Goal: Task Accomplishment & Management: Use online tool/utility

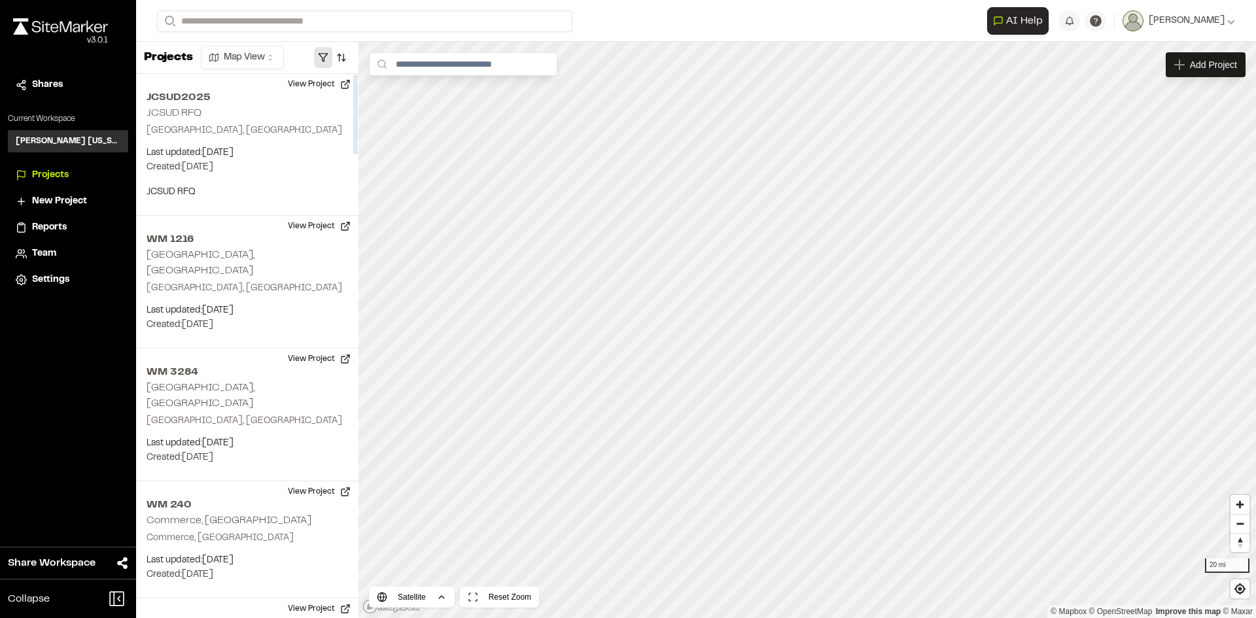
click at [321, 50] on button "button" at bounding box center [323, 57] width 18 height 21
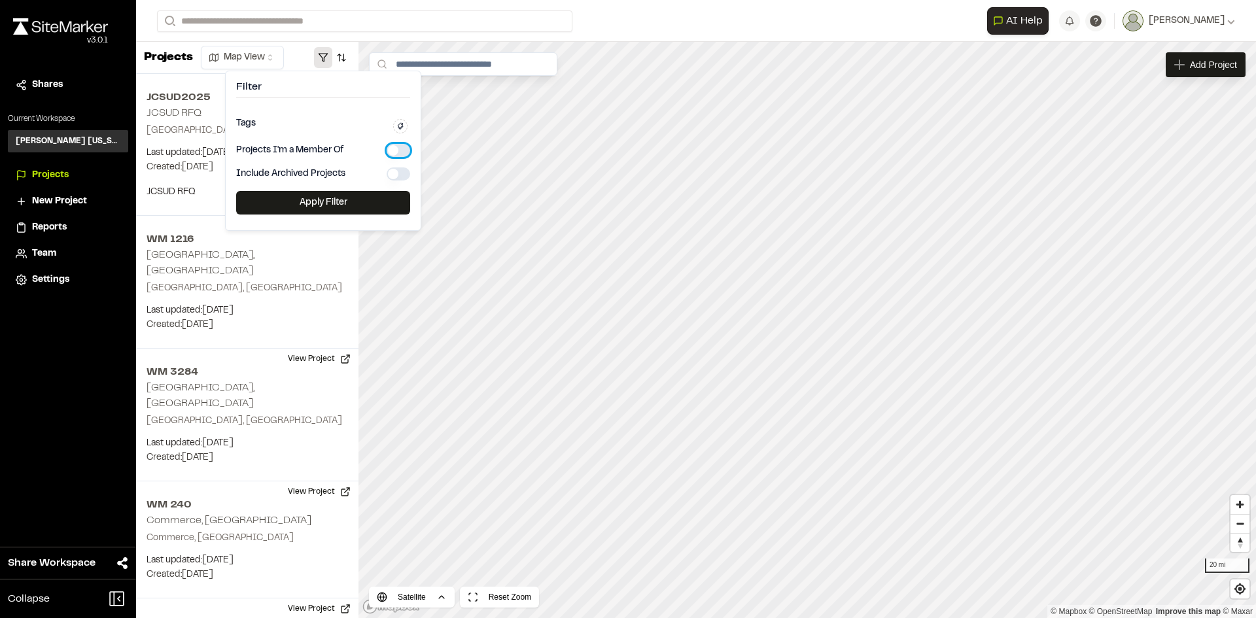
click at [392, 146] on button "button" at bounding box center [399, 150] width 24 height 13
click at [363, 205] on button "Apply Filter" at bounding box center [323, 203] width 174 height 24
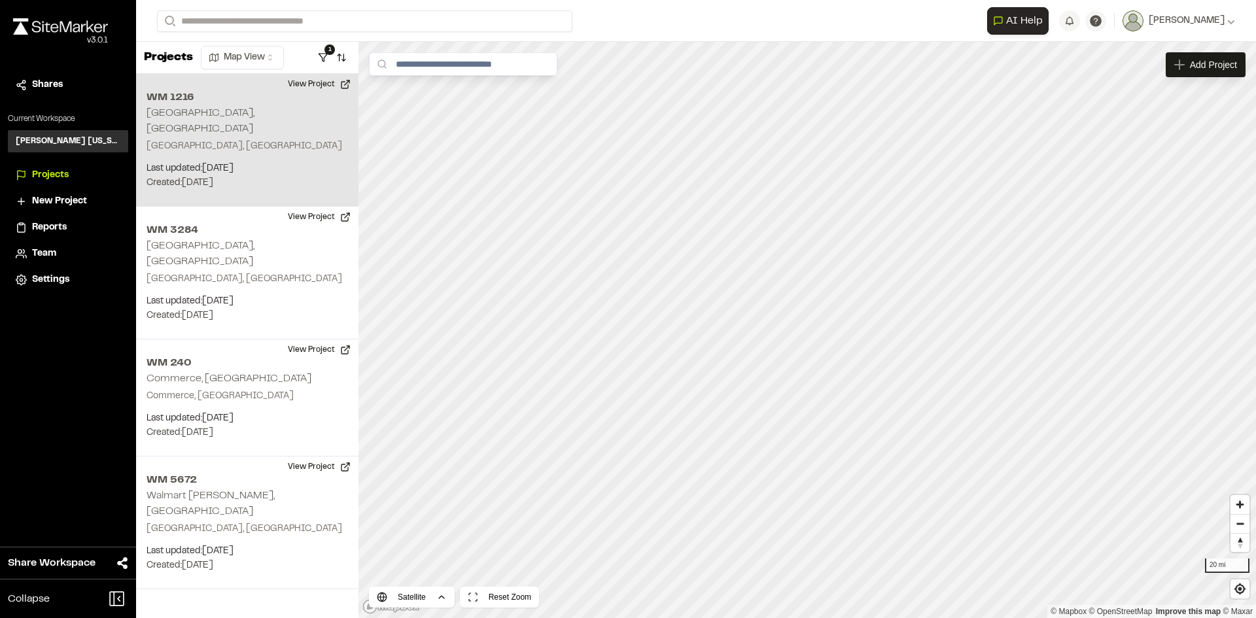
click at [233, 139] on p "[GEOGRAPHIC_DATA], [GEOGRAPHIC_DATA]" at bounding box center [247, 146] width 201 height 14
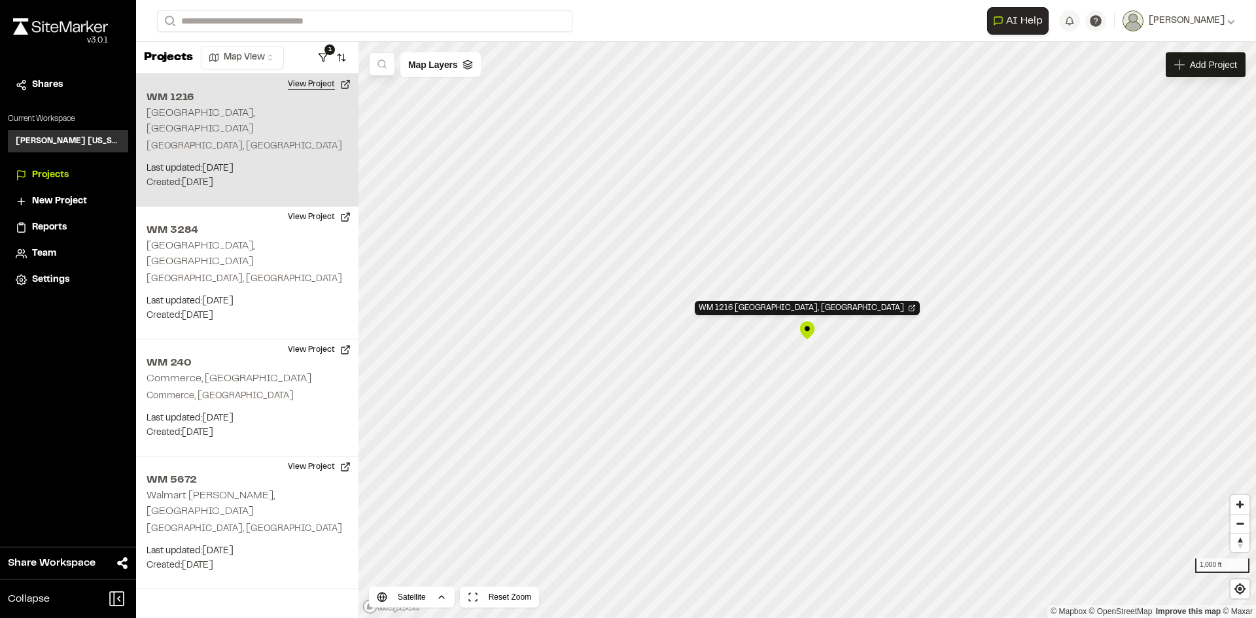
click at [322, 82] on button "View Project" at bounding box center [319, 84] width 79 height 21
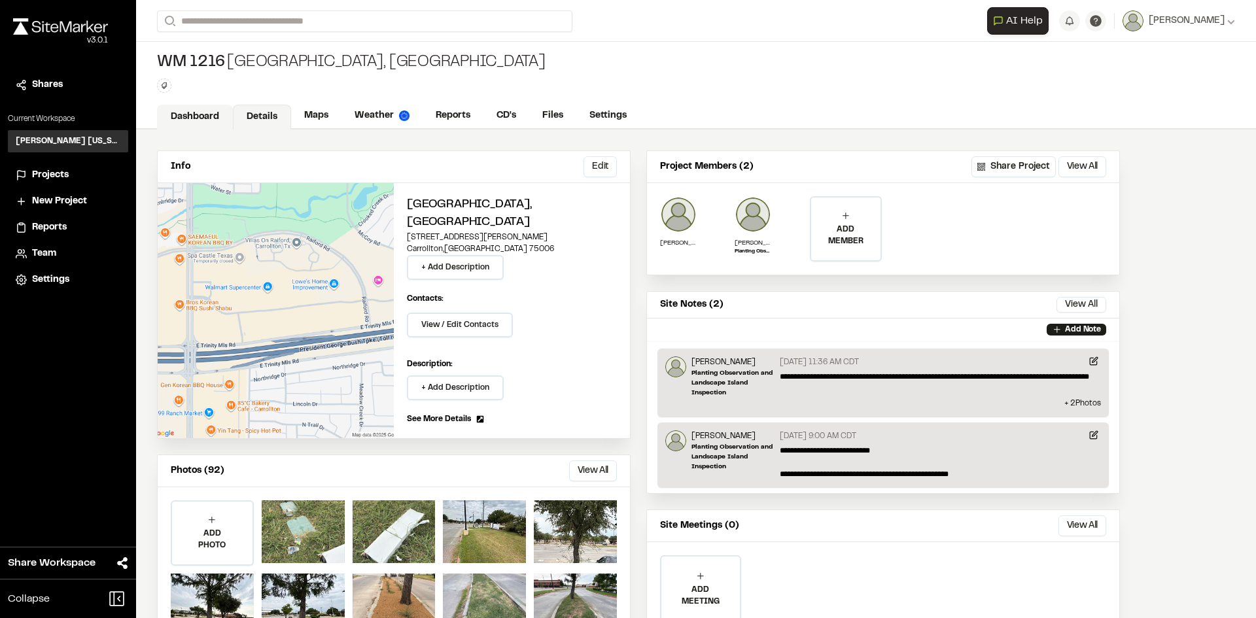
click at [185, 122] on link "Dashboard" at bounding box center [195, 117] width 76 height 25
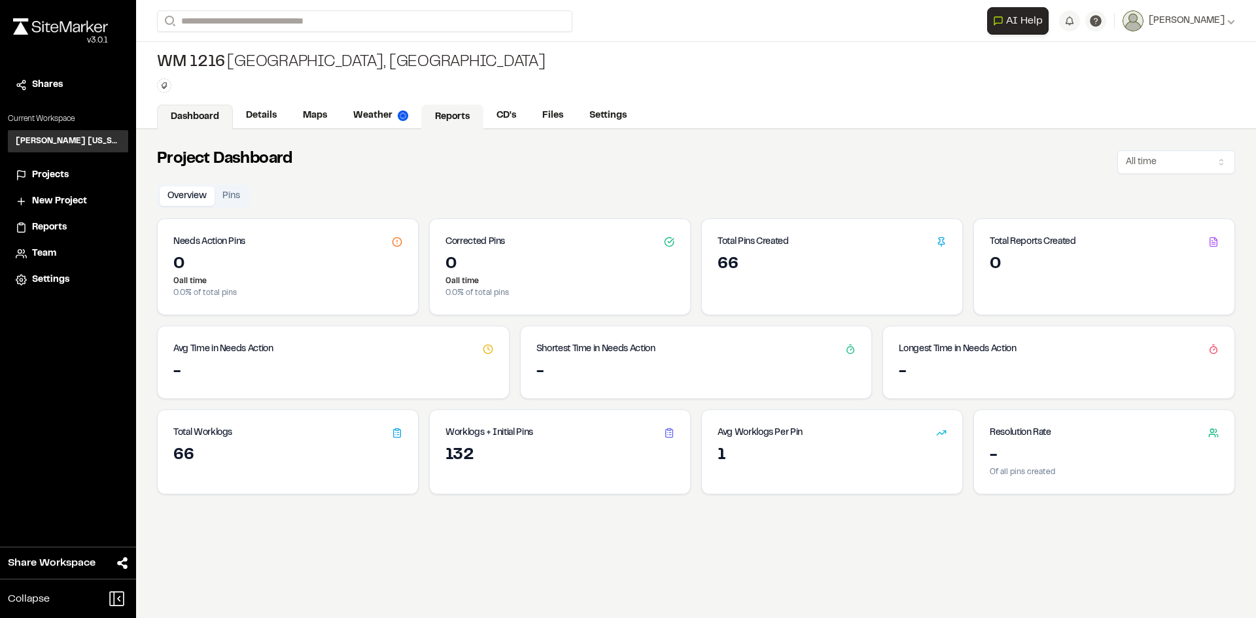
click at [470, 110] on link "Reports" at bounding box center [452, 117] width 62 height 25
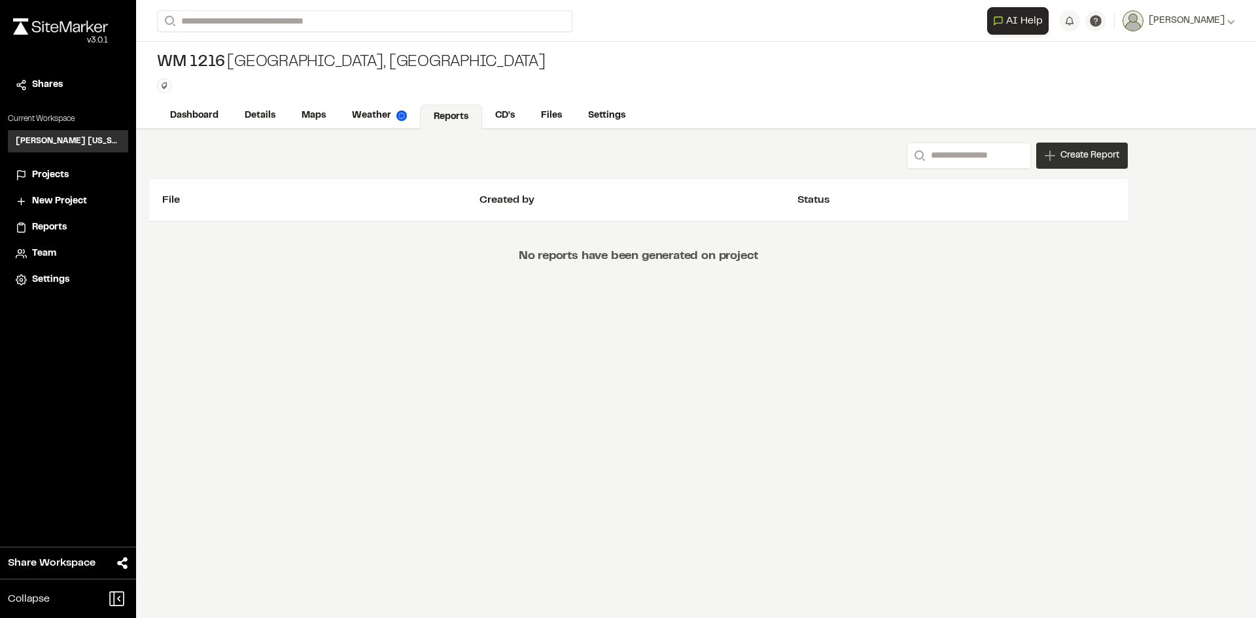
click at [1071, 154] on span "Create Report" at bounding box center [1089, 155] width 59 height 14
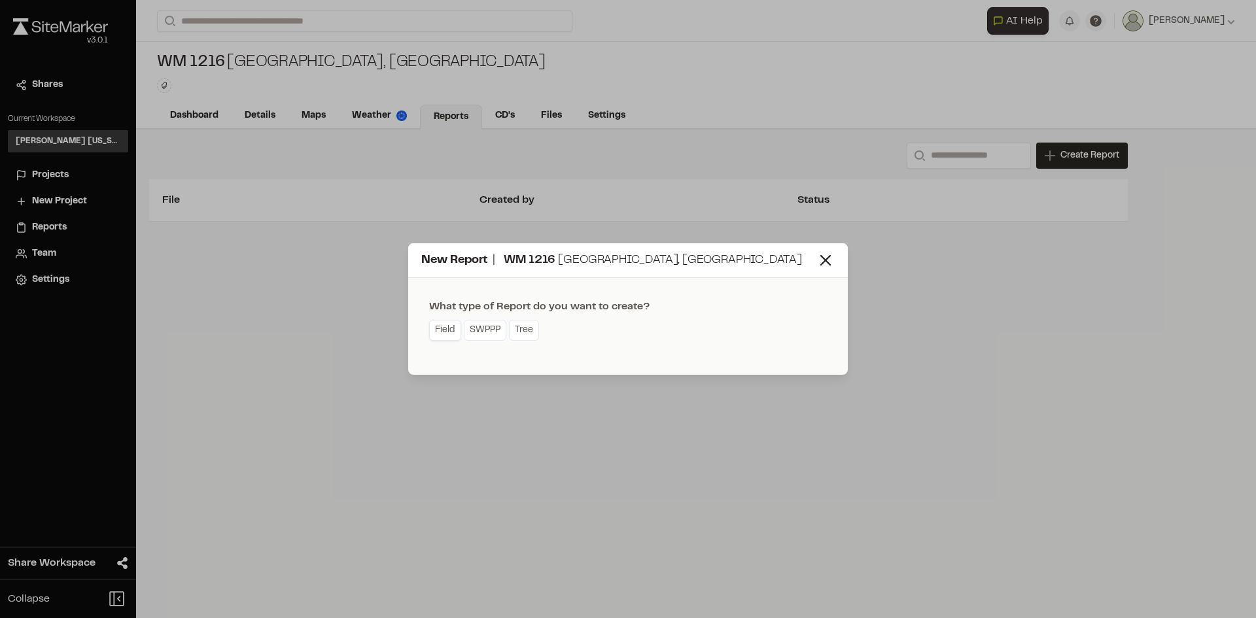
click at [447, 324] on link "Field" at bounding box center [445, 330] width 32 height 21
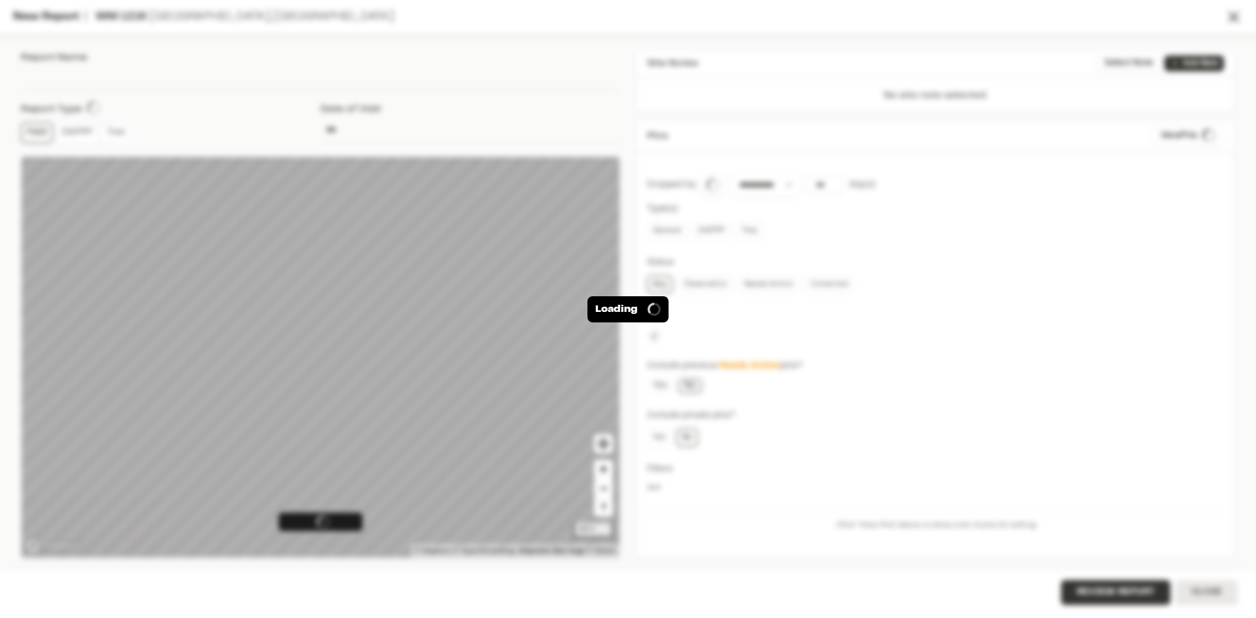
type input "**********"
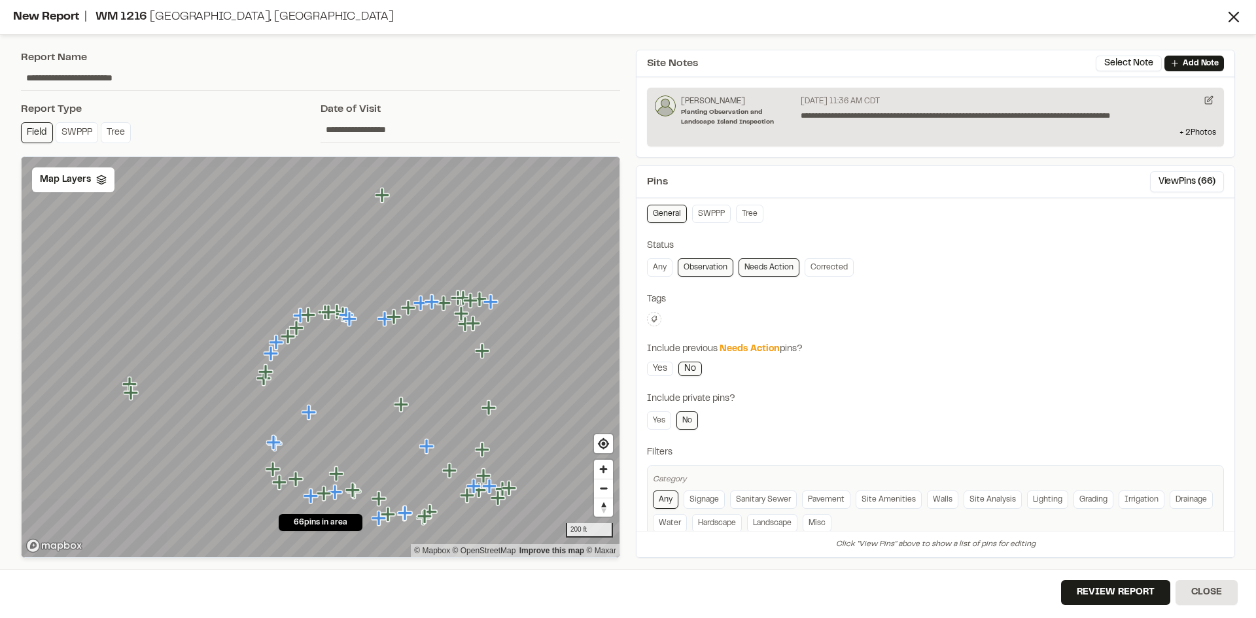
scroll to position [94, 0]
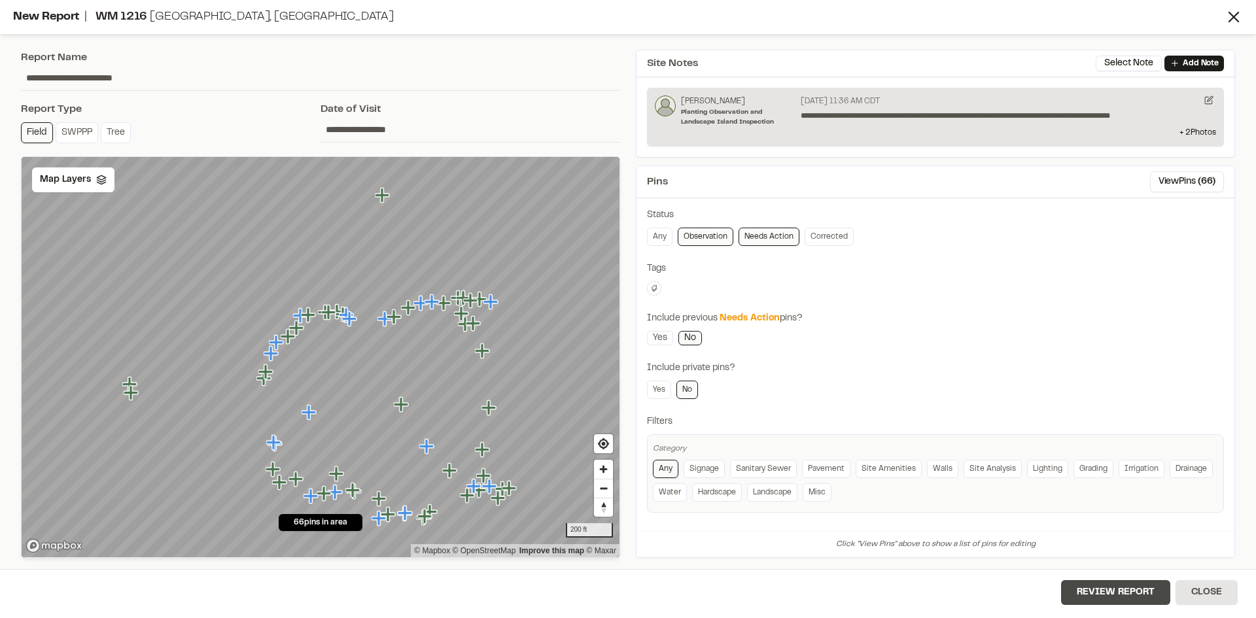
click at [1106, 592] on button "Review Report" at bounding box center [1115, 592] width 109 height 25
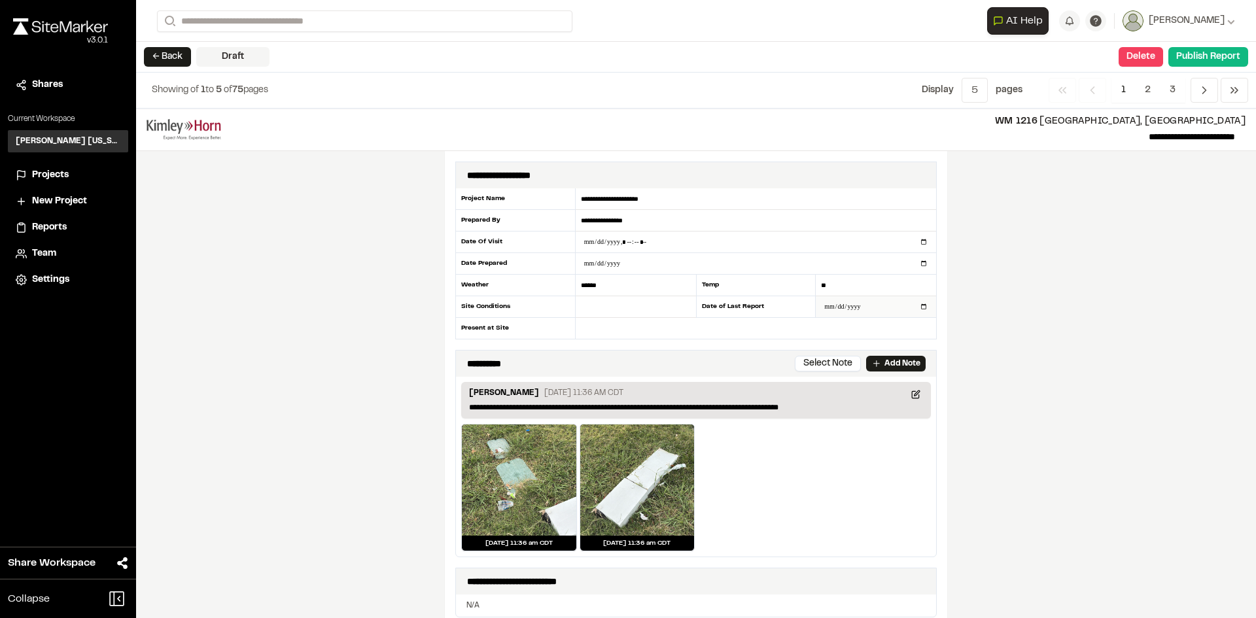
click at [920, 305] on input "date" at bounding box center [876, 306] width 120 height 21
click at [1062, 338] on div "**********" at bounding box center [696, 364] width 1120 height 510
click at [905, 358] on p "Add Note" at bounding box center [902, 364] width 36 height 12
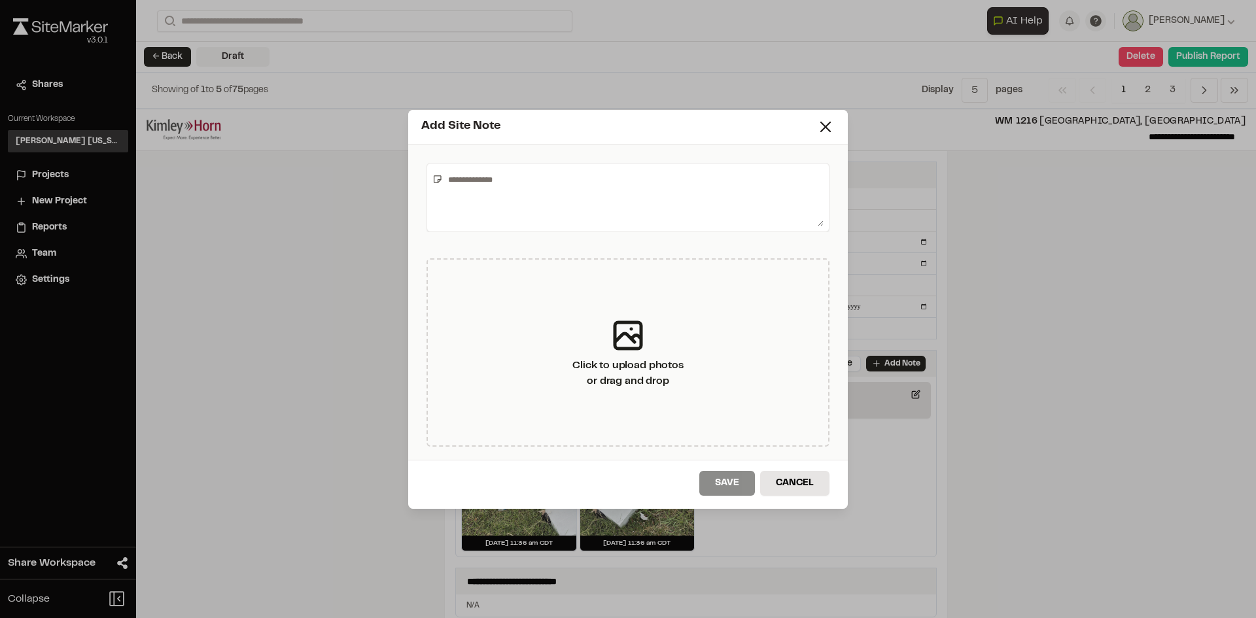
click at [698, 206] on textarea at bounding box center [633, 198] width 381 height 58
type textarea "**********"
click at [716, 486] on button "Save" at bounding box center [727, 483] width 56 height 25
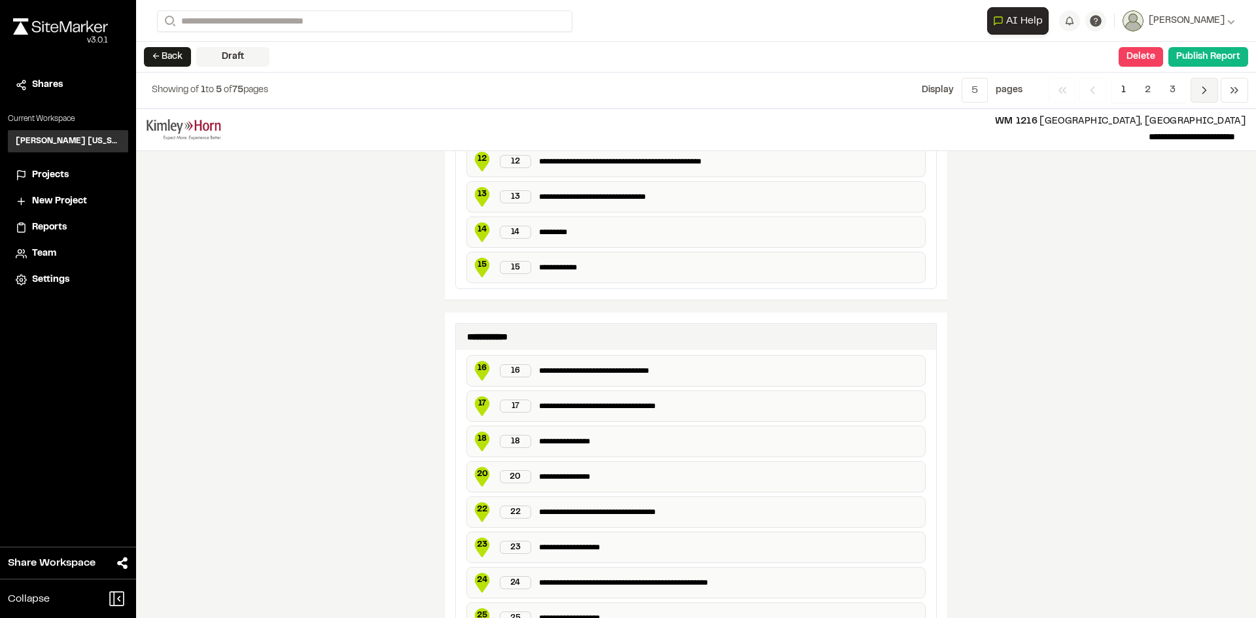
scroll to position [2139, 0]
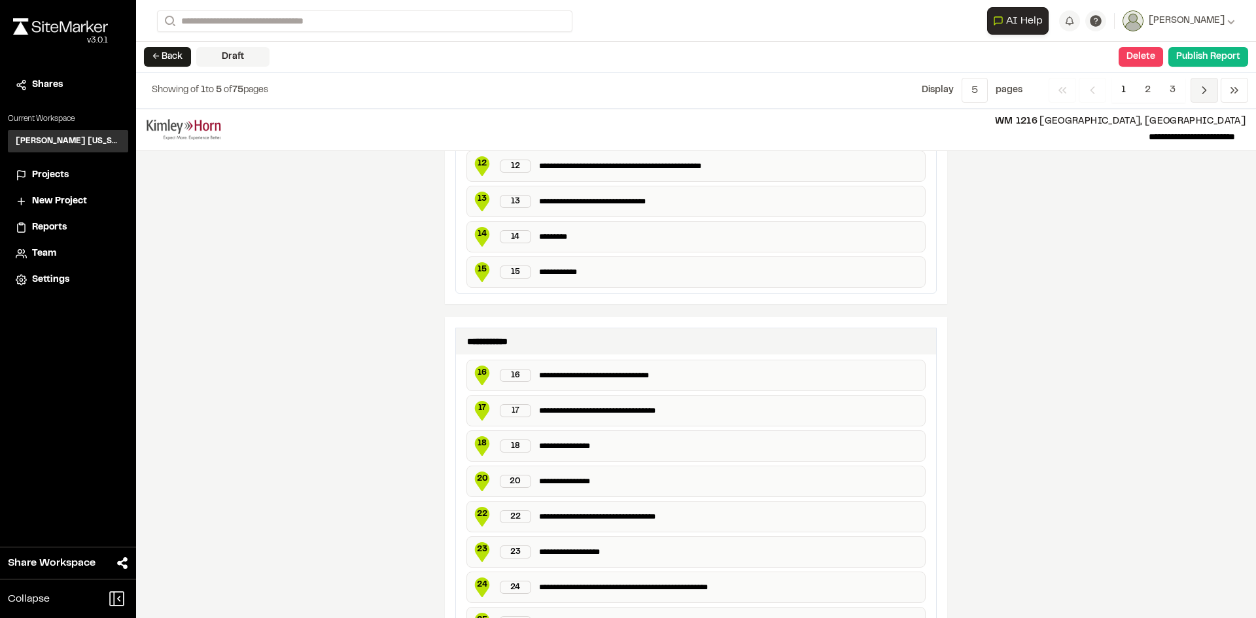
click at [1200, 97] on span "Previous" at bounding box center [1204, 90] width 27 height 25
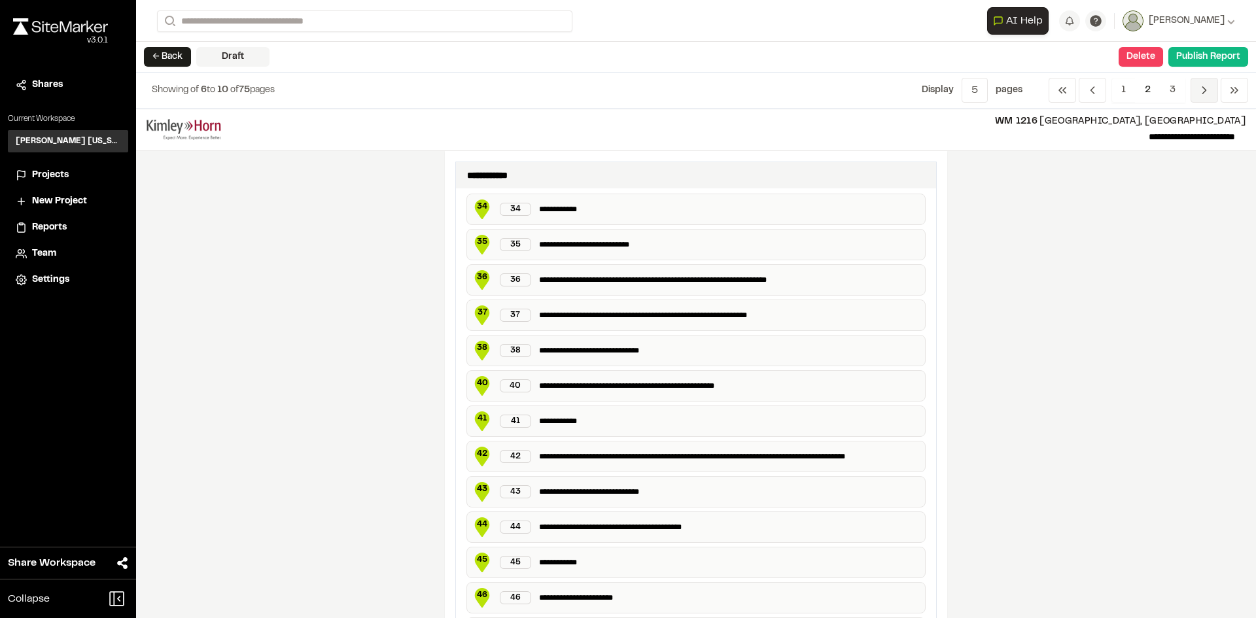
click at [1200, 97] on span "Previous" at bounding box center [1204, 90] width 27 height 25
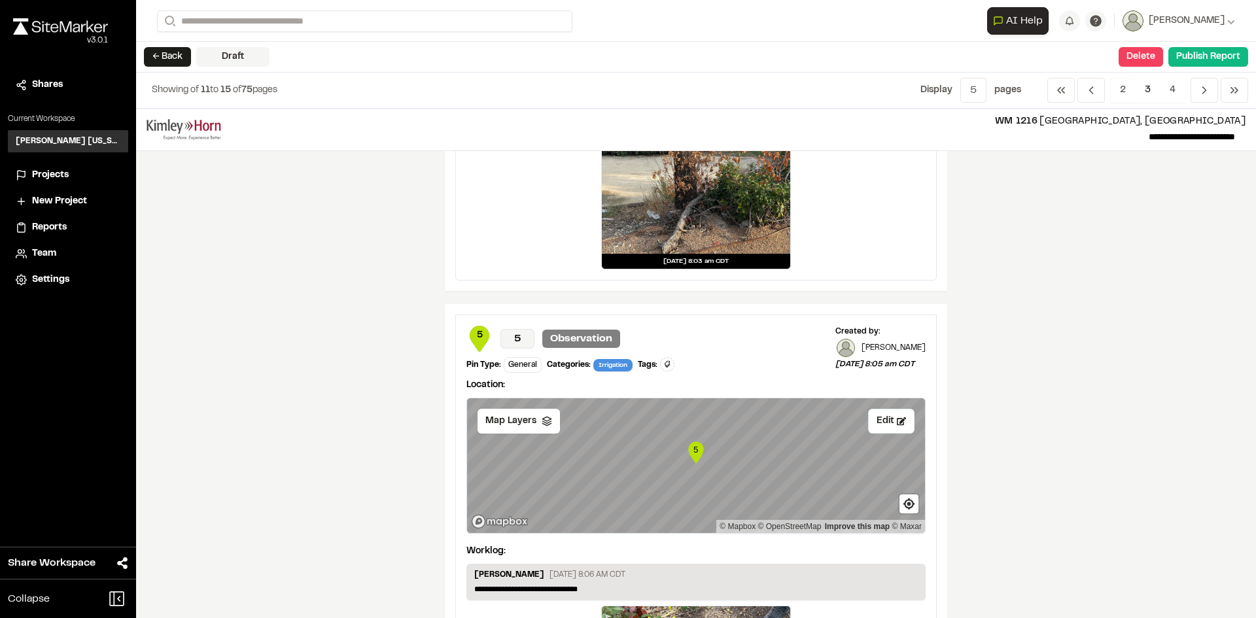
scroll to position [1505, 0]
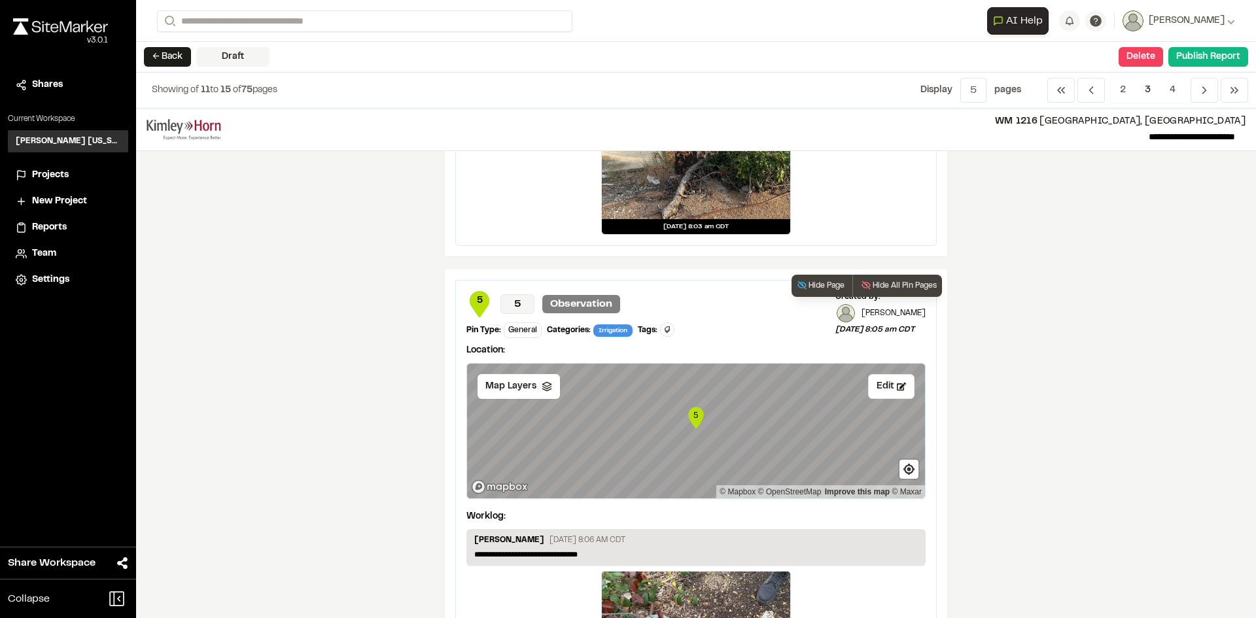
click at [686, 421] on icon "5" at bounding box center [696, 418] width 20 height 26
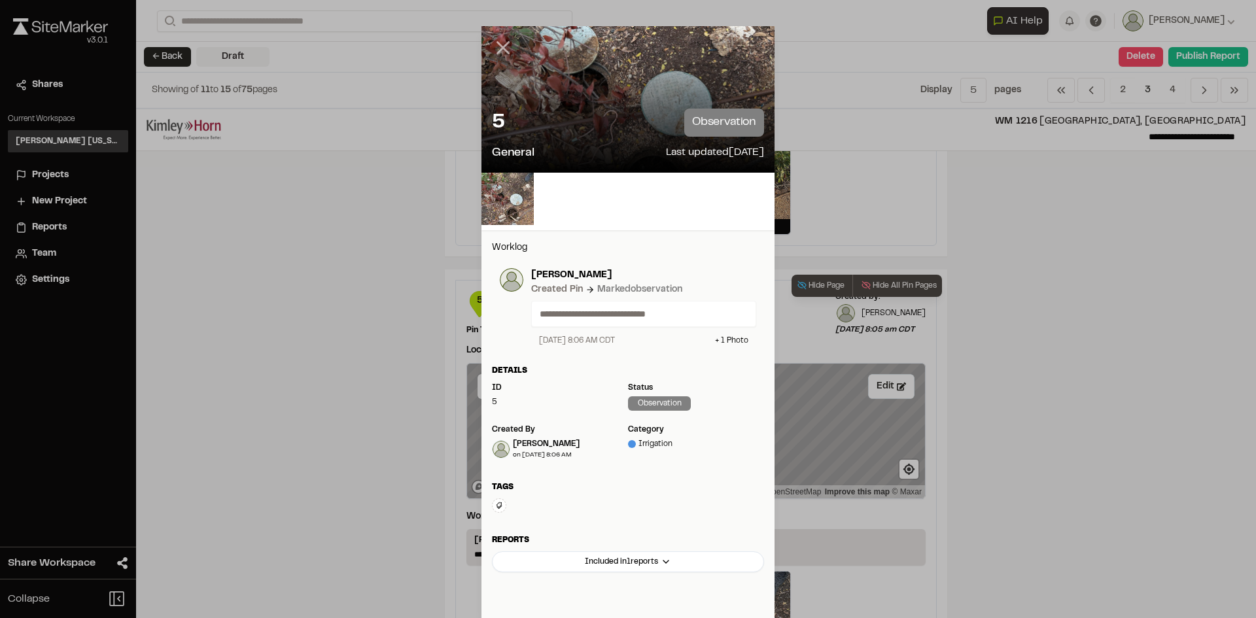
click at [492, 47] on icon at bounding box center [503, 48] width 22 height 22
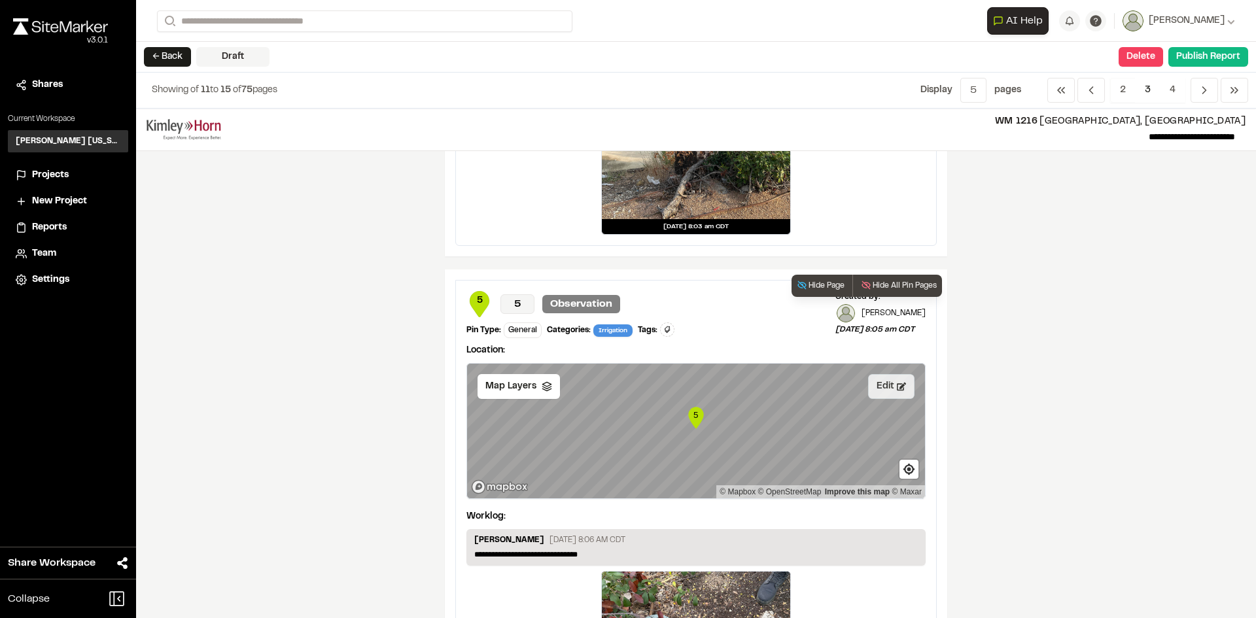
click at [889, 387] on button "Edit" at bounding box center [891, 386] width 46 height 25
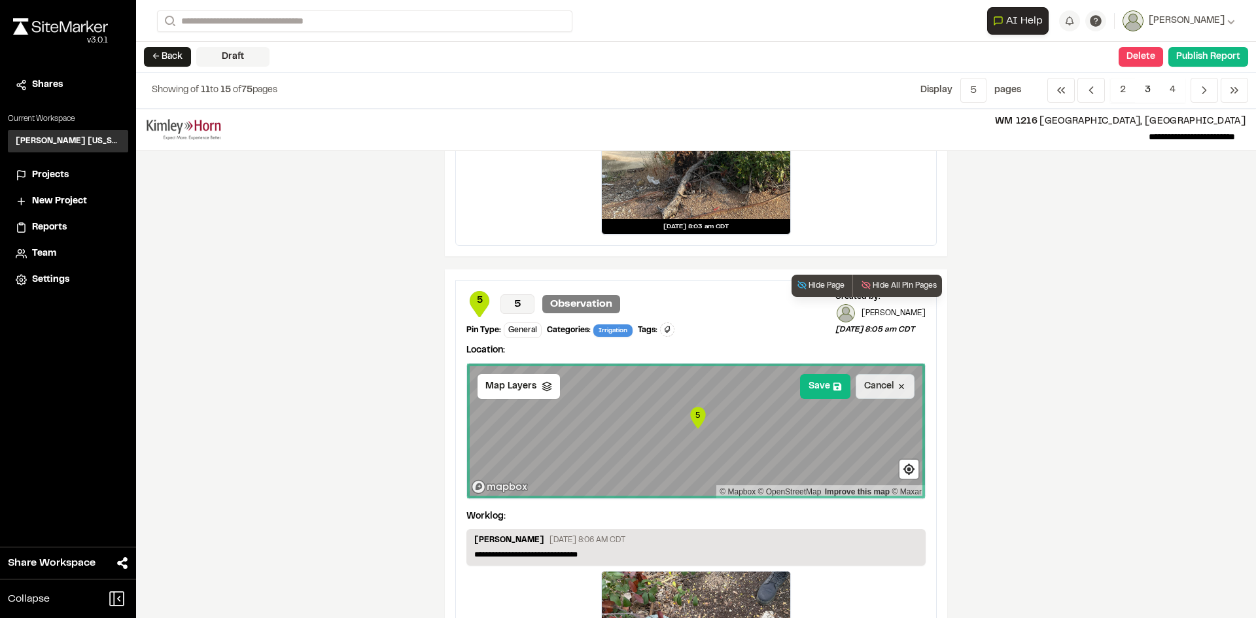
click at [886, 396] on button "Cancel" at bounding box center [885, 386] width 59 height 25
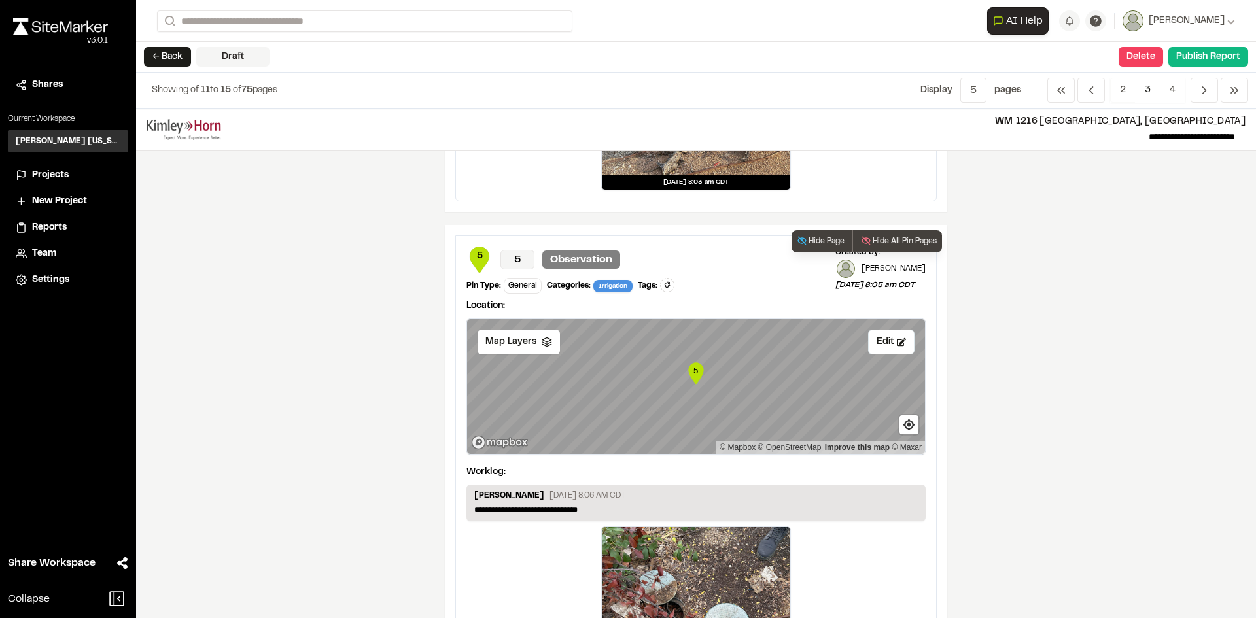
scroll to position [1570, 0]
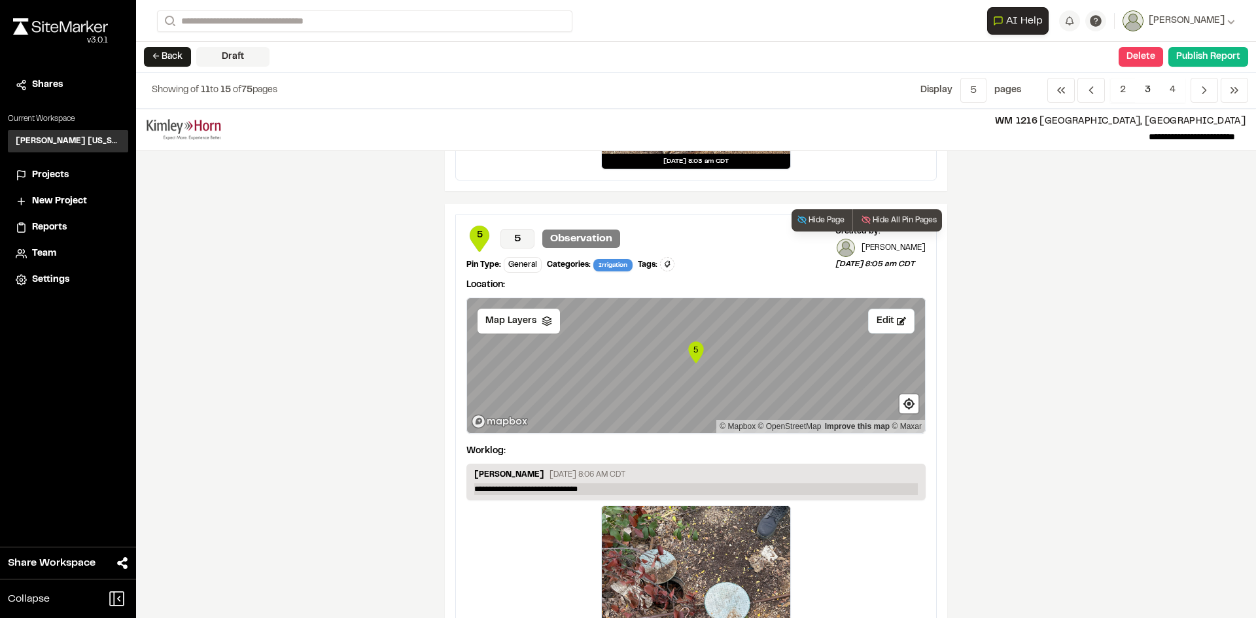
click at [541, 492] on p "**********" at bounding box center [696, 489] width 444 height 12
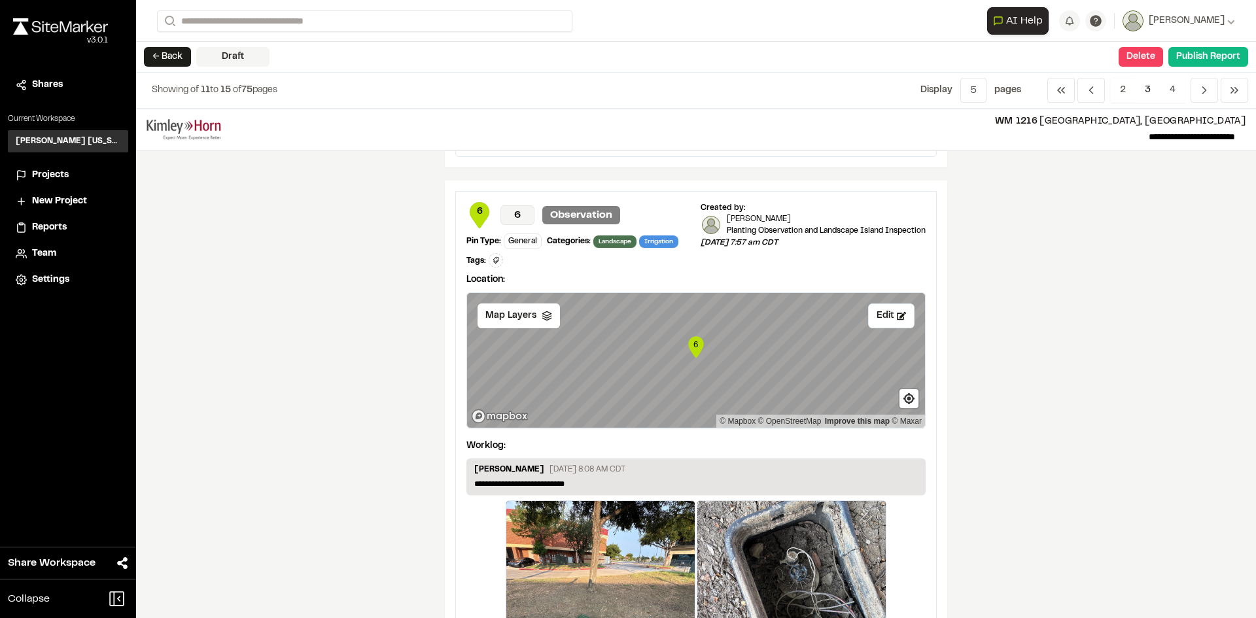
scroll to position [2159, 0]
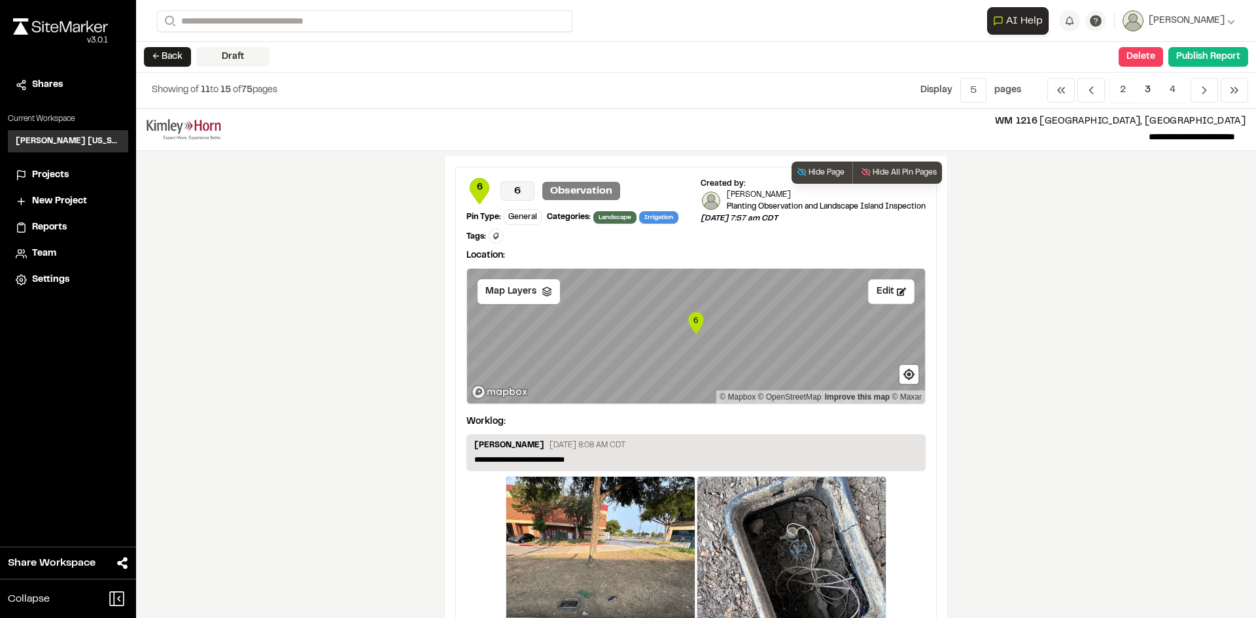
click at [646, 221] on span "Irrigation" at bounding box center [658, 217] width 39 height 12
click at [1136, 63] on button "Delete" at bounding box center [1141, 57] width 44 height 20
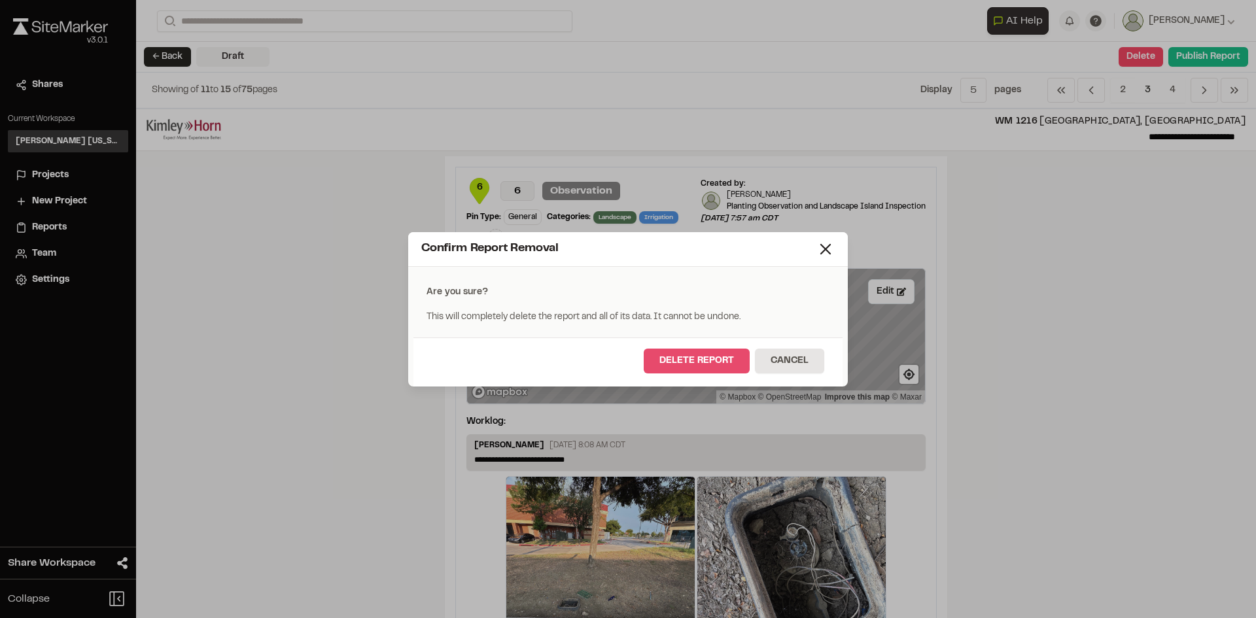
click at [700, 356] on button "Delete Report" at bounding box center [697, 361] width 106 height 25
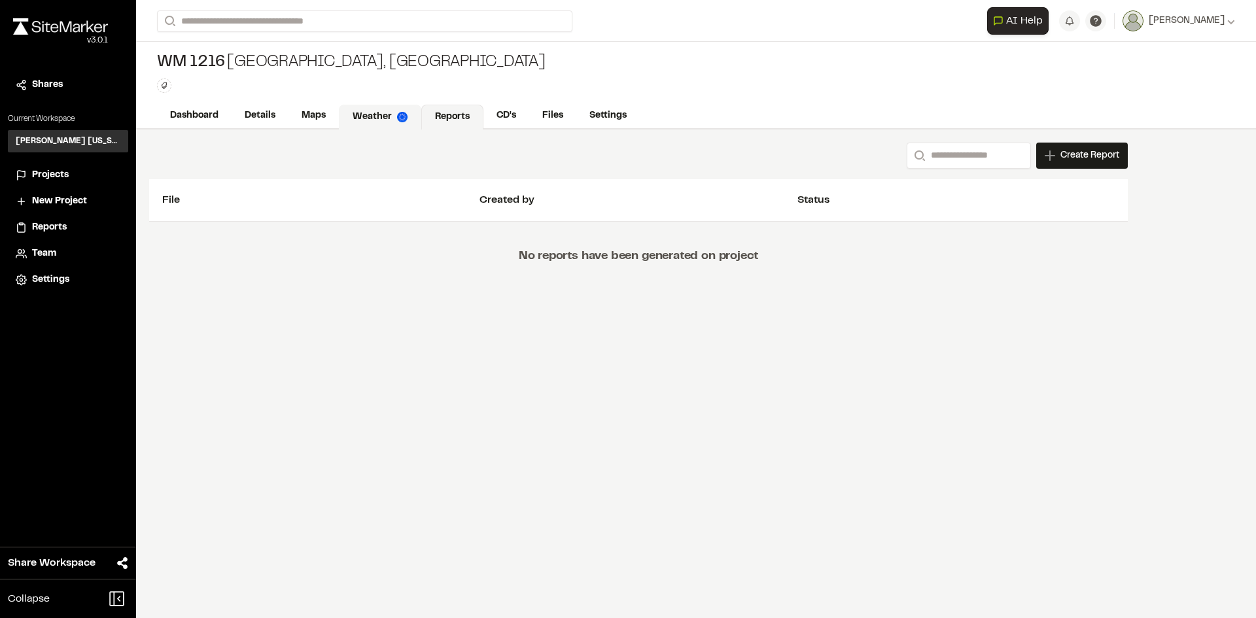
click at [366, 118] on link "Weather" at bounding box center [380, 117] width 82 height 25
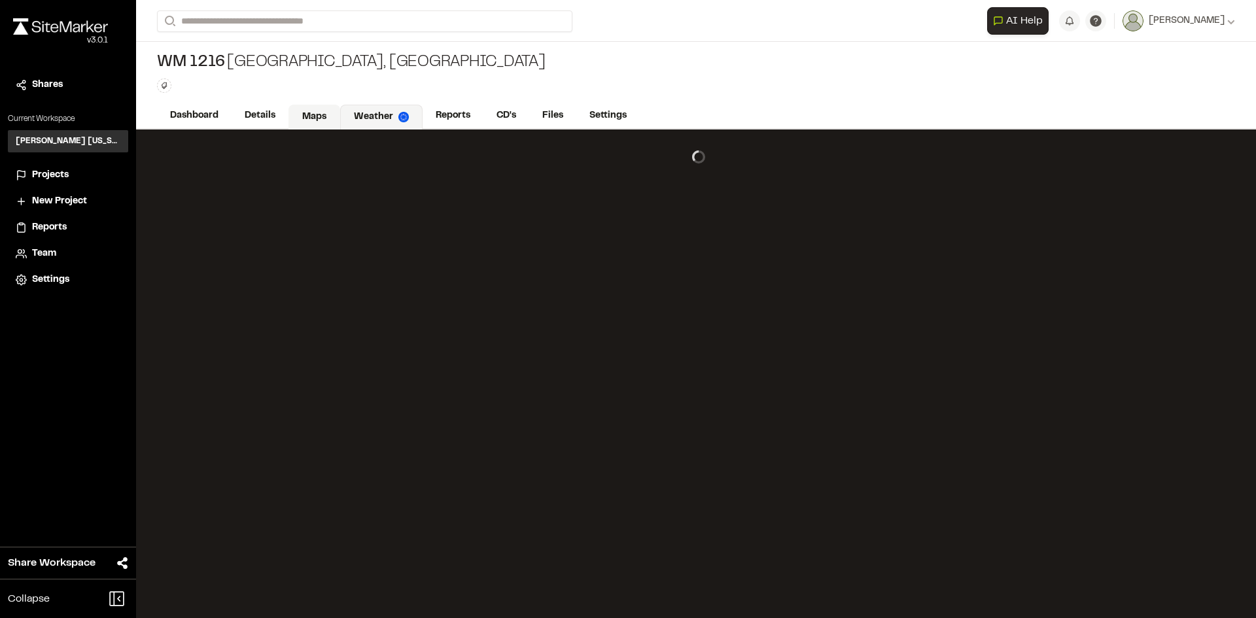
click at [317, 121] on link "Maps" at bounding box center [314, 117] width 52 height 25
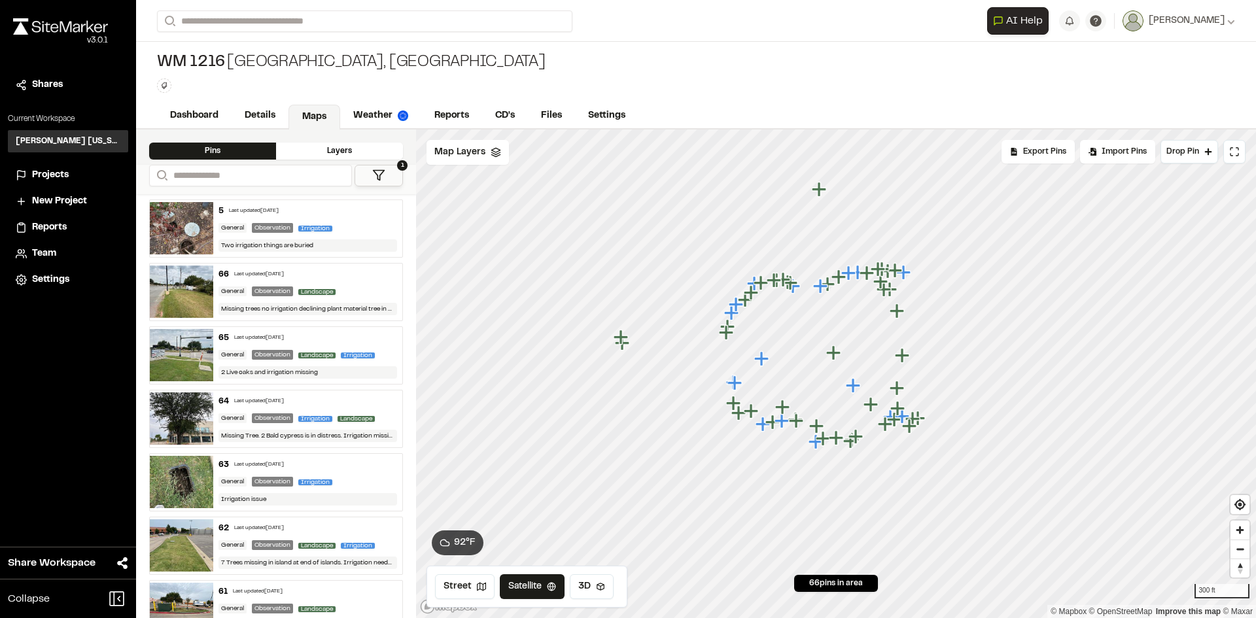
click at [364, 180] on button "1" at bounding box center [379, 176] width 48 height 22
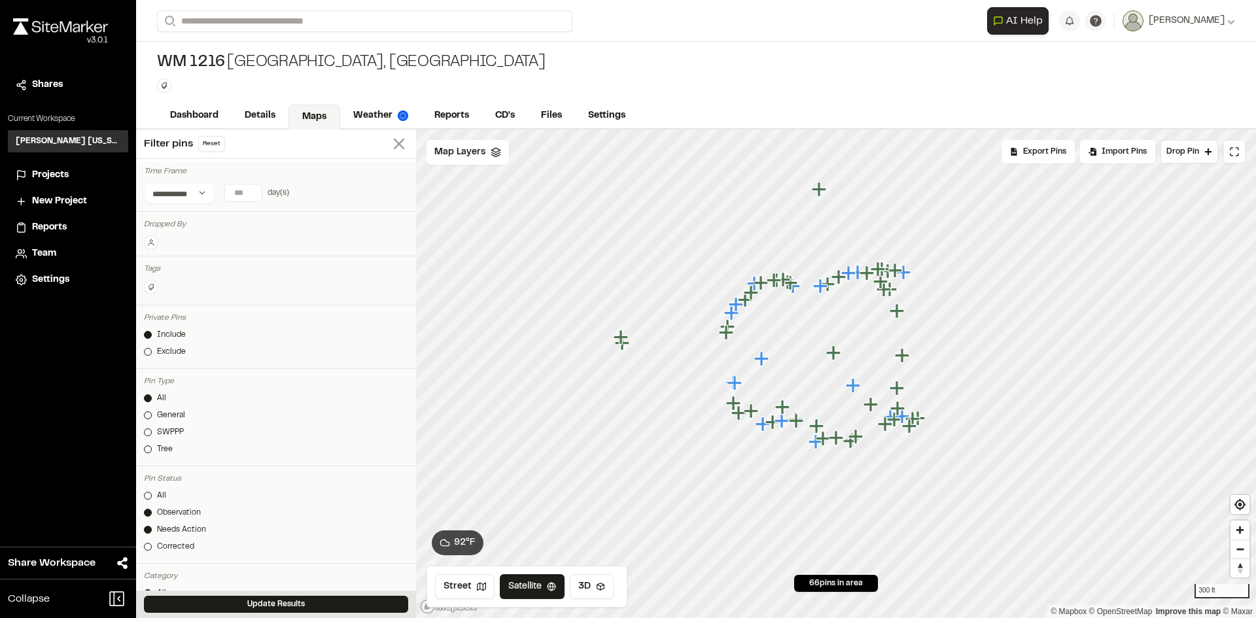
click at [393, 150] on icon at bounding box center [399, 144] width 18 height 18
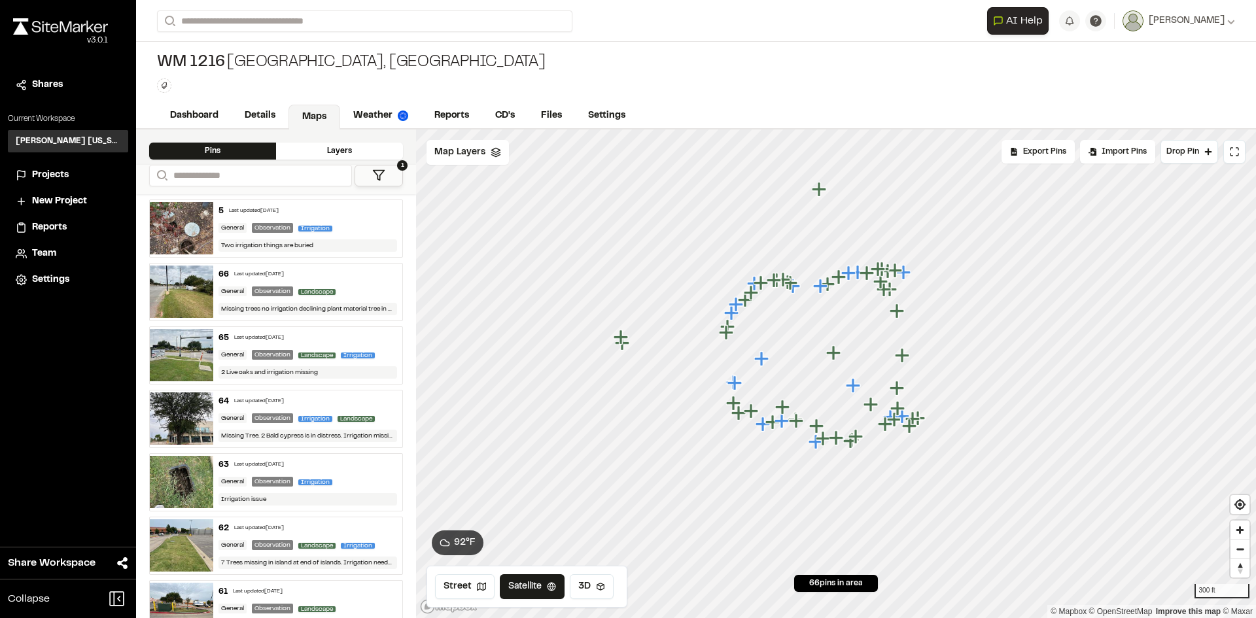
click at [354, 227] on div "General Observation Irrigation" at bounding box center [307, 228] width 179 height 12
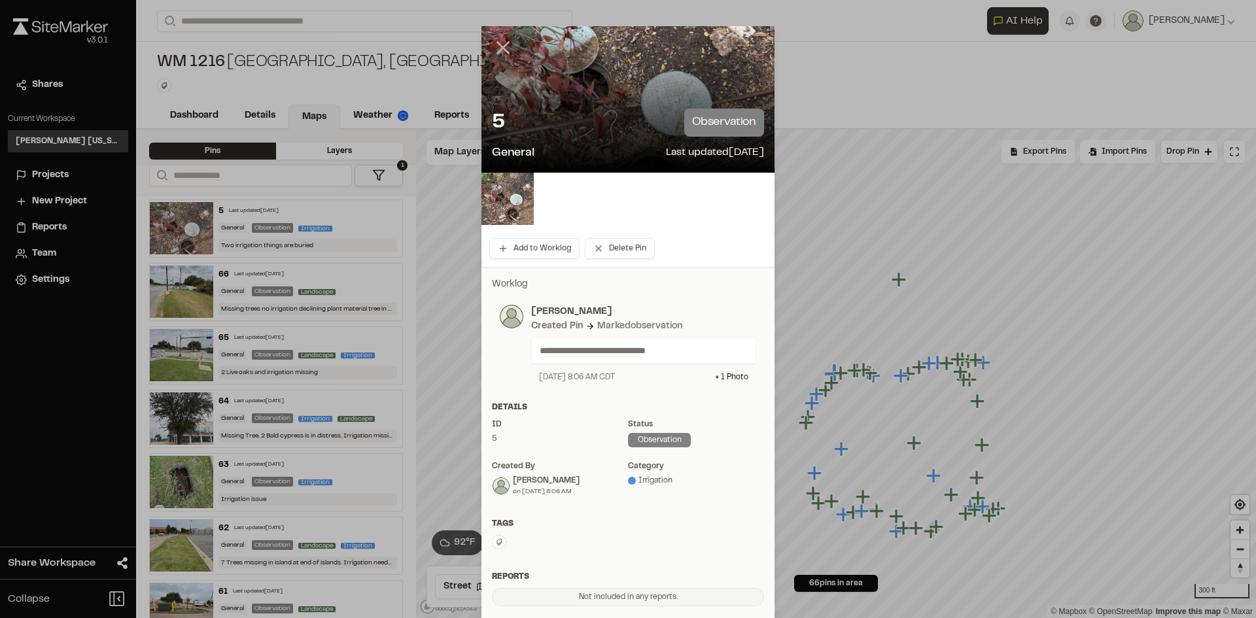
click at [508, 45] on icon at bounding box center [503, 48] width 22 height 22
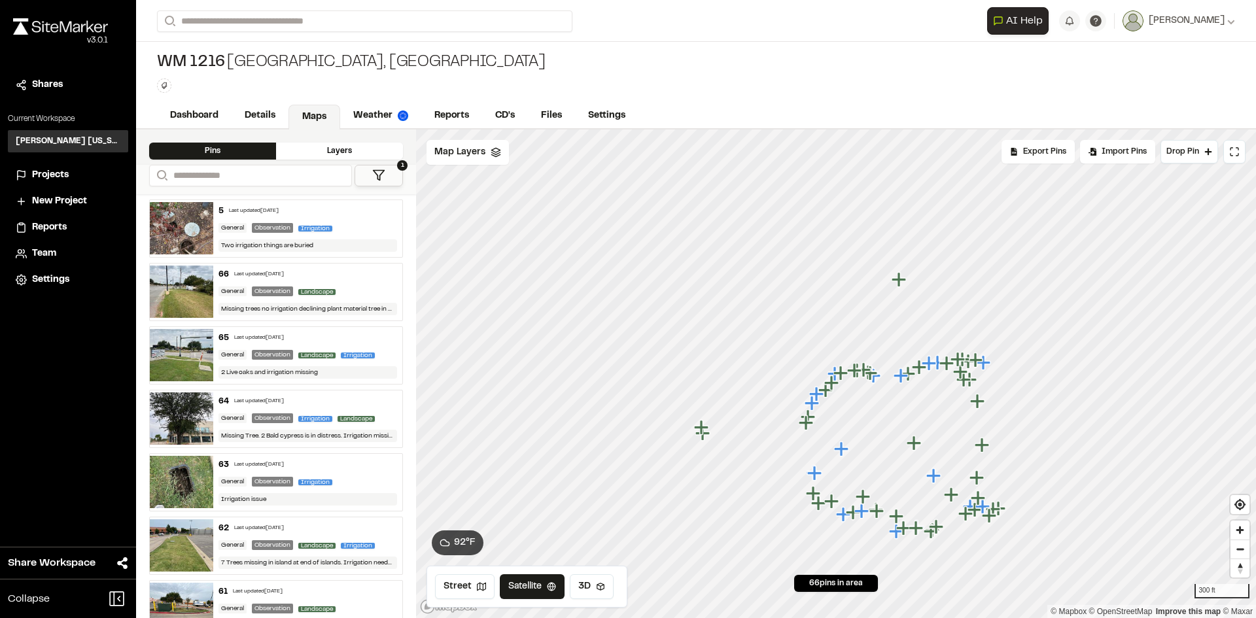
click at [361, 340] on div "65 Last updated Aug 12, 2025" at bounding box center [307, 338] width 179 height 12
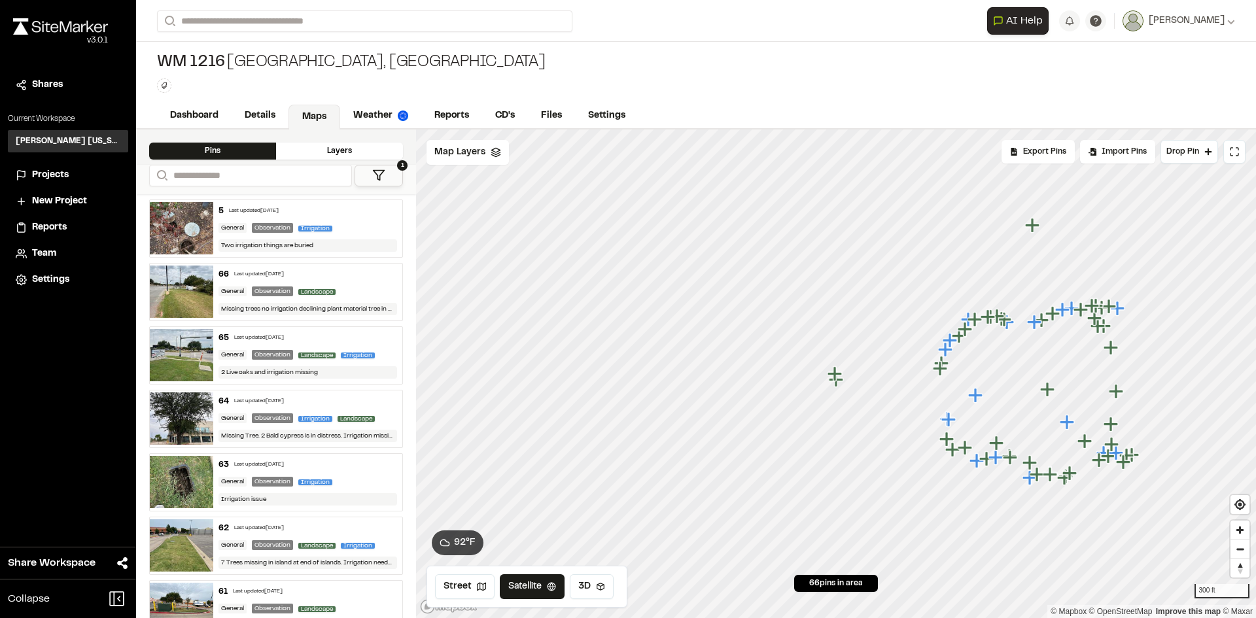
click at [370, 174] on button "1" at bounding box center [379, 176] width 48 height 22
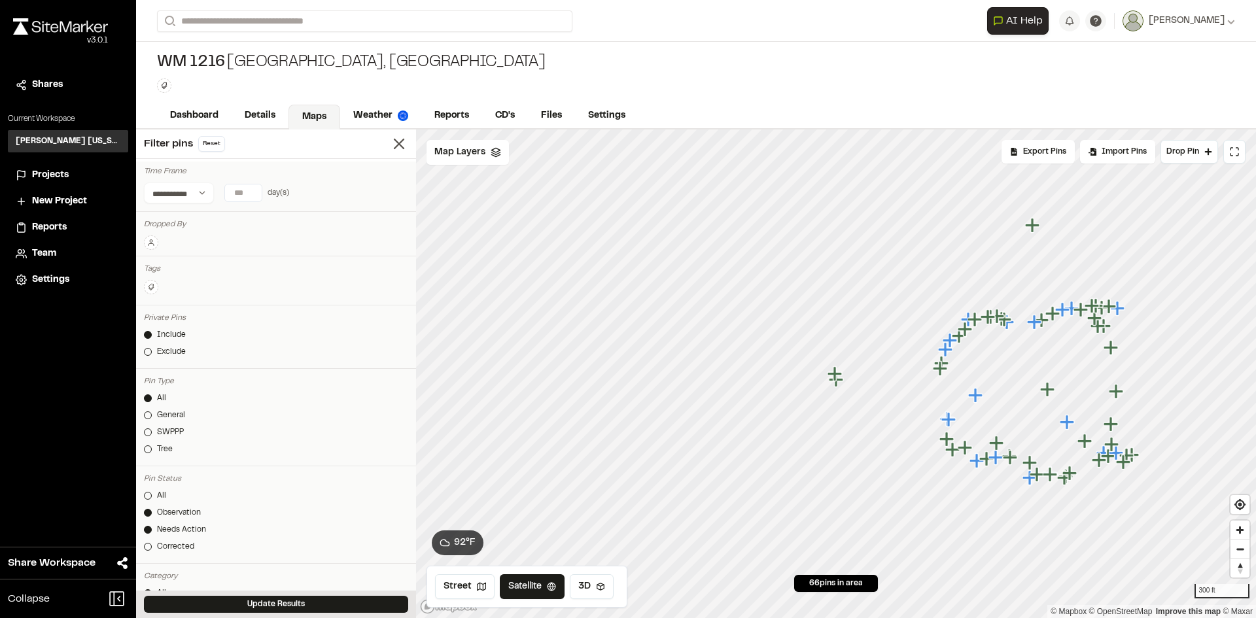
click at [153, 246] on icon at bounding box center [151, 243] width 8 height 8
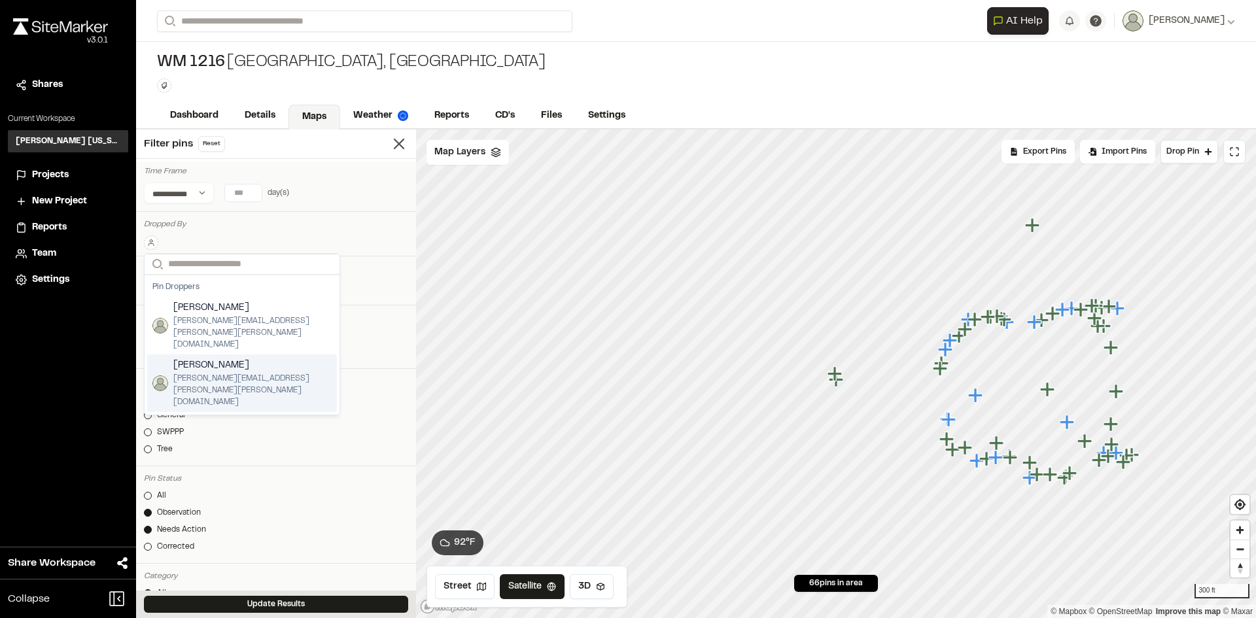
click at [199, 358] on span "[PERSON_NAME]" at bounding box center [252, 365] width 158 height 14
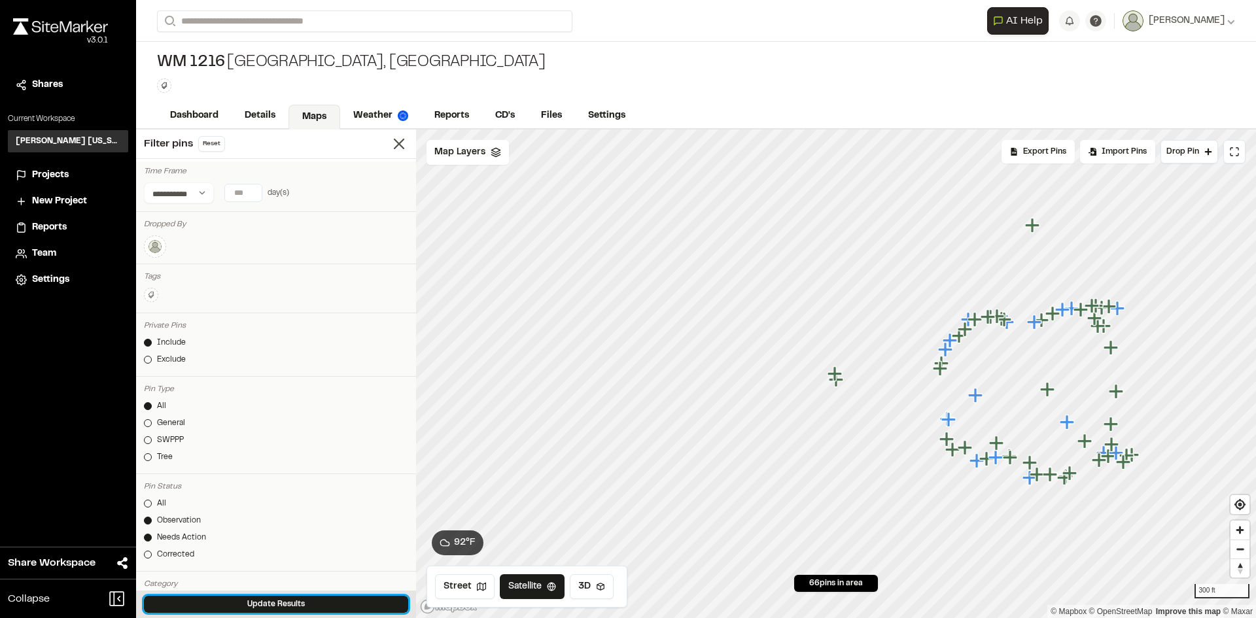
click at [275, 604] on button "Update Results" at bounding box center [276, 604] width 264 height 17
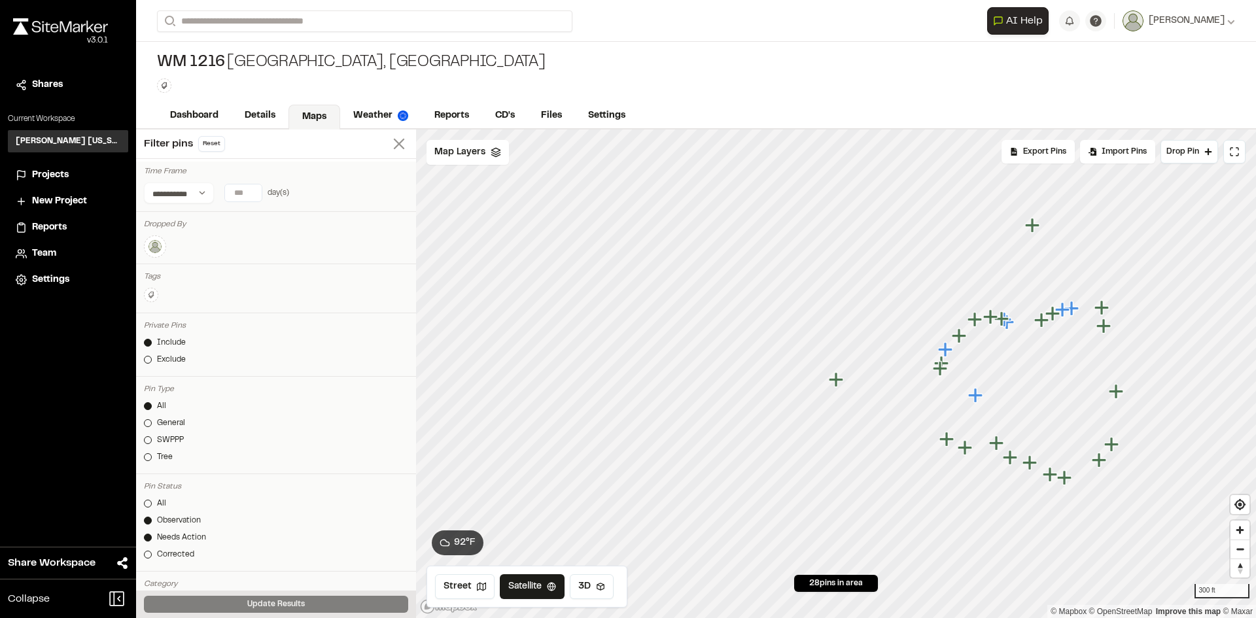
click at [394, 145] on line at bounding box center [398, 143] width 9 height 9
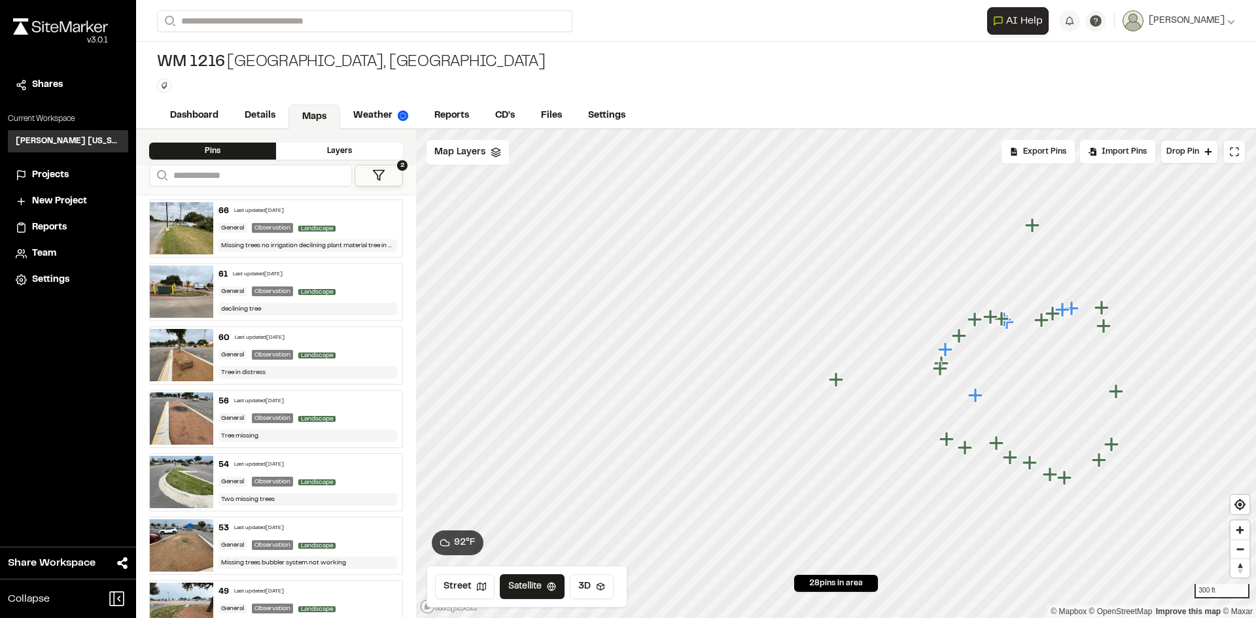
click at [283, 373] on div "Tree in distress" at bounding box center [307, 372] width 179 height 12
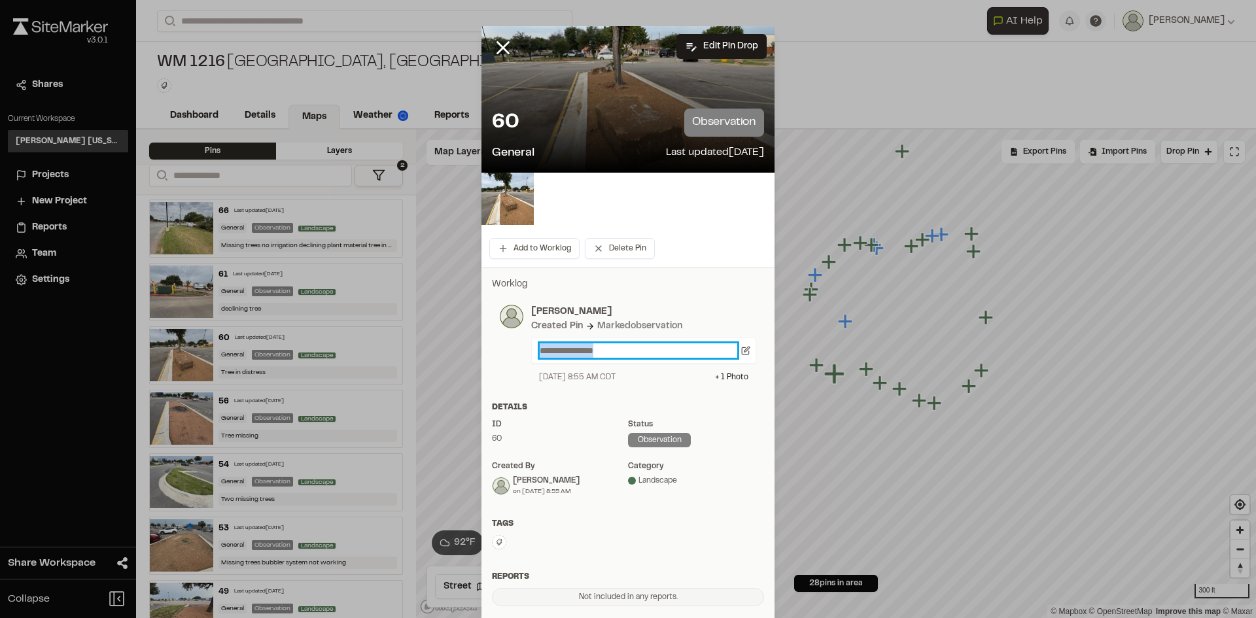
drag, startPoint x: 605, startPoint y: 347, endPoint x: 430, endPoint y: 357, distance: 174.9
click at [430, 357] on div "**********" at bounding box center [628, 309] width 1256 height 618
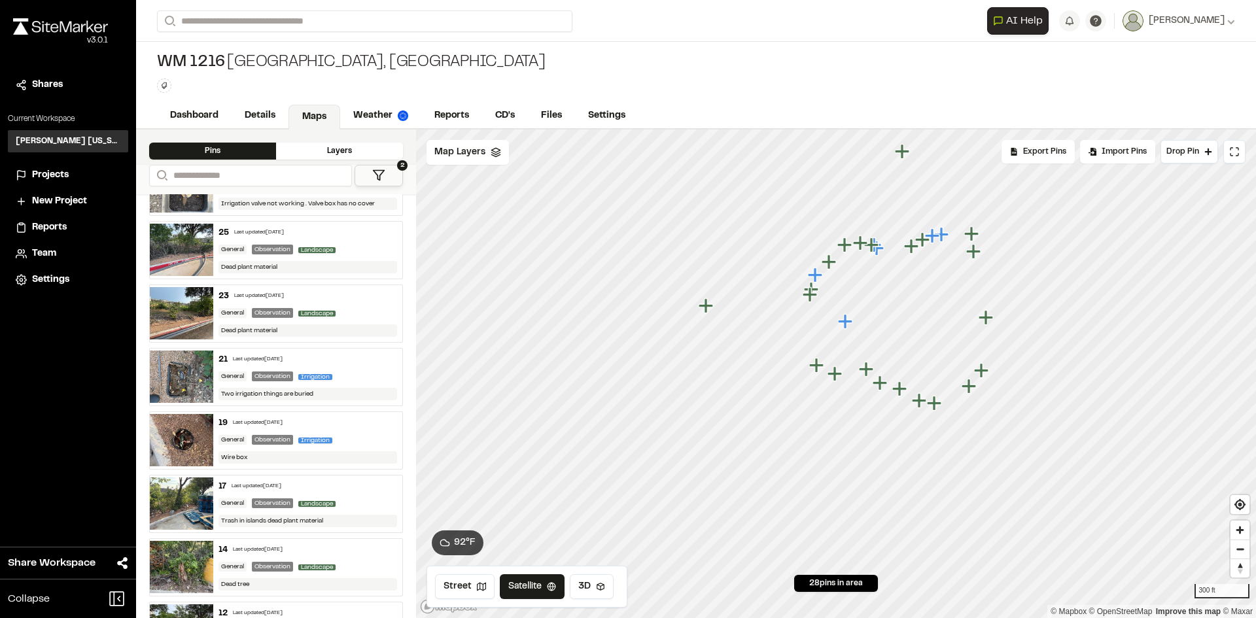
scroll to position [981, 0]
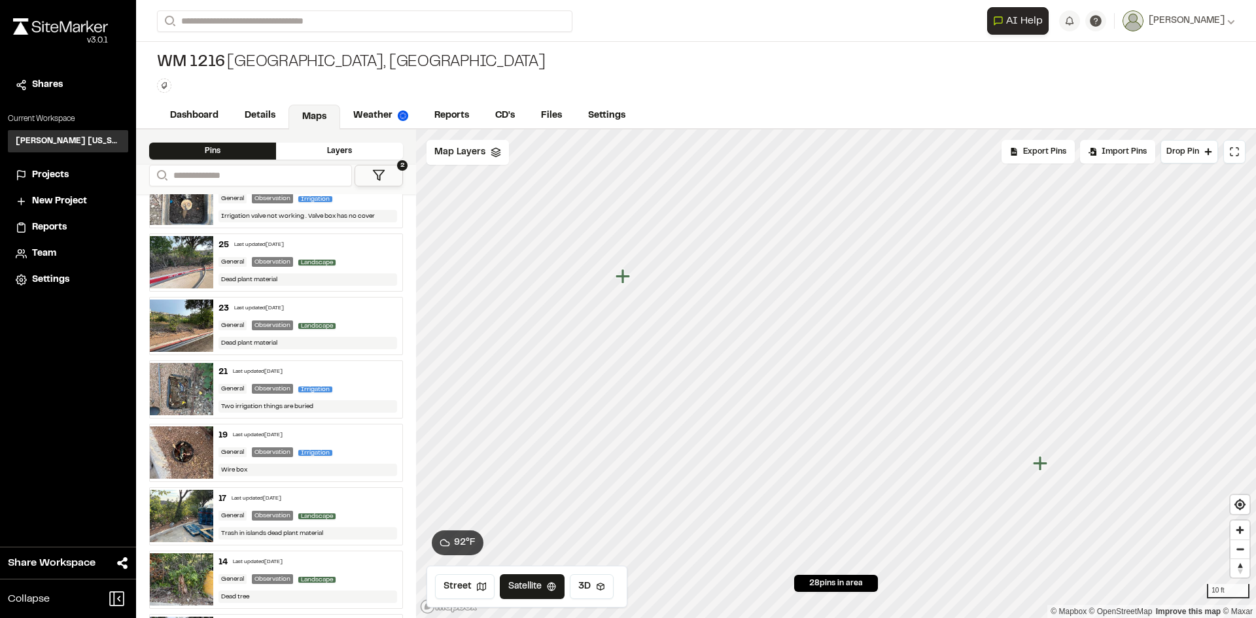
click at [624, 277] on icon "Map marker" at bounding box center [623, 276] width 14 height 14
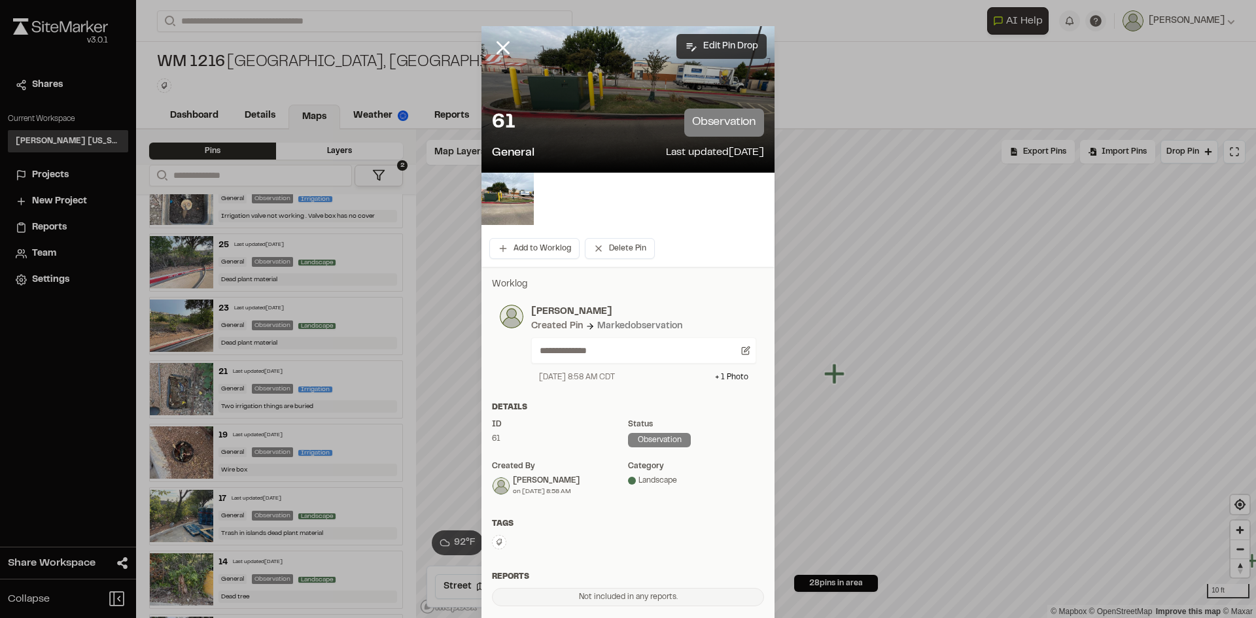
click at [722, 50] on button "Edit Pin Drop" at bounding box center [721, 46] width 90 height 25
select select "****"
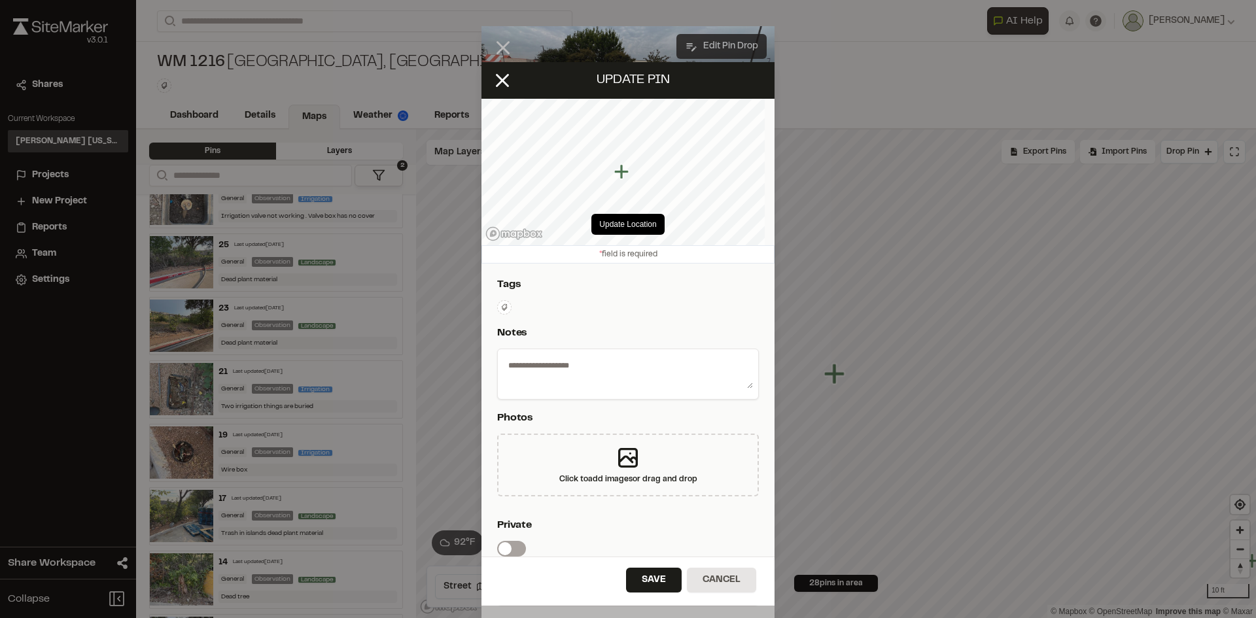
type textarea "**********"
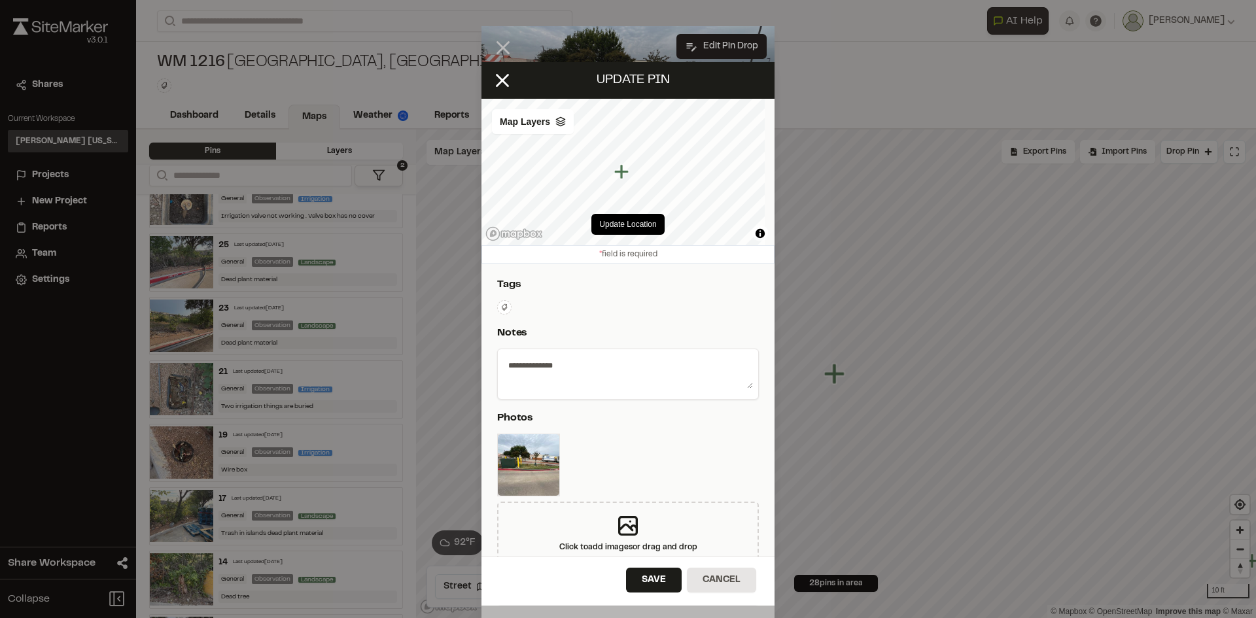
scroll to position [65, 0]
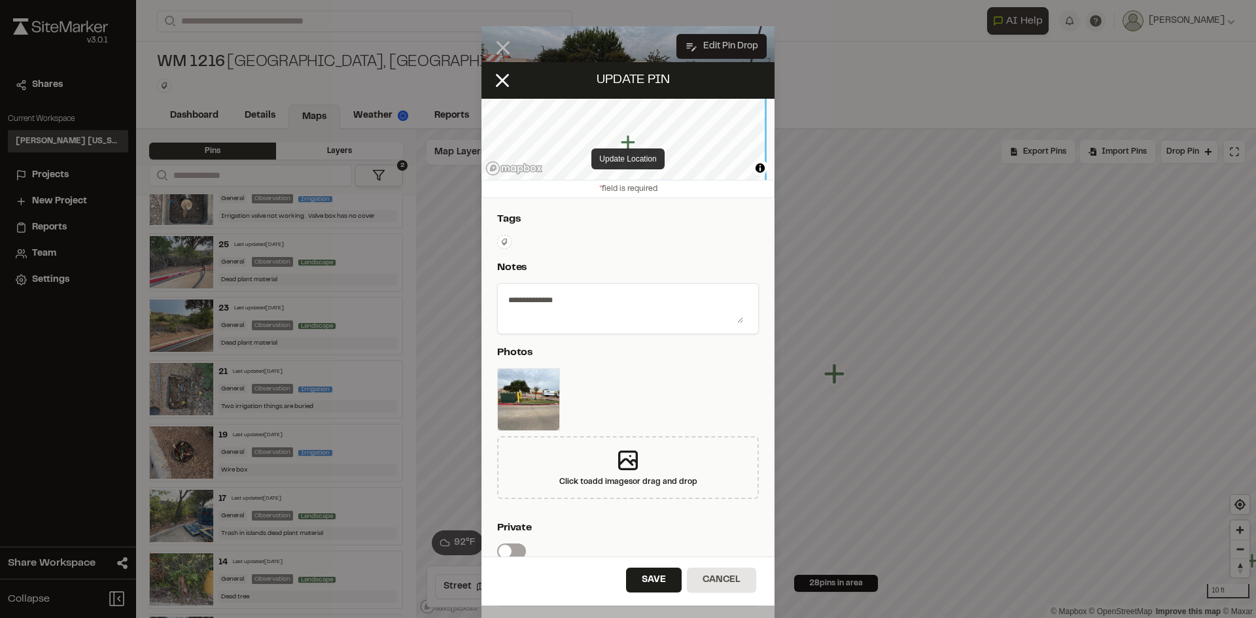
click at [646, 161] on div "Update Location © Mapbox © OpenStreetMap Improve this map © Maxar Map Layers" at bounding box center [627, 106] width 293 height 147
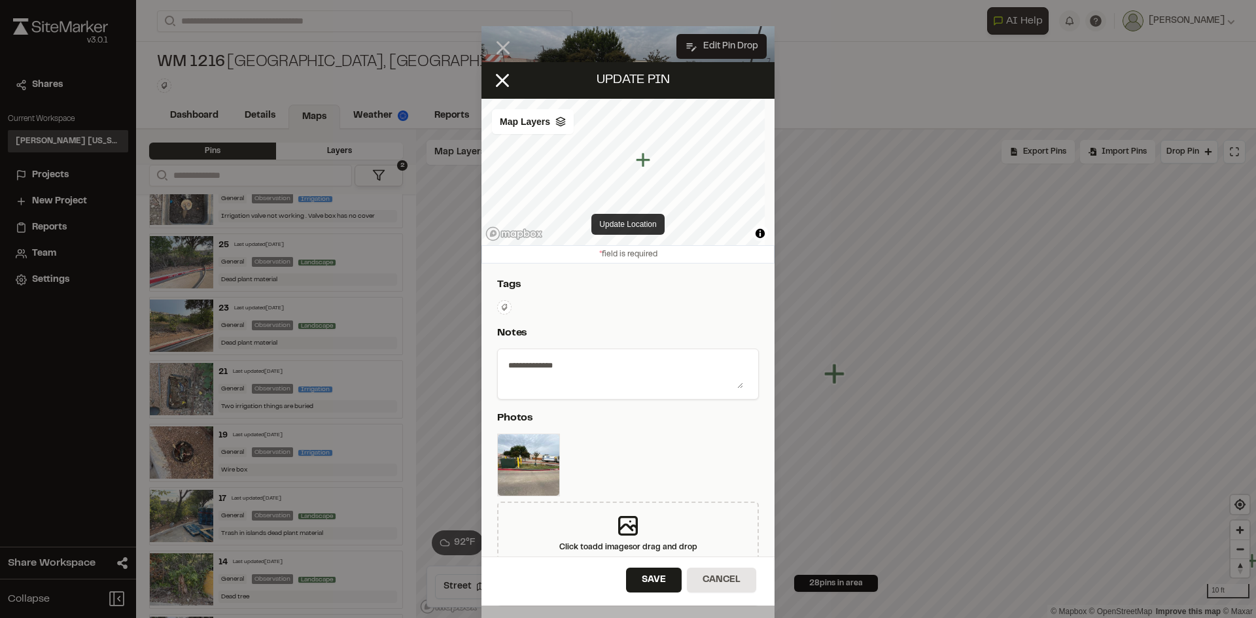
click at [629, 220] on button "Update Location" at bounding box center [627, 224] width 73 height 21
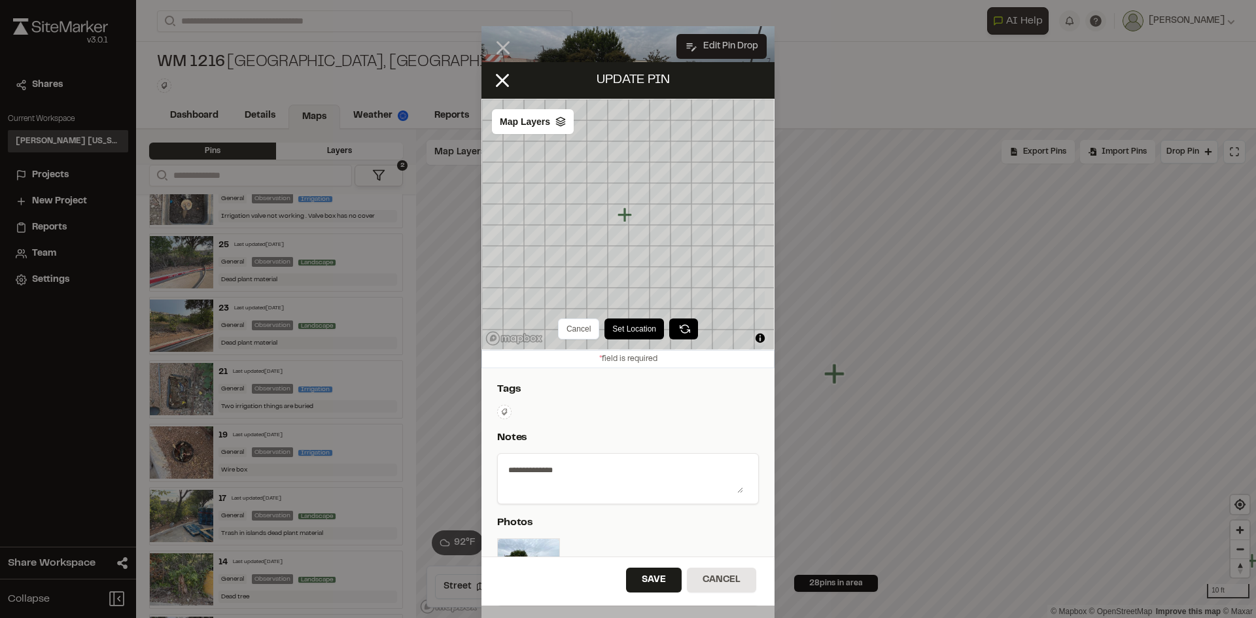
click at [630, 328] on button "Set Location" at bounding box center [634, 329] width 60 height 21
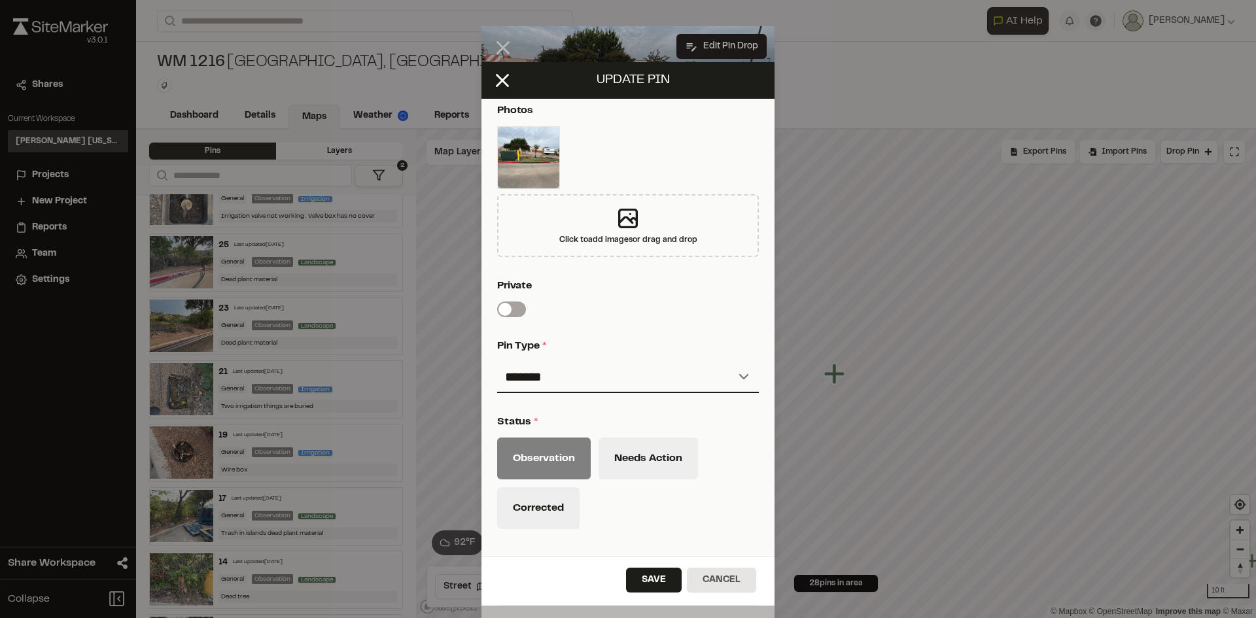
scroll to position [458, 0]
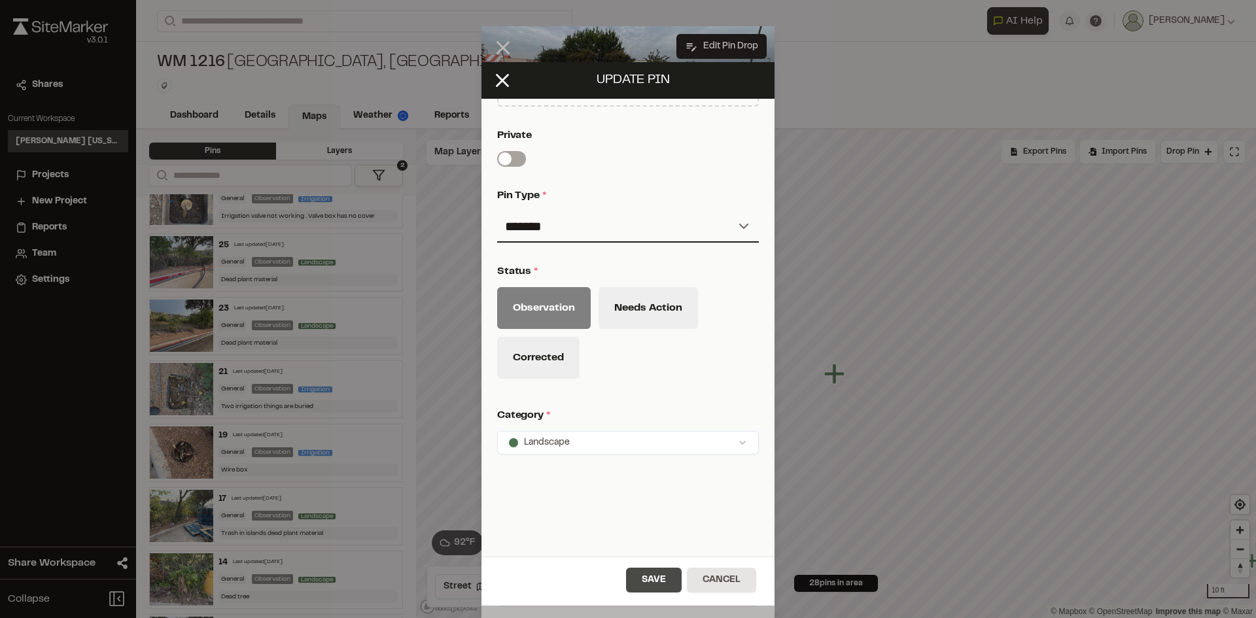
click at [647, 580] on button "Save" at bounding box center [654, 580] width 56 height 25
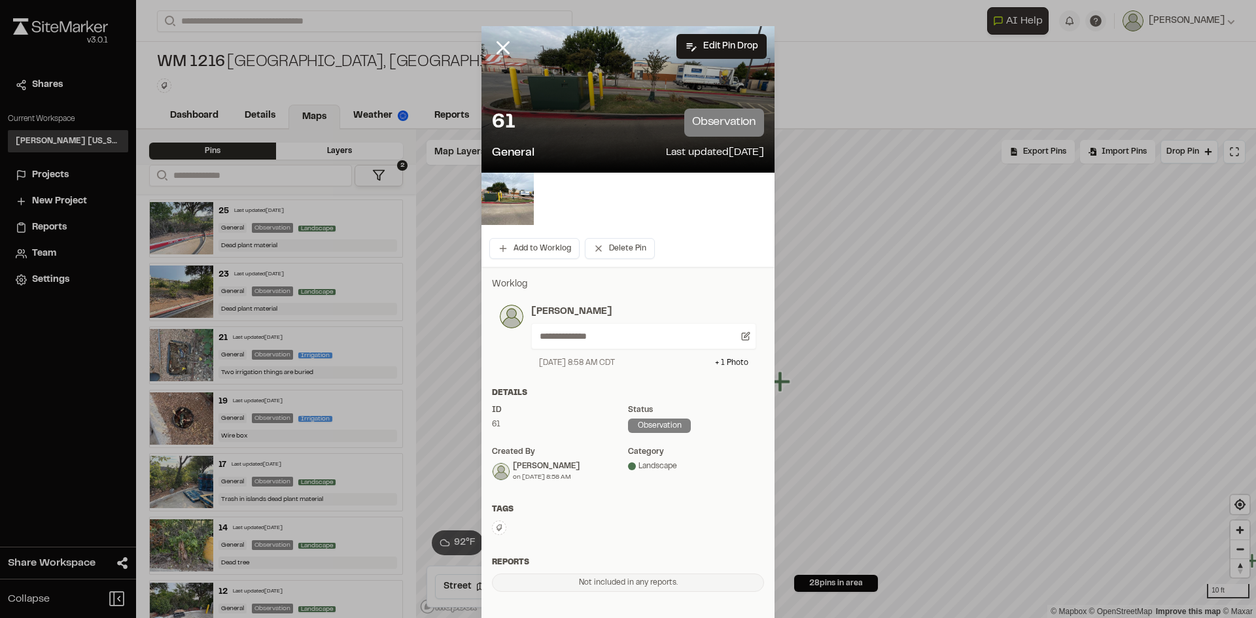
scroll to position [981, 0]
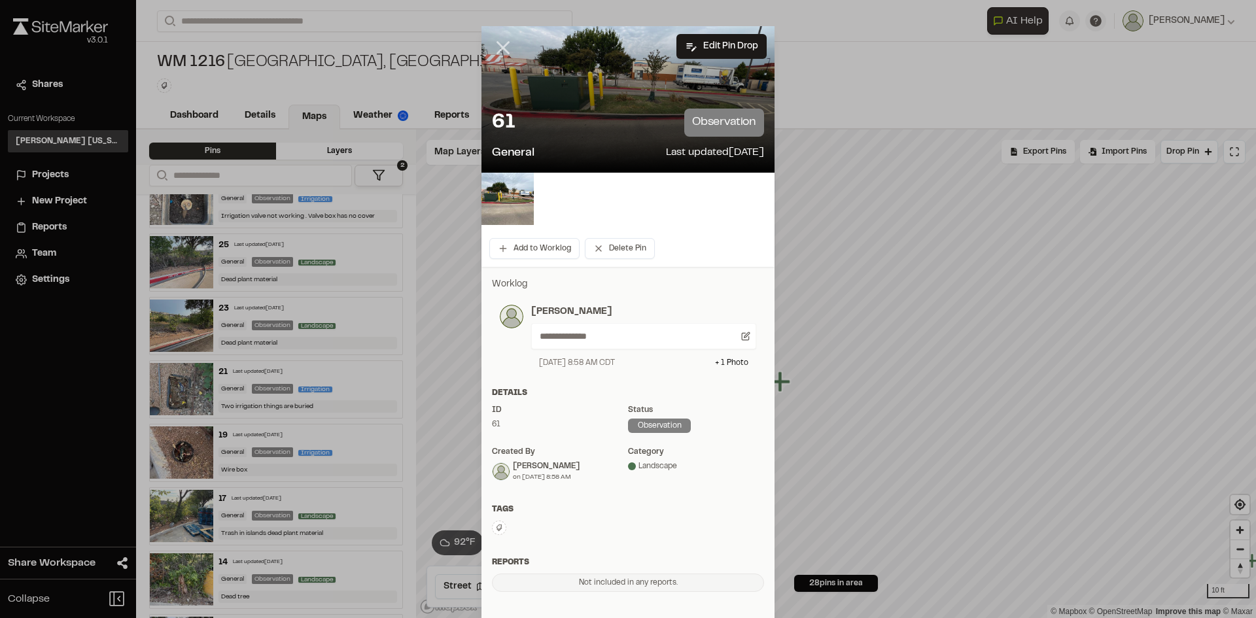
click at [504, 50] on icon at bounding box center [503, 48] width 22 height 22
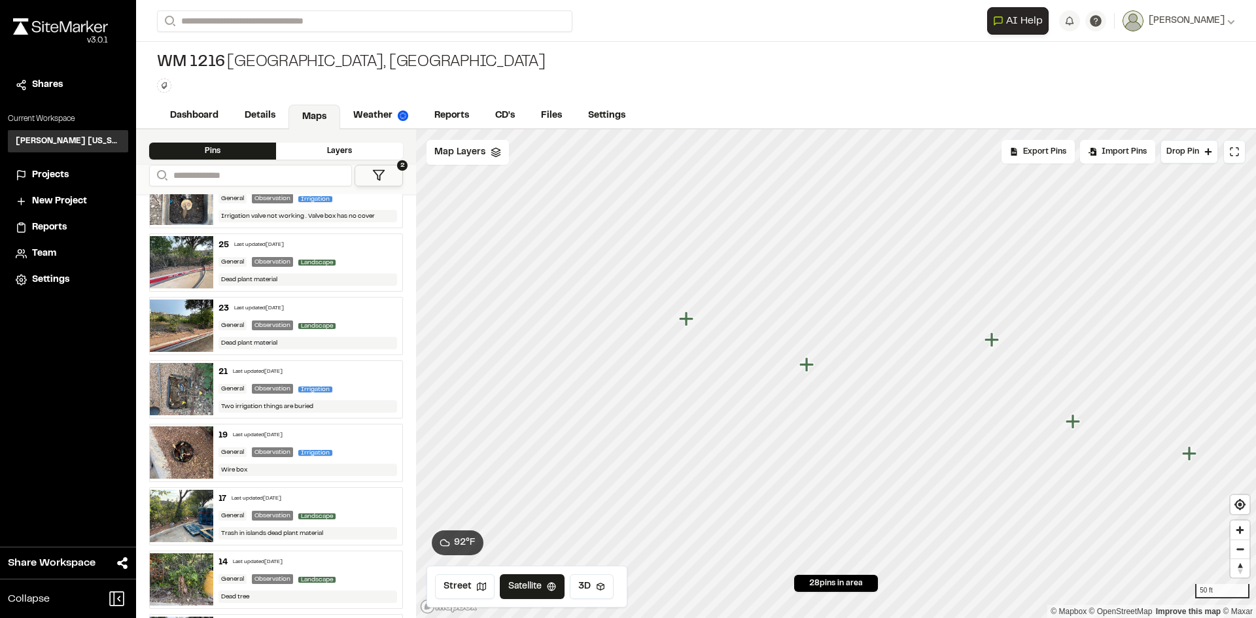
click at [74, 174] on div "Projects" at bounding box center [76, 175] width 88 height 14
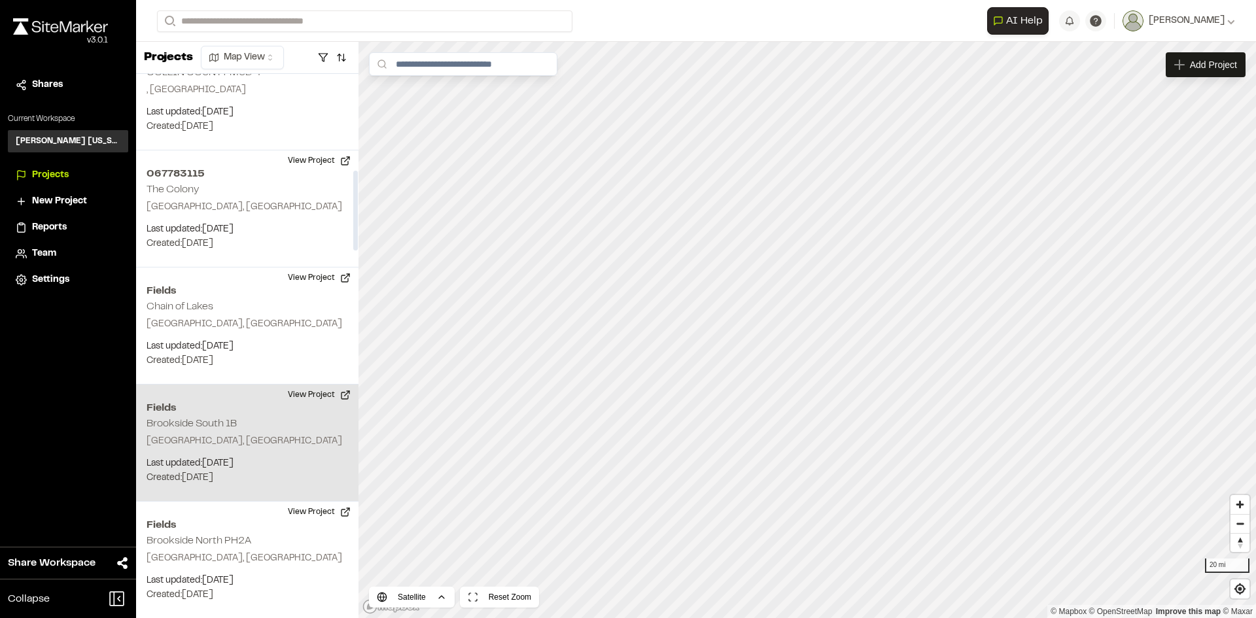
scroll to position [720, 0]
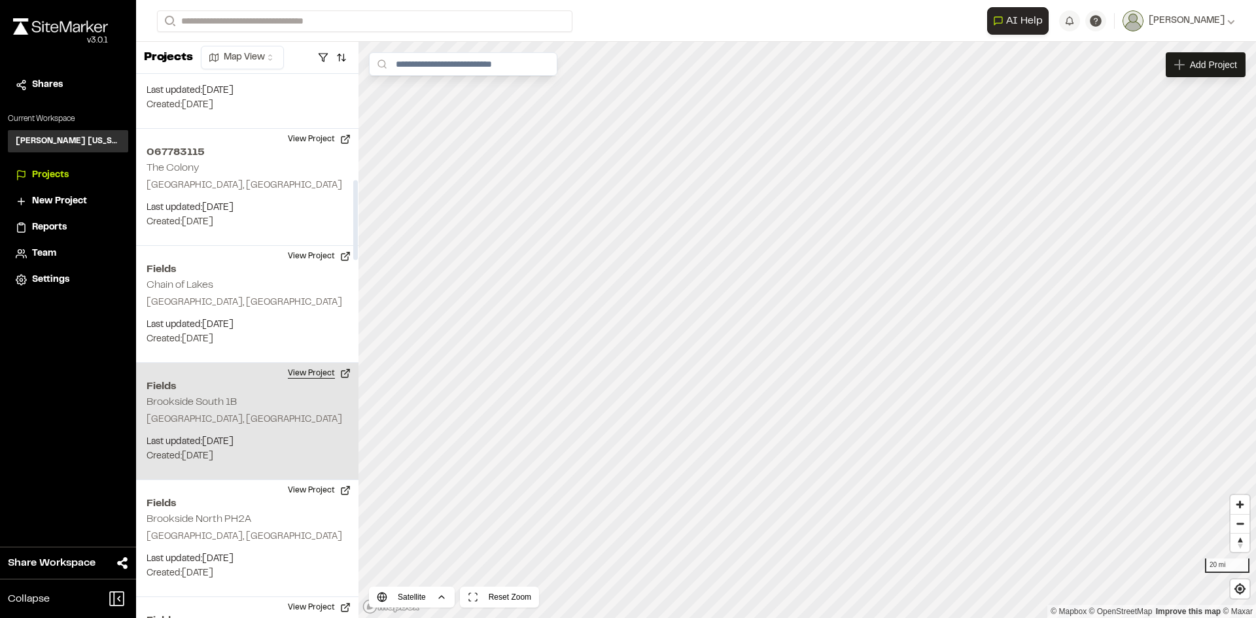
click at [304, 363] on button "View Project" at bounding box center [319, 373] width 79 height 21
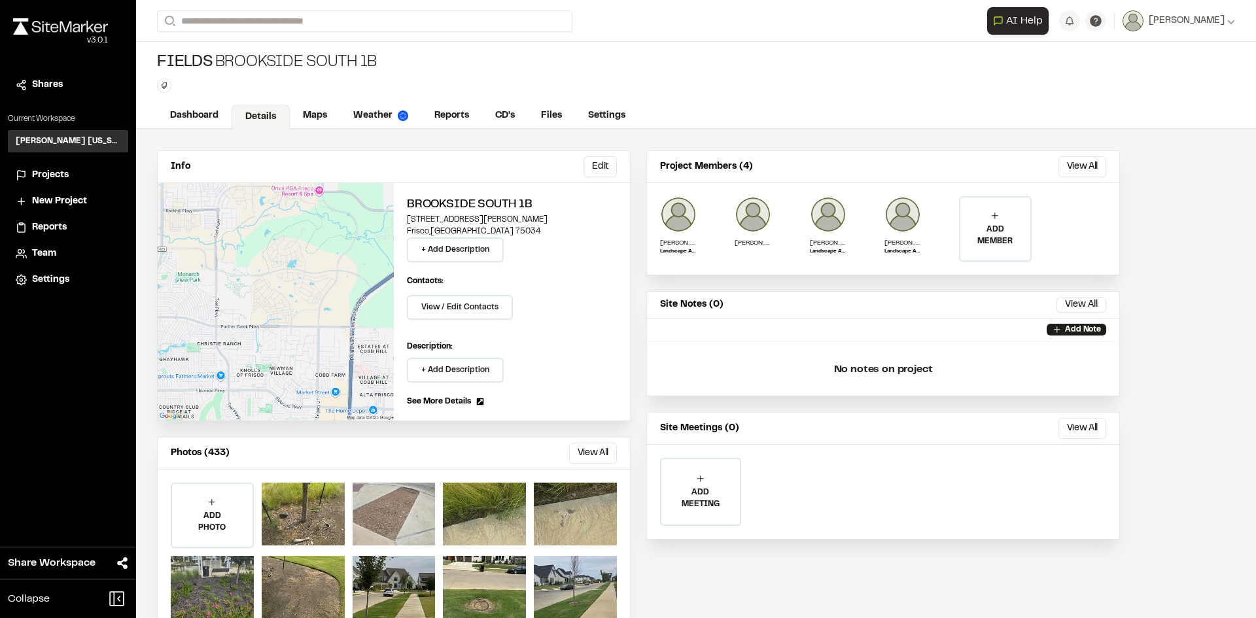
click at [55, 230] on span "Reports" at bounding box center [49, 227] width 35 height 14
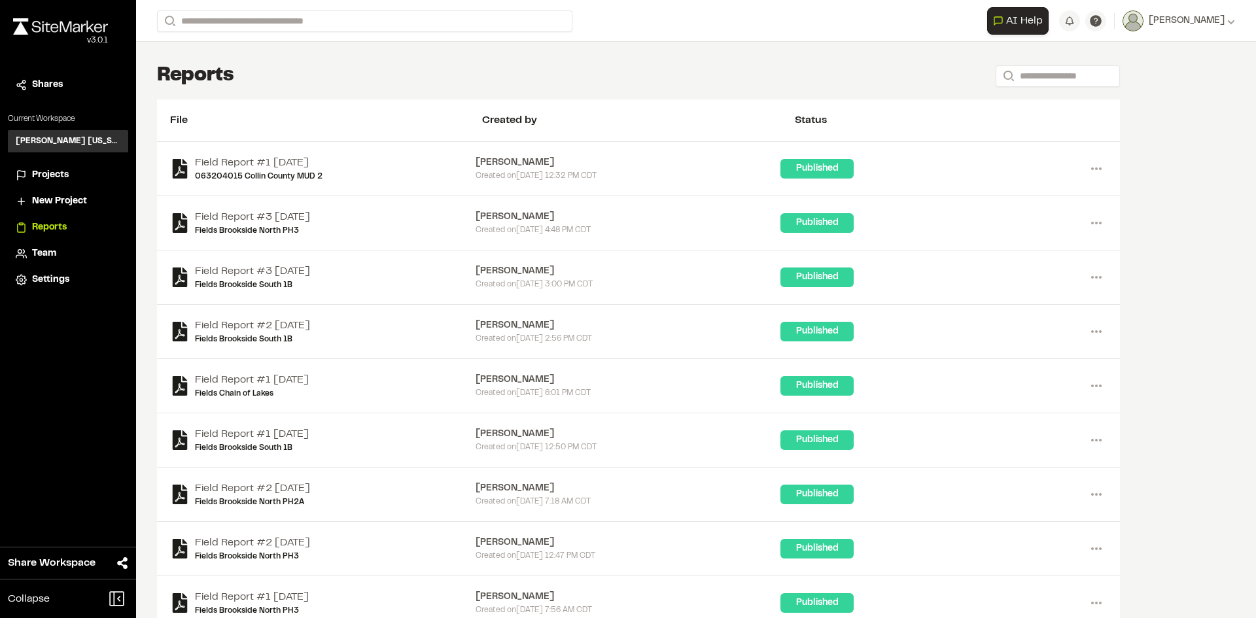
scroll to position [65, 0]
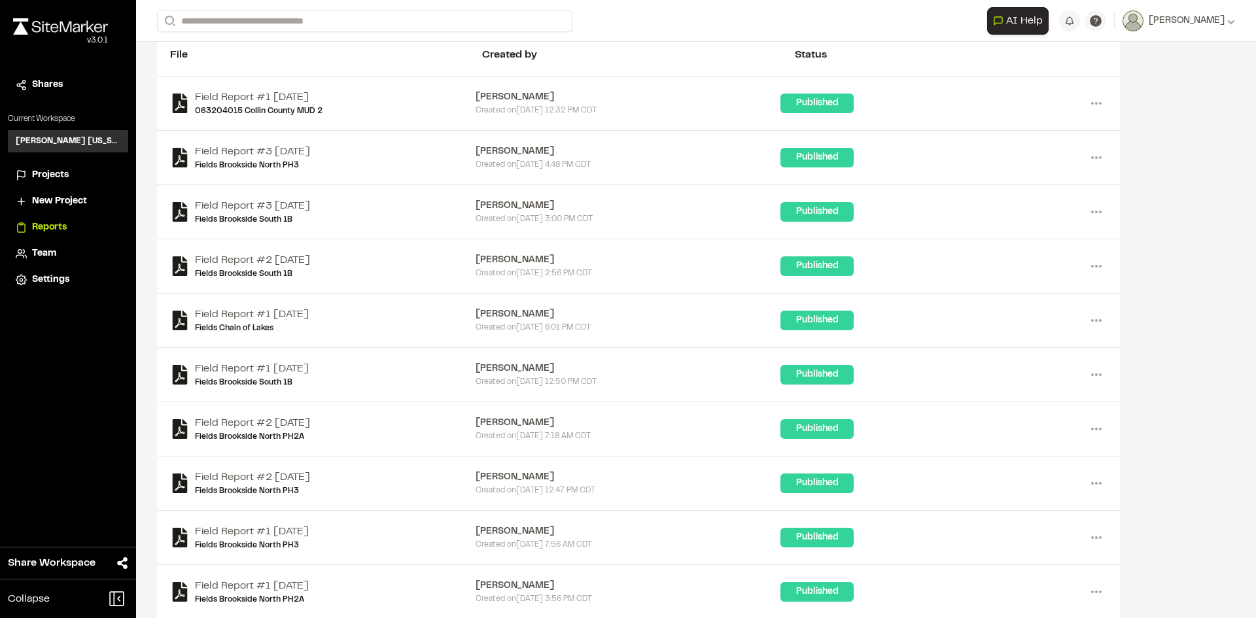
click at [65, 174] on span "Projects" at bounding box center [50, 175] width 37 height 14
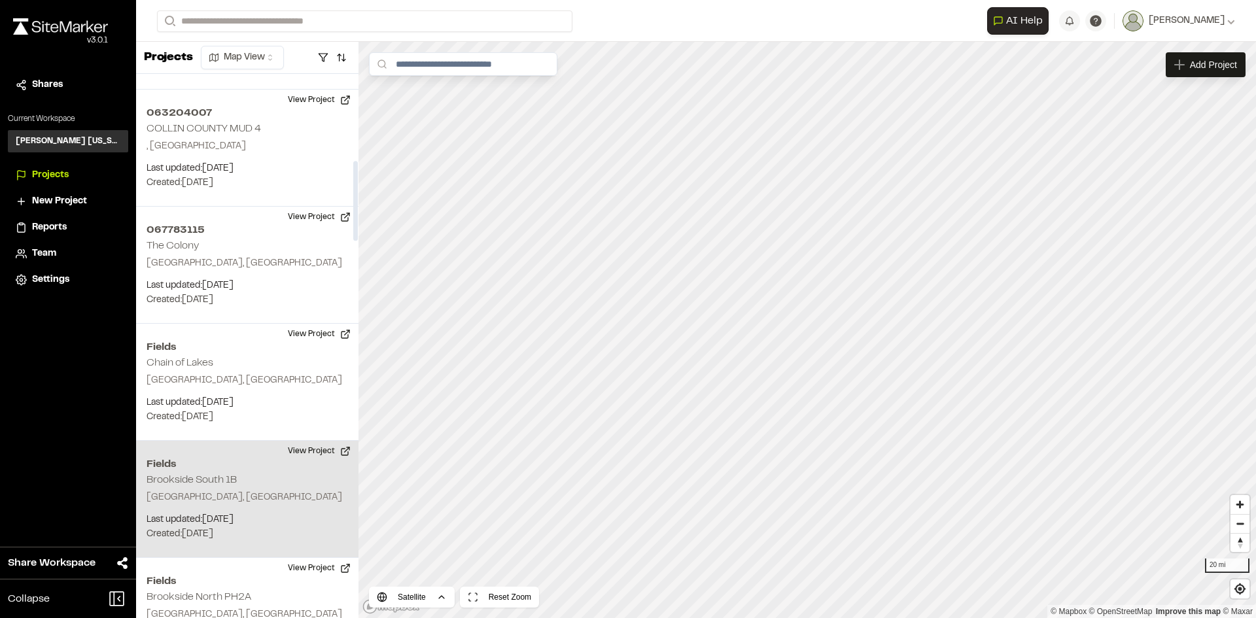
scroll to position [654, 0]
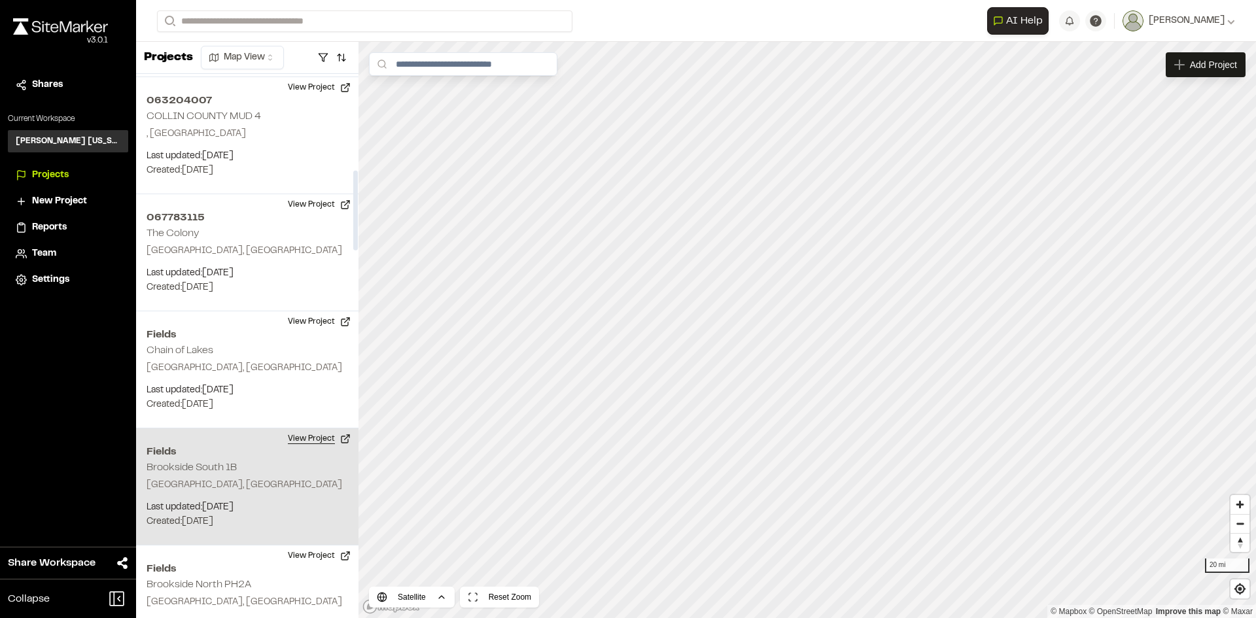
click at [309, 428] on button "View Project" at bounding box center [319, 438] width 79 height 21
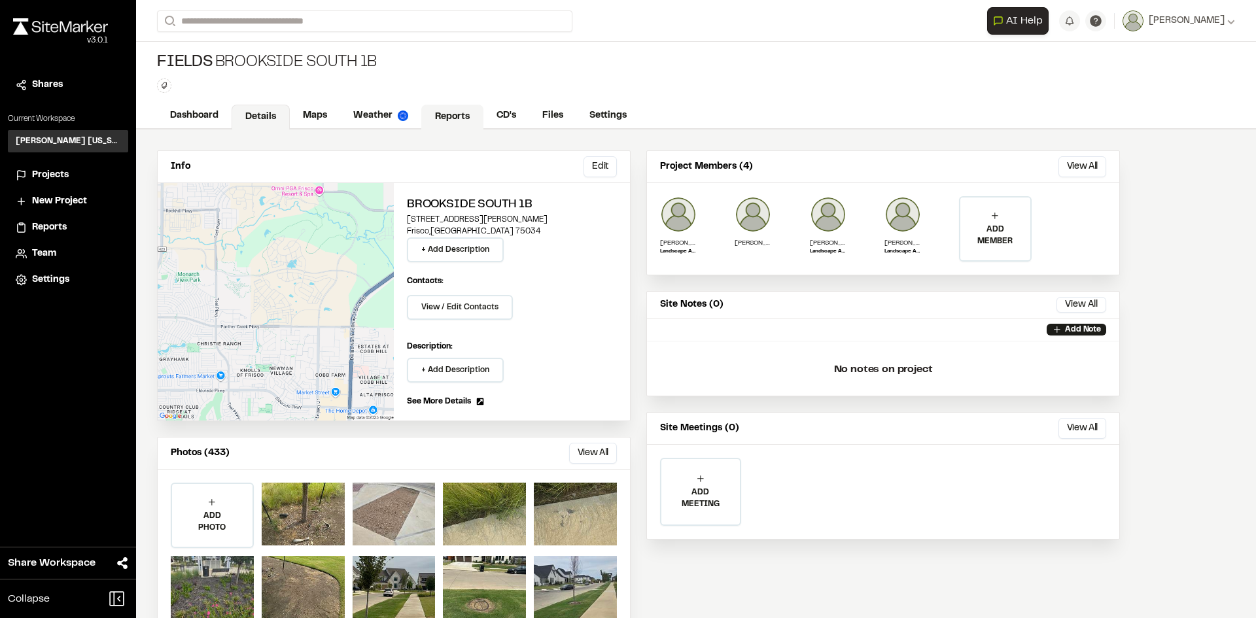
click at [445, 119] on link "Reports" at bounding box center [452, 117] width 62 height 25
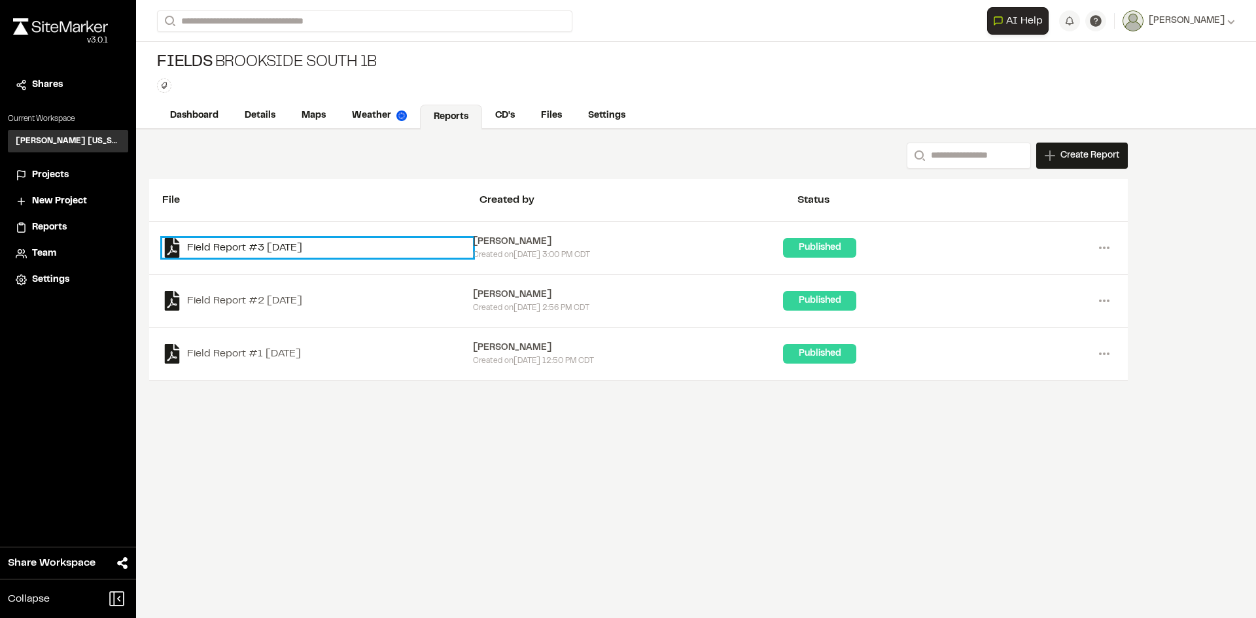
click at [228, 247] on link "Field Report #3 2025-08-05" at bounding box center [317, 248] width 311 height 20
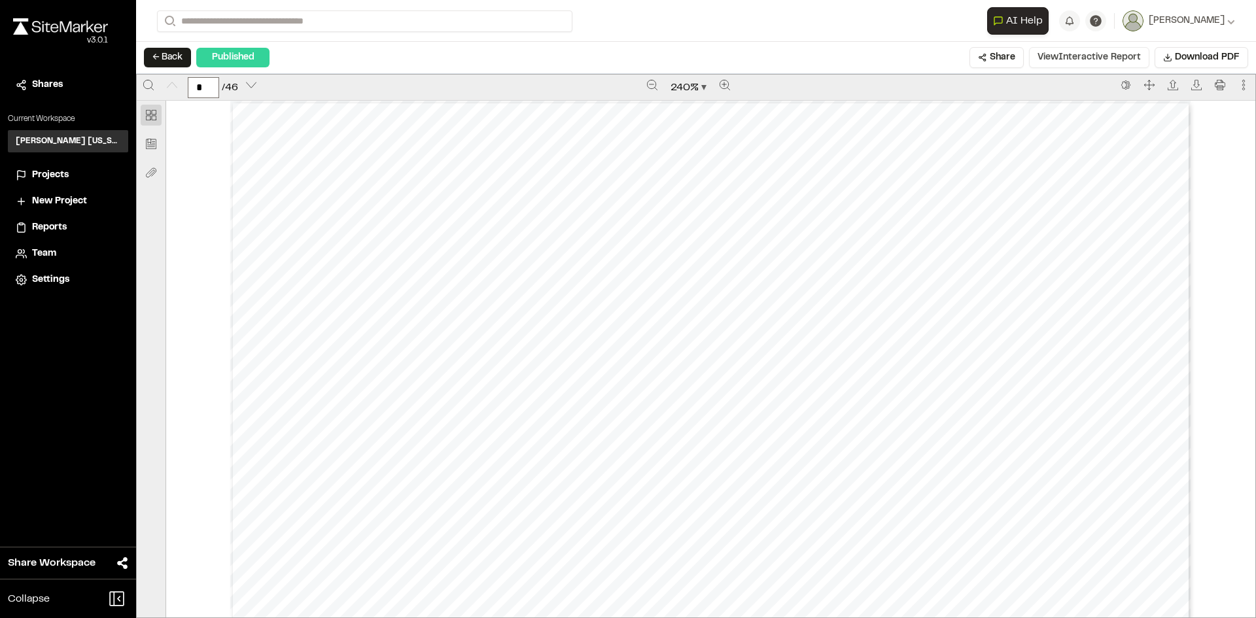
click at [1100, 56] on button "View Interactive Report" at bounding box center [1089, 57] width 120 height 21
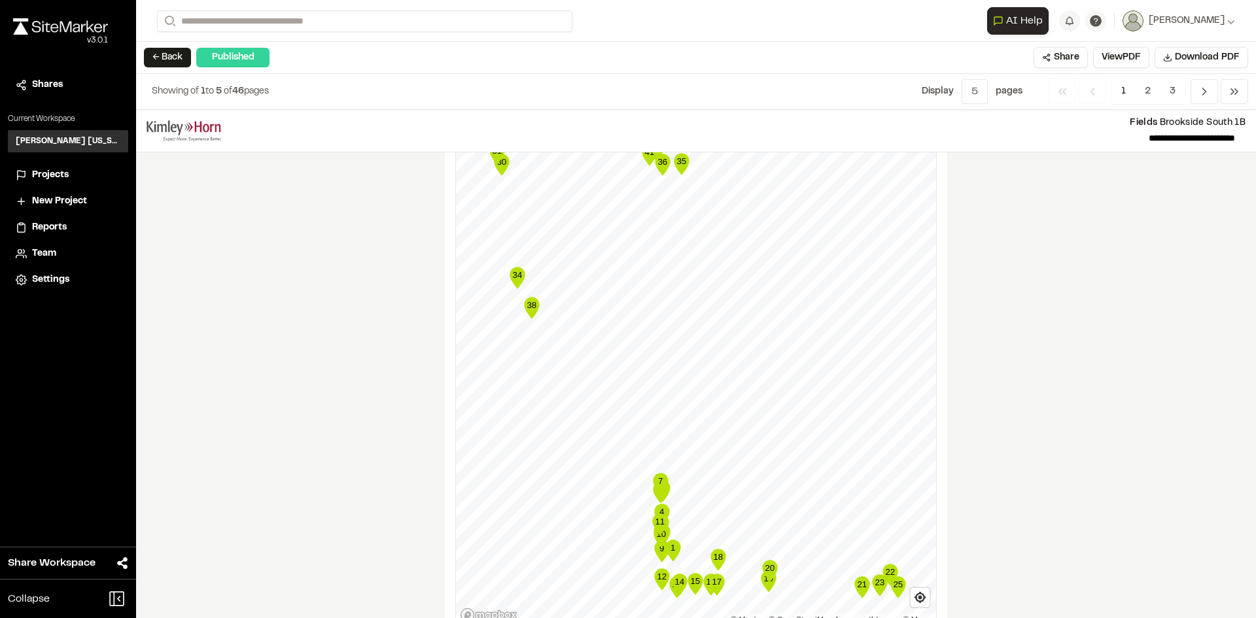
scroll to position [2201, 0]
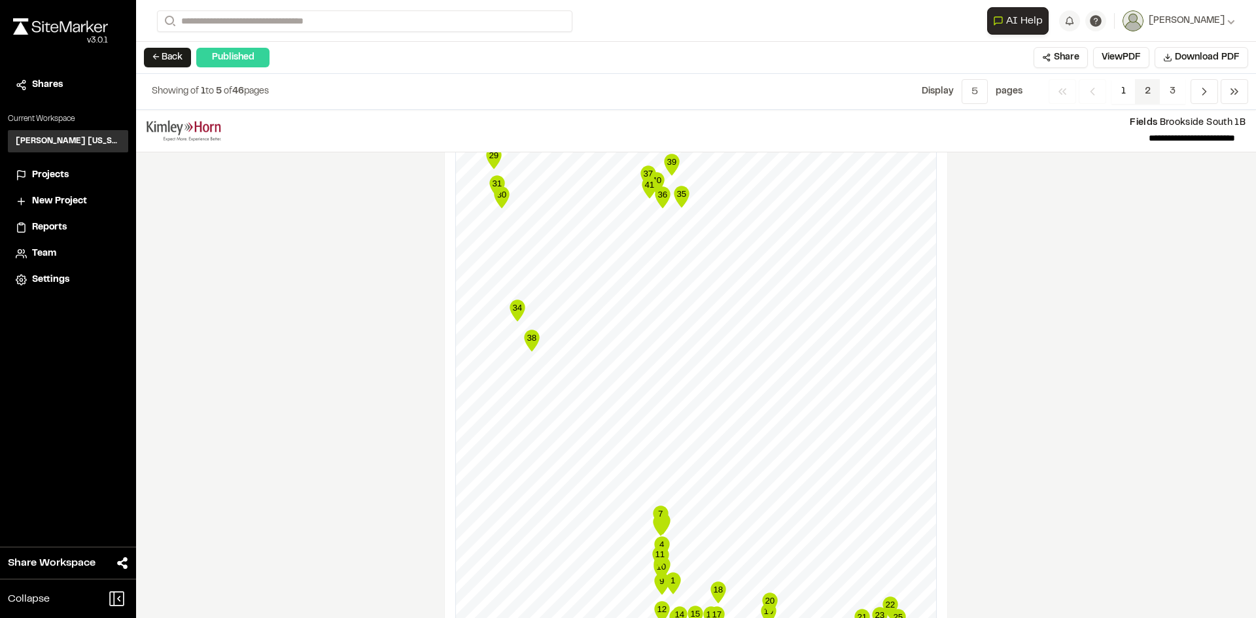
click at [1143, 88] on span "2" at bounding box center [1148, 91] width 26 height 25
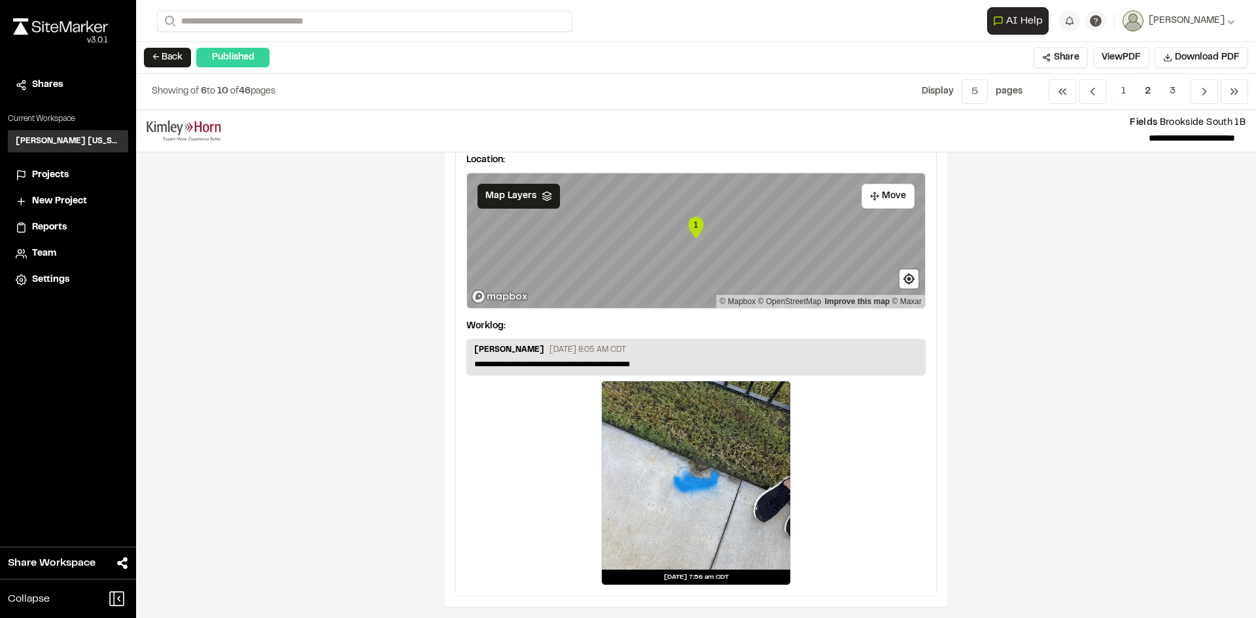
scroll to position [131, 0]
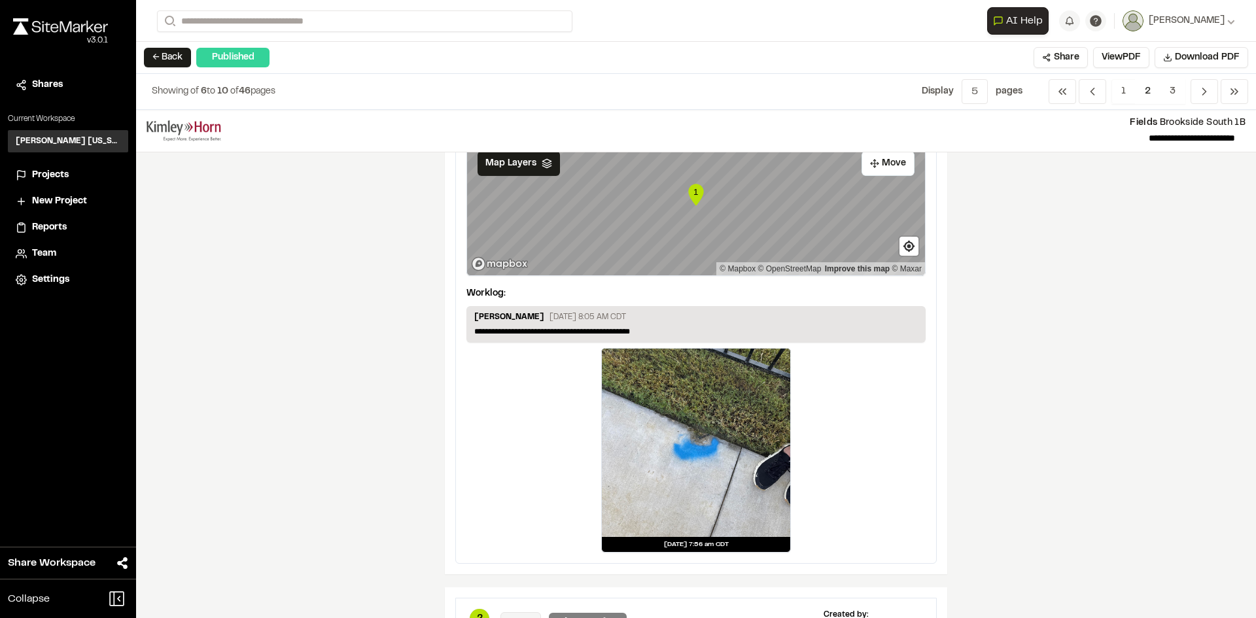
click at [716, 448] on div at bounding box center [696, 443] width 188 height 188
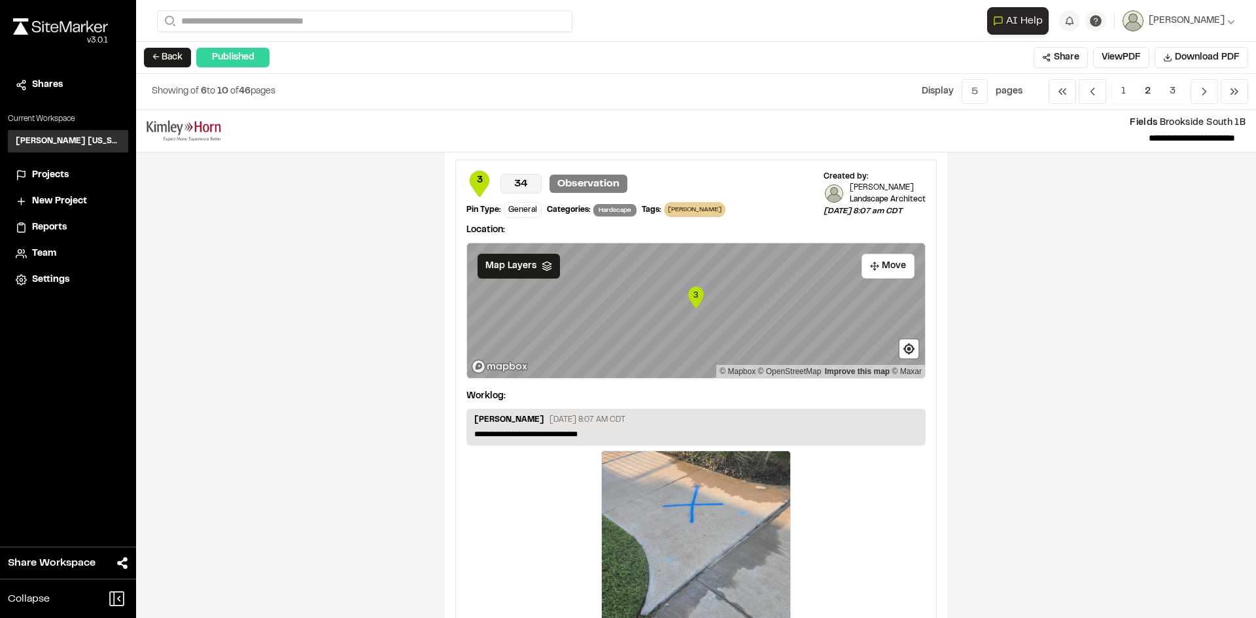
scroll to position [1112, 0]
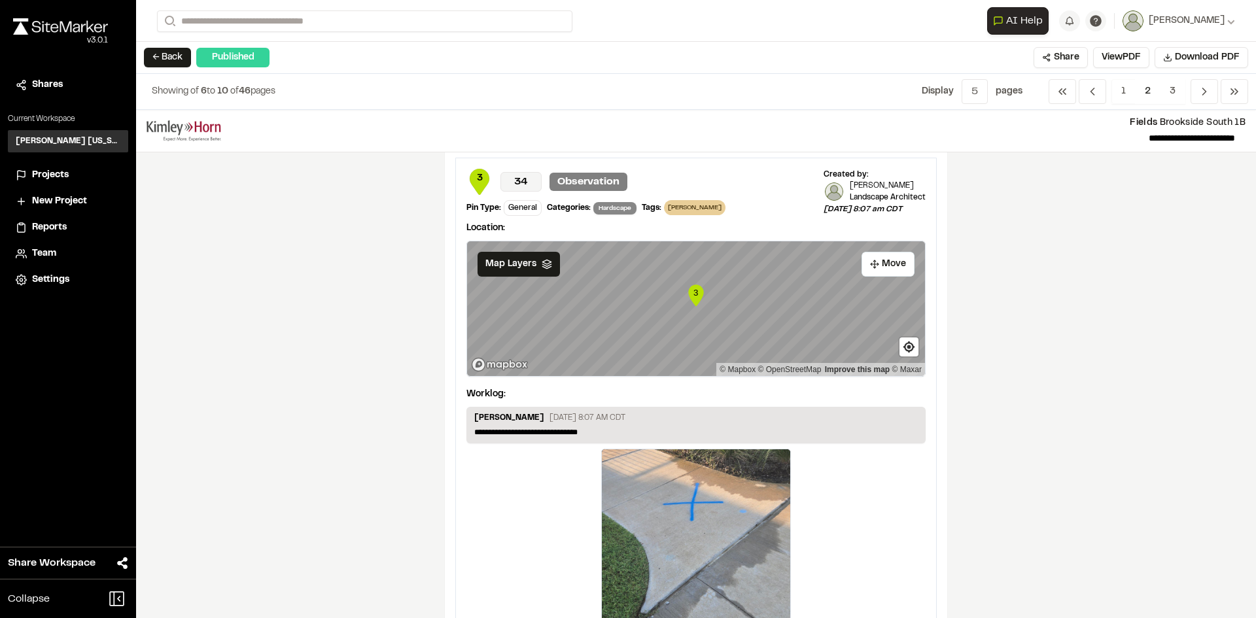
click at [50, 176] on span "Projects" at bounding box center [50, 175] width 37 height 14
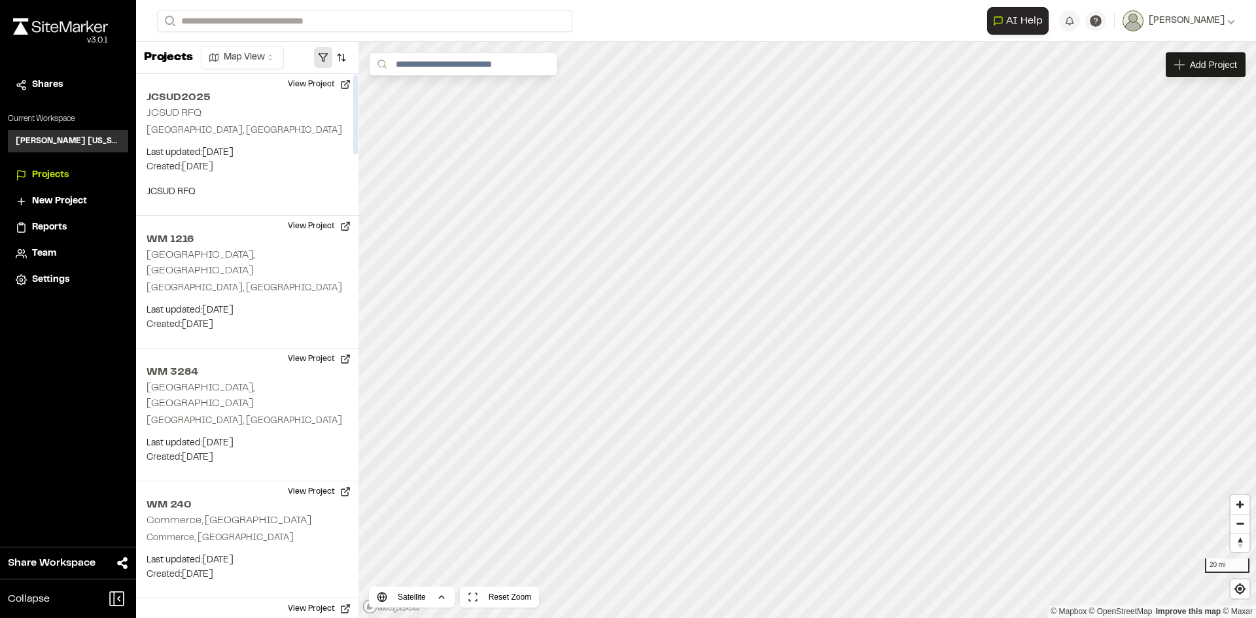
click at [326, 58] on button "button" at bounding box center [323, 57] width 18 height 21
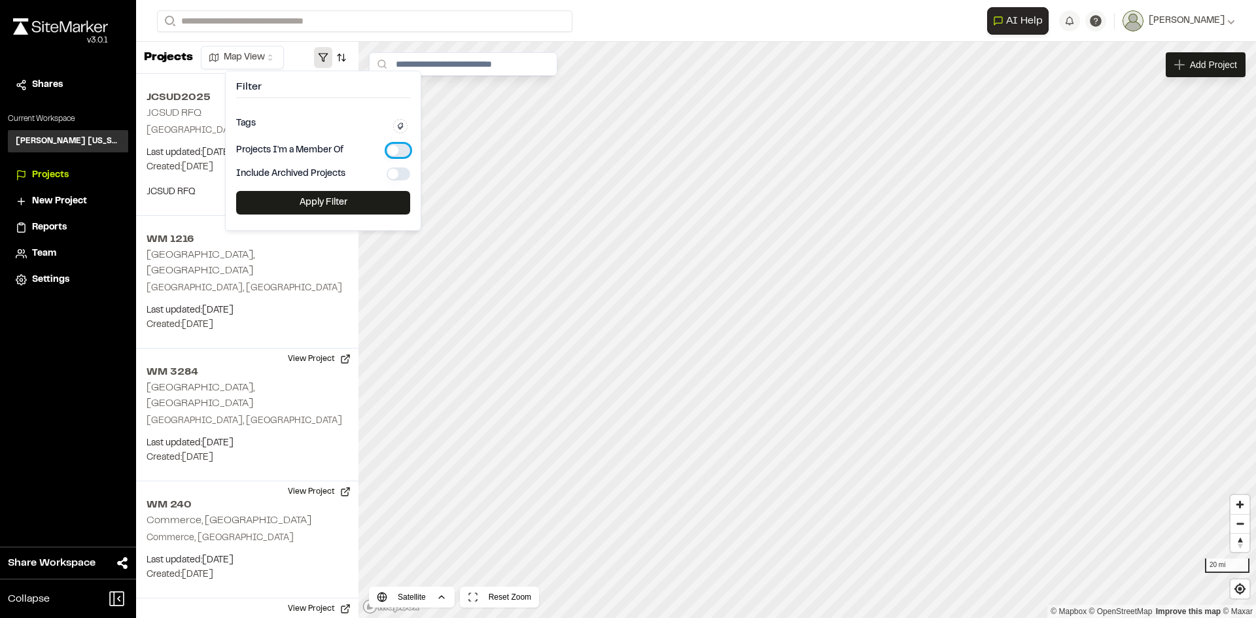
click at [396, 151] on button "button" at bounding box center [399, 150] width 24 height 13
click at [342, 207] on button "Apply Filter" at bounding box center [323, 203] width 174 height 24
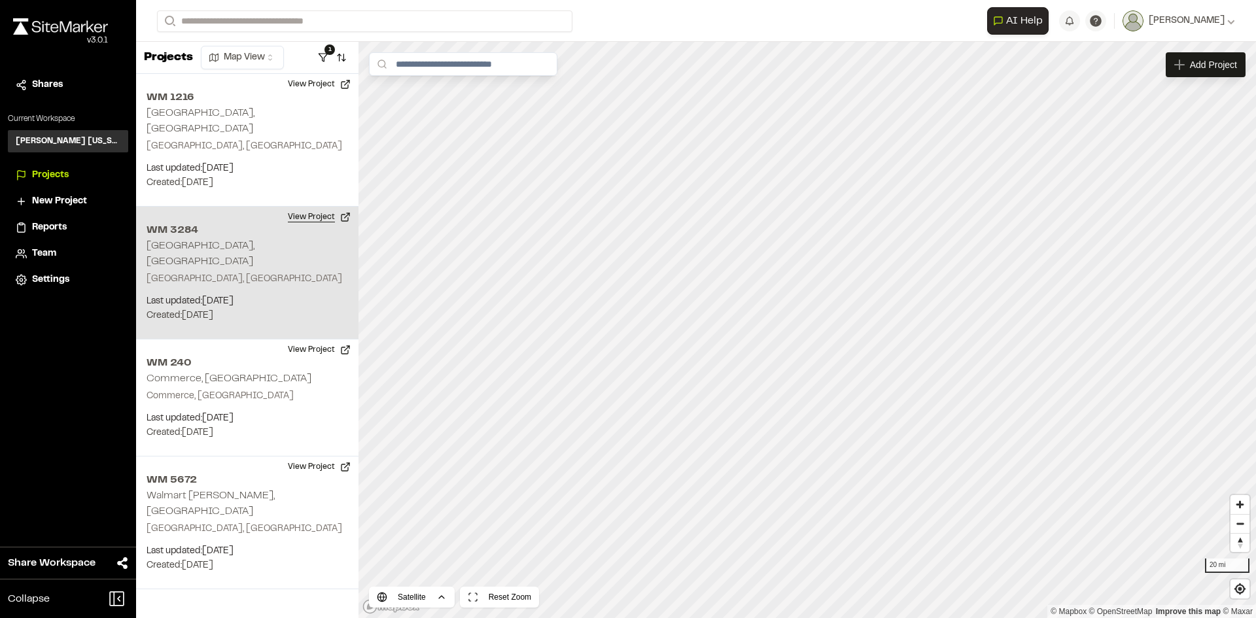
click at [298, 207] on button "View Project" at bounding box center [319, 217] width 79 height 21
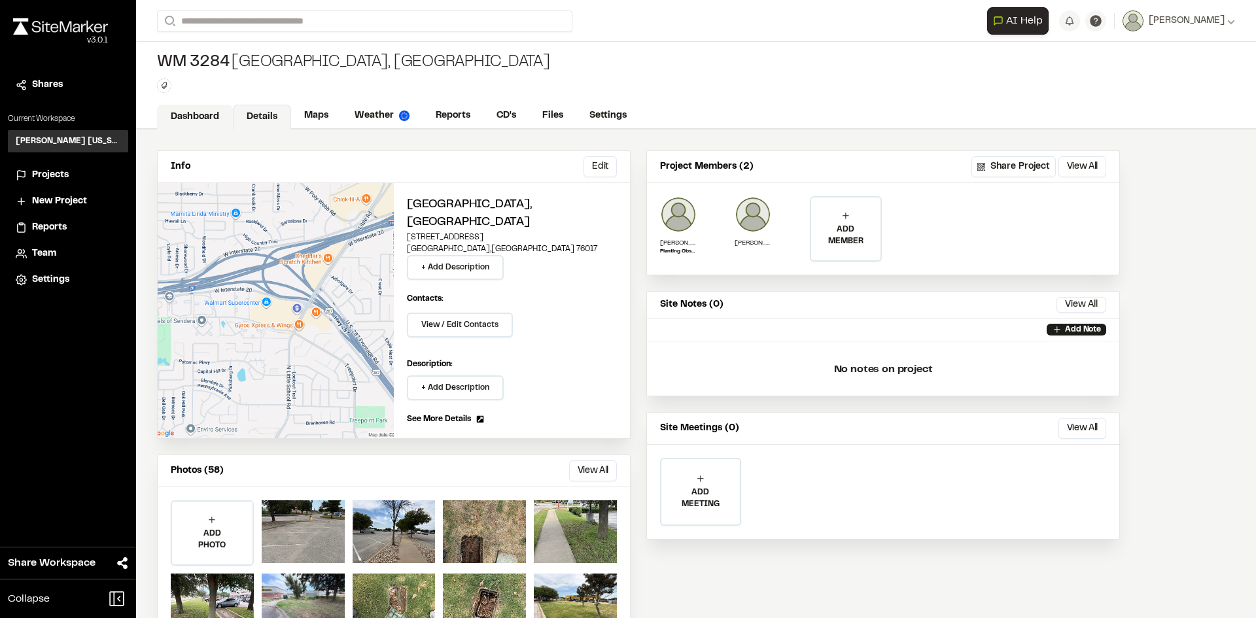
click at [196, 116] on link "Dashboard" at bounding box center [195, 117] width 76 height 25
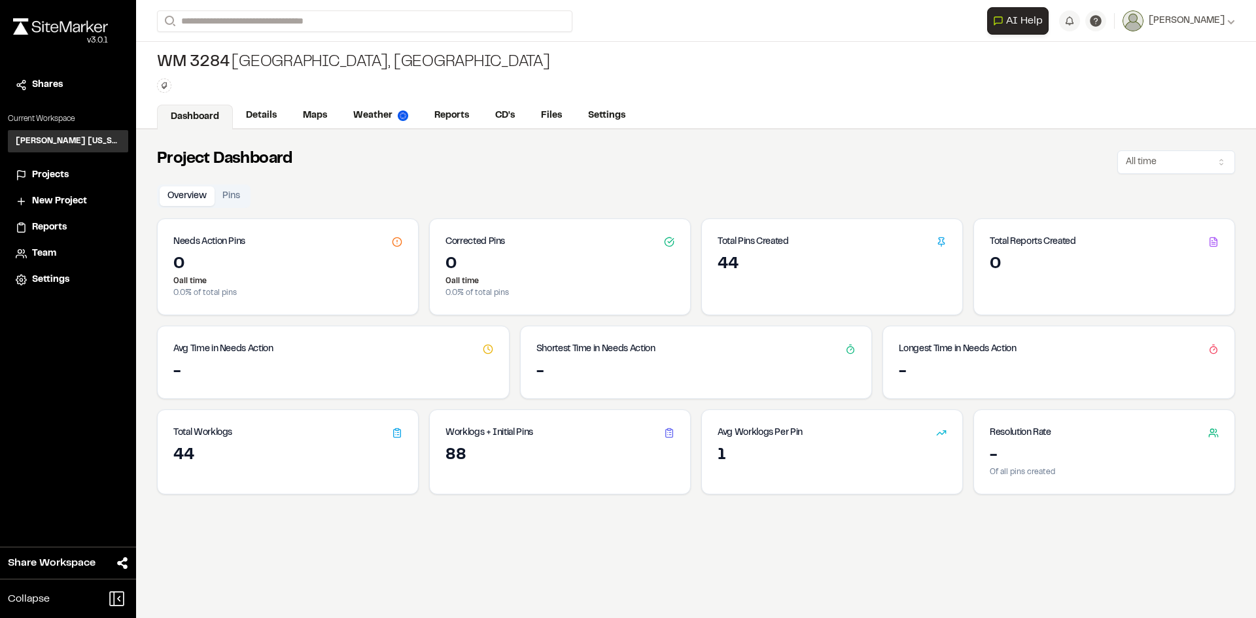
click at [61, 176] on span "Projects" at bounding box center [50, 175] width 37 height 14
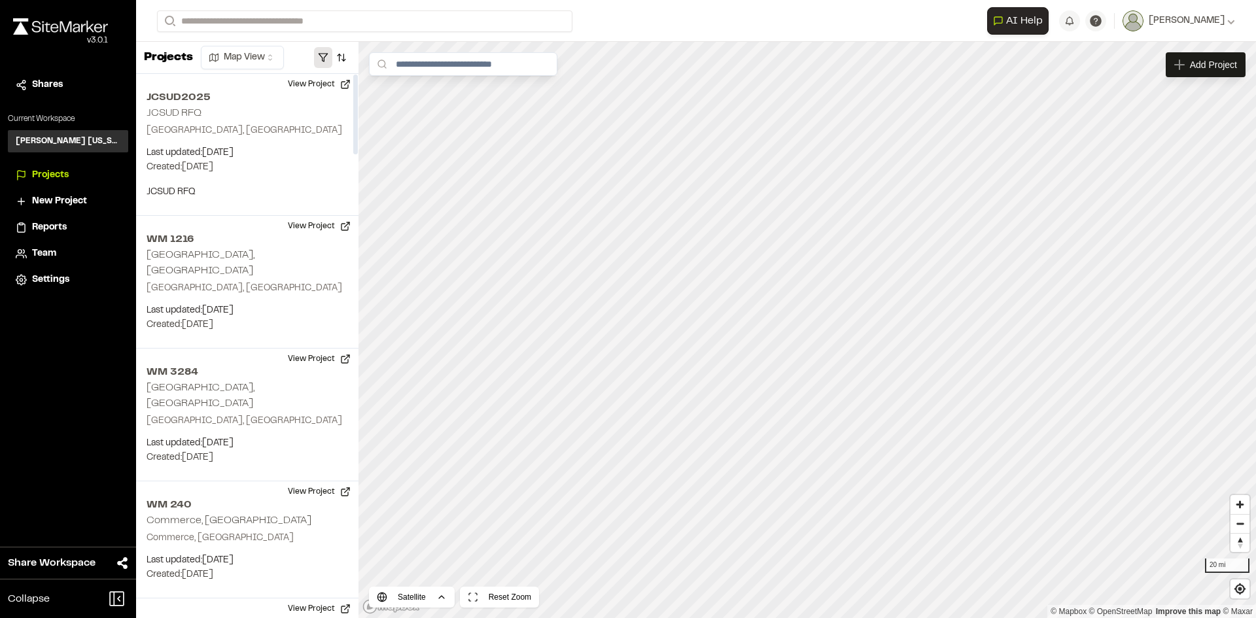
click at [326, 58] on button "button" at bounding box center [323, 57] width 18 height 21
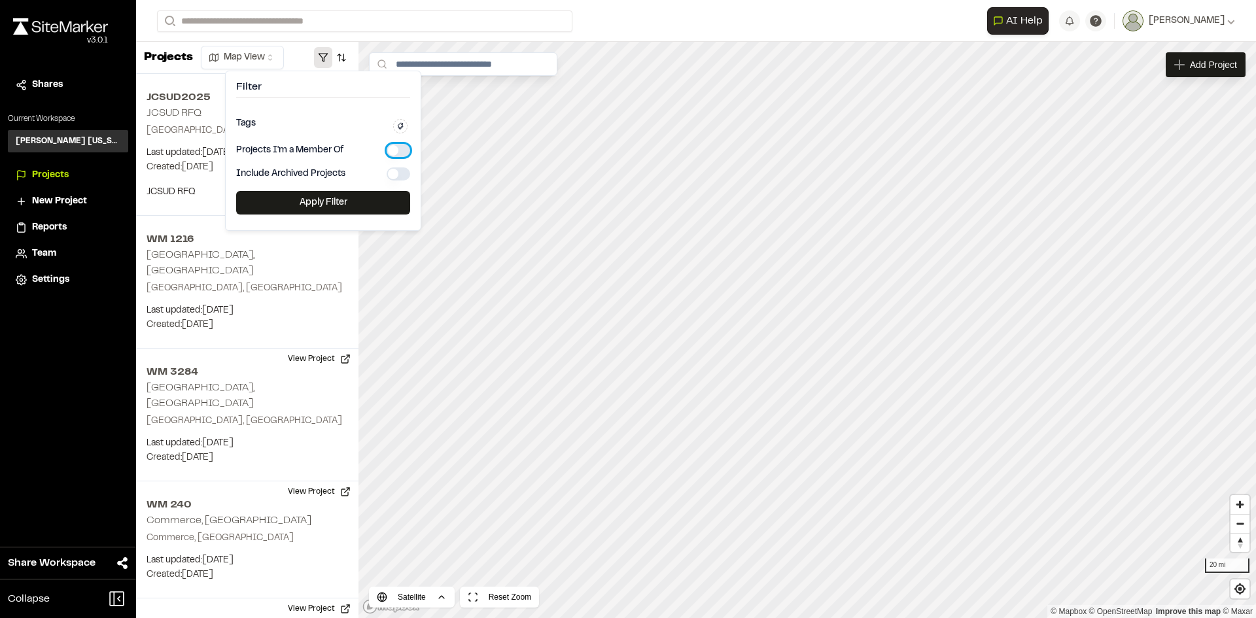
click at [390, 150] on button "button" at bounding box center [399, 150] width 24 height 13
click at [364, 196] on button "Apply Filter" at bounding box center [323, 203] width 174 height 24
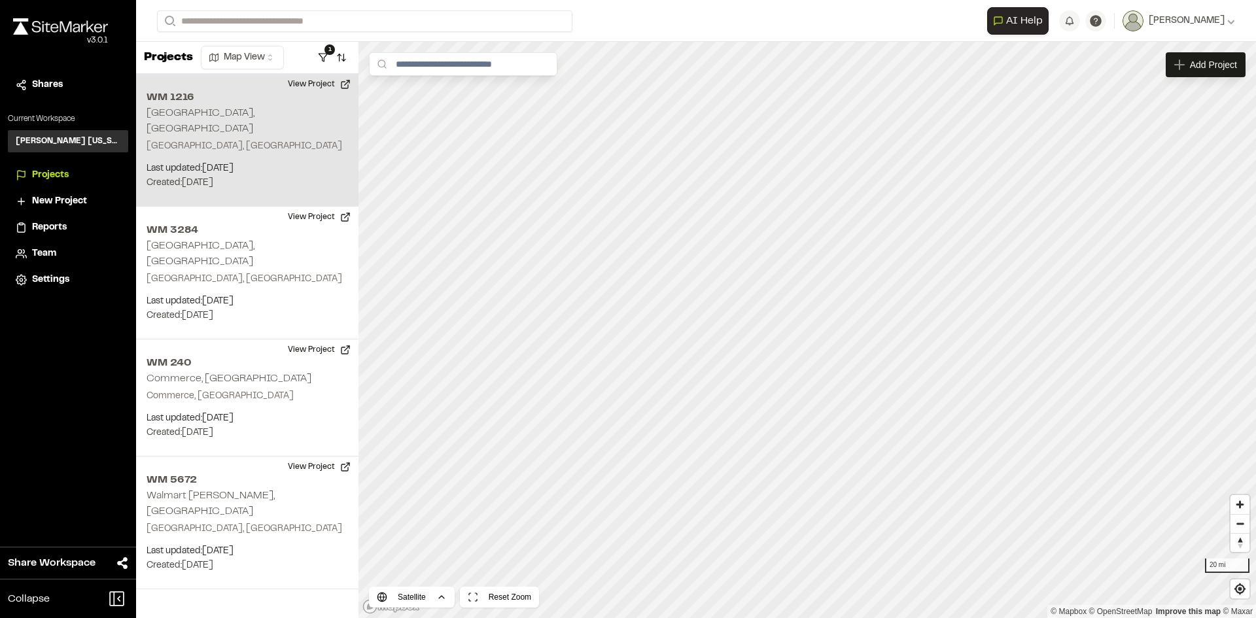
click at [224, 139] on p "[GEOGRAPHIC_DATA], [GEOGRAPHIC_DATA]" at bounding box center [247, 146] width 201 height 14
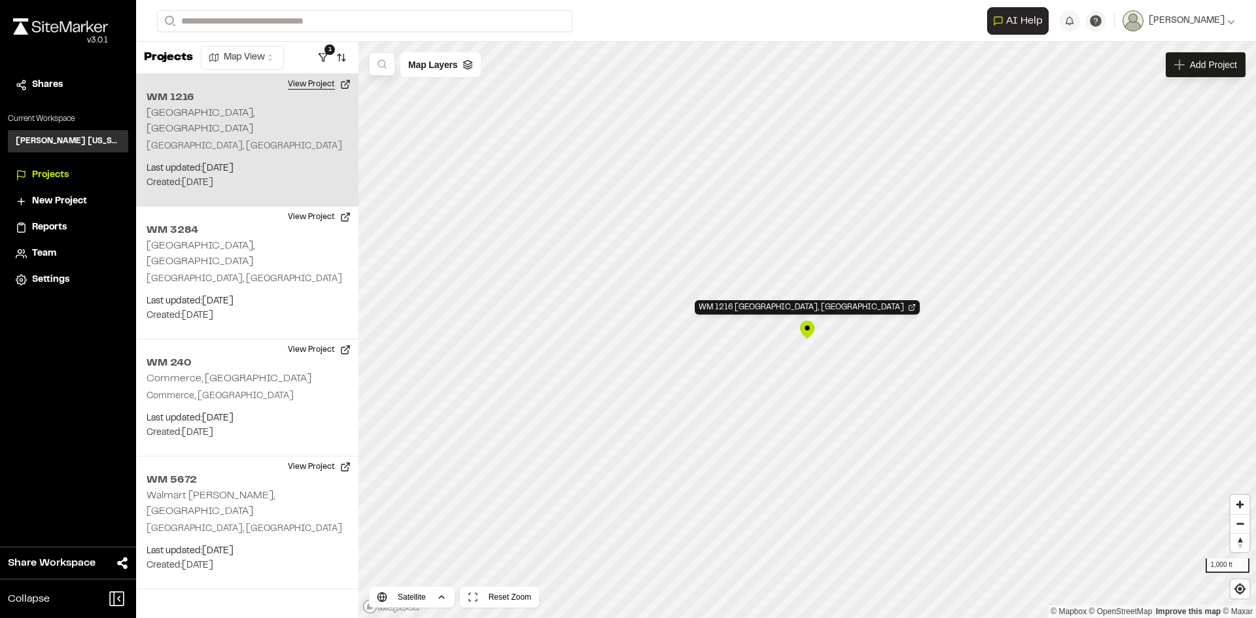
click at [321, 84] on button "View Project" at bounding box center [319, 84] width 79 height 21
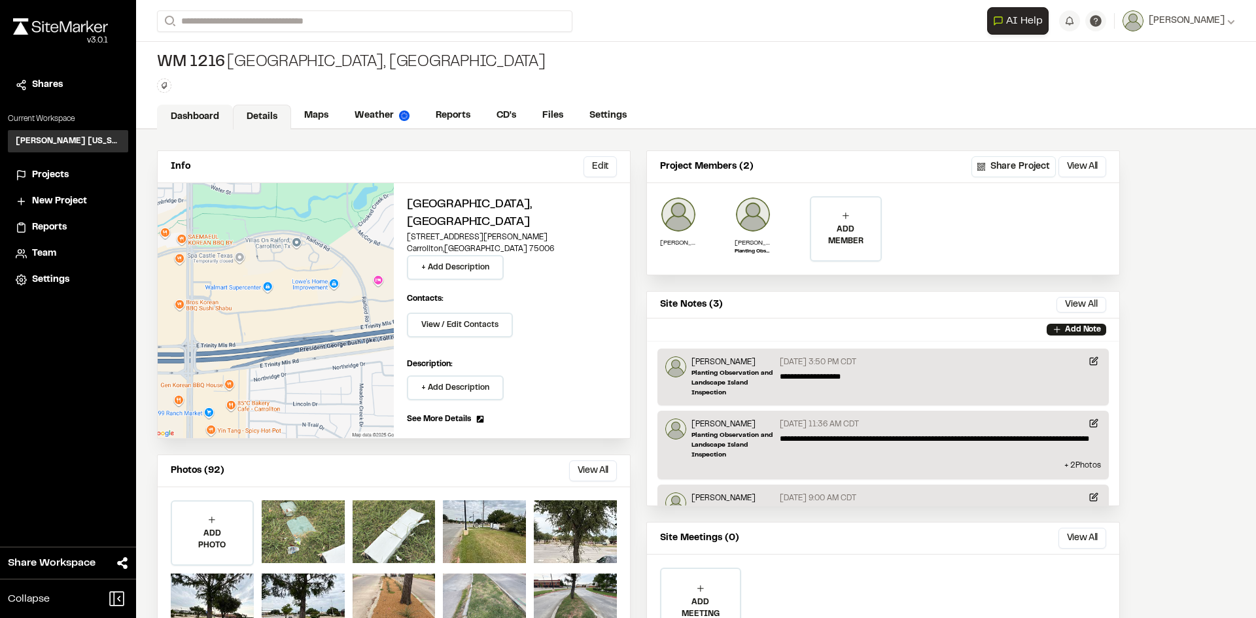
click at [209, 111] on link "Dashboard" at bounding box center [195, 117] width 76 height 25
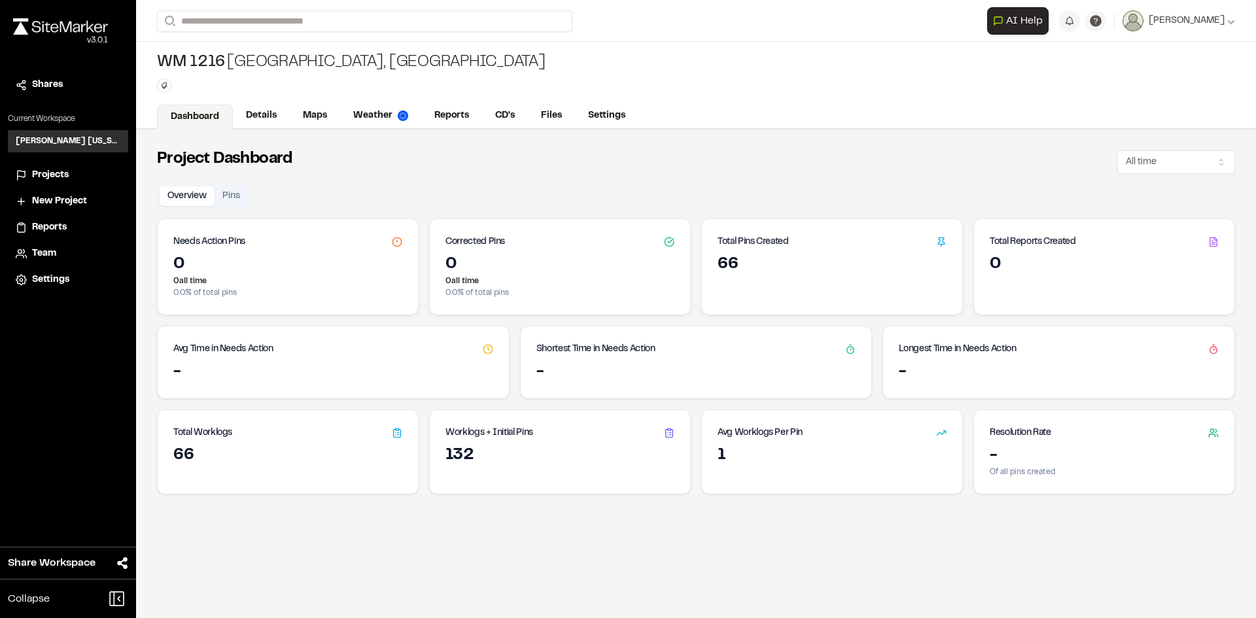
click at [774, 236] on h3 "Total Pins Created" at bounding box center [753, 242] width 71 height 14
click at [791, 246] on div "Total Pins Created" at bounding box center [832, 236] width 260 height 35
click at [746, 264] on div "66" at bounding box center [832, 264] width 229 height 21
click at [503, 114] on link "CD's" at bounding box center [505, 117] width 47 height 25
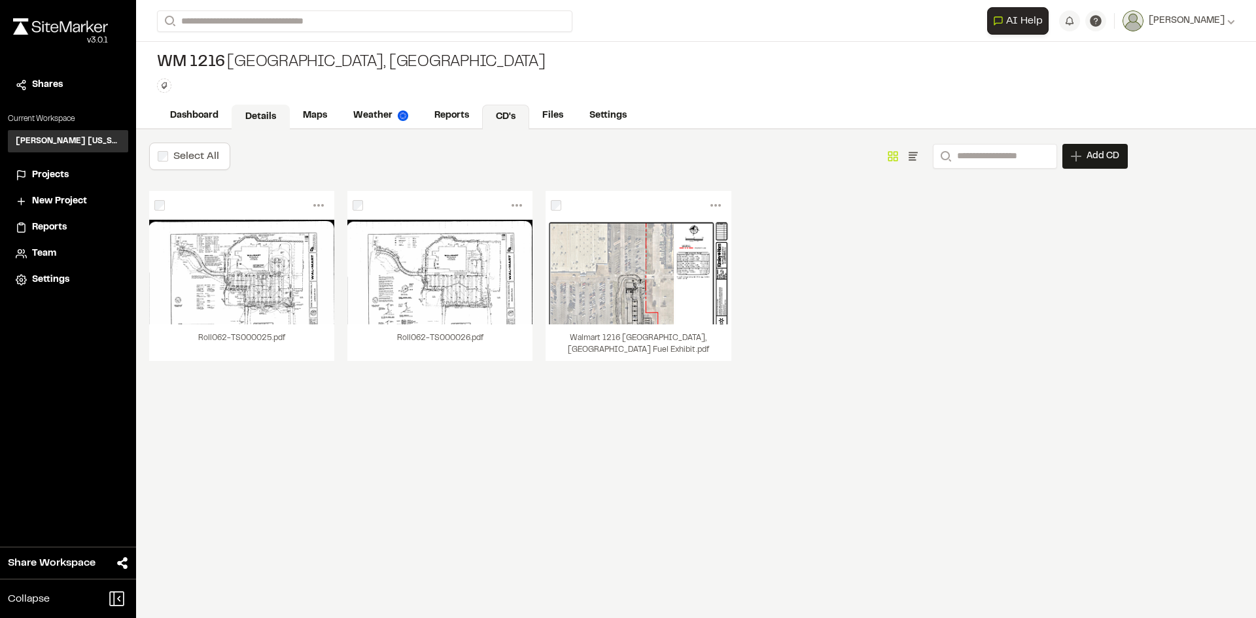
click at [274, 116] on link "Details" at bounding box center [261, 117] width 58 height 25
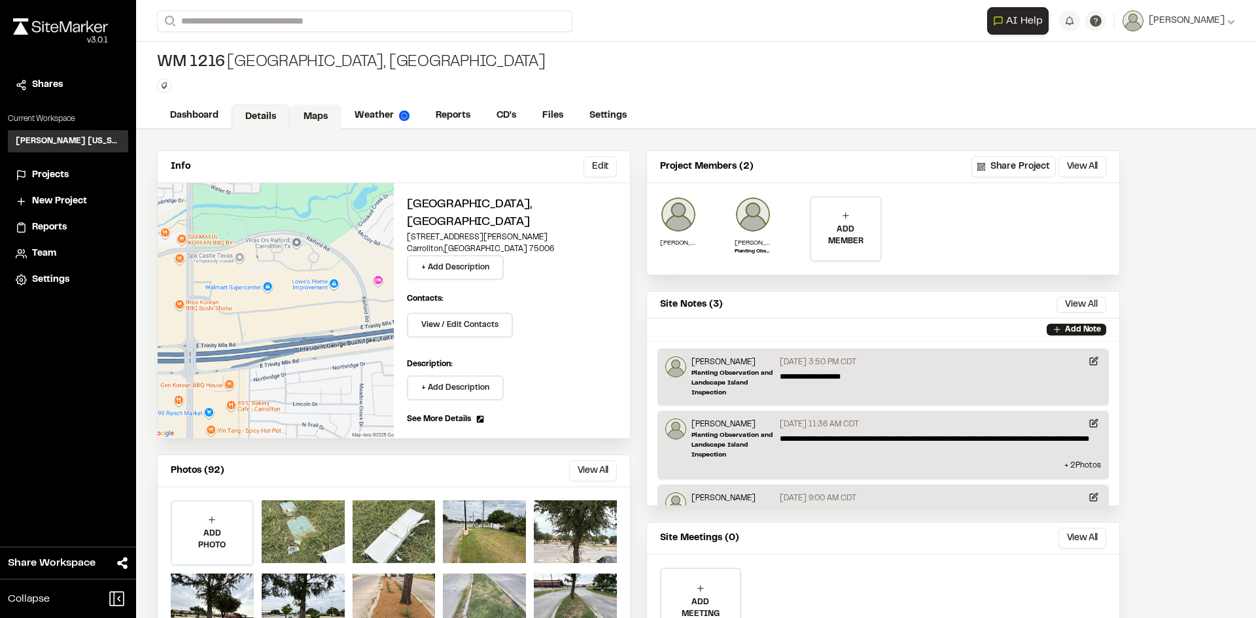
click at [326, 114] on link "Maps" at bounding box center [316, 117] width 52 height 25
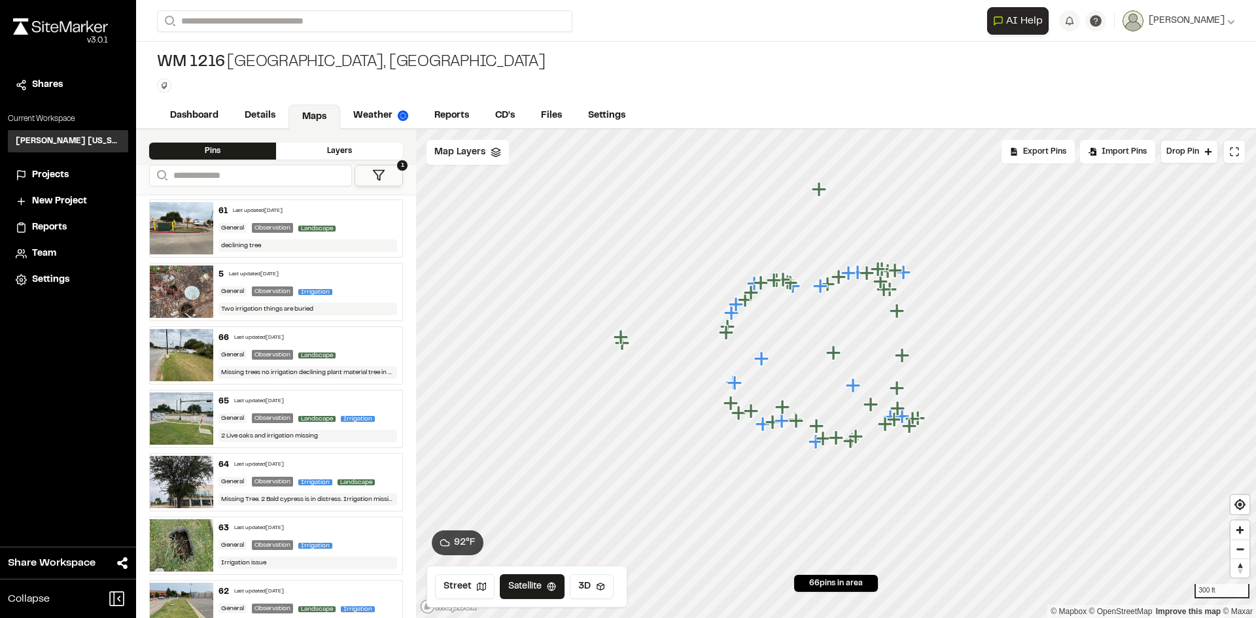
click at [373, 173] on icon at bounding box center [378, 175] width 13 height 13
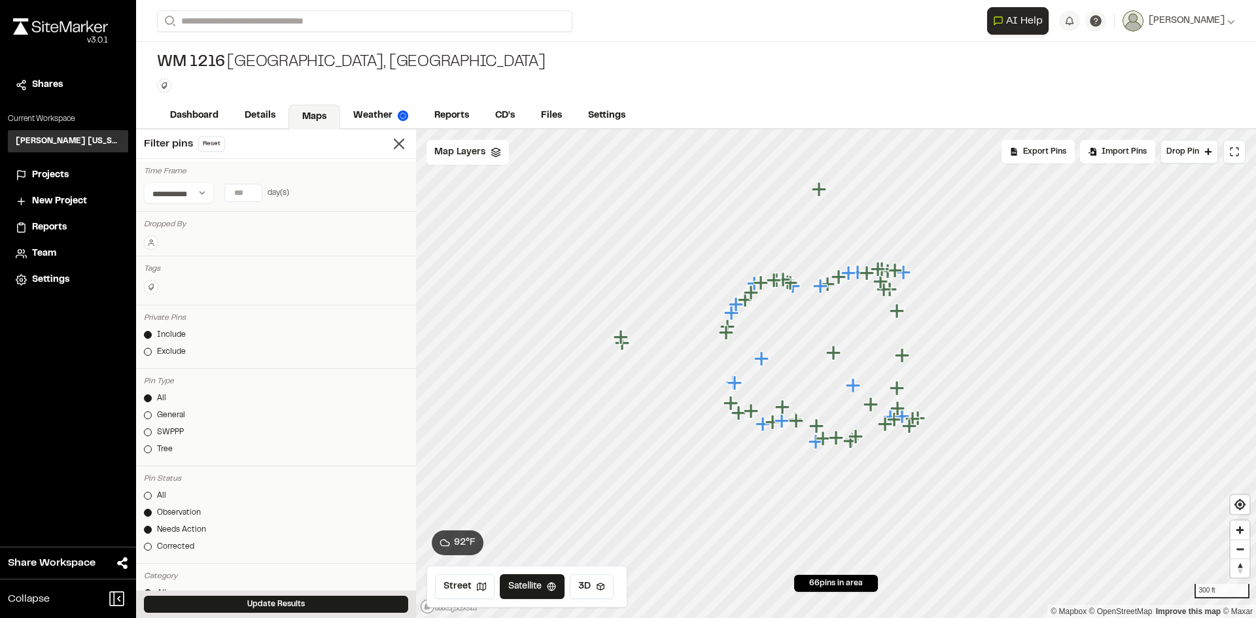
click at [149, 241] on icon at bounding box center [151, 243] width 8 height 8
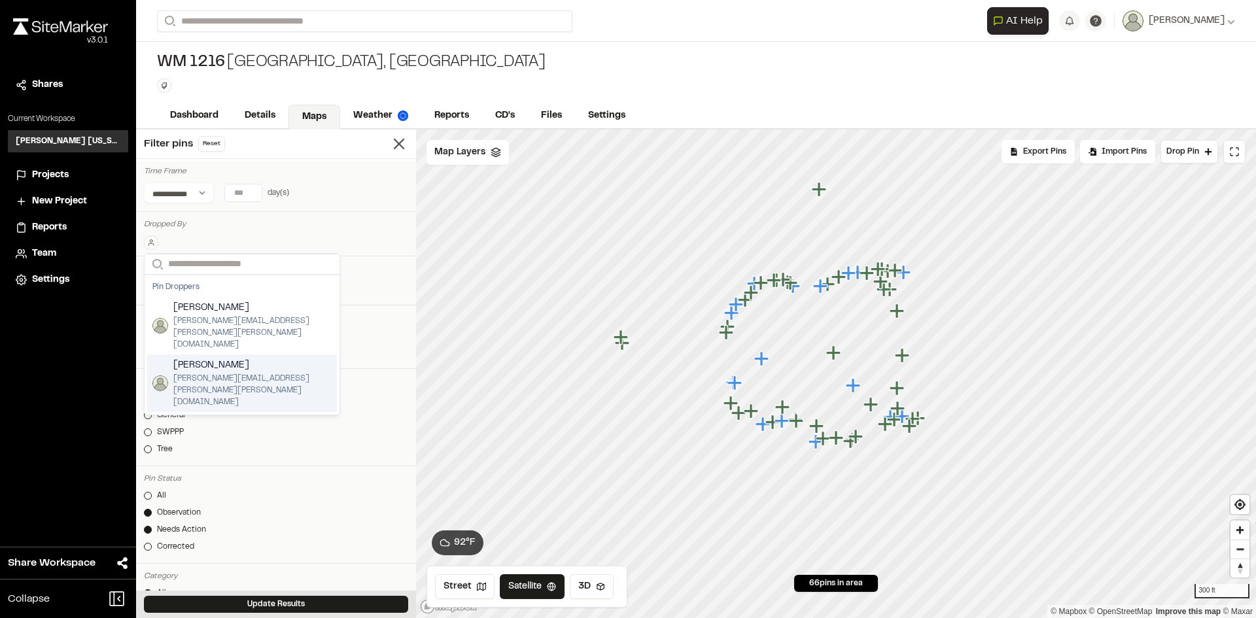
click at [214, 358] on span "[PERSON_NAME]" at bounding box center [252, 365] width 158 height 14
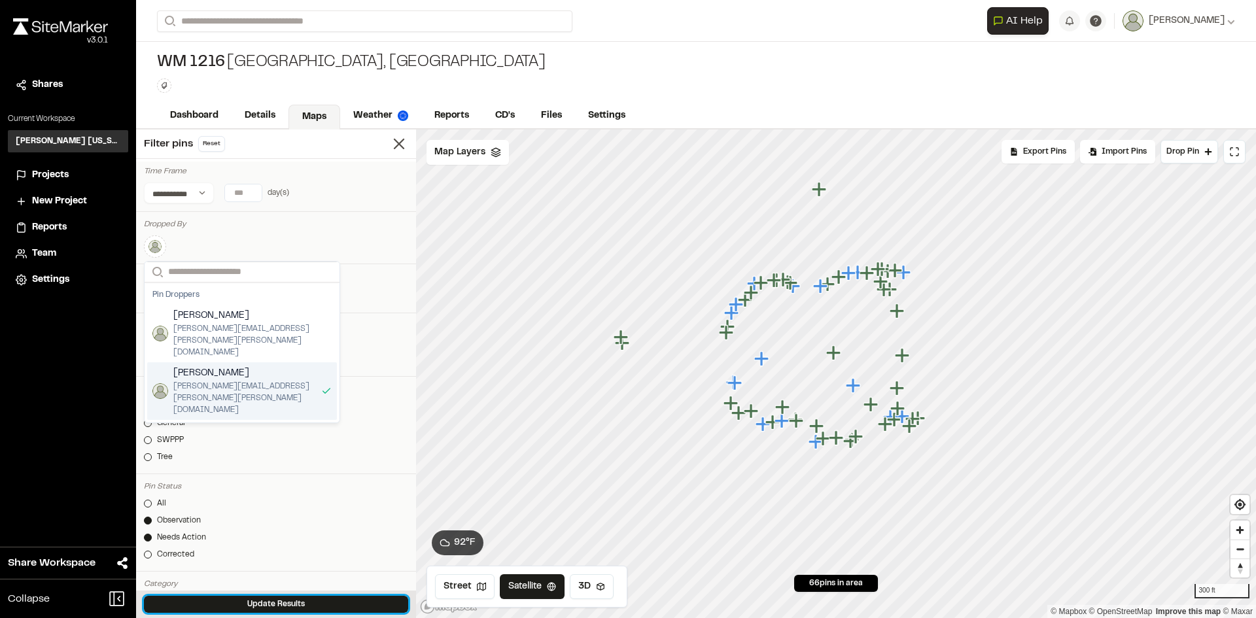
click at [291, 601] on button "Update Results" at bounding box center [276, 604] width 264 height 17
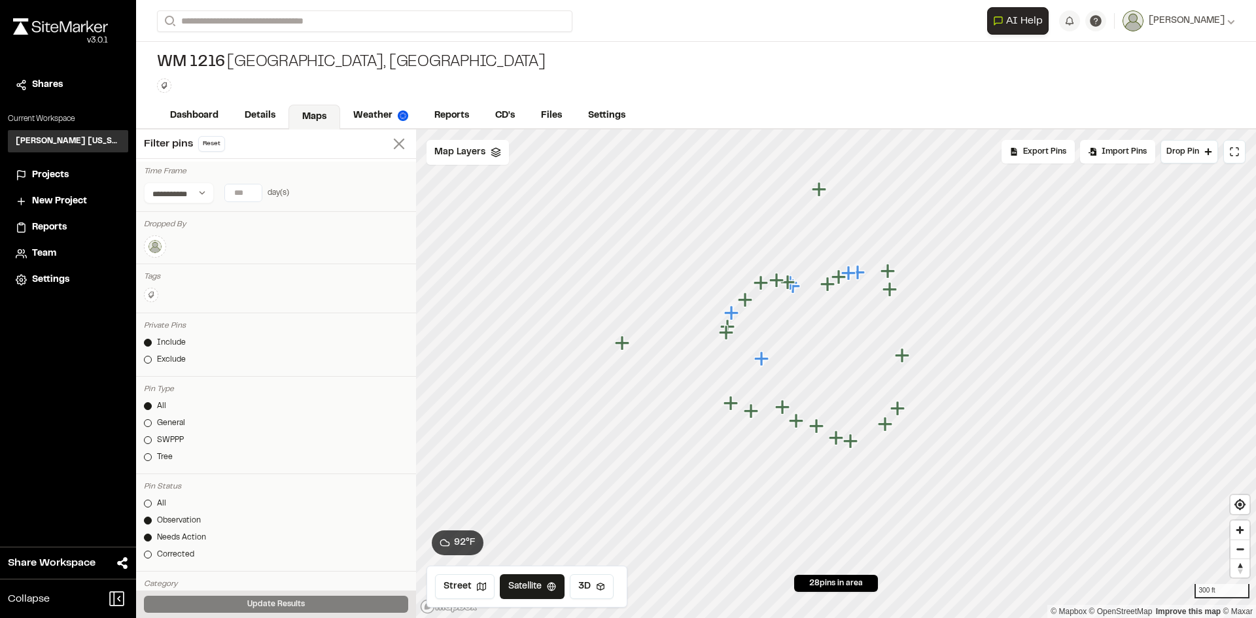
click at [390, 148] on icon at bounding box center [399, 144] width 18 height 18
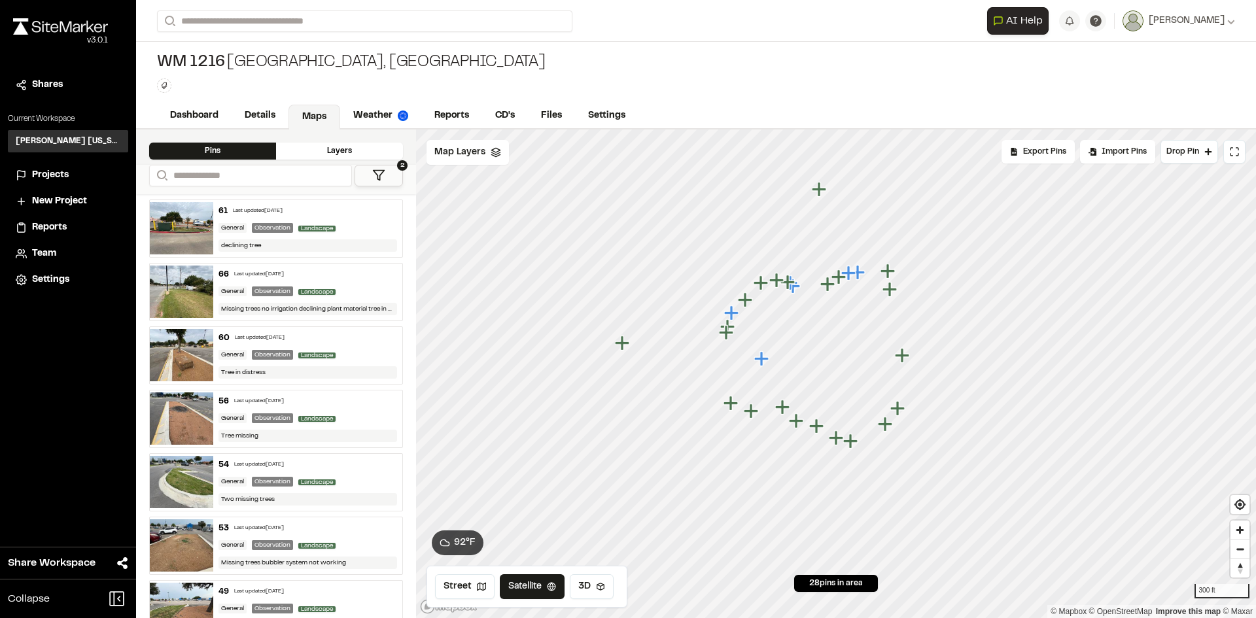
click at [346, 239] on div "declining tree" at bounding box center [307, 245] width 179 height 12
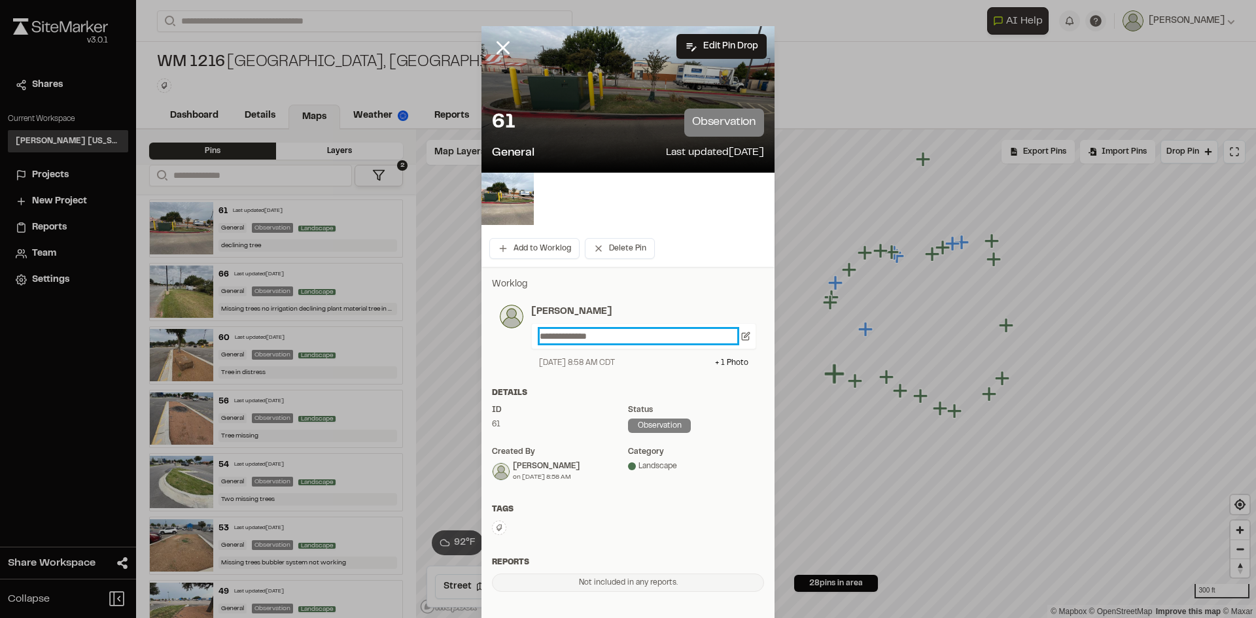
click at [542, 334] on p "**********" at bounding box center [639, 336] width 198 height 14
click at [507, 43] on icon at bounding box center [503, 48] width 22 height 22
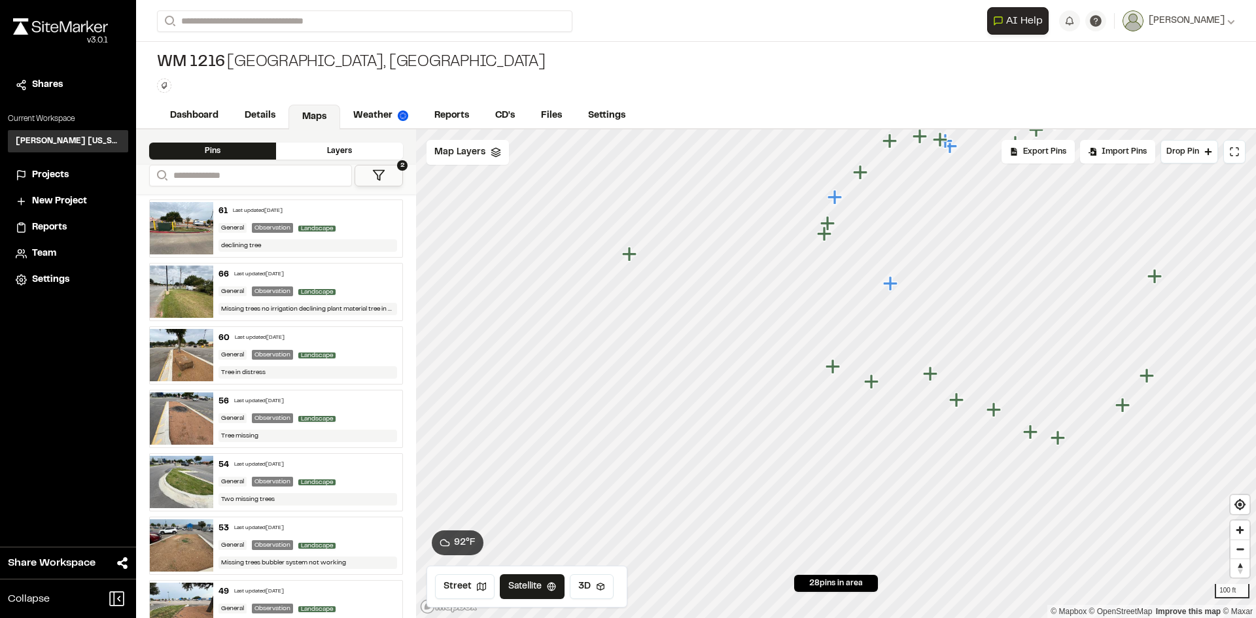
click at [321, 247] on div "declining tree" at bounding box center [307, 245] width 179 height 12
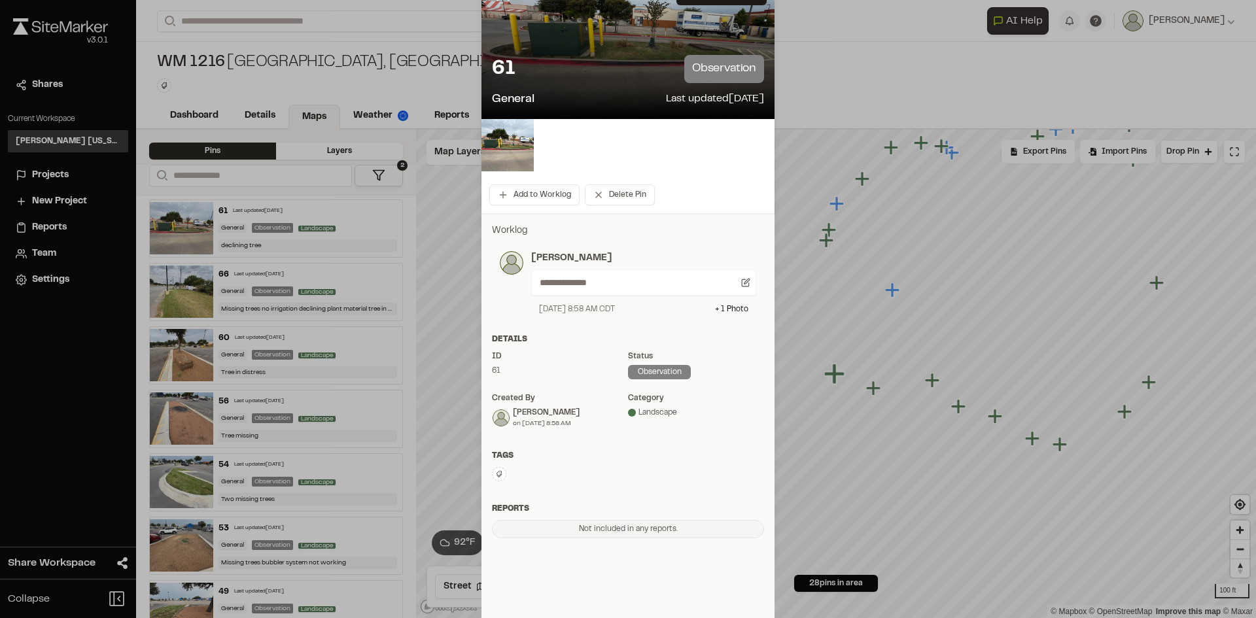
scroll to position [34, 0]
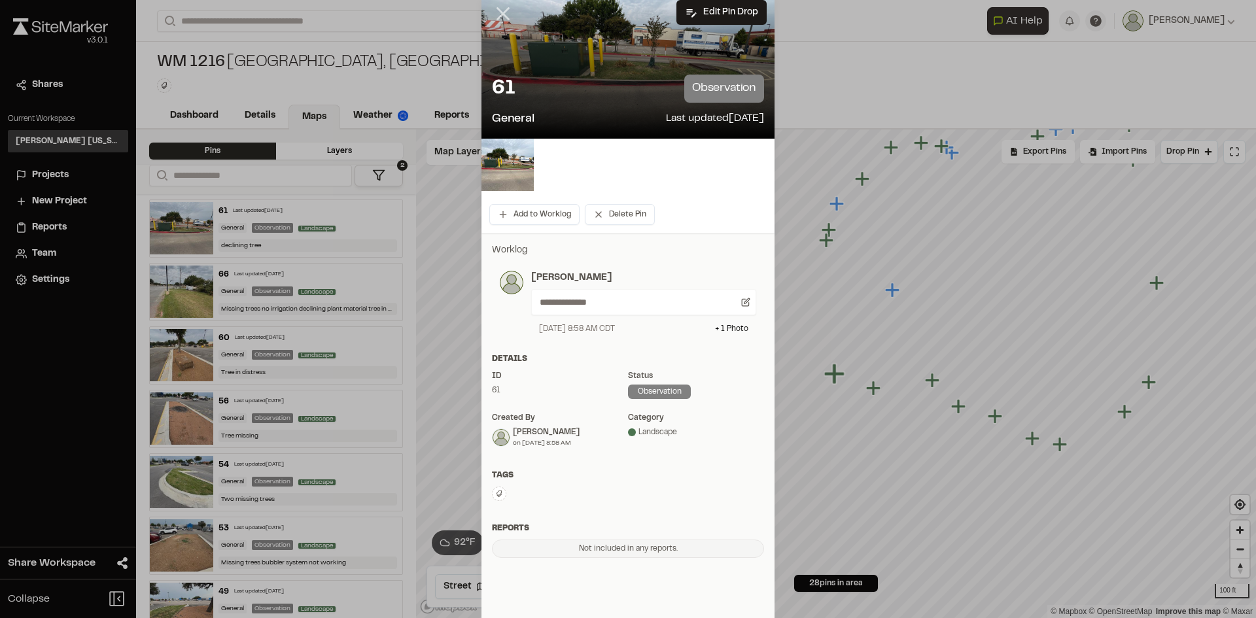
click at [504, 16] on icon at bounding box center [503, 14] width 22 height 22
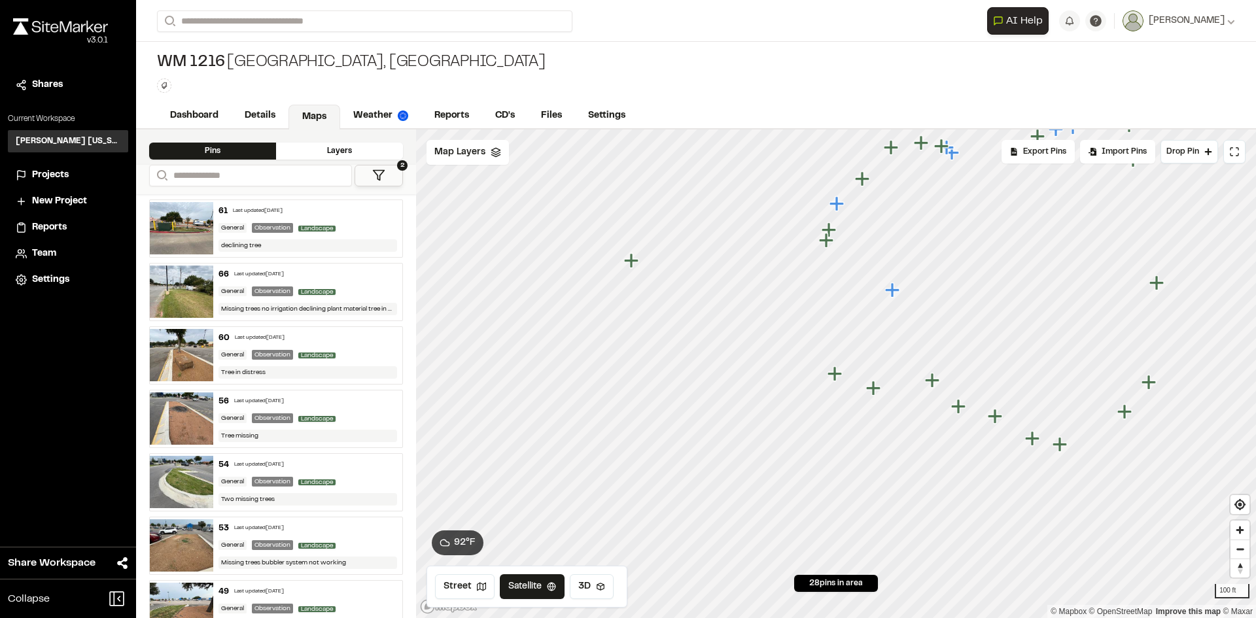
click at [341, 290] on div "General Observation Landscape" at bounding box center [307, 292] width 179 height 12
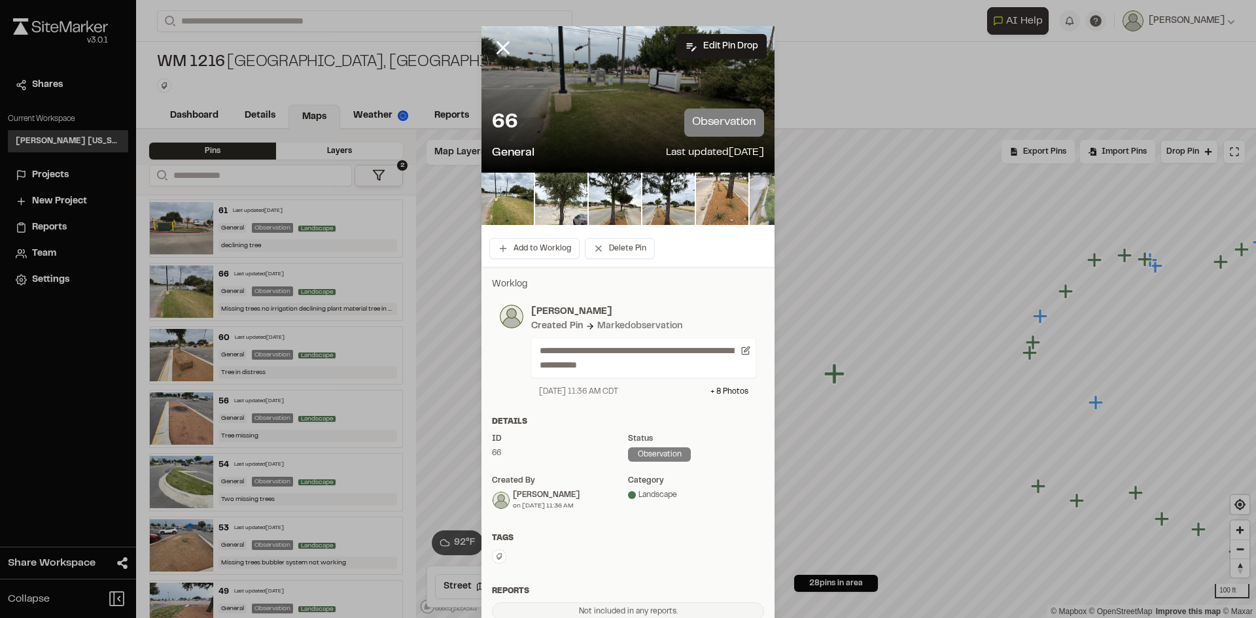
click at [512, 47] on div at bounding box center [512, 57] width 63 height 63
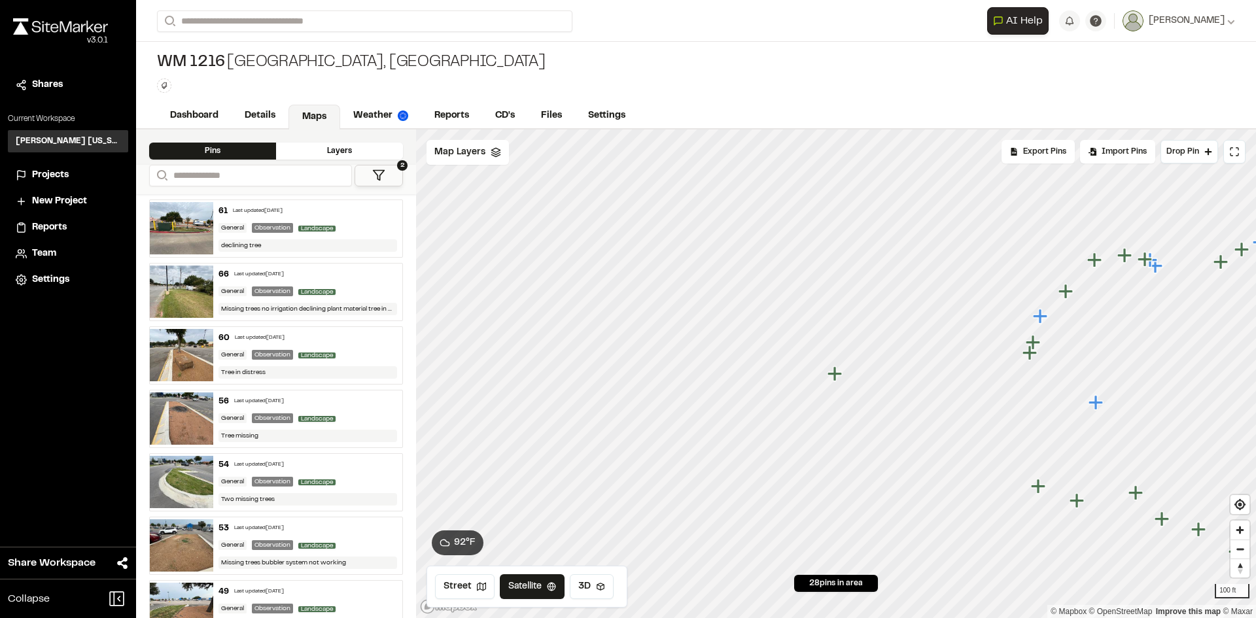
click at [341, 345] on div "60 Last updated Aug 12, 2025 General Observation Landscape Tree in distress" at bounding box center [308, 355] width 190 height 57
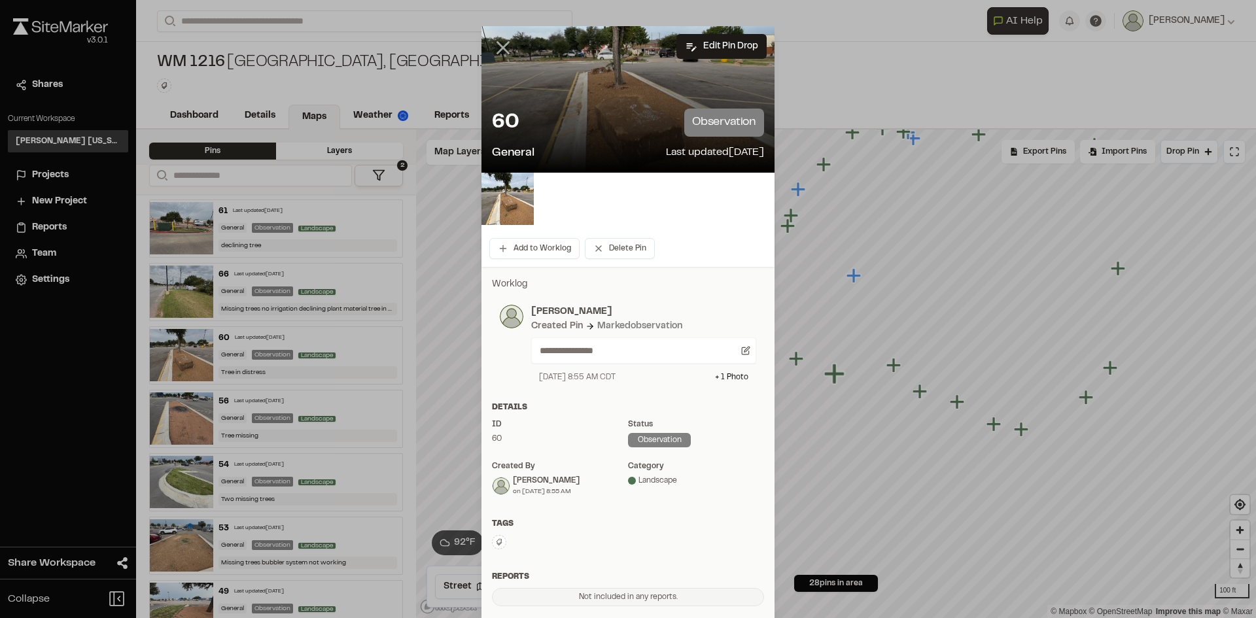
click at [494, 46] on icon at bounding box center [503, 48] width 22 height 22
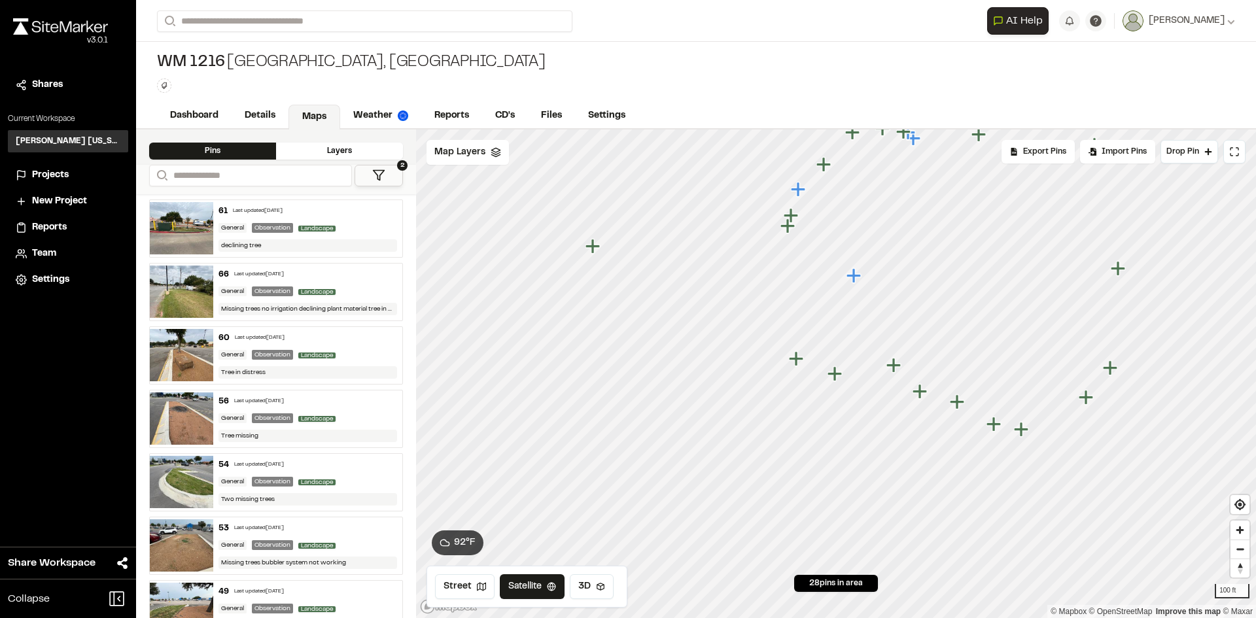
click at [336, 431] on div "Tree missing" at bounding box center [307, 436] width 179 height 12
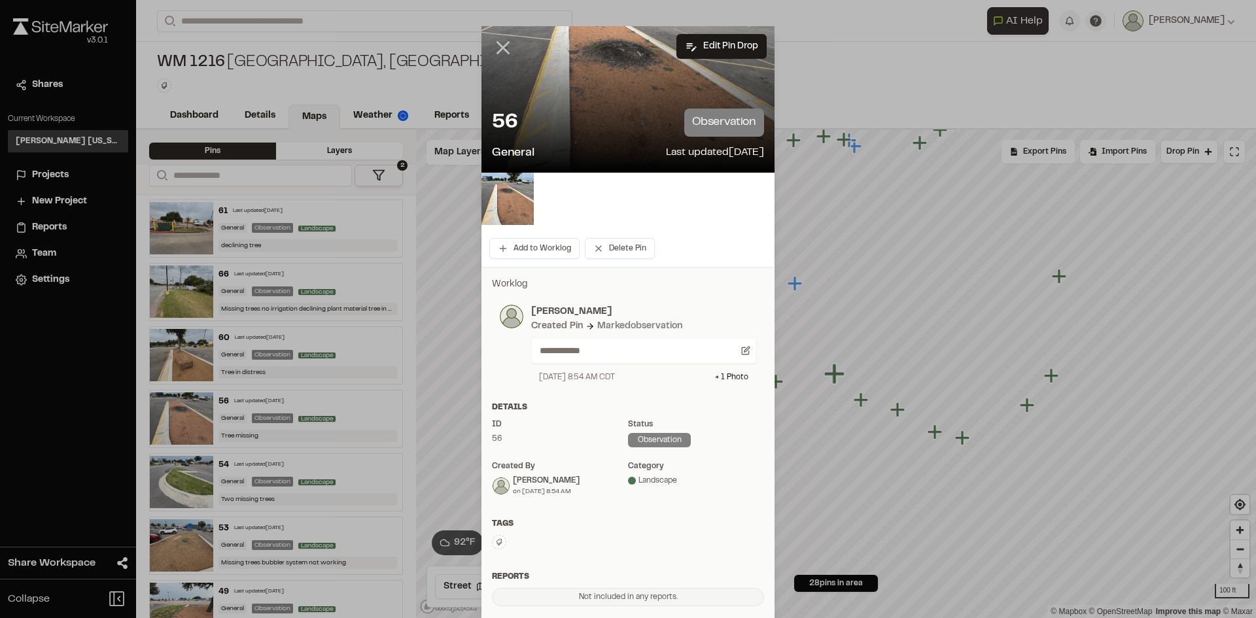
click at [498, 46] on line at bounding box center [503, 48] width 11 height 11
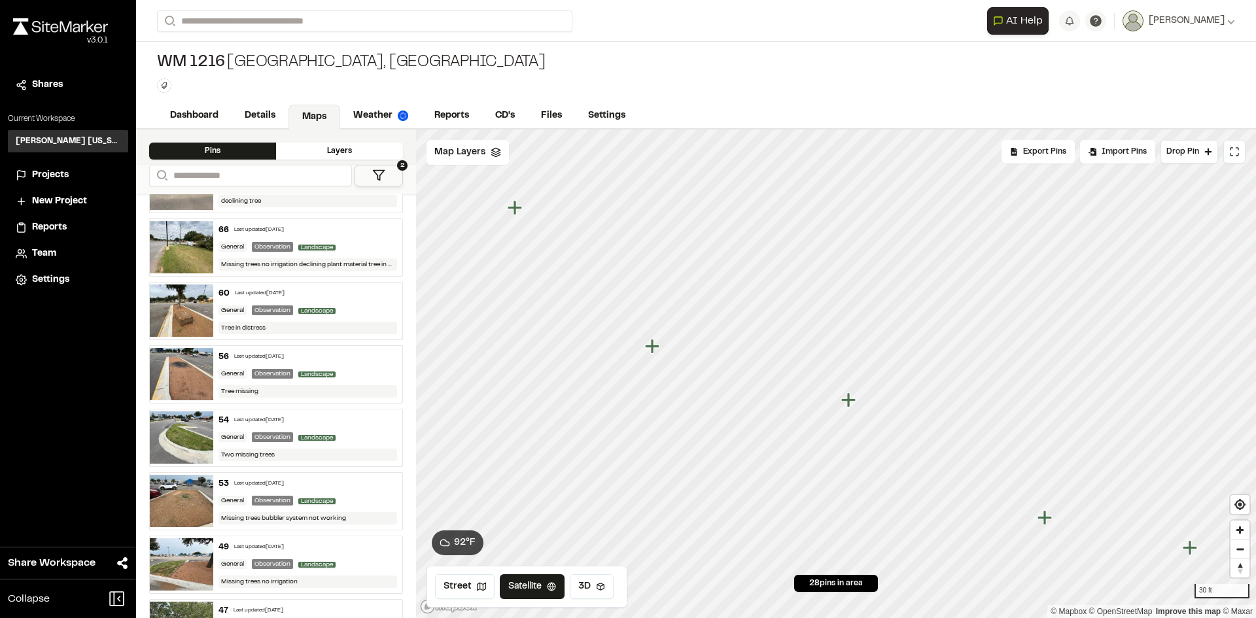
scroll to position [65, 0]
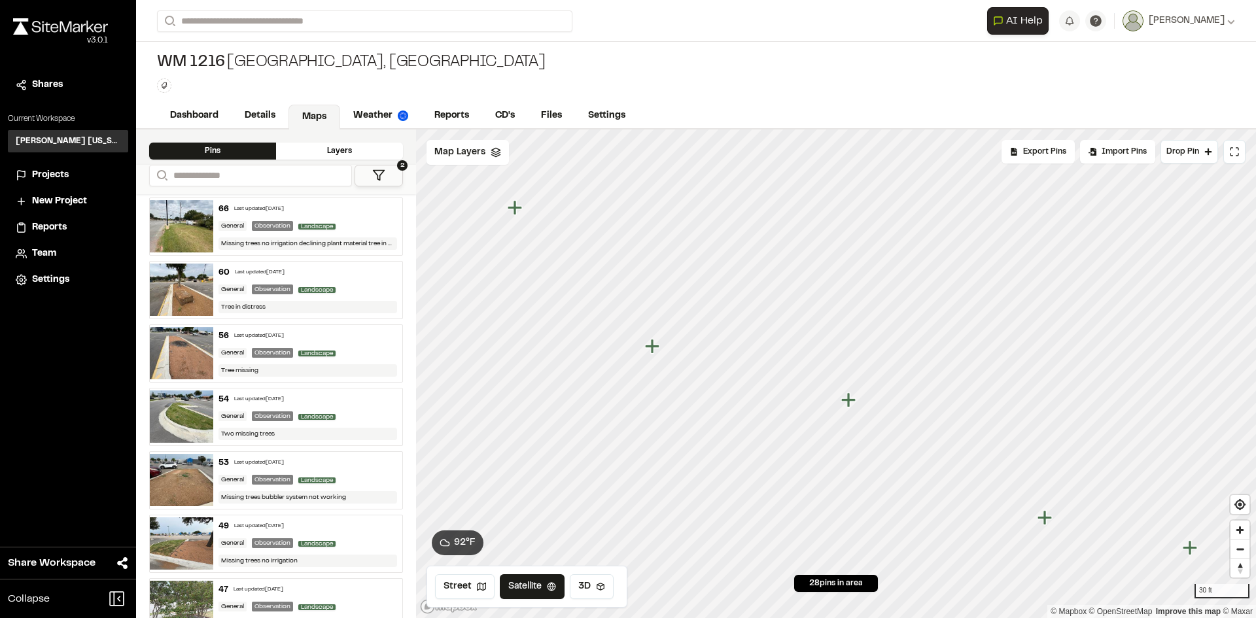
click at [358, 407] on div "54 Last updated Aug 12, 2025 General Observation Landscape Two missing trees" at bounding box center [308, 417] width 190 height 57
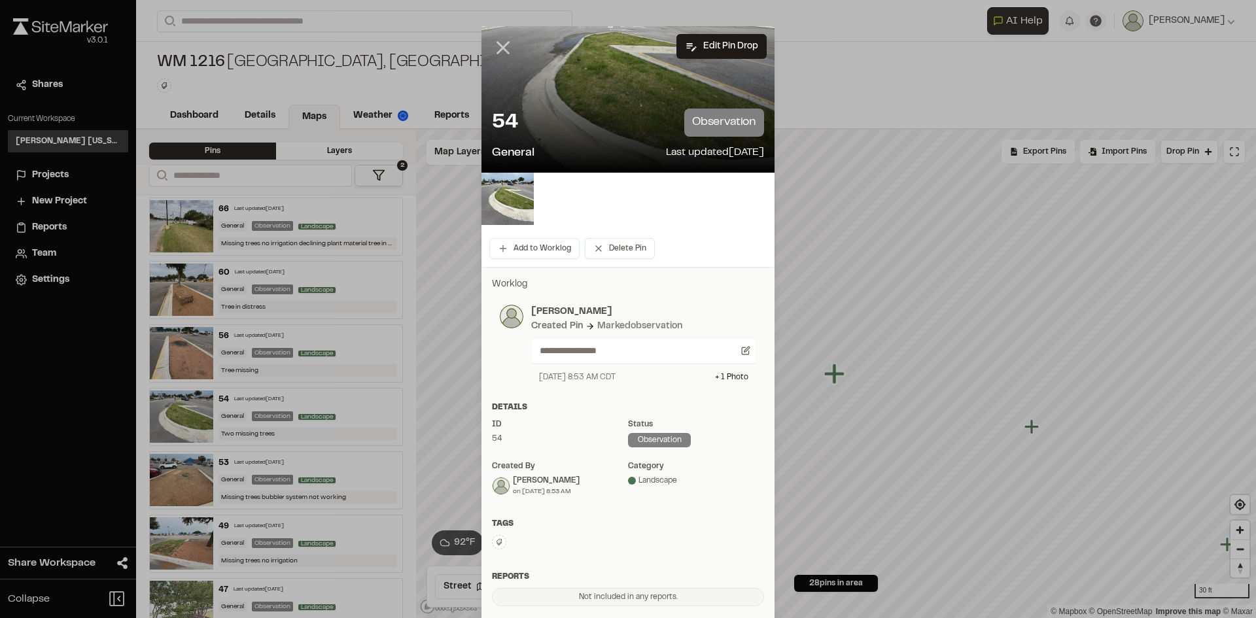
click at [503, 48] on icon at bounding box center [503, 48] width 22 height 22
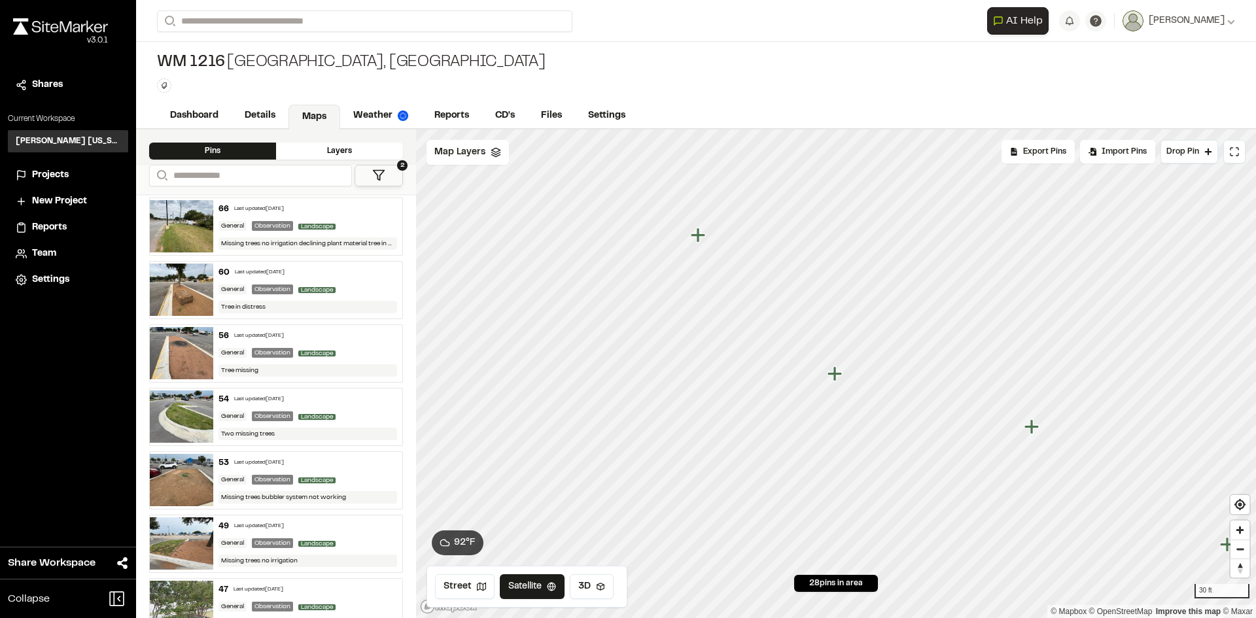
click at [347, 482] on div "General Observation Landscape" at bounding box center [307, 480] width 179 height 12
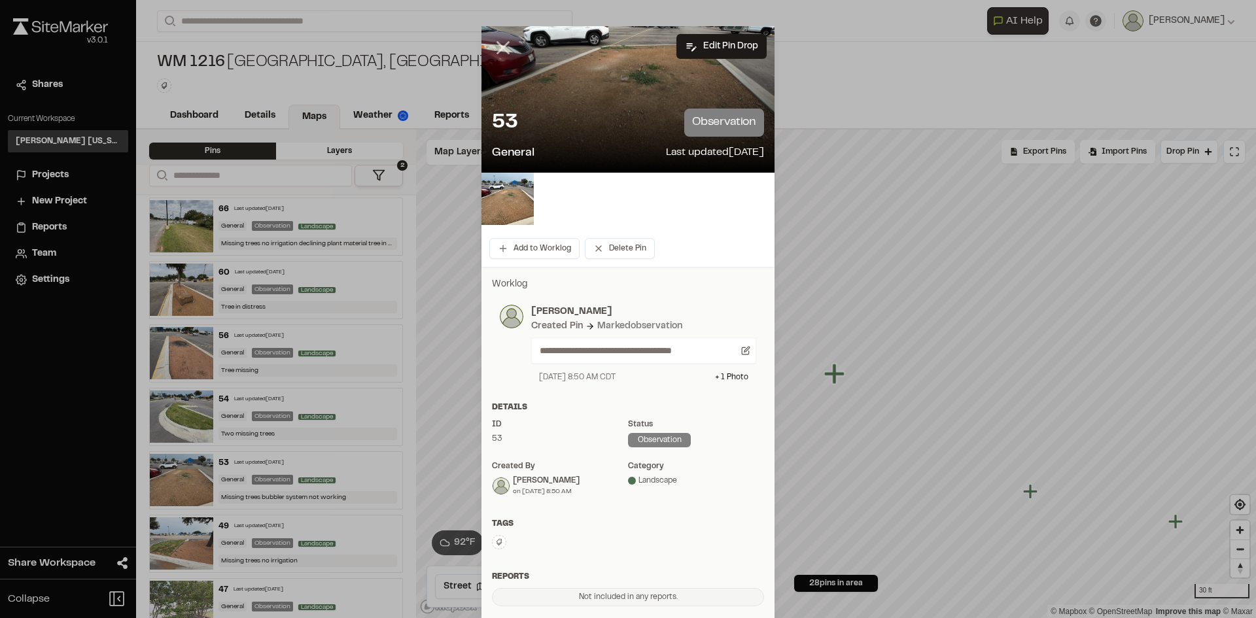
click at [502, 52] on line at bounding box center [503, 48] width 11 height 11
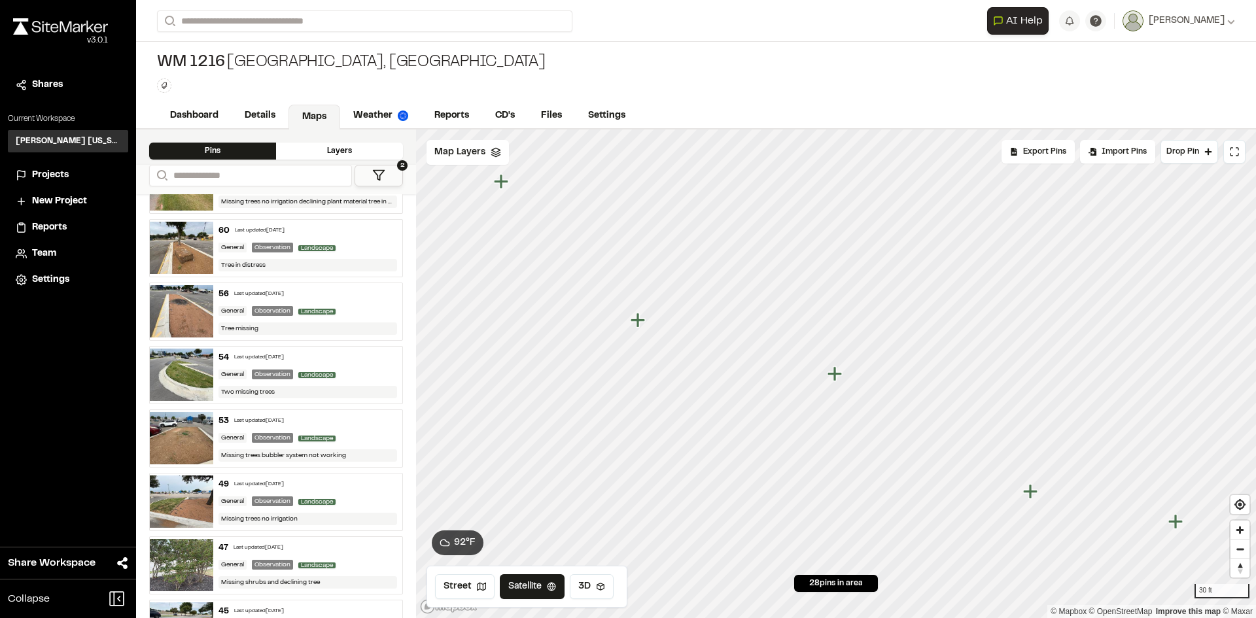
scroll to position [131, 0]
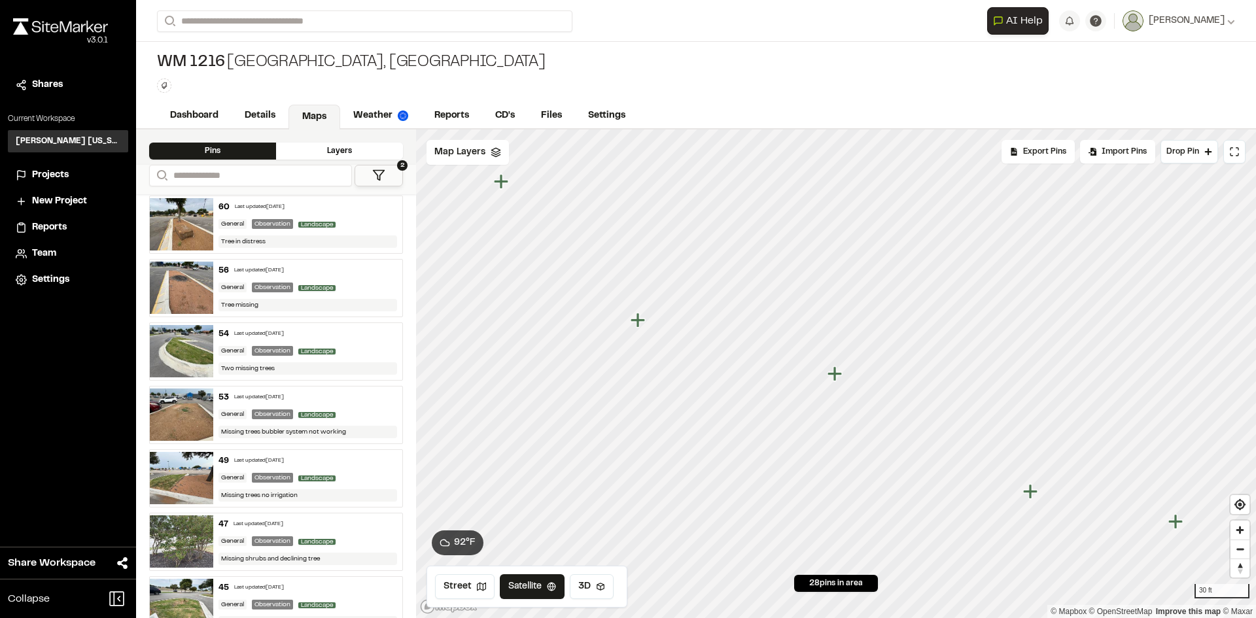
click at [353, 476] on div "General Observation Landscape" at bounding box center [307, 478] width 179 height 12
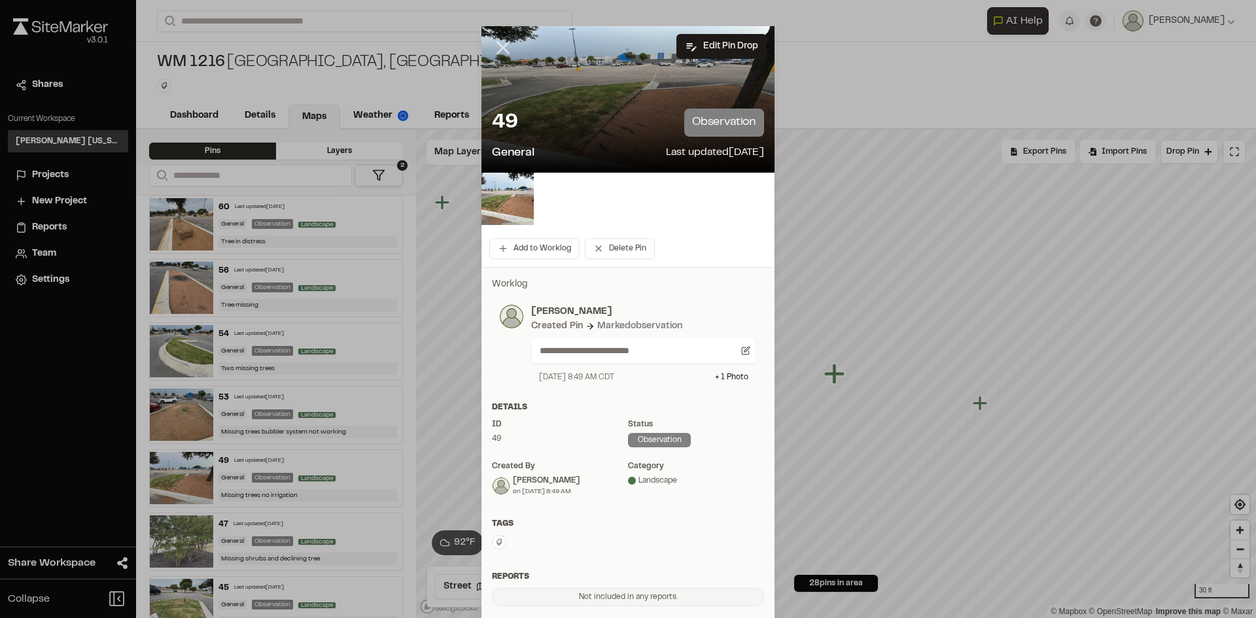
click at [502, 40] on icon at bounding box center [503, 48] width 22 height 22
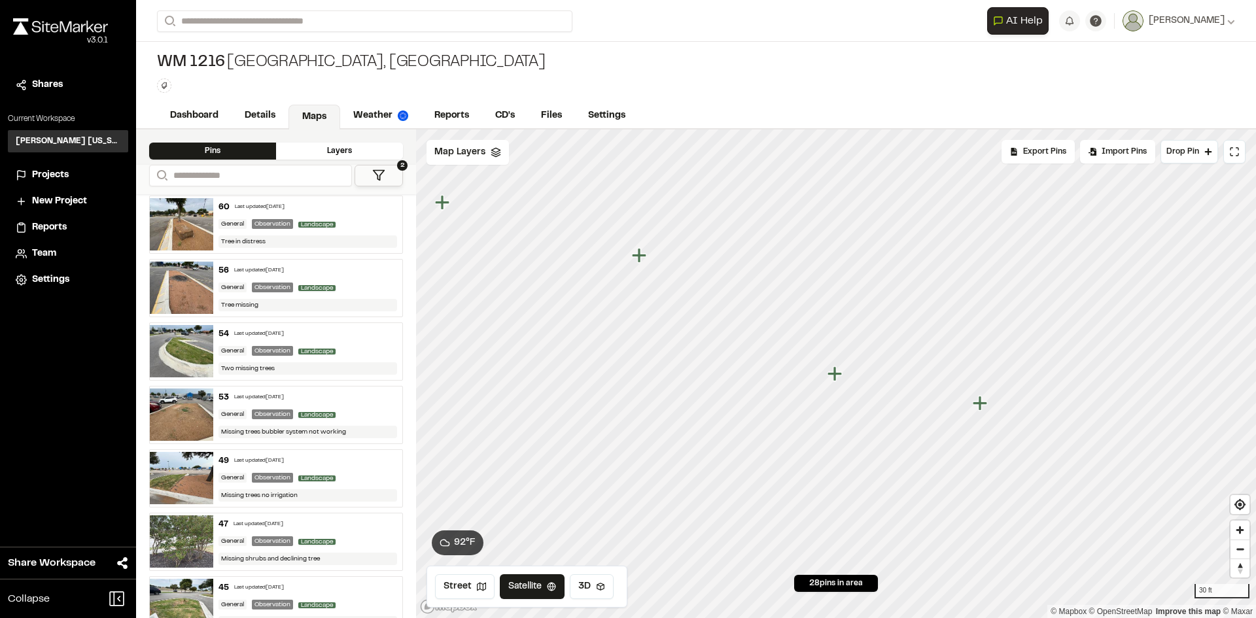
click at [347, 541] on div "General Observation Landscape" at bounding box center [307, 542] width 179 height 12
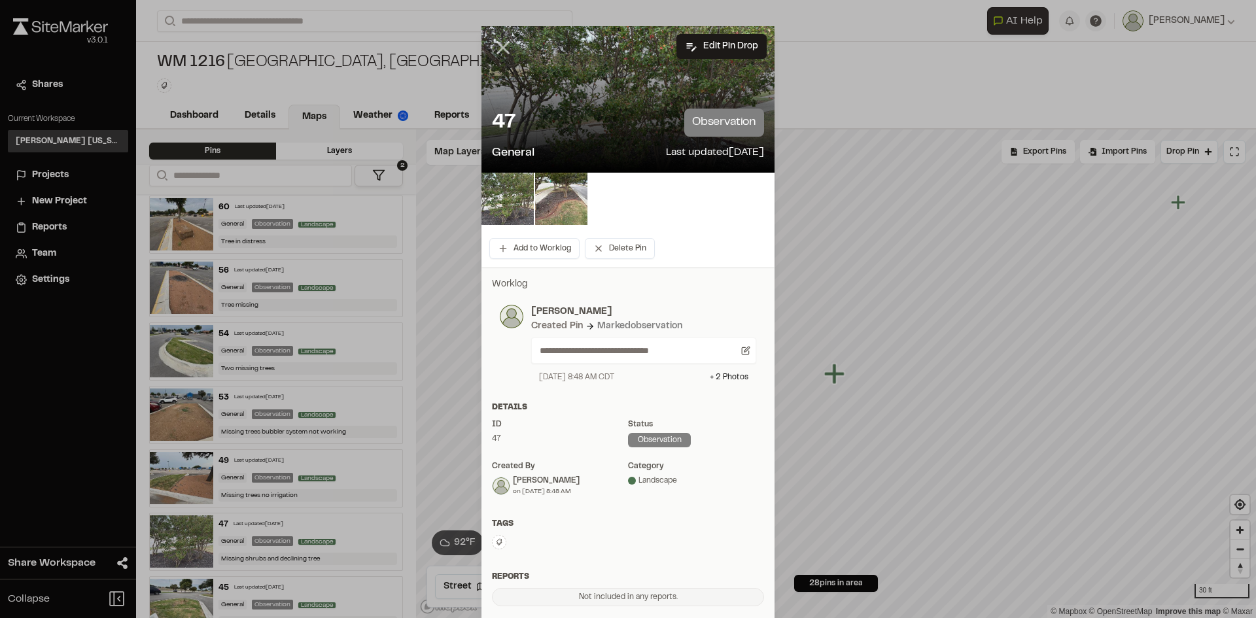
click at [503, 50] on icon at bounding box center [503, 48] width 22 height 22
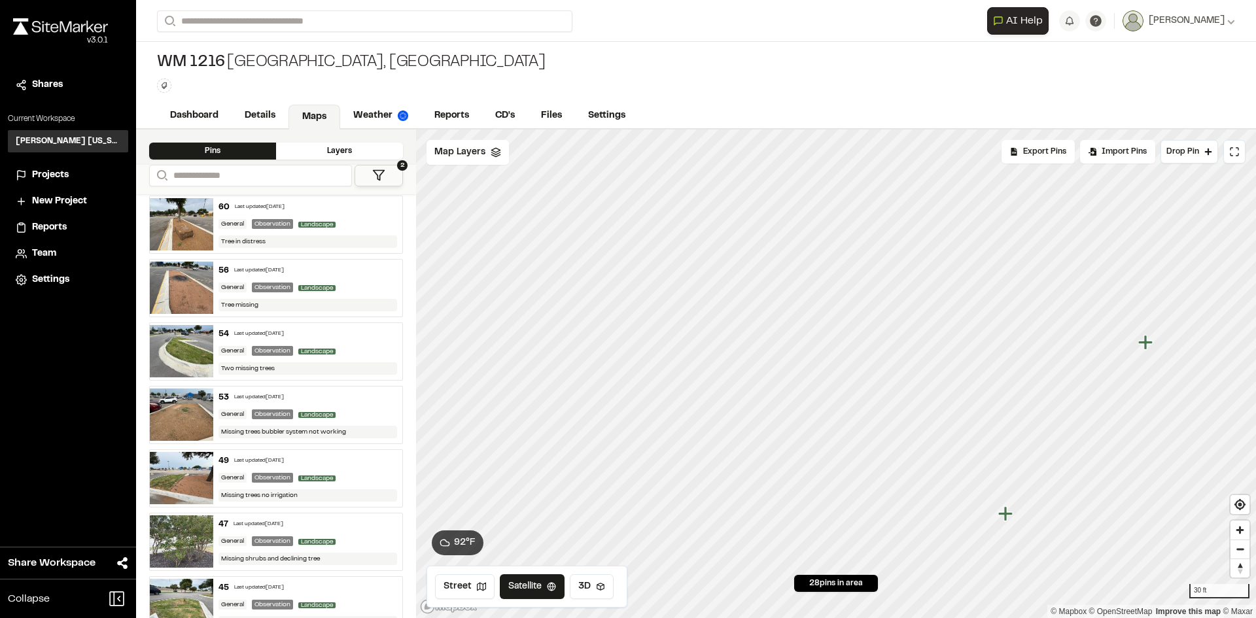
click at [1004, 519] on icon "Map marker" at bounding box center [1005, 513] width 14 height 14
click at [837, 375] on icon "Map marker" at bounding box center [835, 373] width 14 height 14
click at [840, 376] on icon "Map marker" at bounding box center [836, 374] width 17 height 17
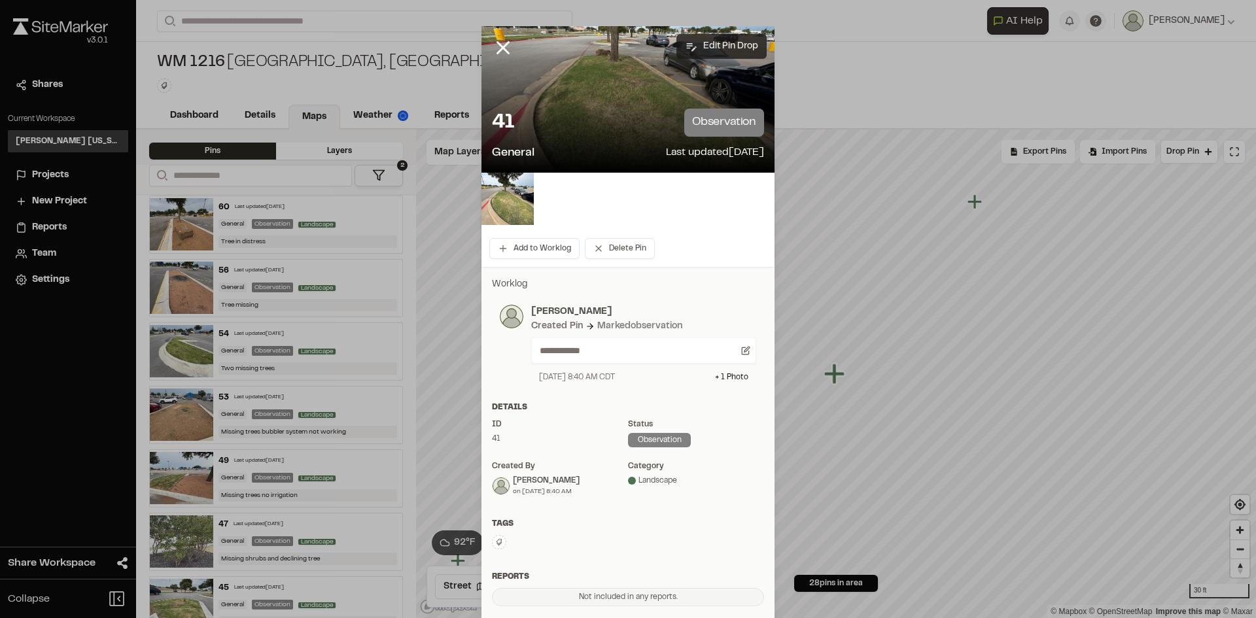
click at [735, 41] on button "Edit Pin Drop" at bounding box center [721, 46] width 90 height 25
select select "****"
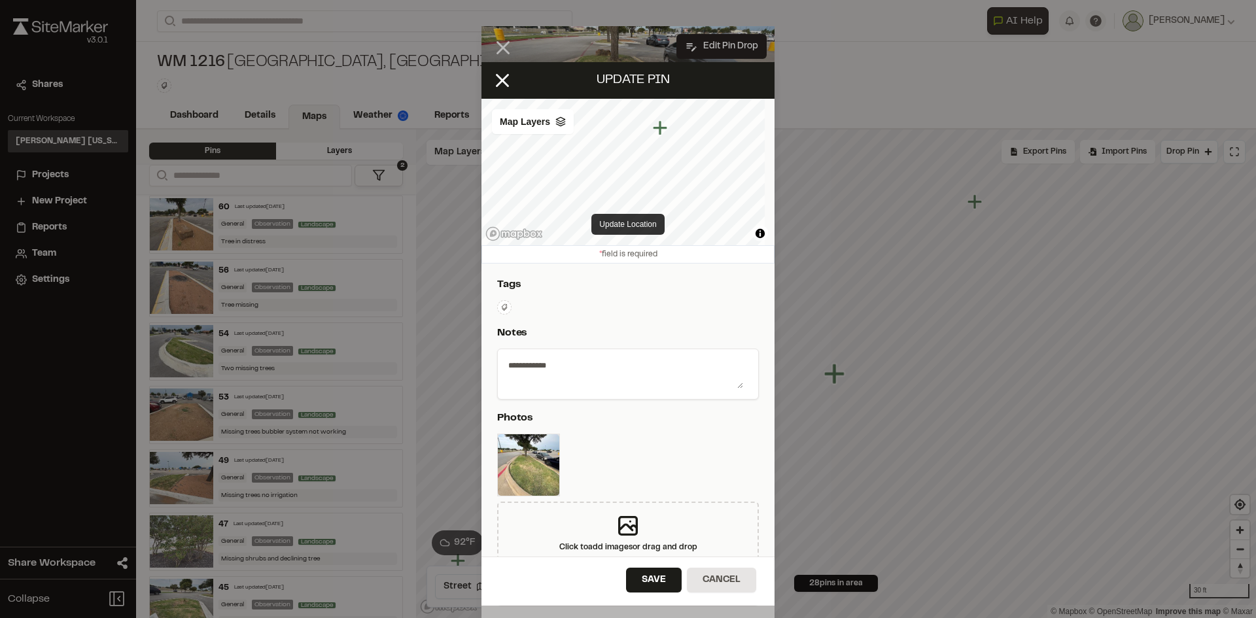
click at [618, 220] on button "Update Location" at bounding box center [627, 224] width 73 height 21
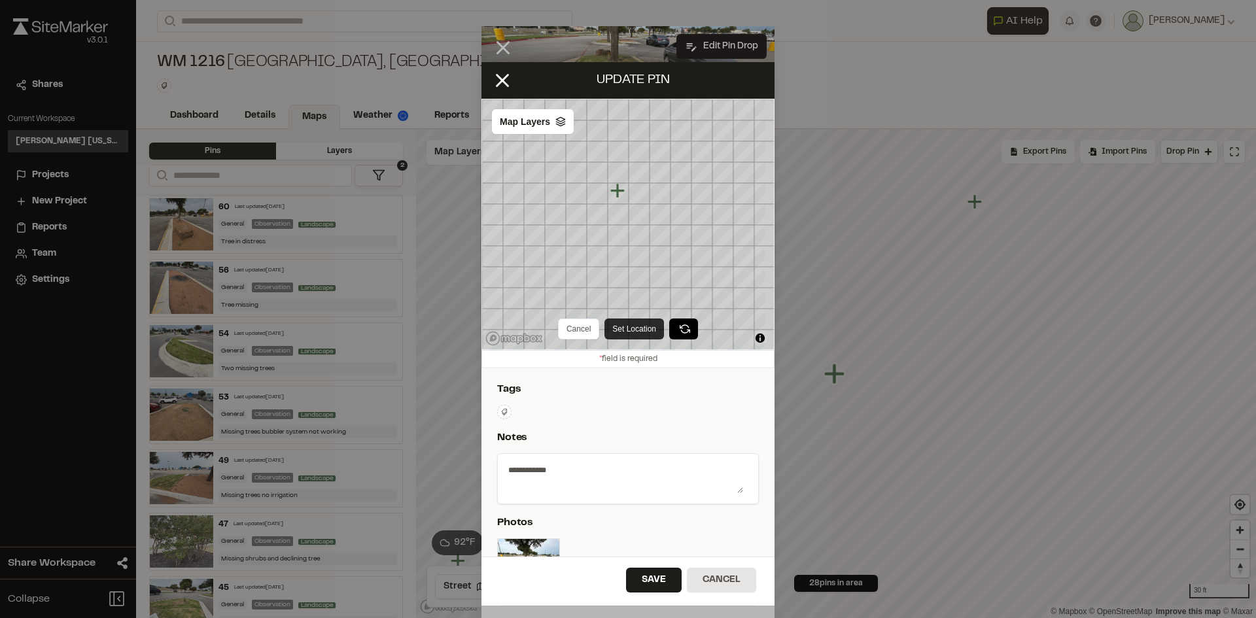
click at [634, 323] on button "Set Location" at bounding box center [634, 329] width 60 height 21
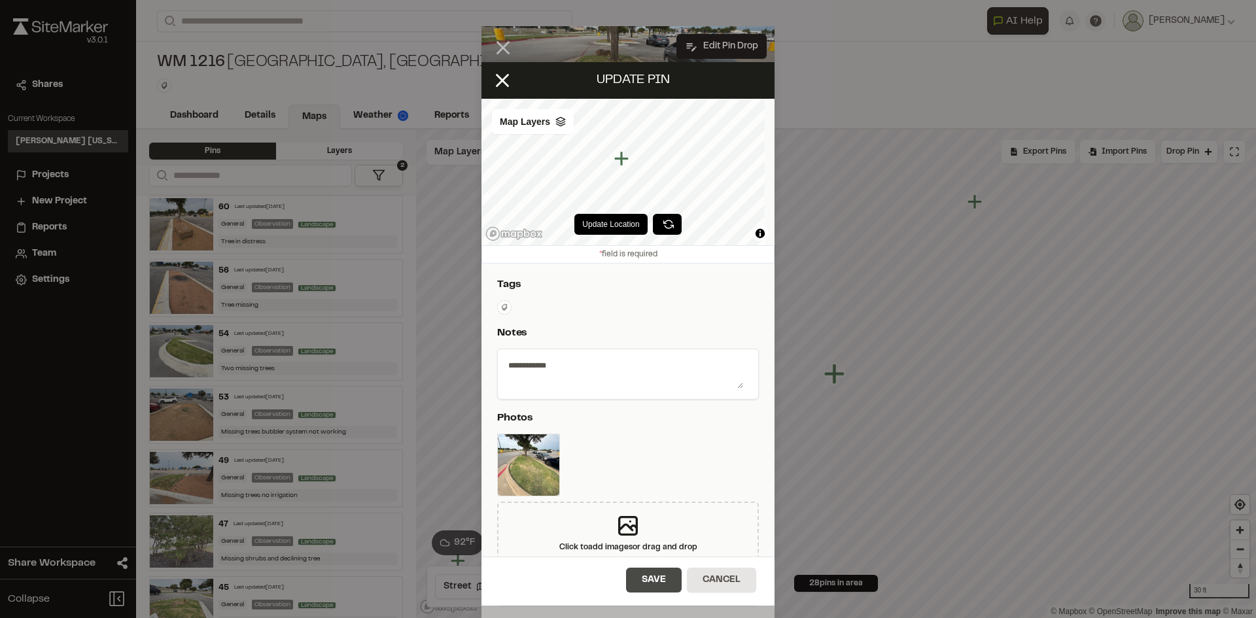
click at [661, 588] on button "Save" at bounding box center [654, 580] width 56 height 25
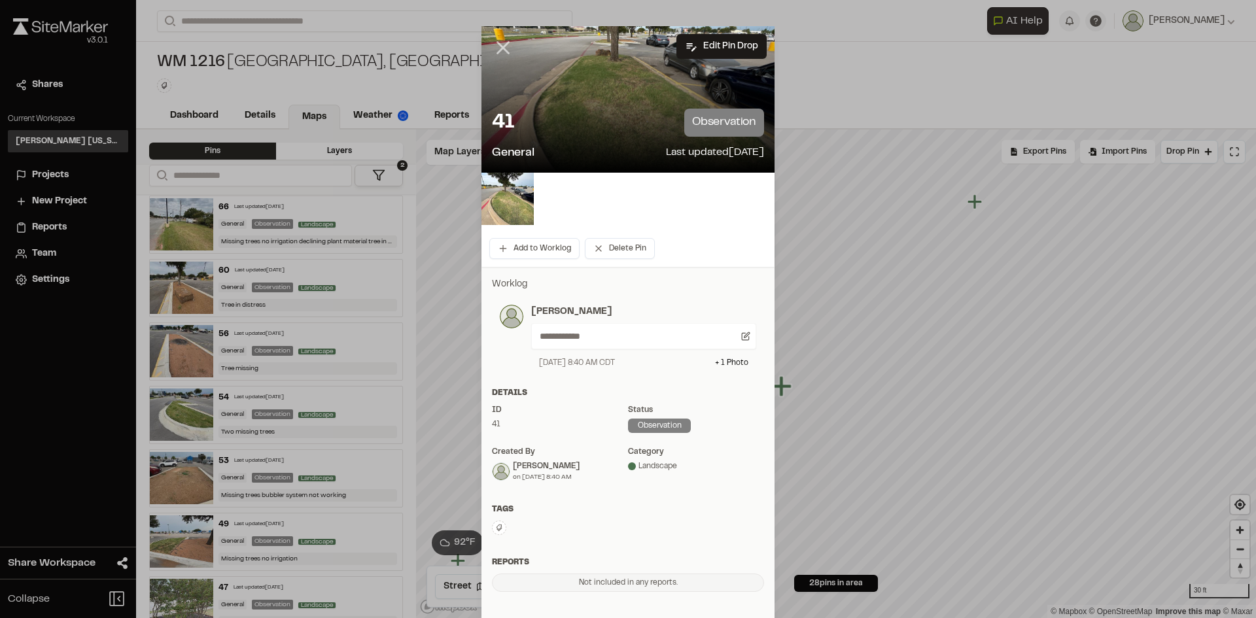
click at [506, 46] on icon at bounding box center [503, 48] width 22 height 22
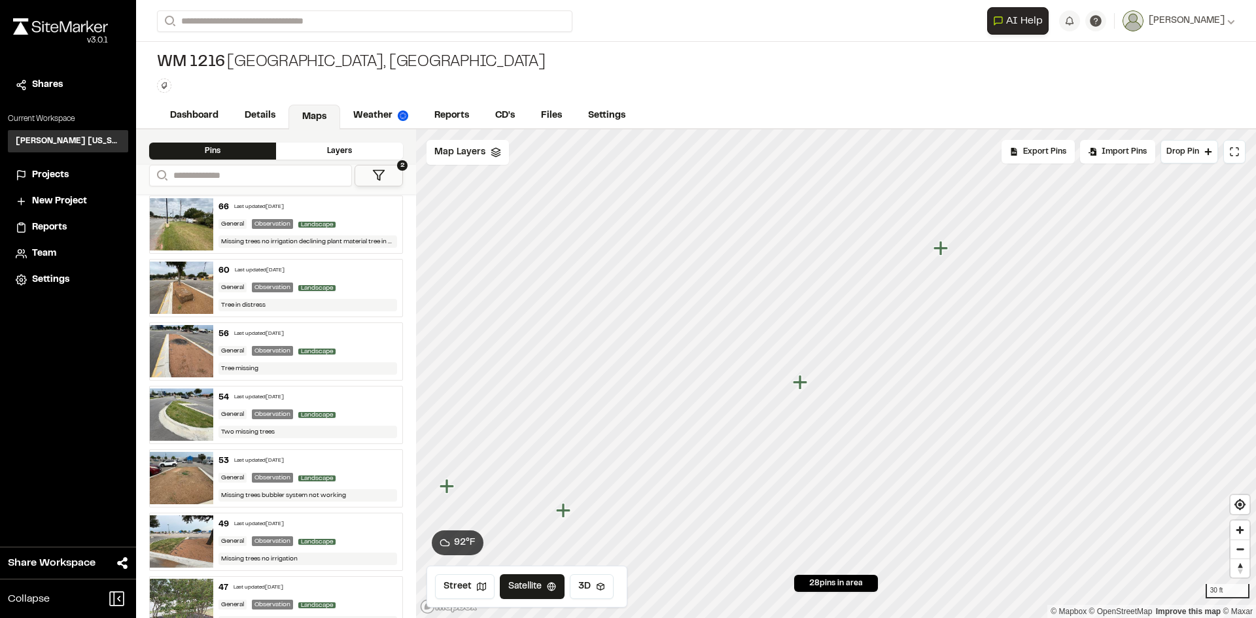
click at [944, 253] on icon "Map marker" at bounding box center [942, 248] width 17 height 17
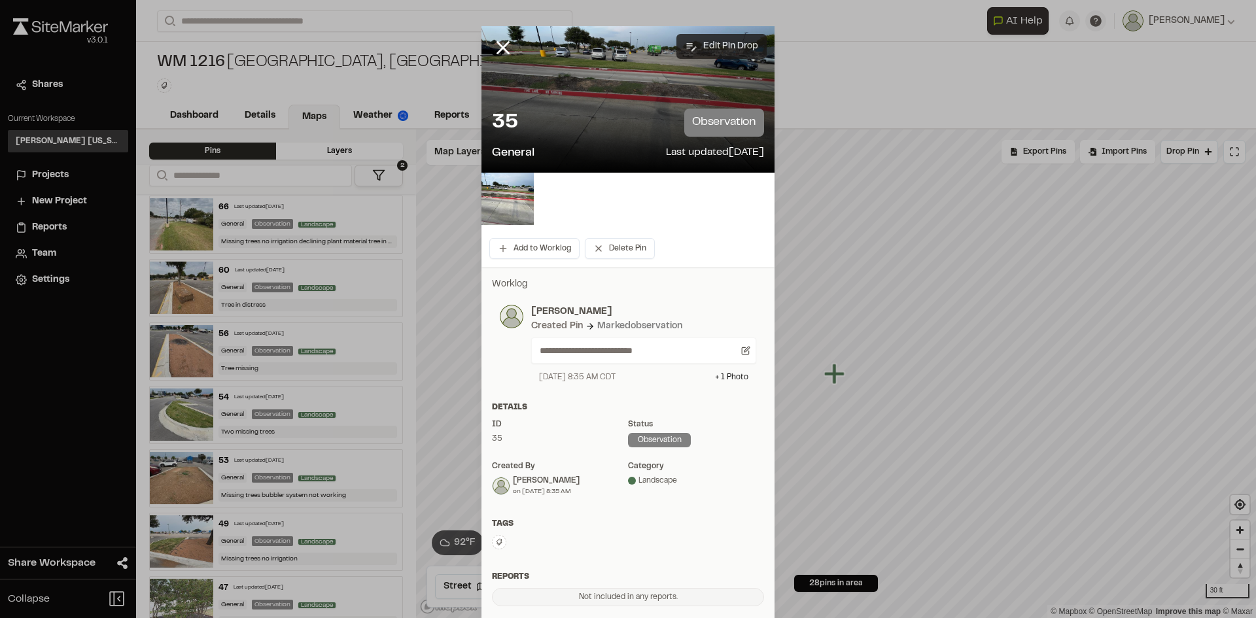
click at [720, 42] on button "Edit Pin Drop" at bounding box center [721, 46] width 90 height 25
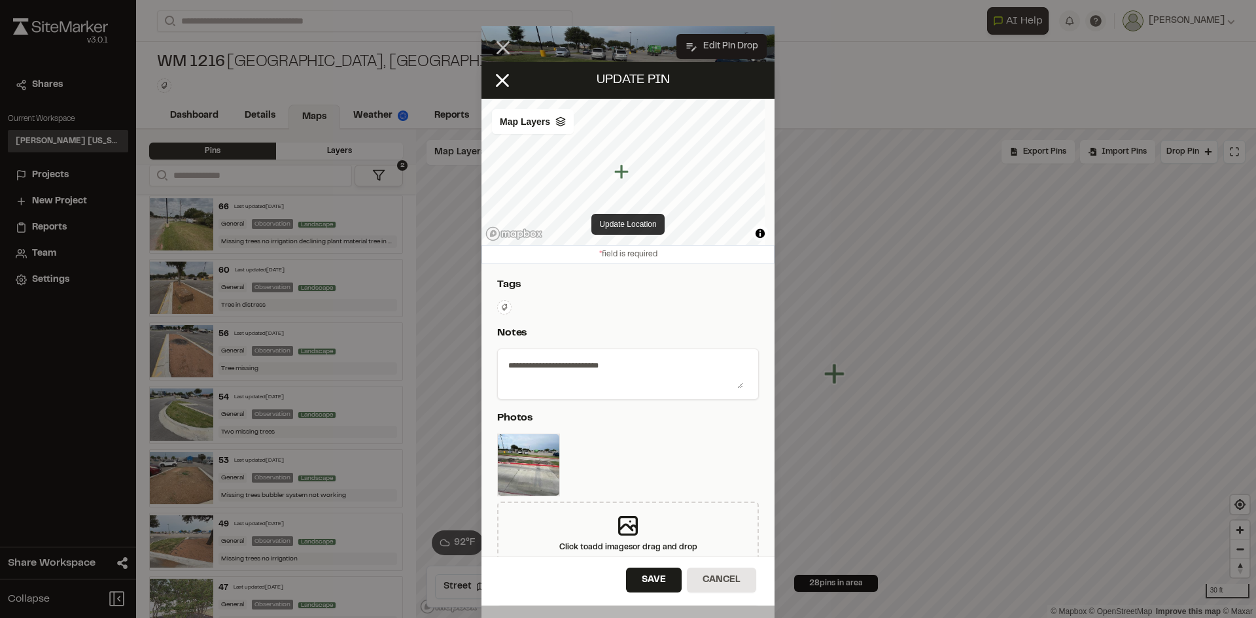
click at [638, 222] on button "Update Location" at bounding box center [627, 224] width 73 height 21
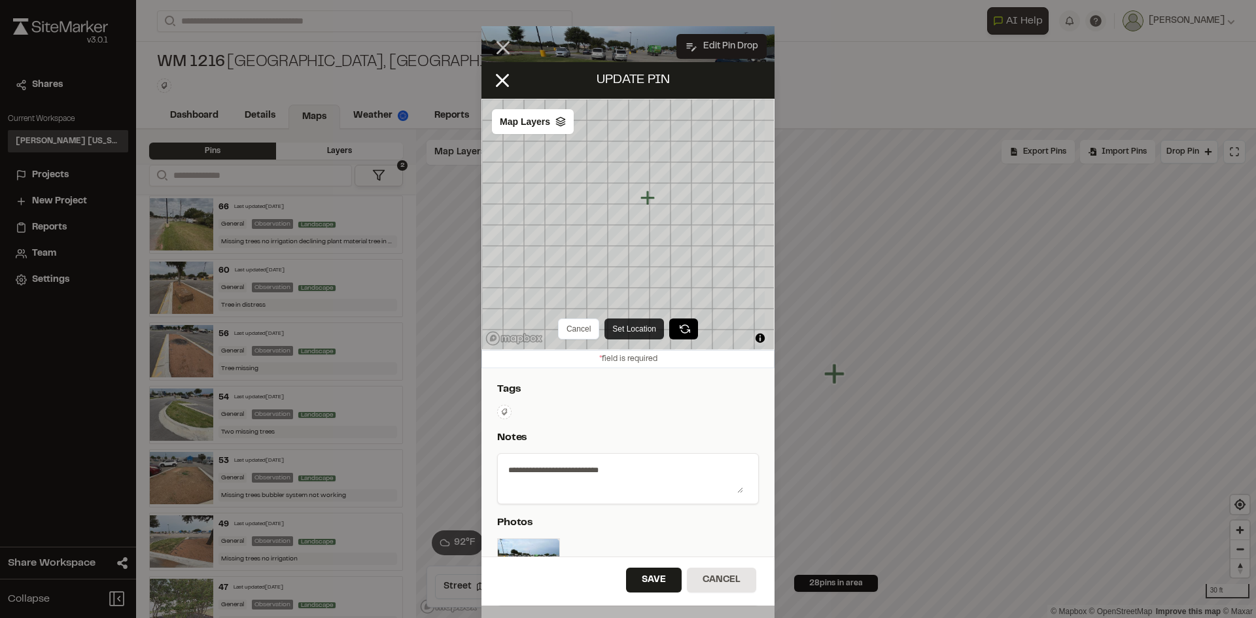
click at [635, 329] on button "Set Location" at bounding box center [634, 329] width 60 height 21
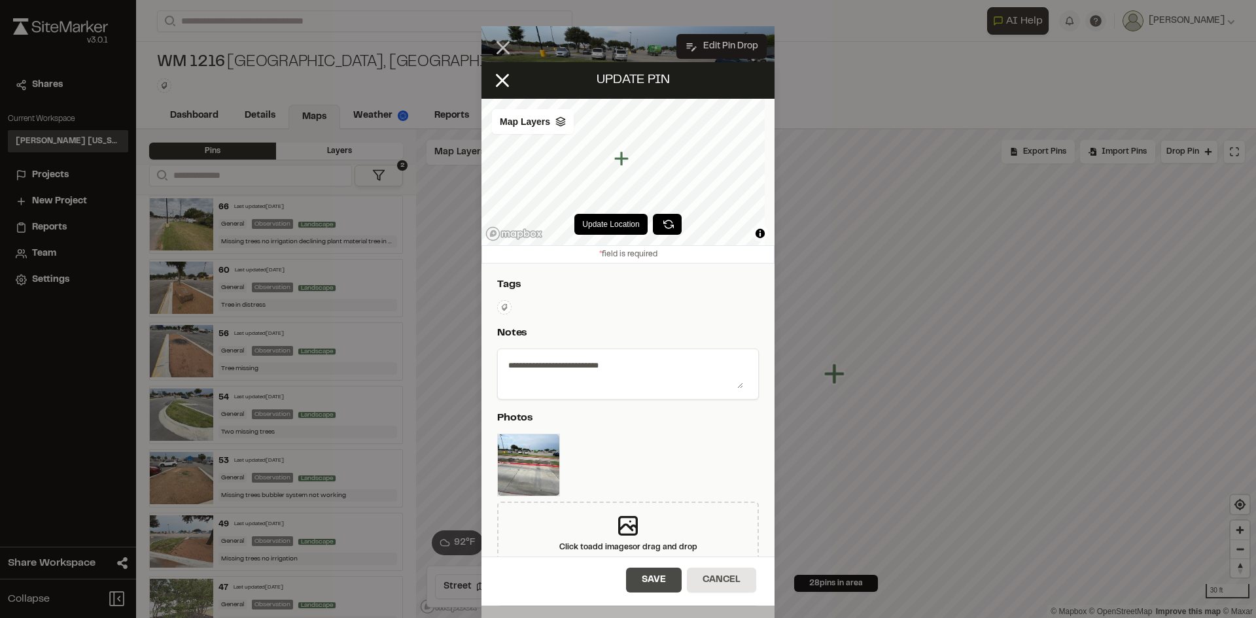
click at [660, 577] on button "Save" at bounding box center [654, 580] width 56 height 25
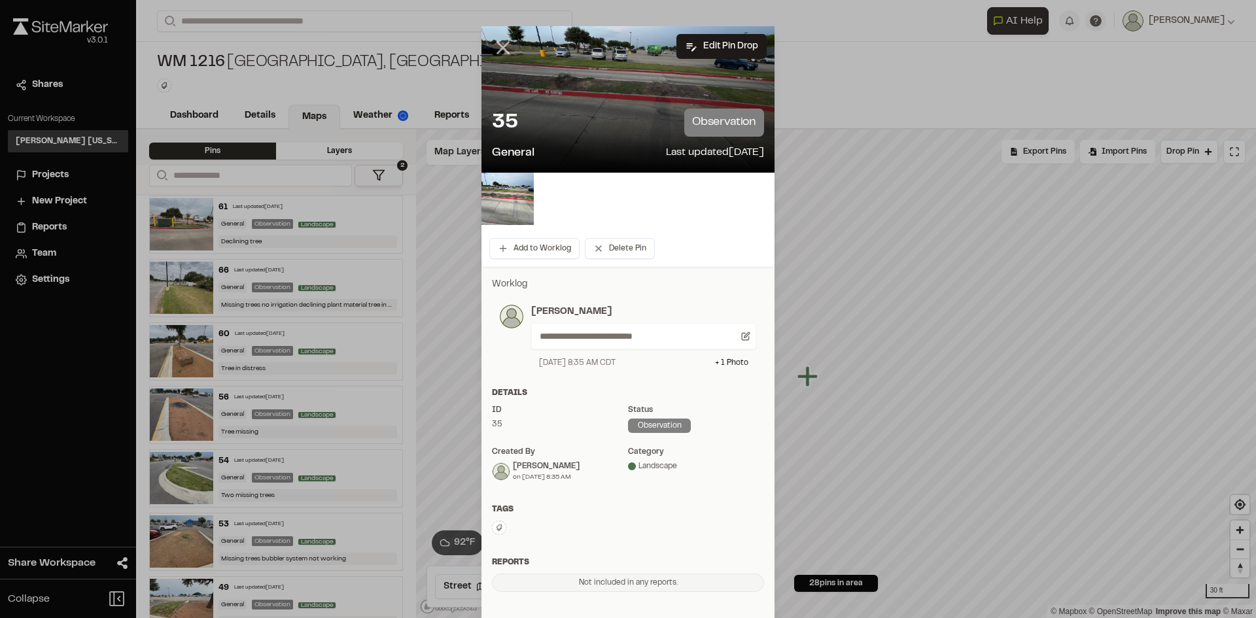
click at [503, 50] on icon at bounding box center [503, 48] width 22 height 22
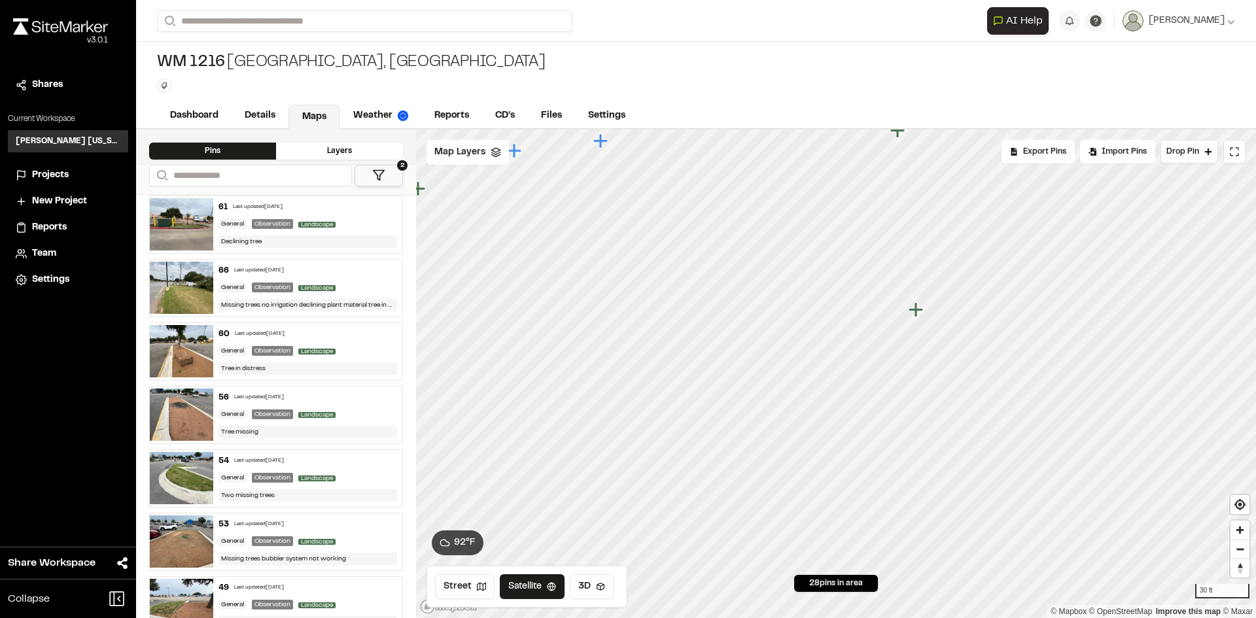
click at [917, 313] on icon "Map marker" at bounding box center [916, 309] width 14 height 14
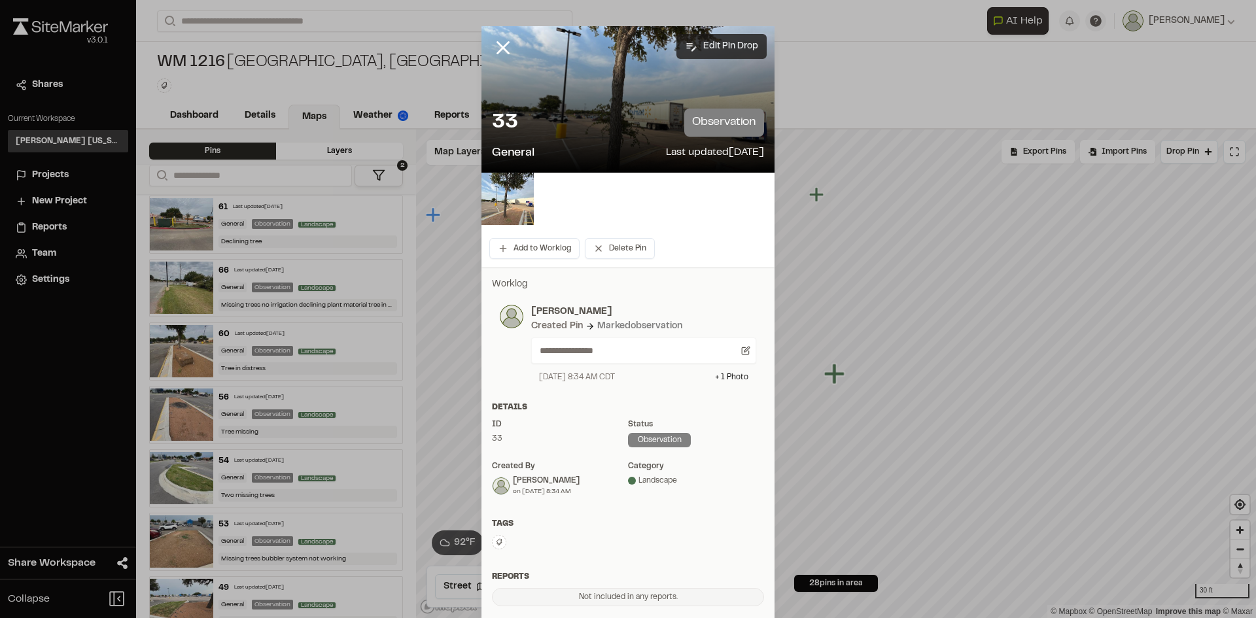
click at [697, 44] on button "Edit Pin Drop" at bounding box center [721, 46] width 90 height 25
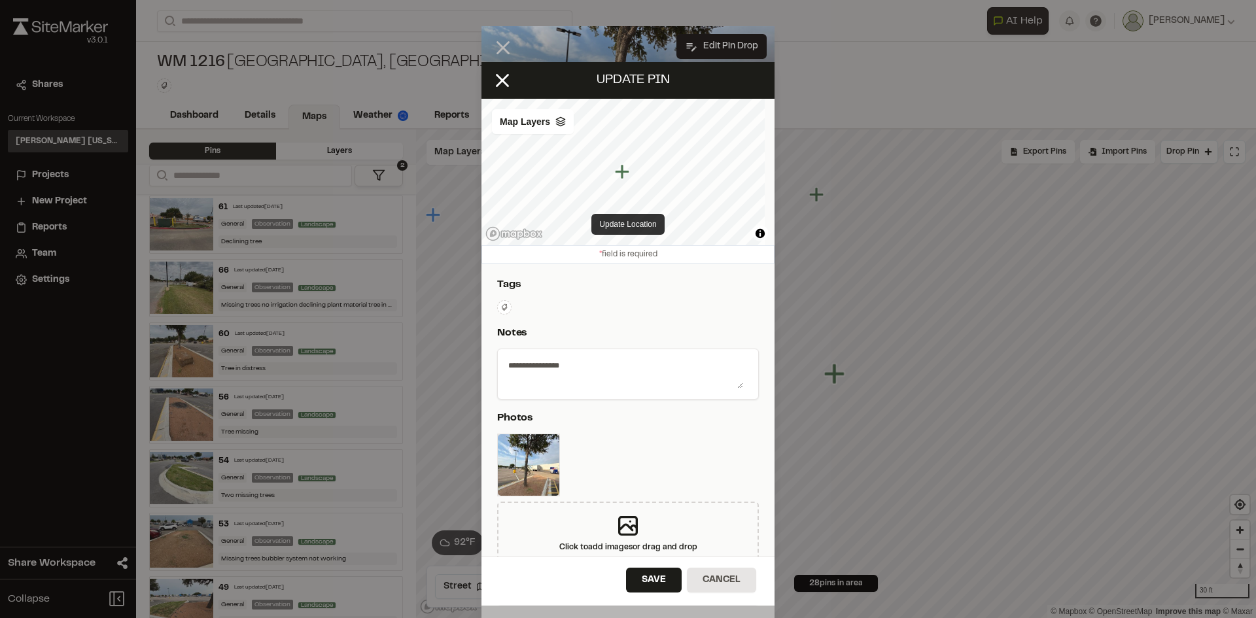
click at [617, 222] on button "Update Location" at bounding box center [627, 224] width 73 height 21
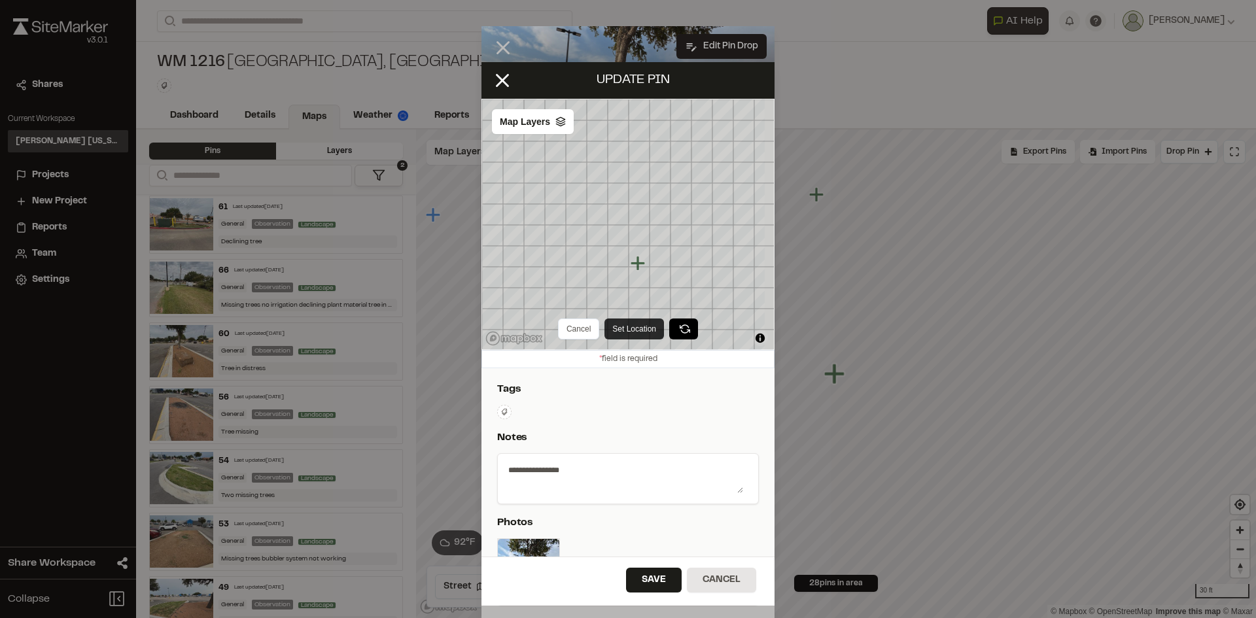
click at [626, 325] on button "Set Location" at bounding box center [634, 329] width 60 height 21
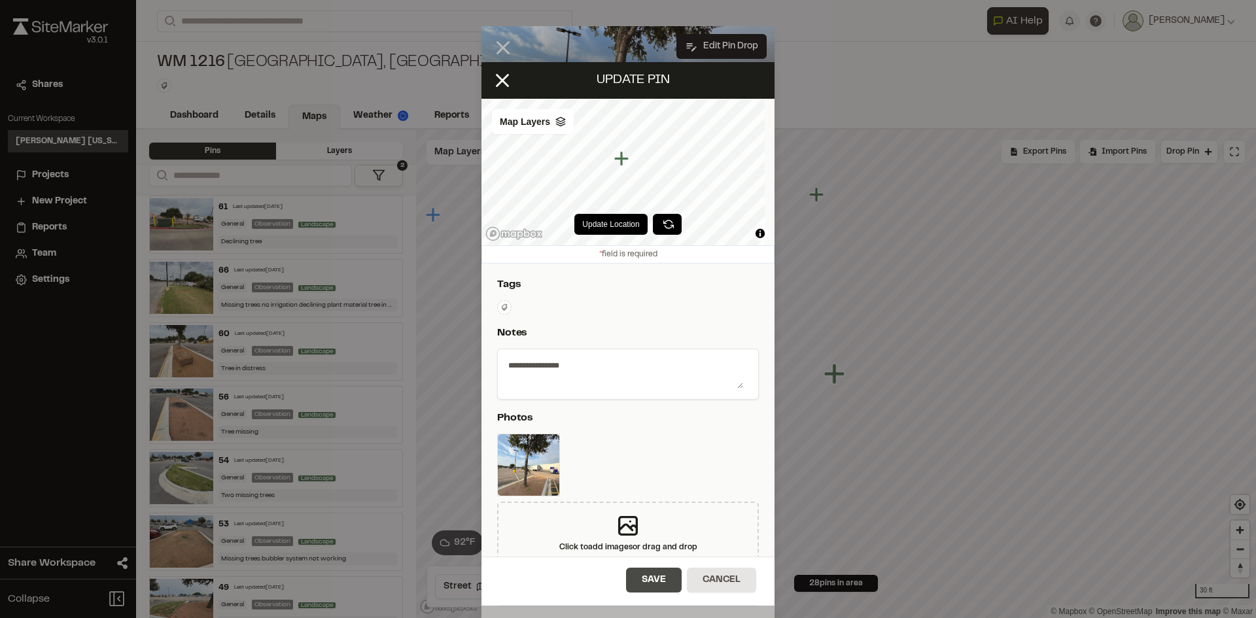
click at [661, 587] on button "Save" at bounding box center [654, 580] width 56 height 25
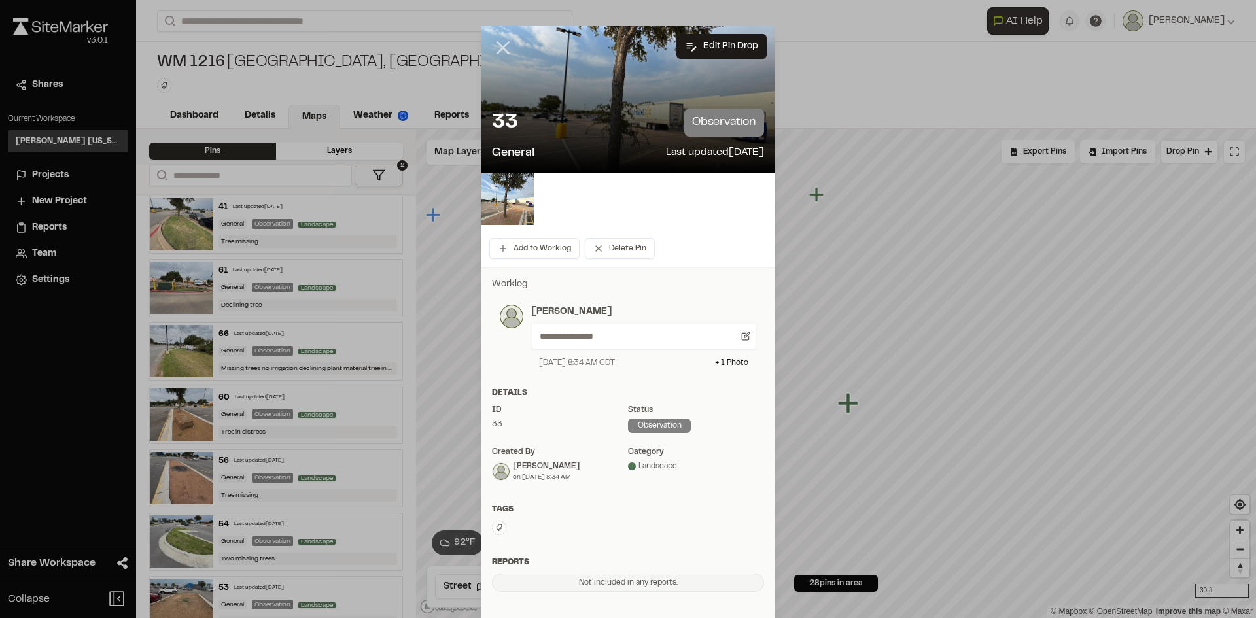
click at [493, 55] on icon at bounding box center [503, 48] width 22 height 22
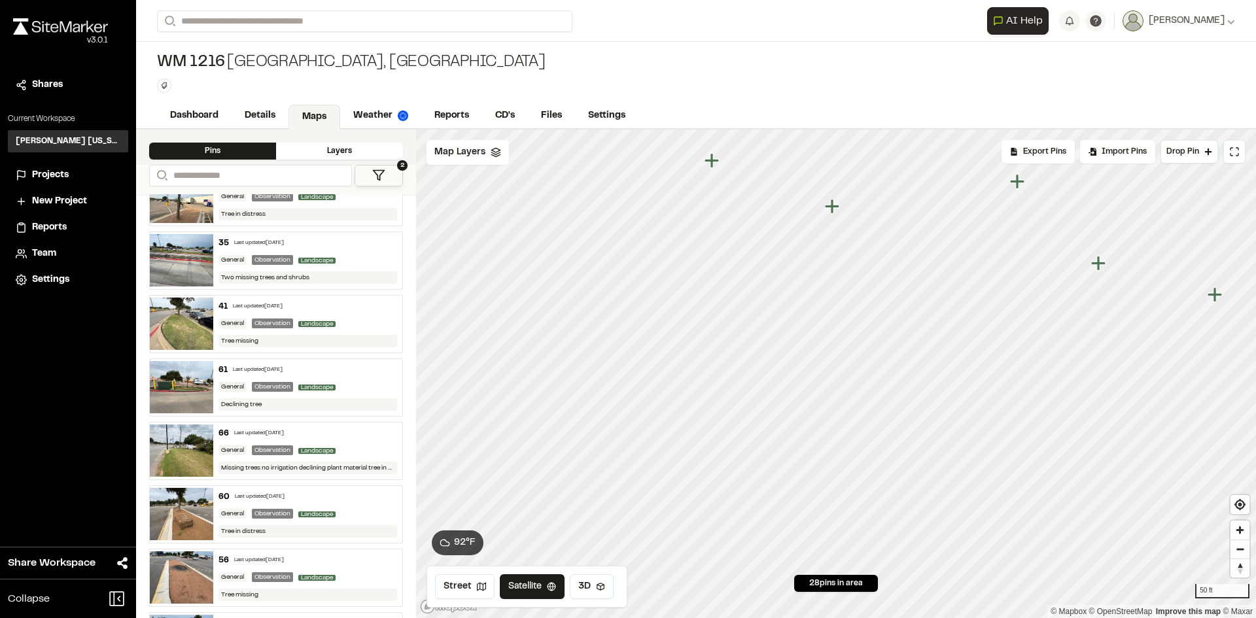
scroll to position [0, 0]
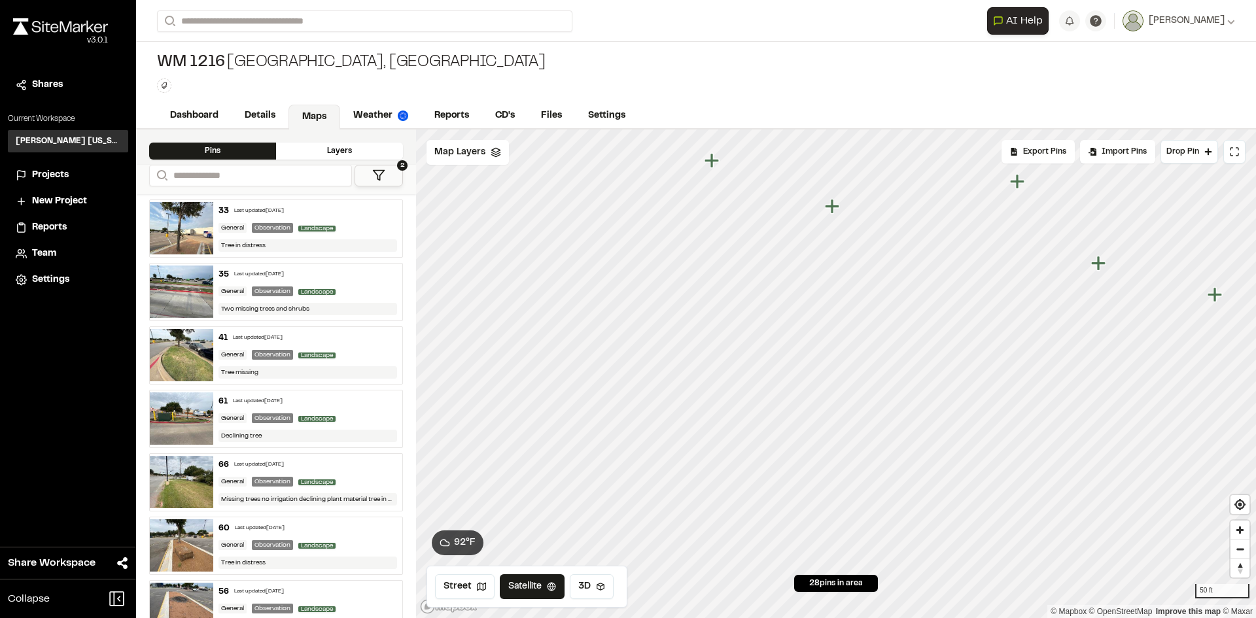
click at [375, 169] on icon at bounding box center [378, 175] width 13 height 13
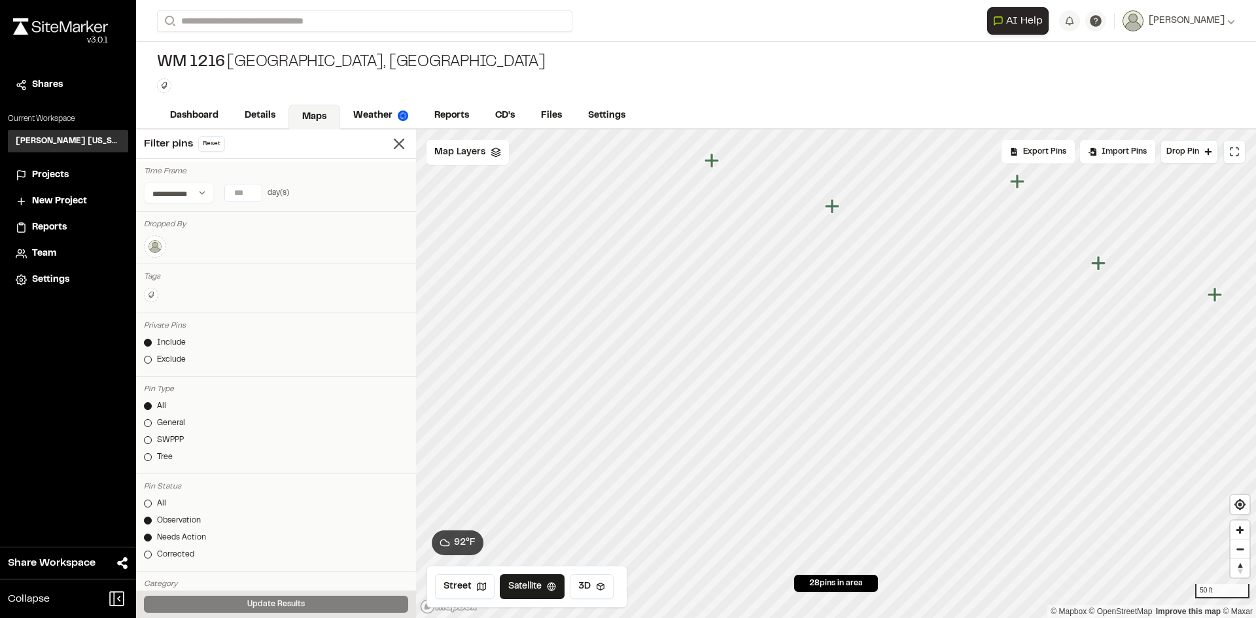
click at [154, 254] on img at bounding box center [155, 247] width 16 height 16
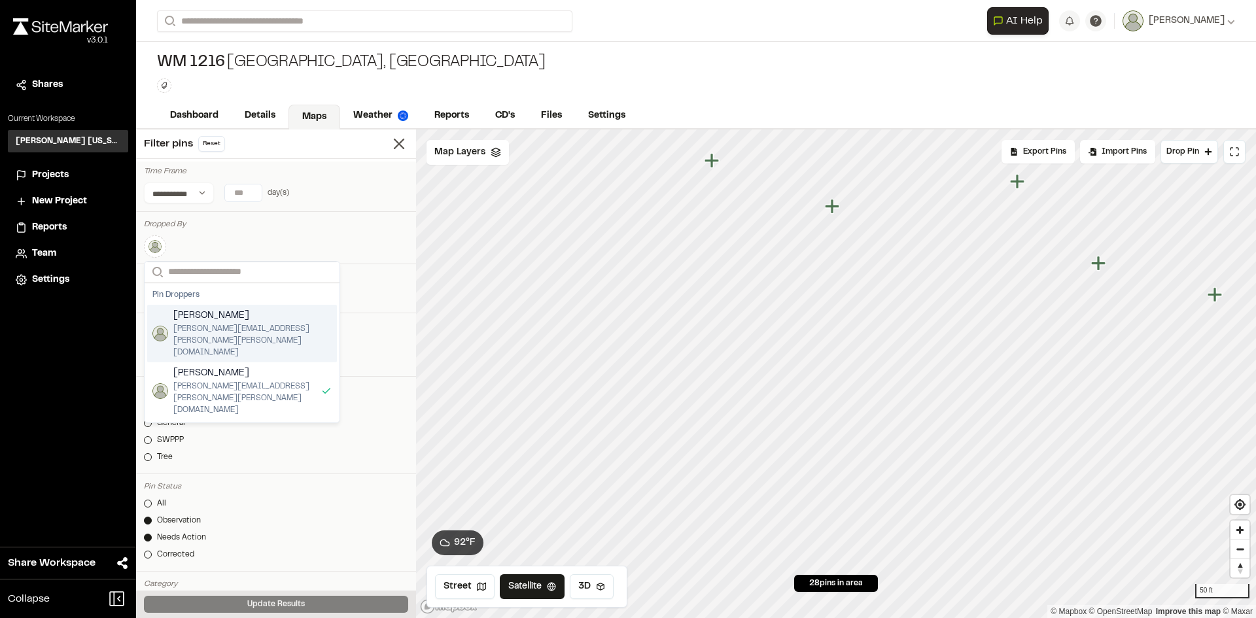
click at [185, 326] on span "nolen.engelmeyer@kimley-horn.com" at bounding box center [252, 340] width 158 height 35
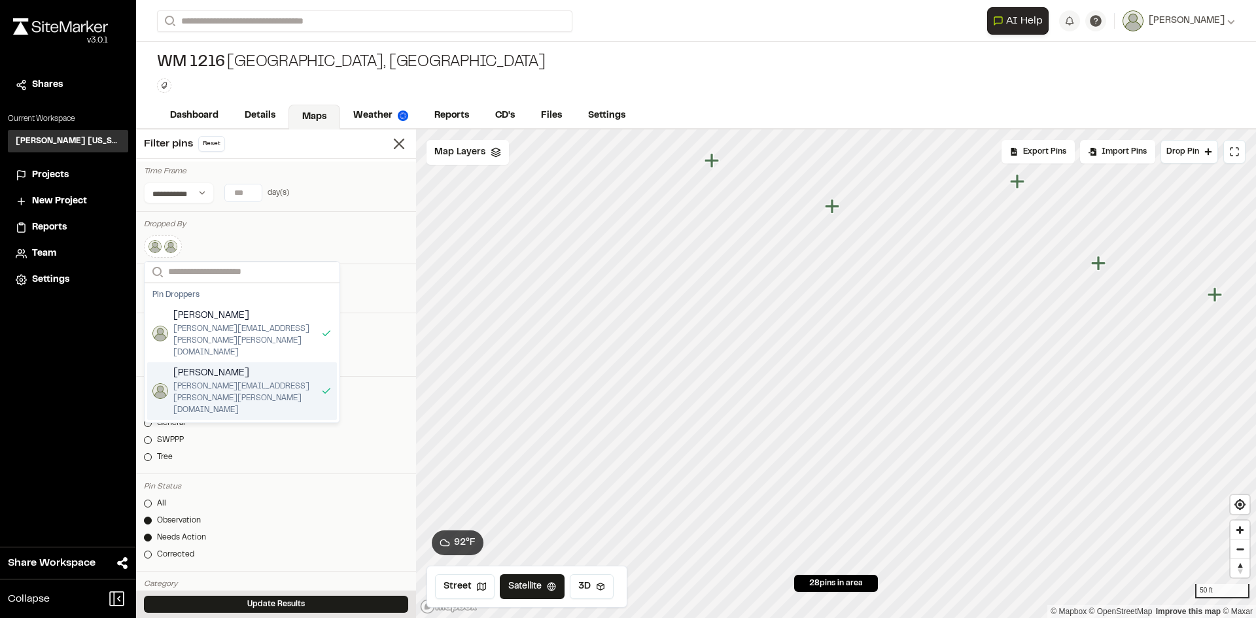
click at [162, 383] on img "Suggestions" at bounding box center [160, 391] width 16 height 16
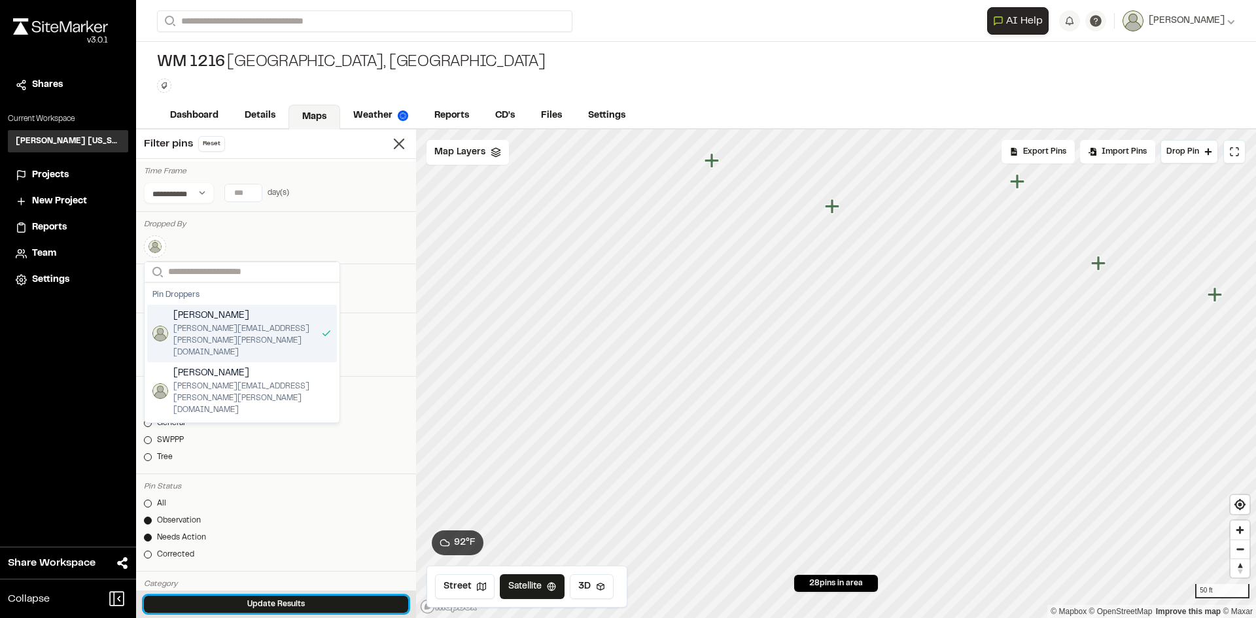
click at [244, 599] on button "Update Results" at bounding box center [276, 604] width 264 height 17
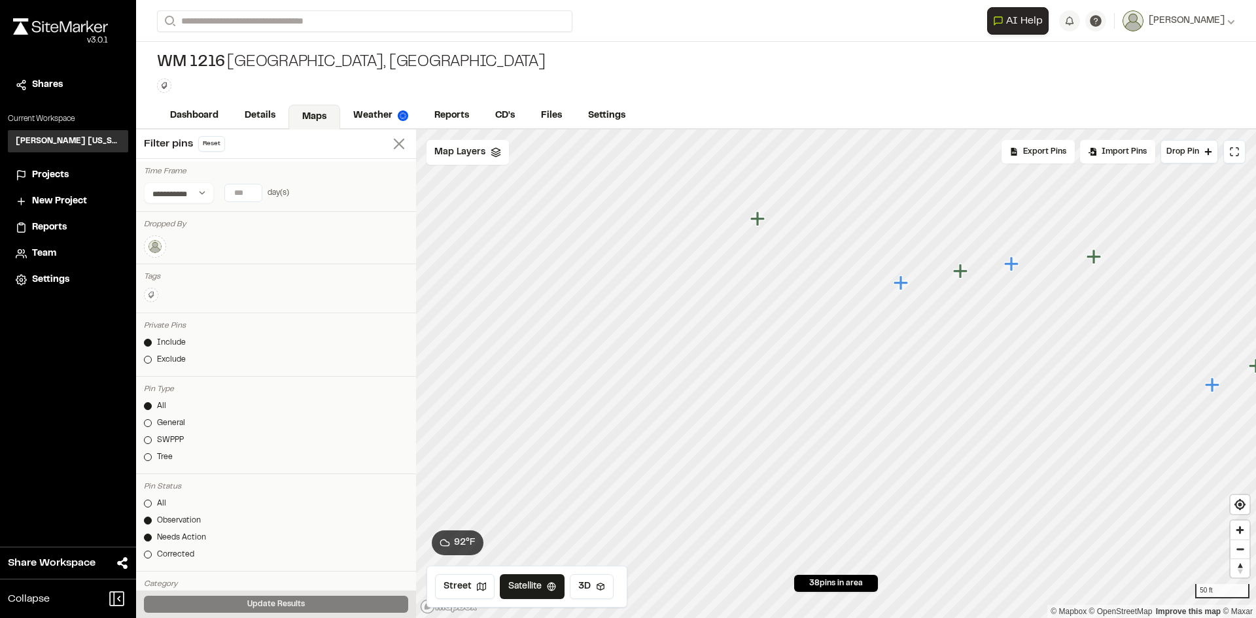
click at [391, 143] on icon at bounding box center [399, 144] width 18 height 18
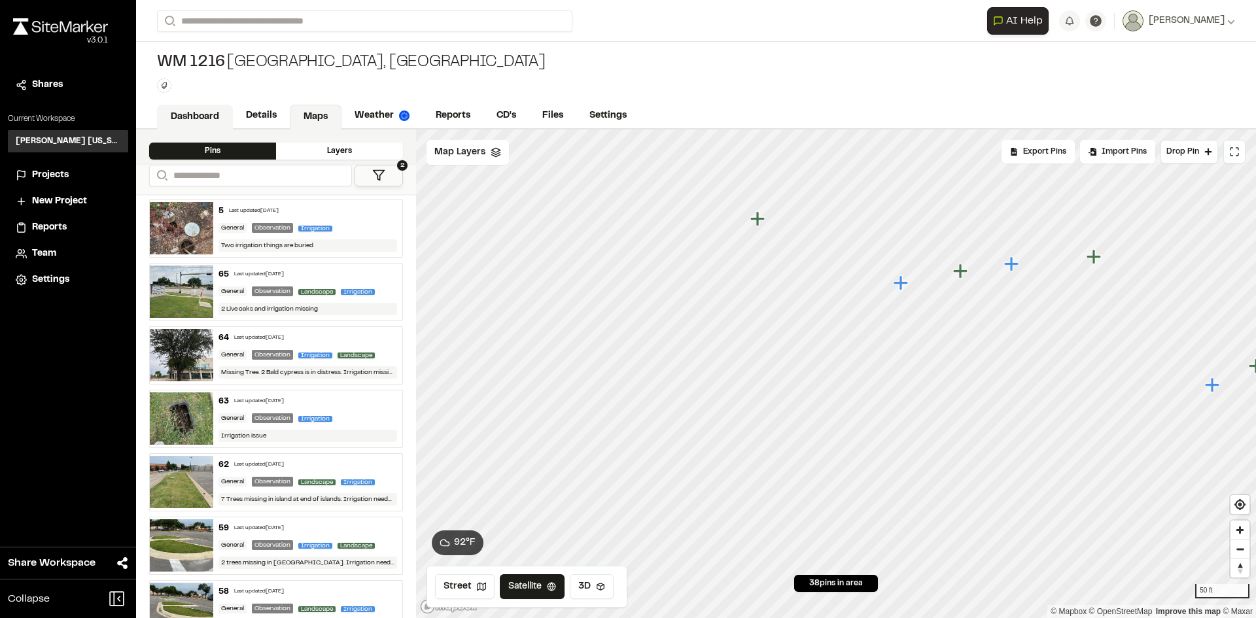
click at [207, 111] on link "Dashboard" at bounding box center [195, 117] width 76 height 25
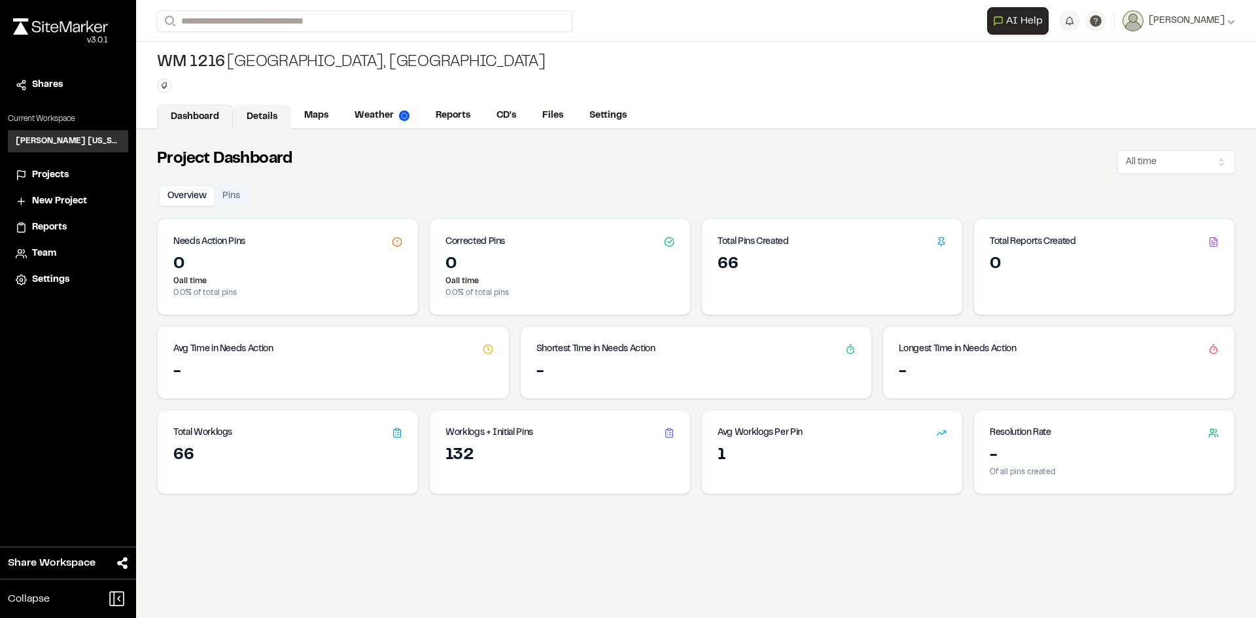
click at [246, 118] on link "Details" at bounding box center [262, 117] width 58 height 25
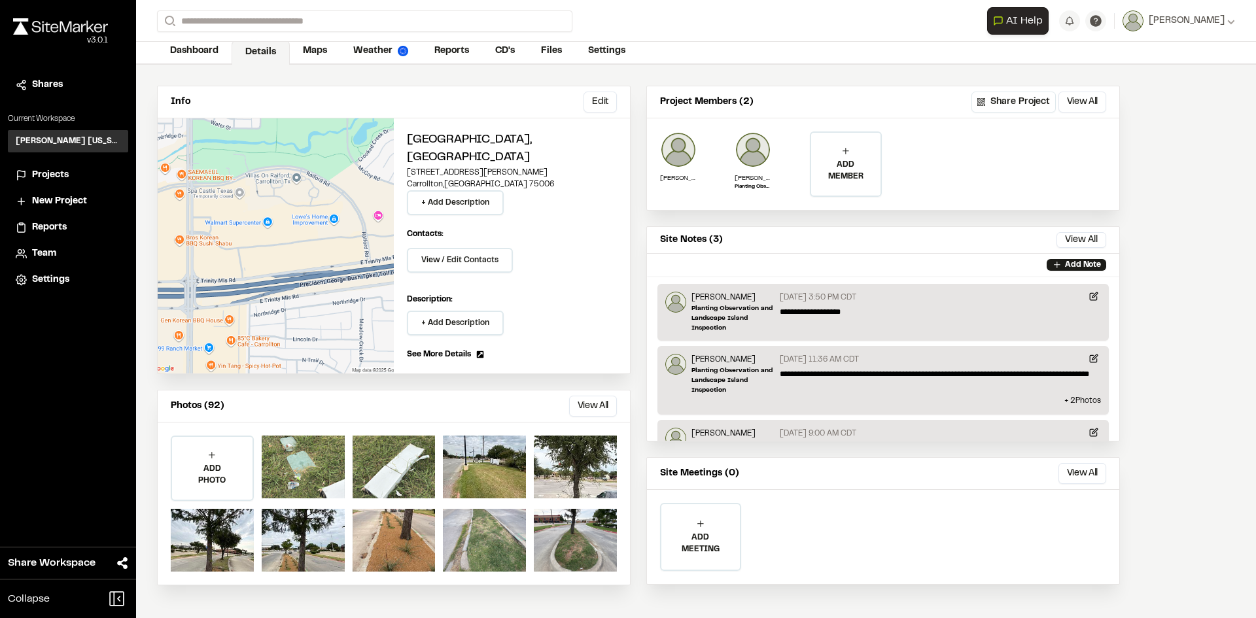
scroll to position [68, 0]
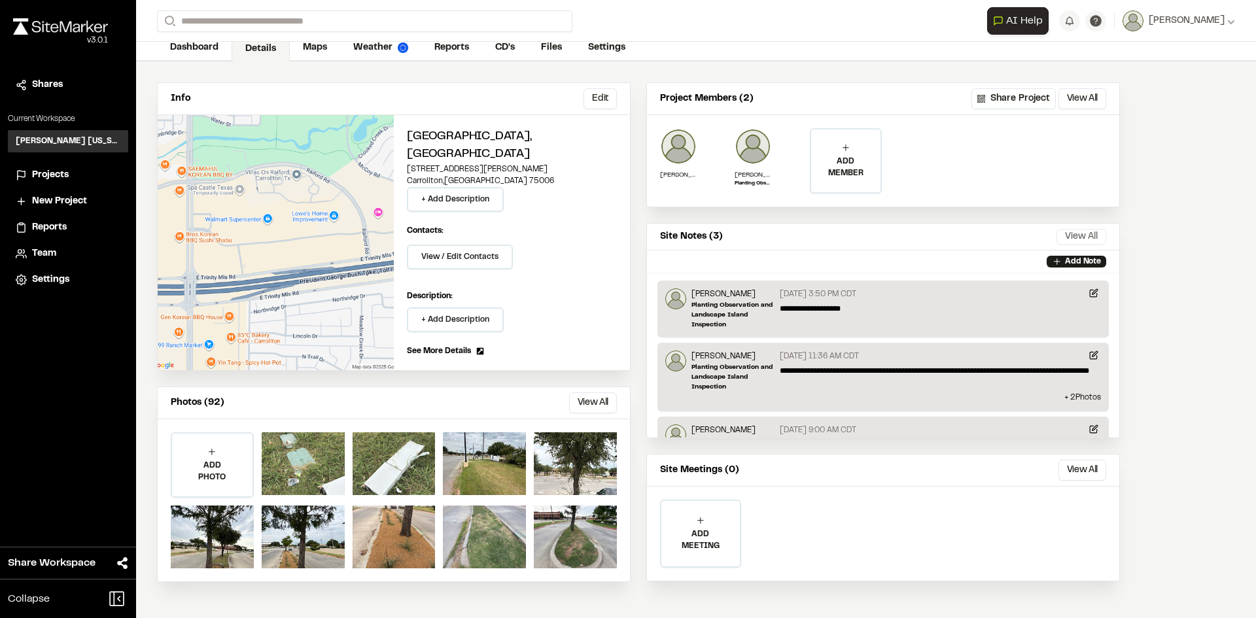
click at [1074, 237] on button "View All" at bounding box center [1081, 237] width 50 height 16
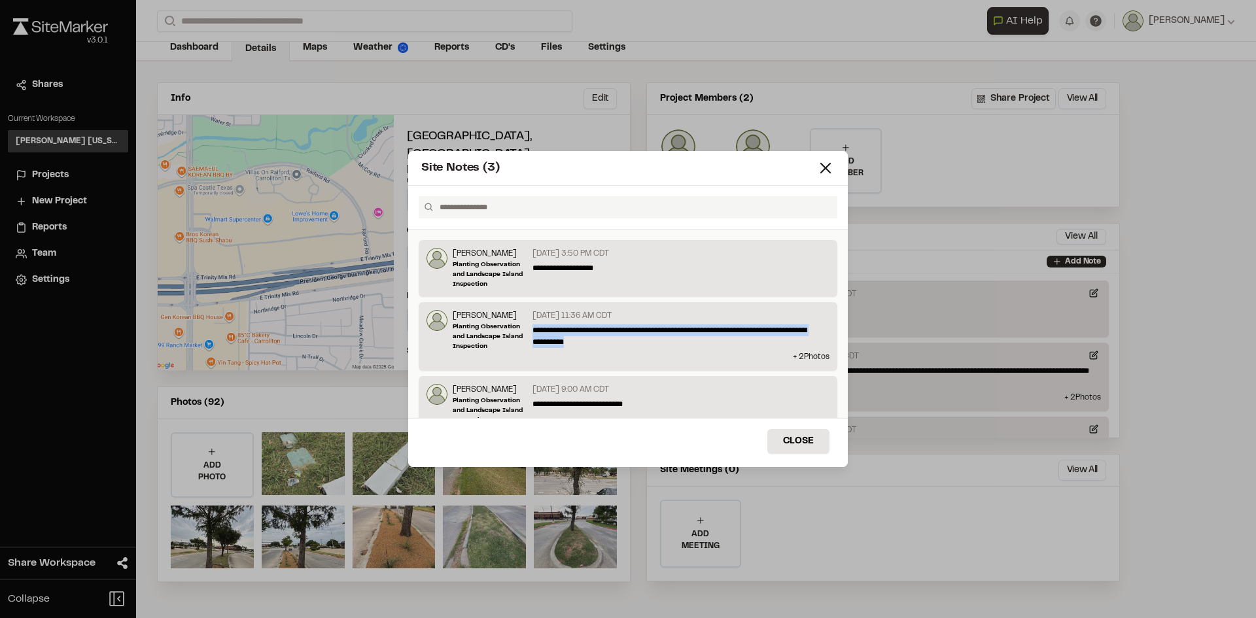
drag, startPoint x: 607, startPoint y: 344, endPoint x: 530, endPoint y: 327, distance: 79.0
click at [532, 327] on p "**********" at bounding box center [677, 336] width 290 height 24
copy p "**********"
click at [825, 169] on icon at bounding box center [825, 168] width 18 height 18
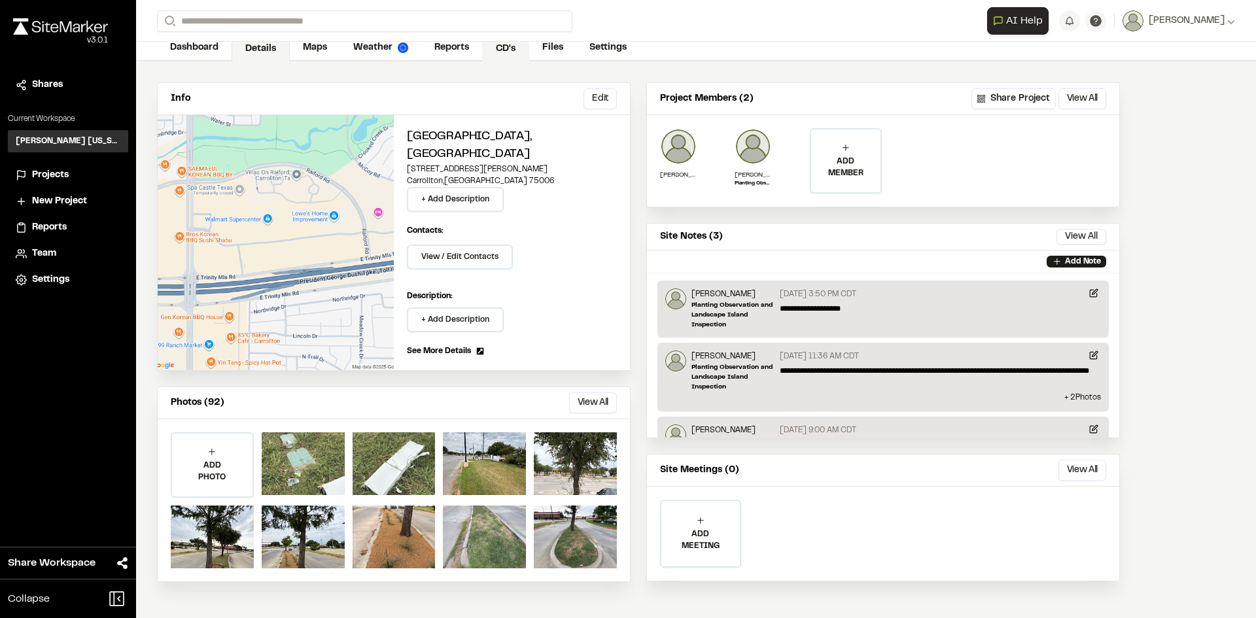
click at [507, 44] on link "CD's" at bounding box center [505, 49] width 47 height 25
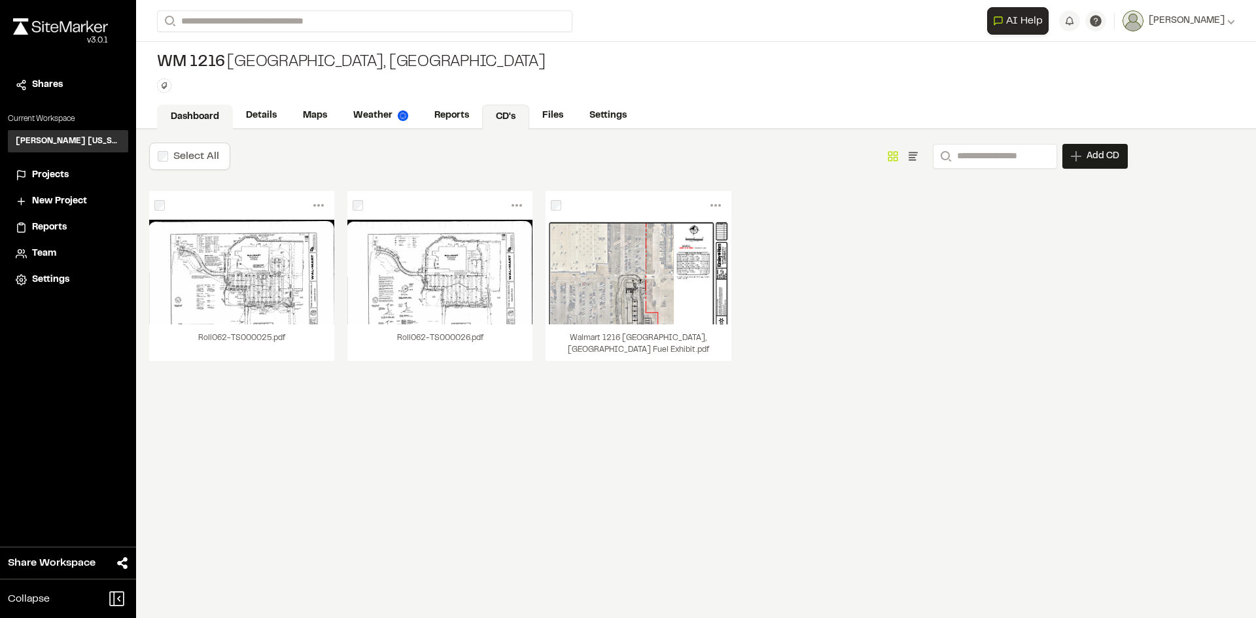
click at [224, 112] on link "Dashboard" at bounding box center [195, 117] width 76 height 25
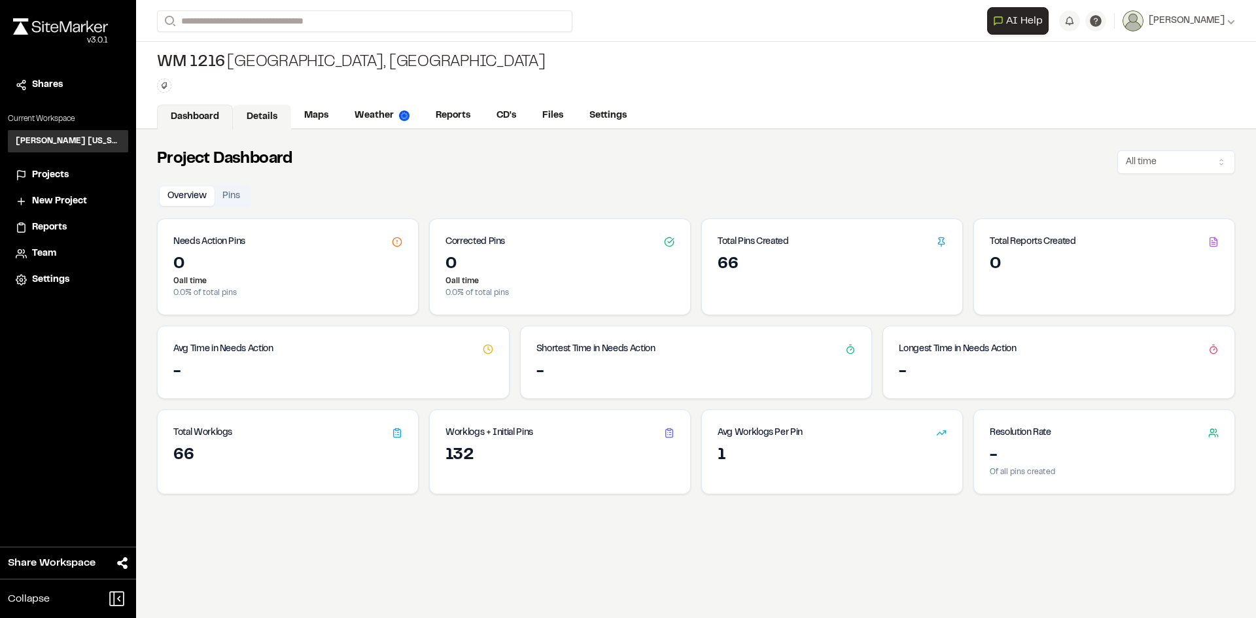
click at [263, 110] on link "Details" at bounding box center [262, 117] width 58 height 25
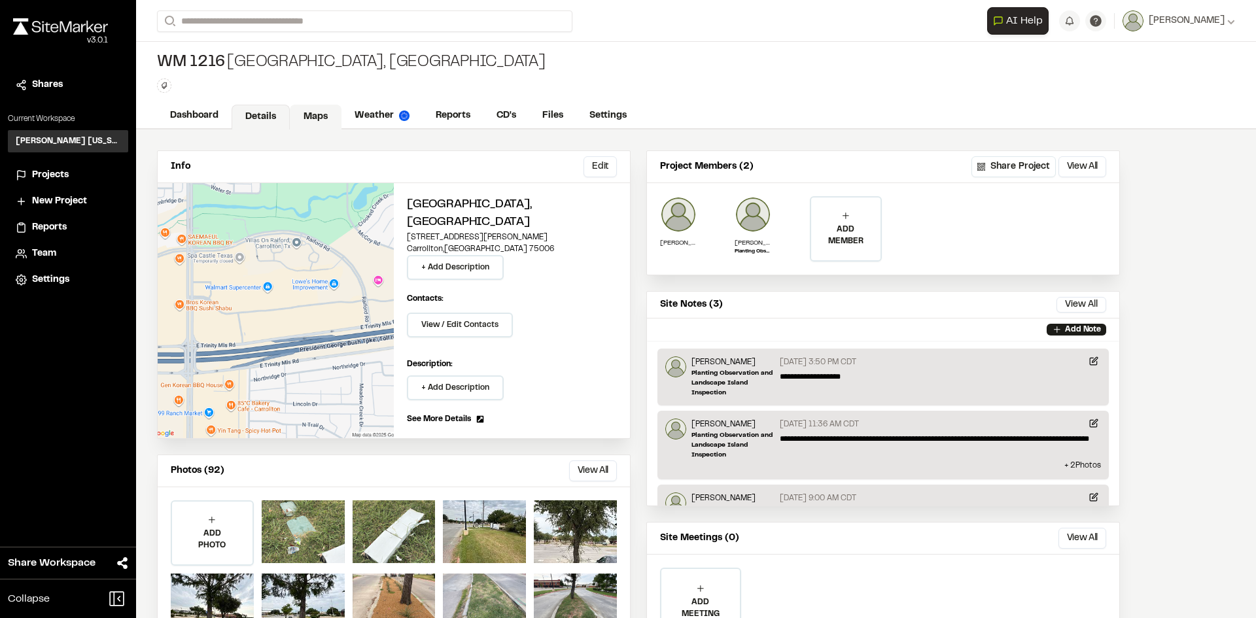
click at [308, 116] on link "Maps" at bounding box center [316, 117] width 52 height 25
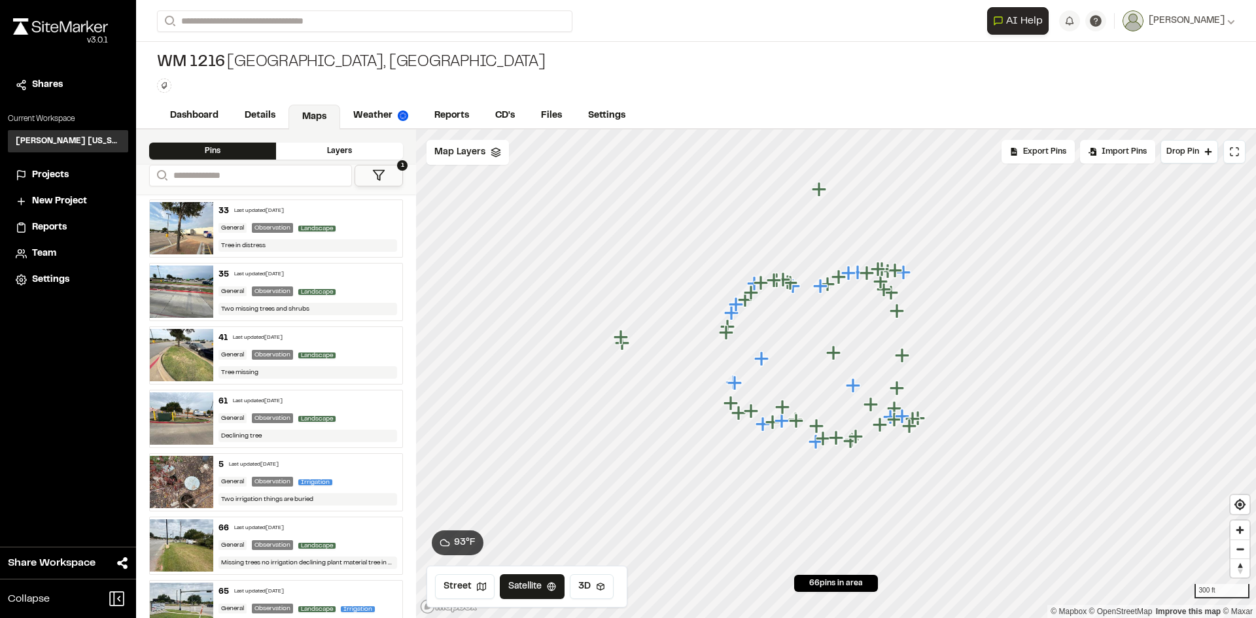
click at [382, 173] on icon at bounding box center [378, 175] width 13 height 13
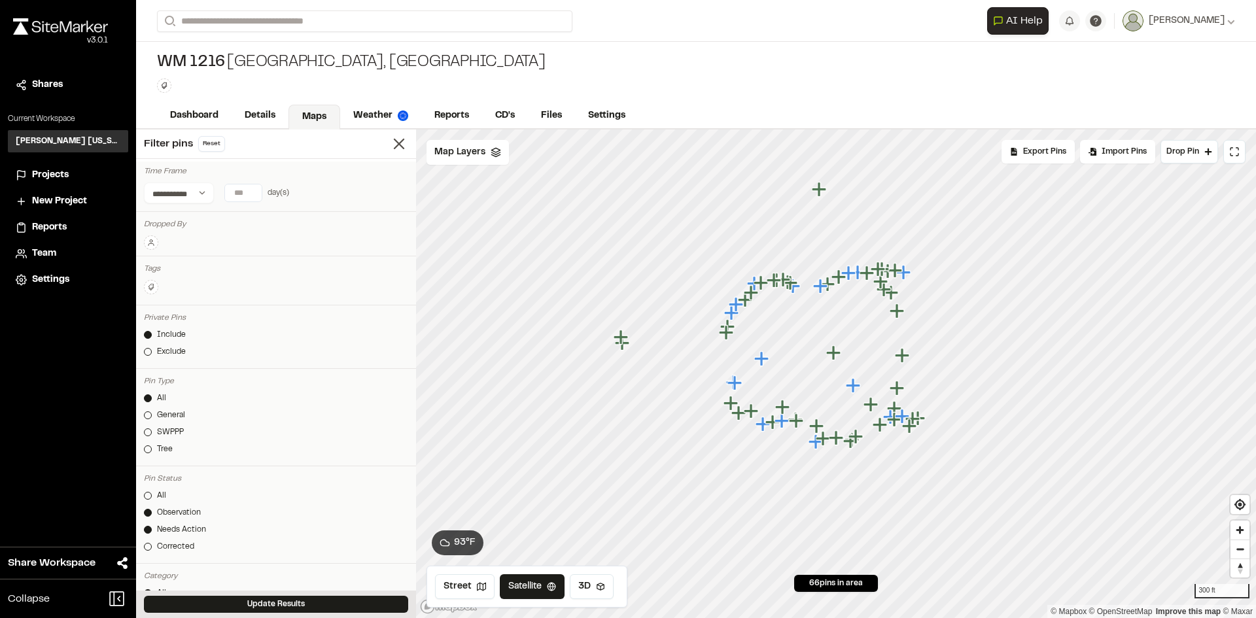
click at [156, 239] on button at bounding box center [151, 243] width 14 height 14
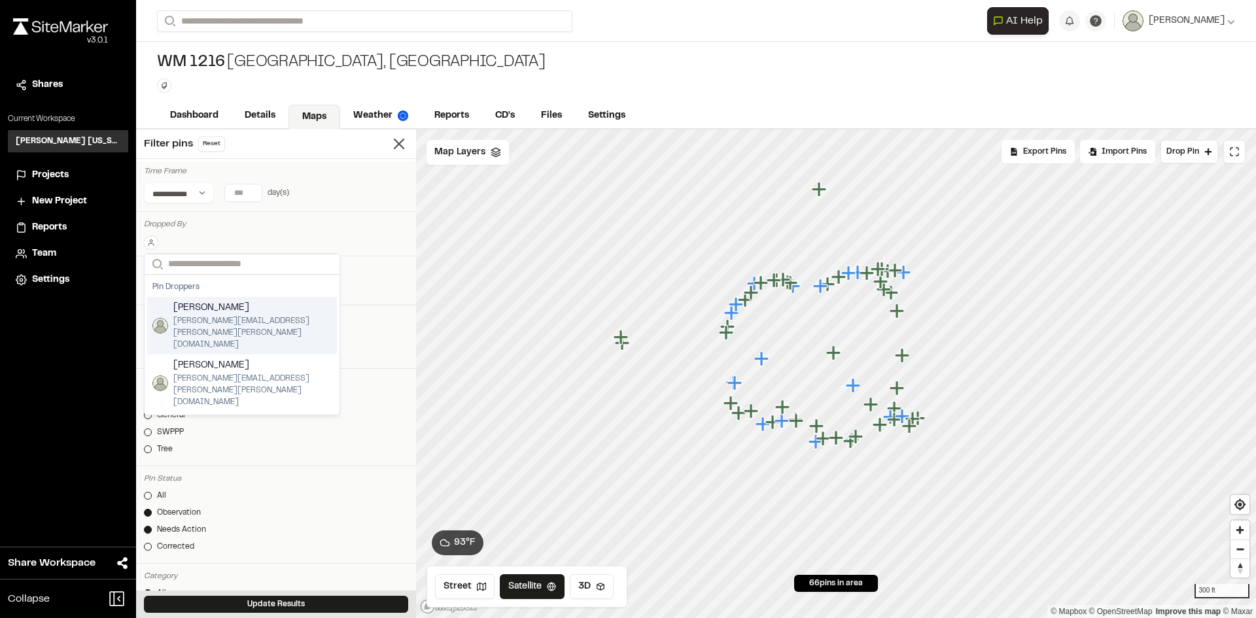
click at [209, 312] on span "[PERSON_NAME]" at bounding box center [252, 308] width 158 height 14
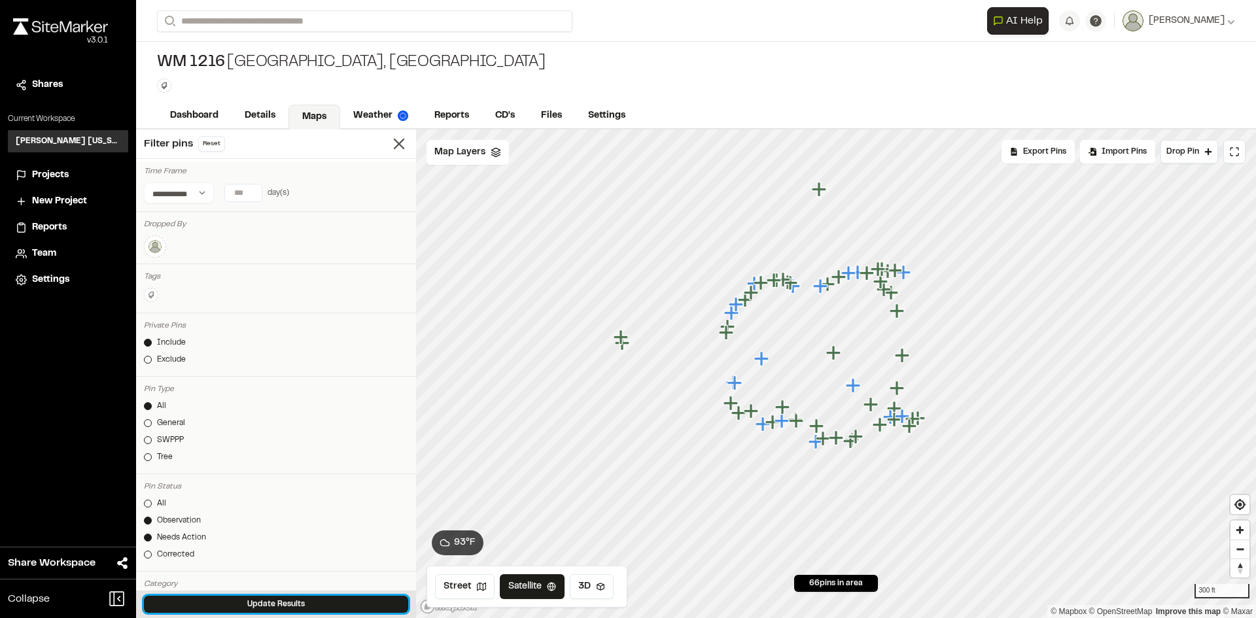
click at [283, 606] on button "Update Results" at bounding box center [276, 604] width 264 height 17
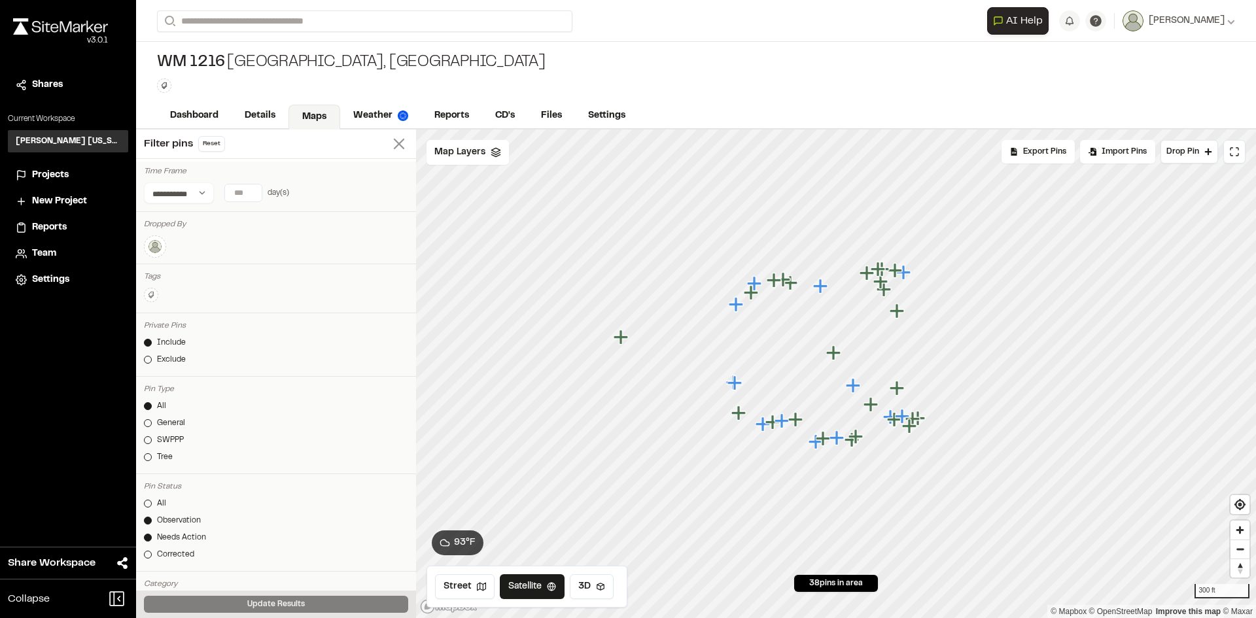
click at [394, 146] on line at bounding box center [398, 143] width 9 height 9
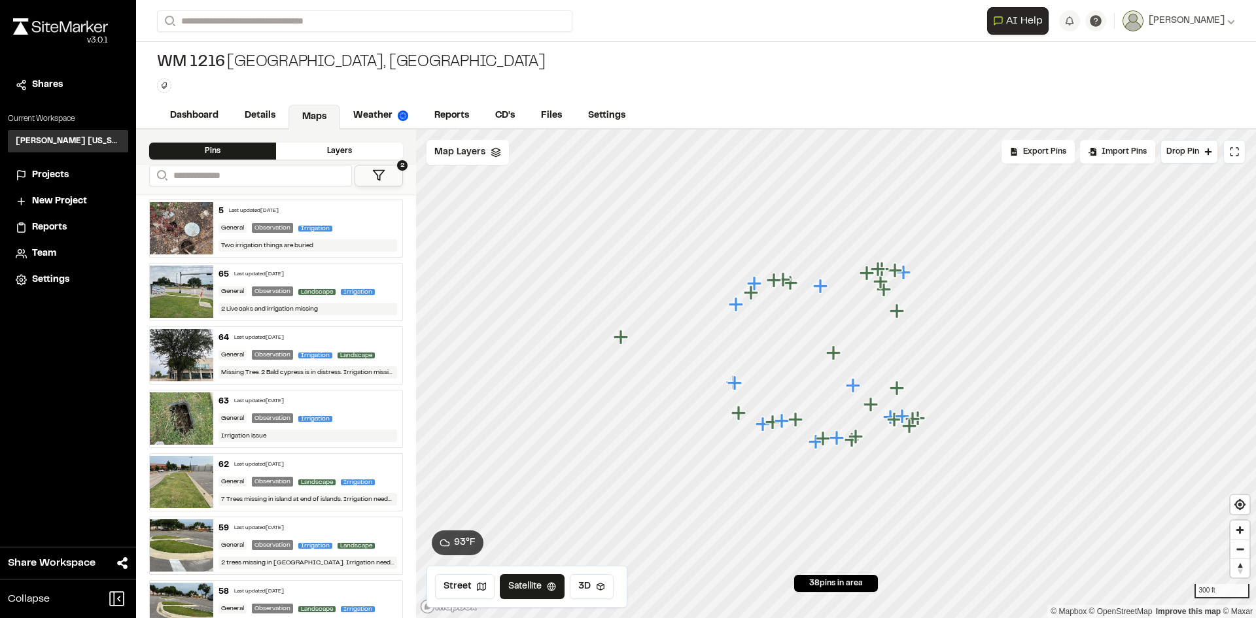
click at [235, 211] on div "Last updated Aug 12, 2025" at bounding box center [254, 211] width 50 height 8
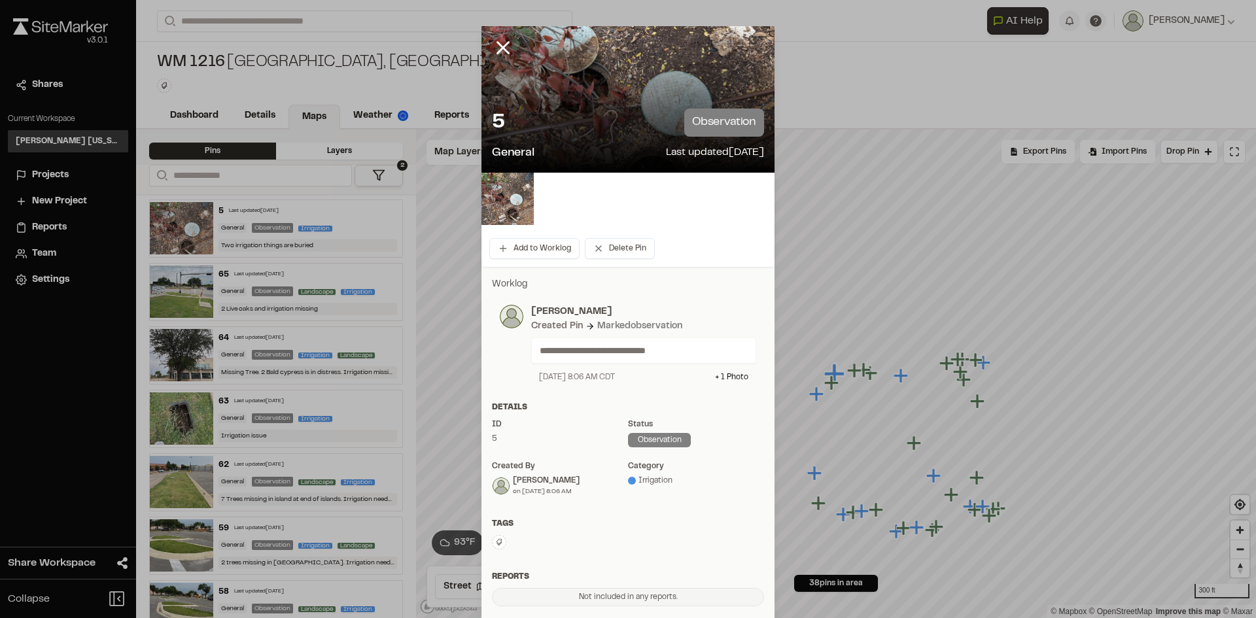
click at [596, 359] on div "**********" at bounding box center [643, 351] width 225 height 26
click at [596, 358] on div "**********" at bounding box center [643, 351] width 225 height 26
click at [596, 357] on p "**********" at bounding box center [639, 350] width 198 height 14
click at [596, 356] on p "**********" at bounding box center [639, 350] width 198 height 14
click at [639, 351] on p "**********" at bounding box center [639, 350] width 198 height 14
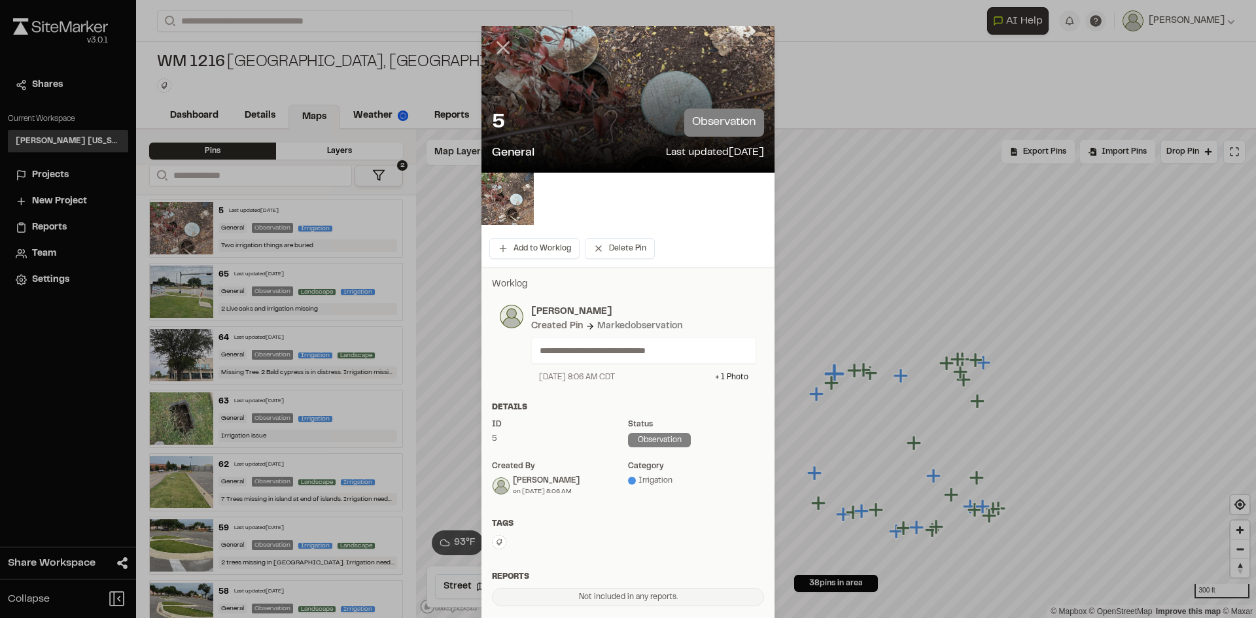
click at [504, 48] on icon at bounding box center [503, 48] width 22 height 22
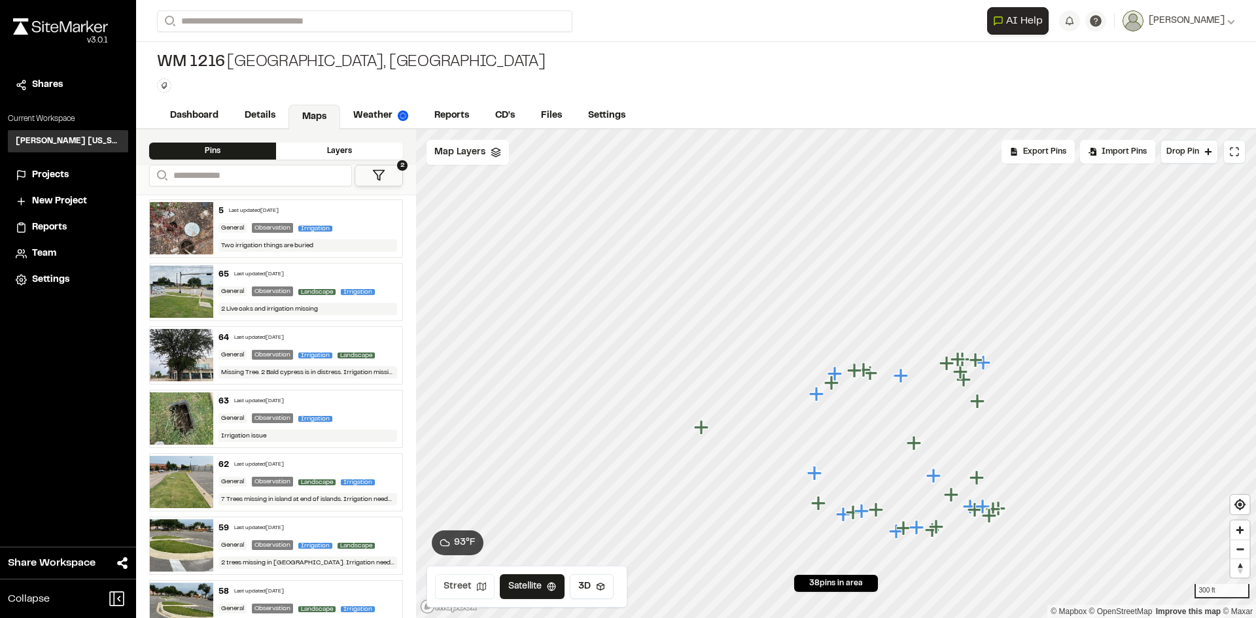
click at [469, 591] on button "Street" at bounding box center [465, 586] width 60 height 25
click at [562, 581] on button "Satellite" at bounding box center [532, 586] width 68 height 25
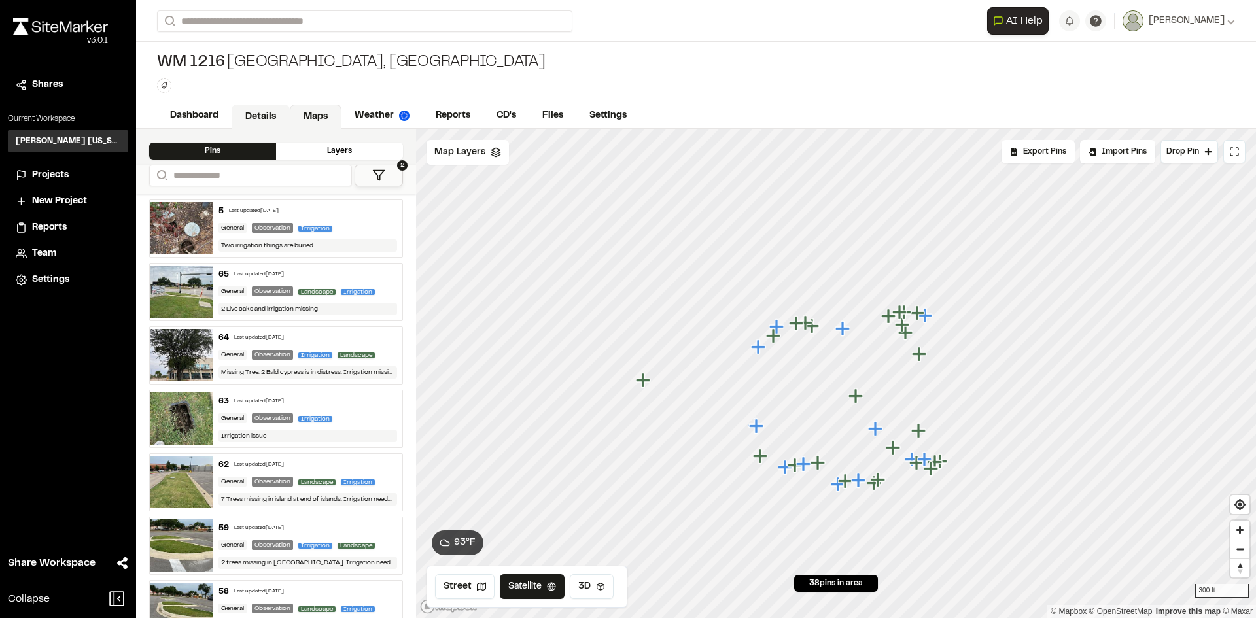
drag, startPoint x: 242, startPoint y: 116, endPoint x: 233, endPoint y: 115, distance: 9.3
click at [243, 116] on link "Details" at bounding box center [261, 117] width 58 height 25
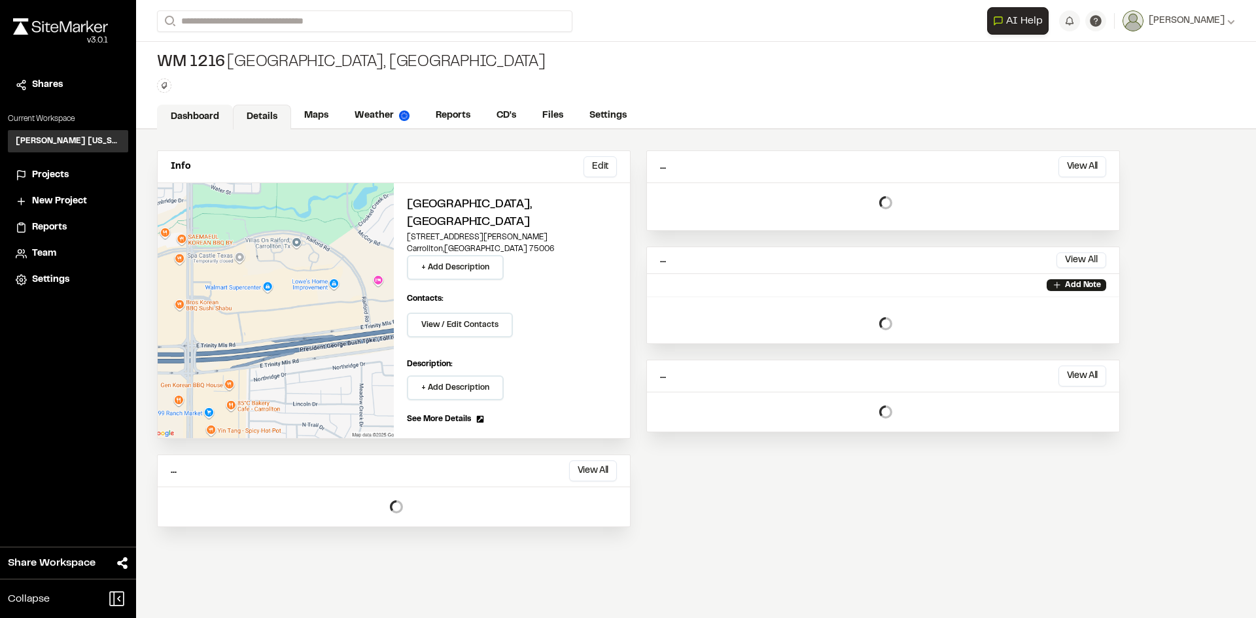
click at [209, 116] on link "Dashboard" at bounding box center [195, 117] width 76 height 25
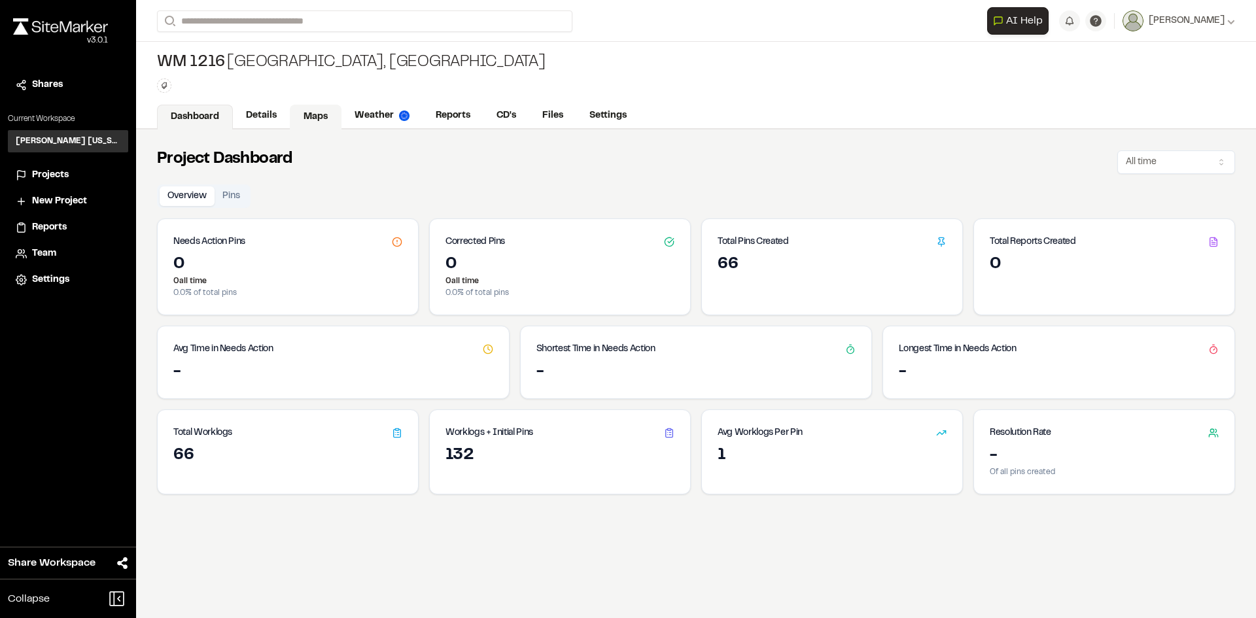
click at [317, 122] on link "Maps" at bounding box center [316, 117] width 52 height 25
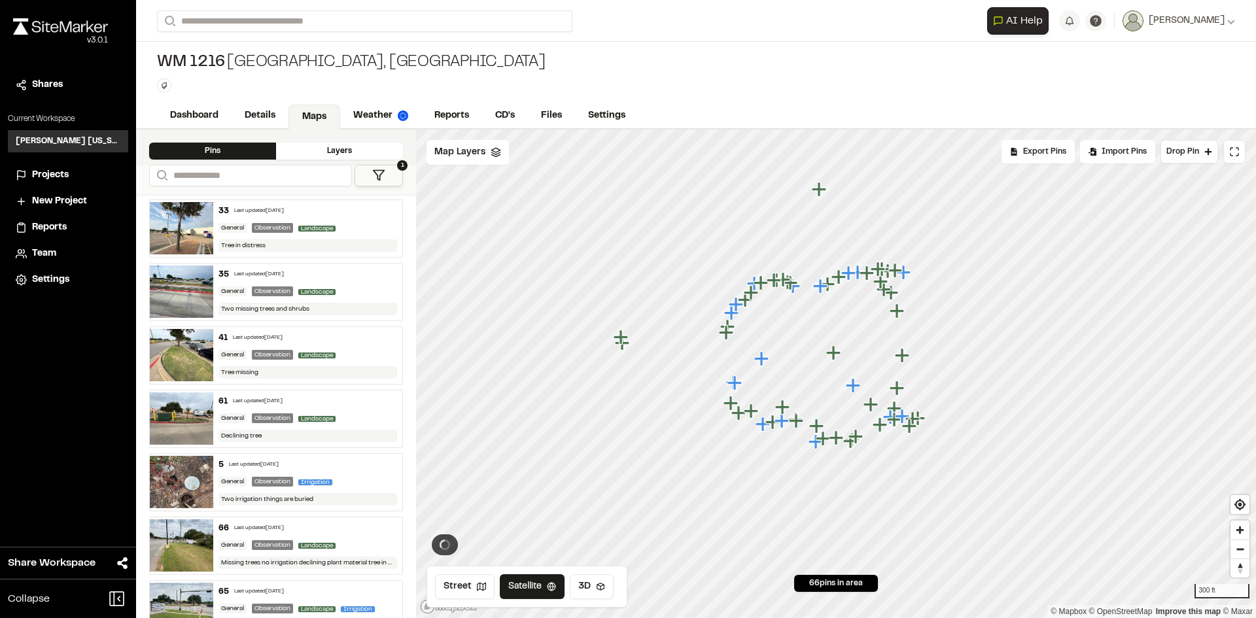
click at [377, 175] on icon at bounding box center [378, 175] width 13 height 13
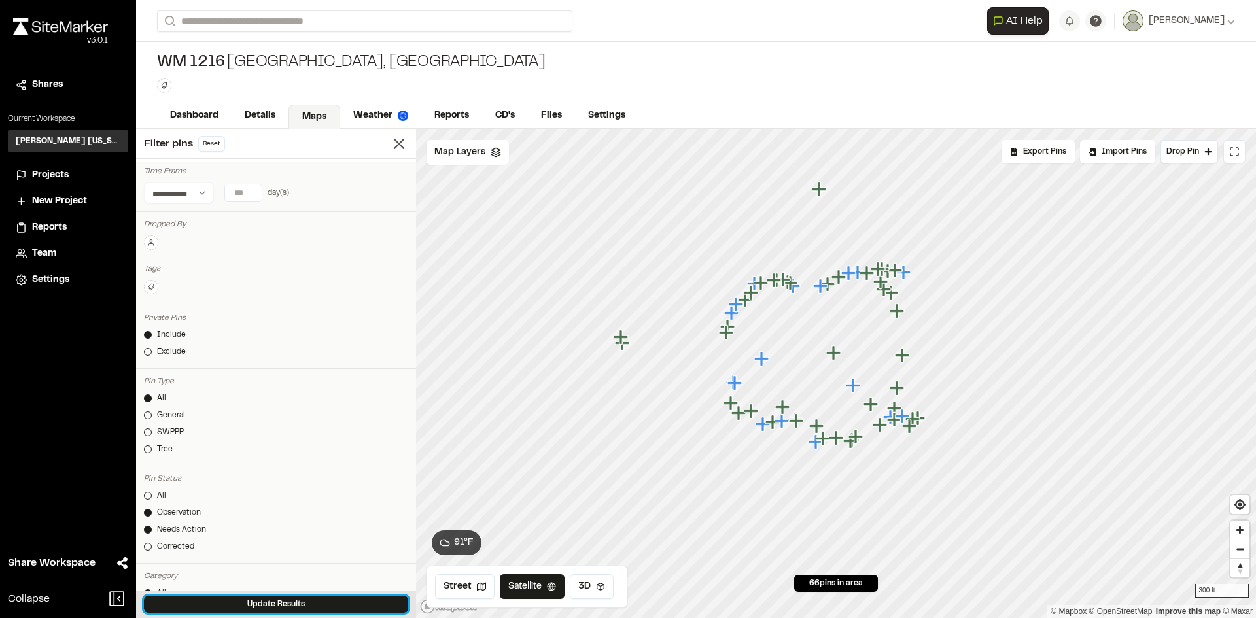
click at [302, 597] on button "Update Results" at bounding box center [276, 604] width 264 height 17
click at [394, 147] on line at bounding box center [398, 143] width 9 height 9
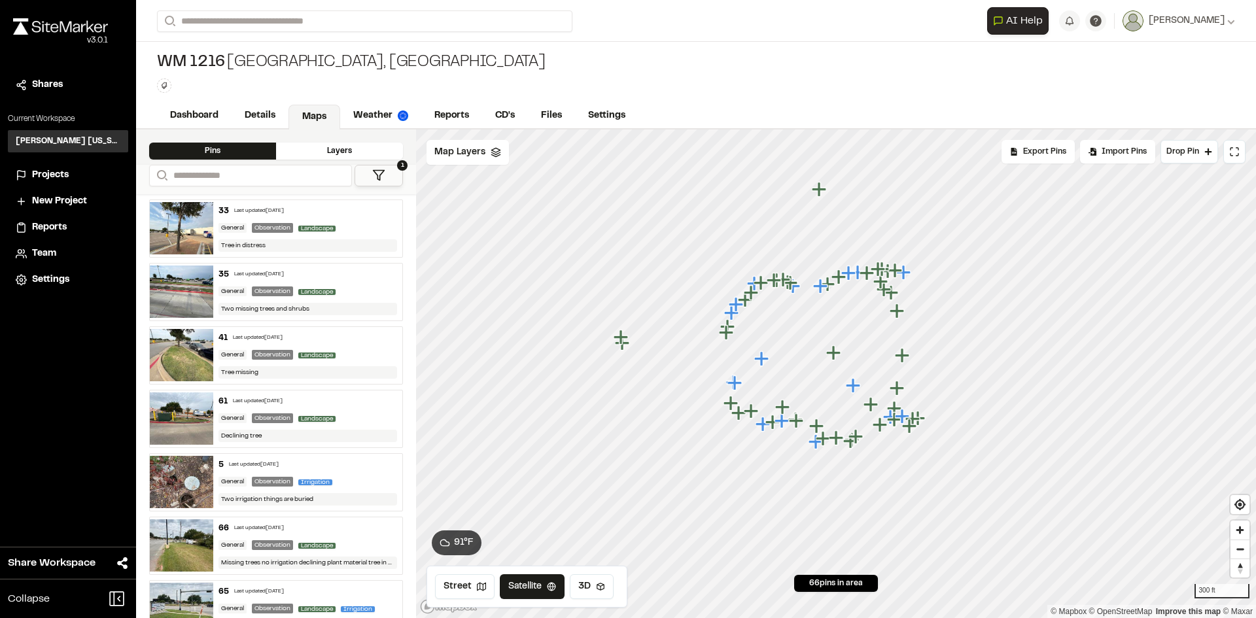
click at [376, 171] on icon at bounding box center [378, 175] width 13 height 13
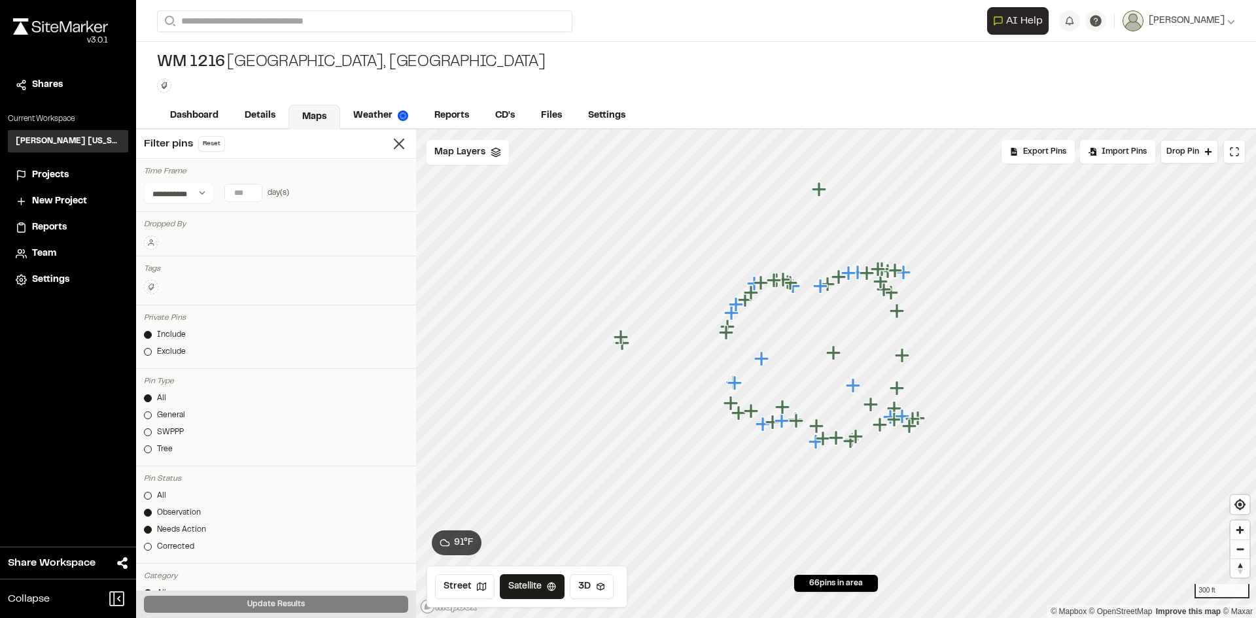
click at [153, 285] on icon at bounding box center [151, 287] width 8 height 8
click at [156, 238] on div at bounding box center [628, 309] width 1256 height 618
click at [156, 238] on button at bounding box center [151, 243] width 14 height 14
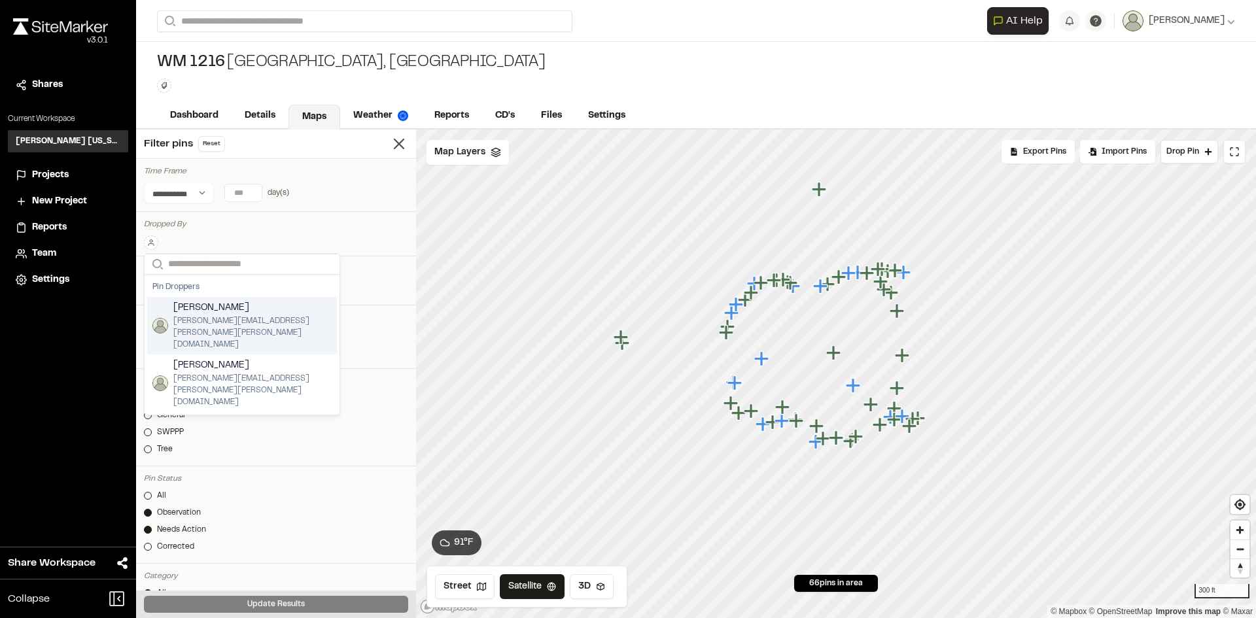
click at [209, 314] on span "[PERSON_NAME]" at bounding box center [252, 308] width 158 height 14
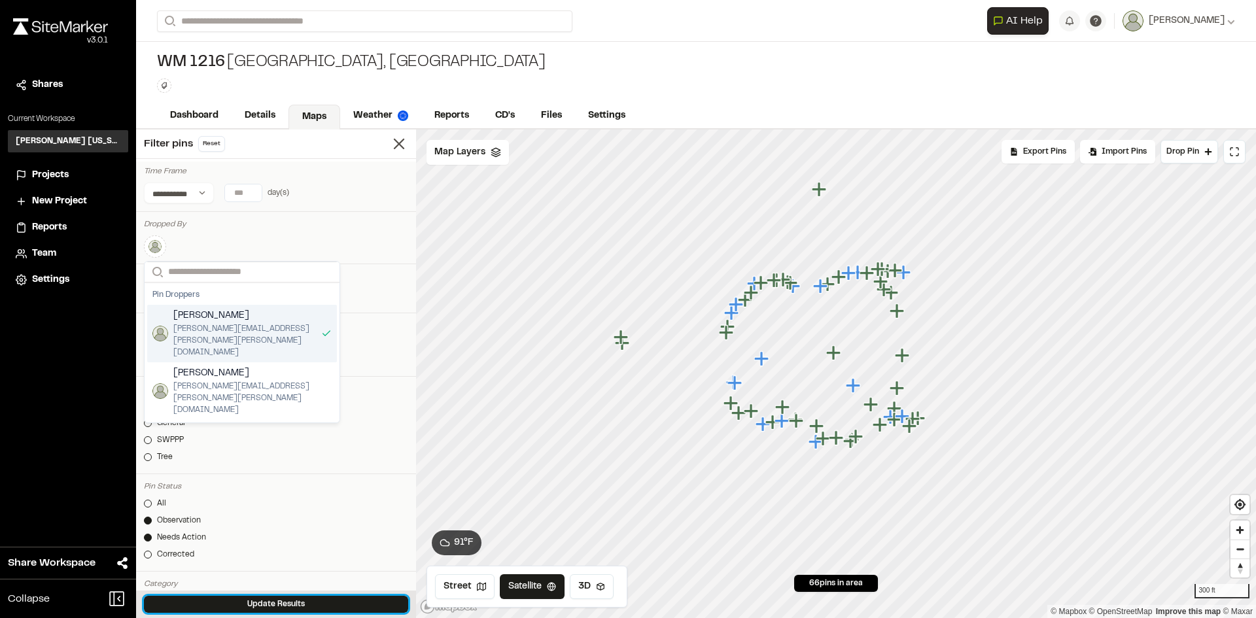
click at [334, 597] on button "Update Results" at bounding box center [276, 604] width 264 height 17
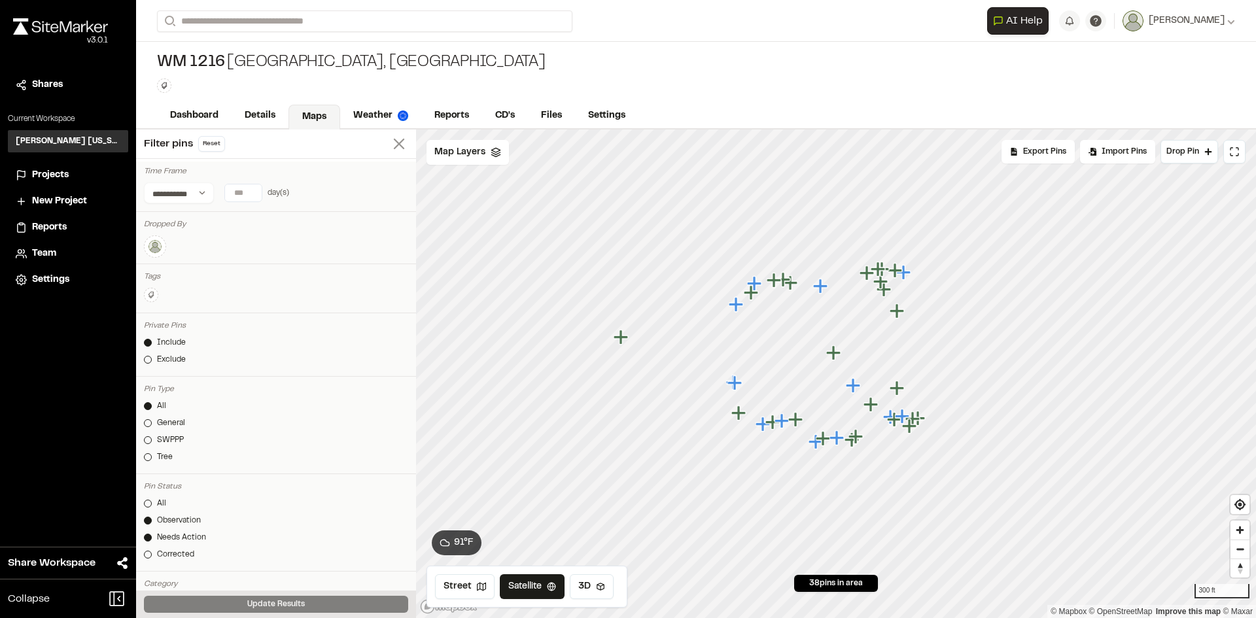
click at [390, 150] on icon at bounding box center [399, 144] width 18 height 18
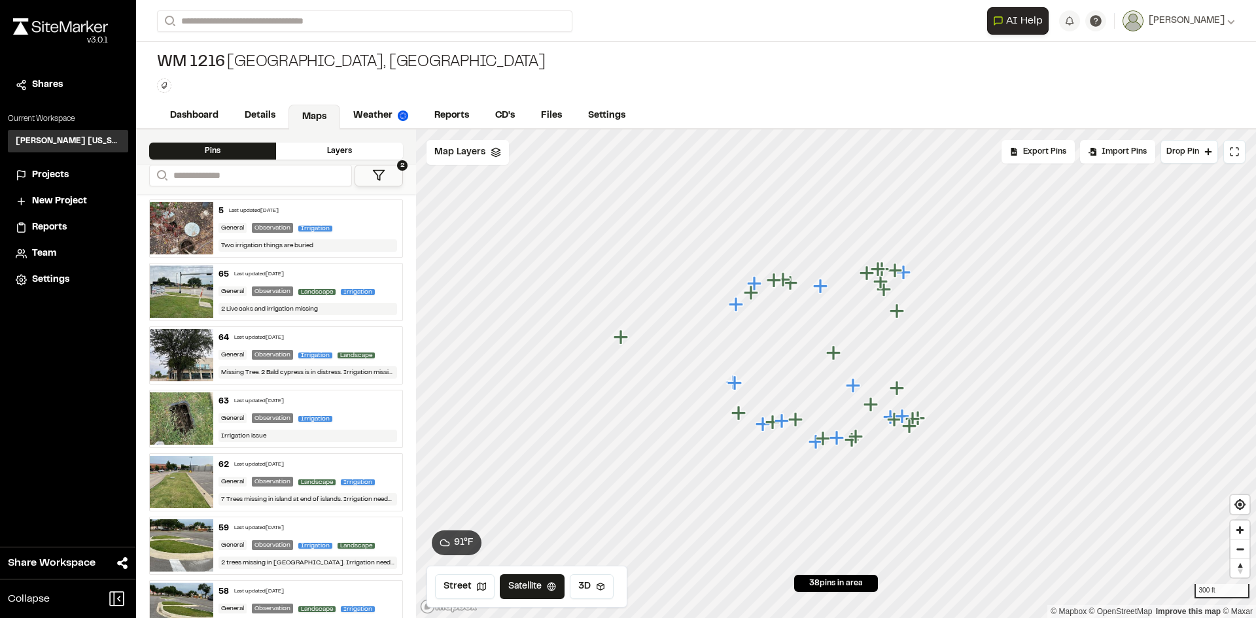
click at [359, 224] on div "General Observation Irrigation" at bounding box center [307, 228] width 179 height 12
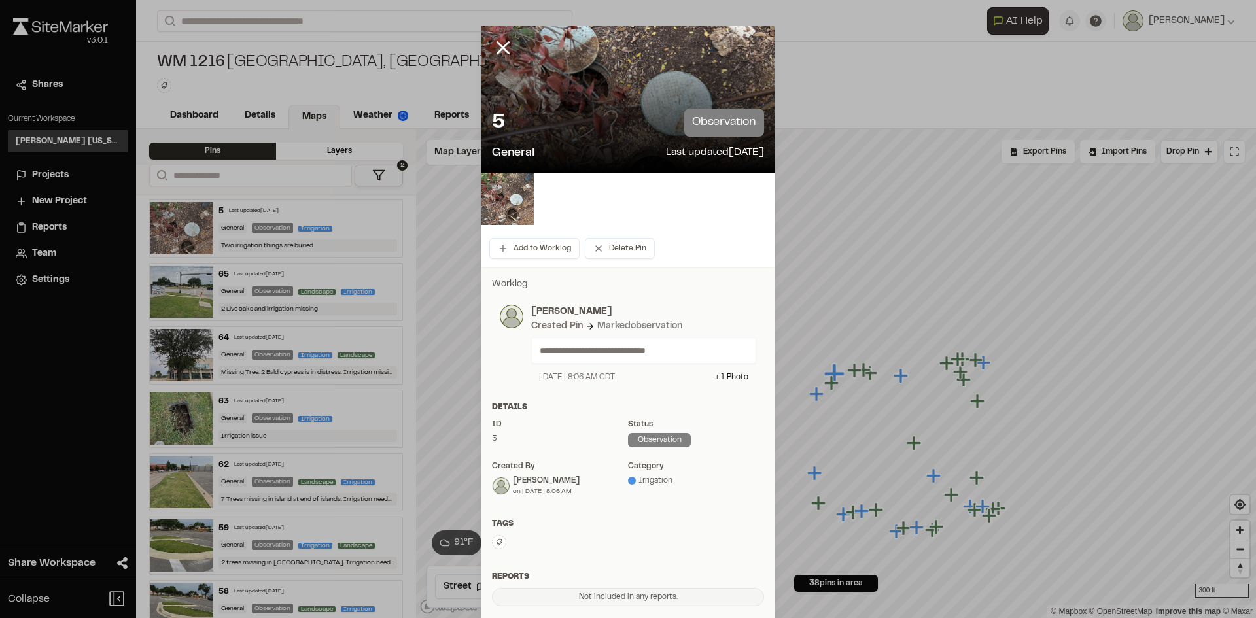
click at [580, 356] on p "**********" at bounding box center [639, 350] width 198 height 14
click at [497, 45] on icon at bounding box center [503, 48] width 22 height 22
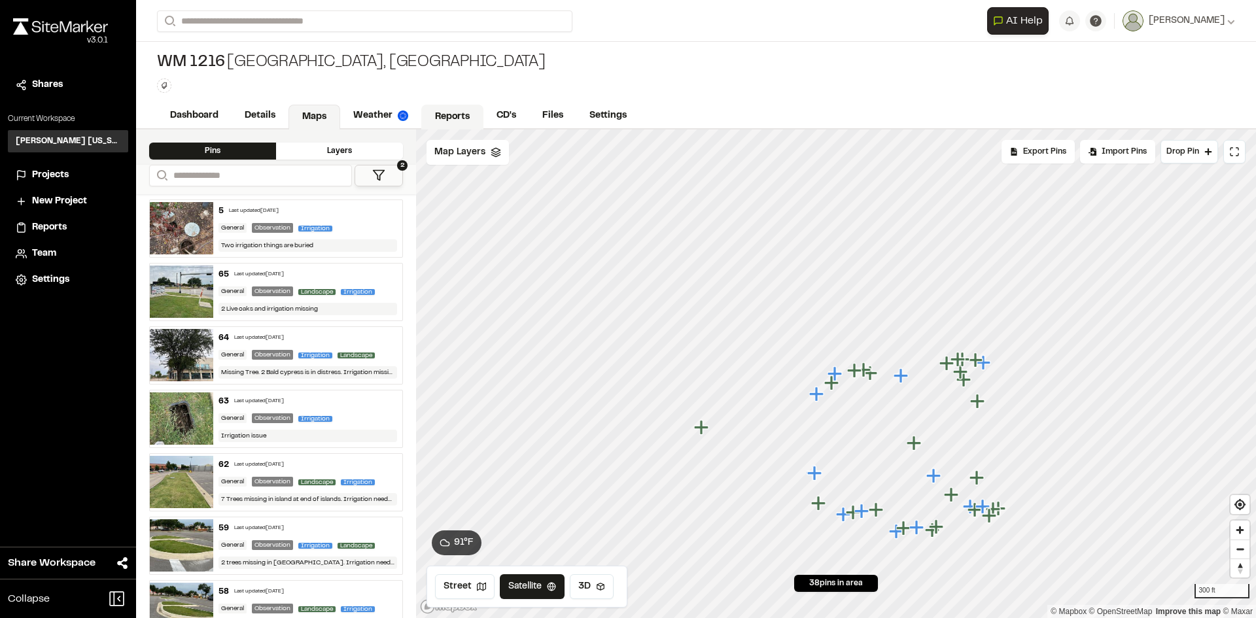
click at [458, 110] on link "Reports" at bounding box center [452, 117] width 62 height 25
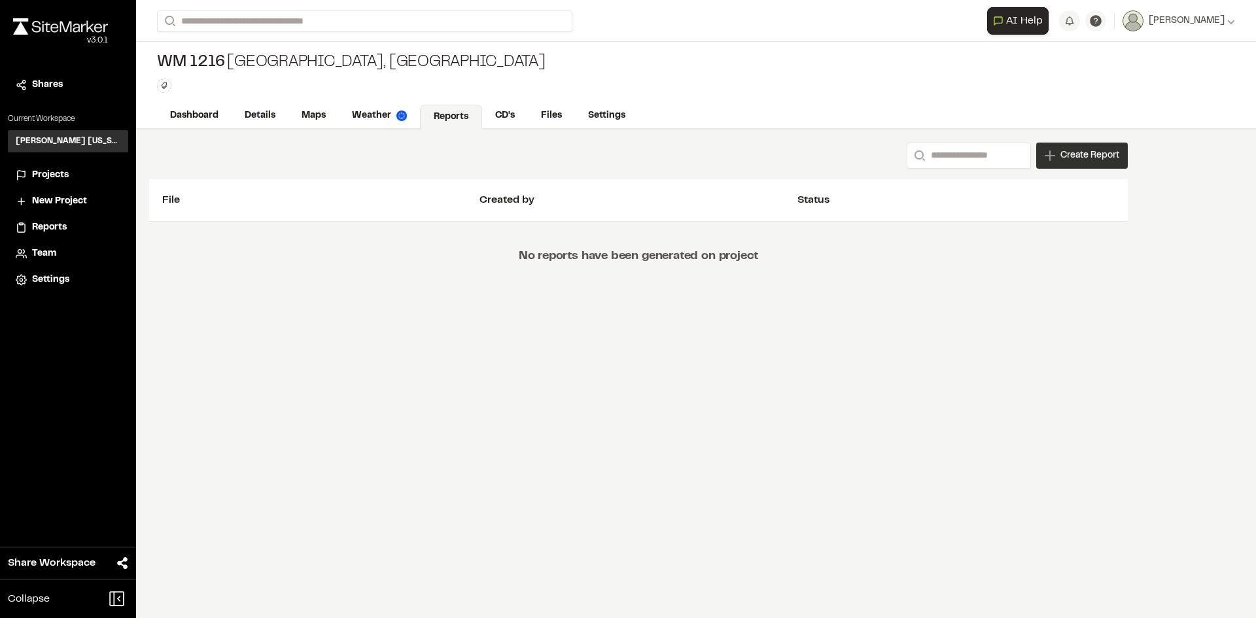
click at [1054, 157] on div "Create Report" at bounding box center [1082, 156] width 92 height 26
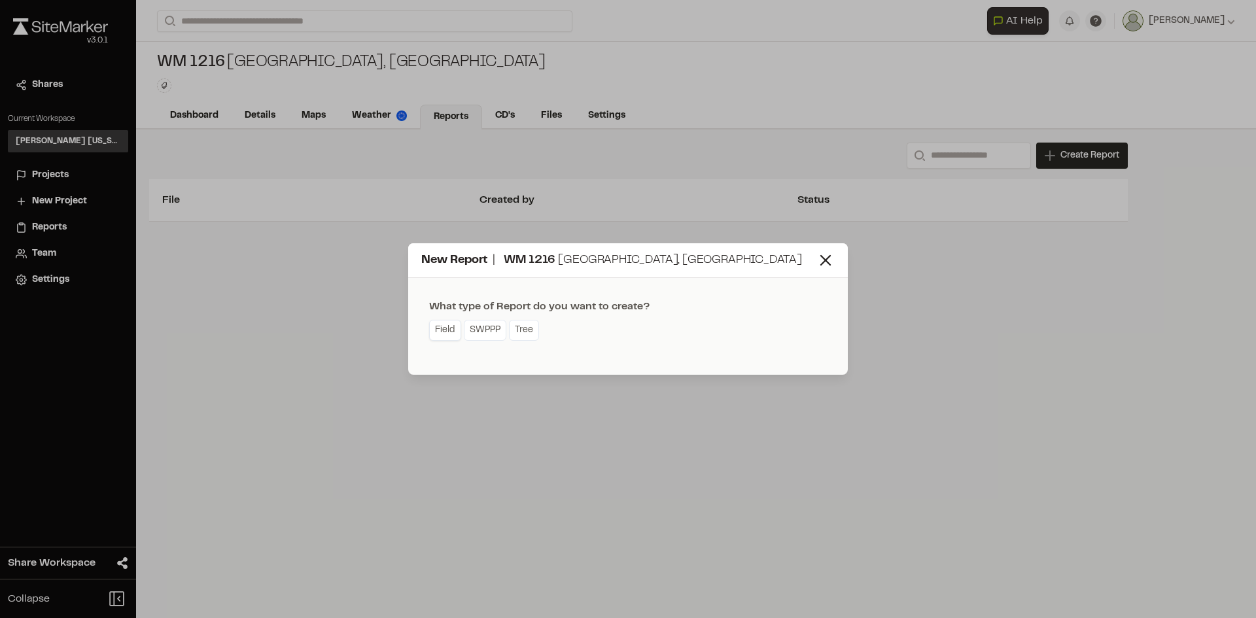
click at [451, 334] on link "Field" at bounding box center [445, 330] width 32 height 21
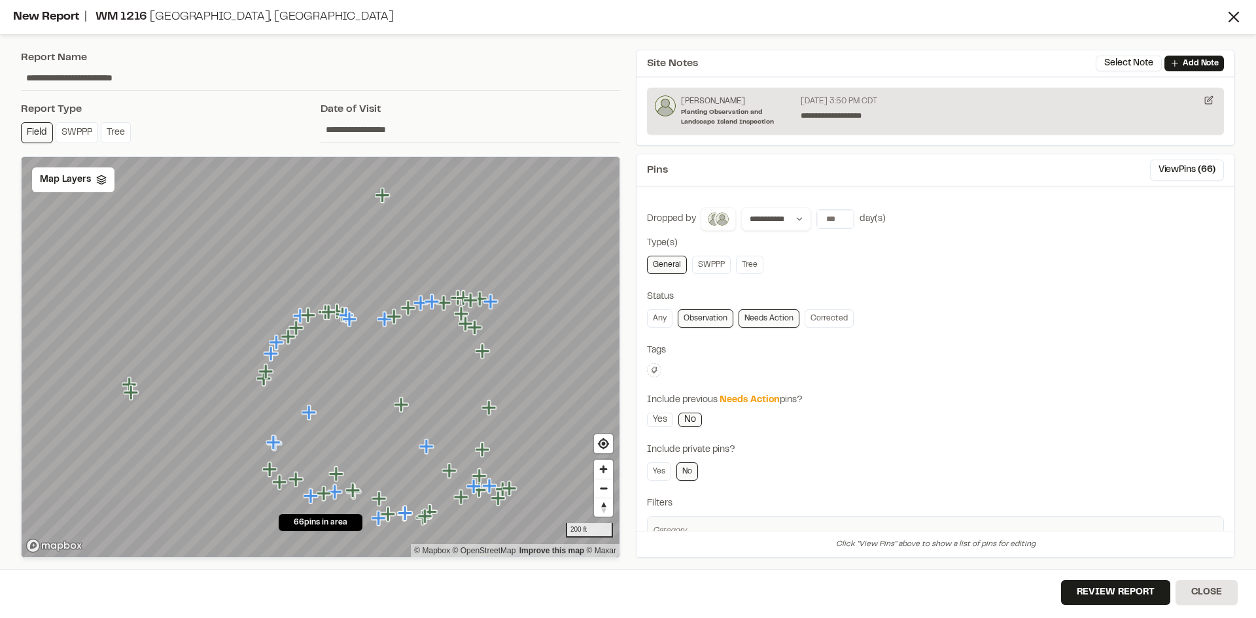
click at [766, 315] on link "Needs Action" at bounding box center [769, 318] width 61 height 18
click at [762, 315] on link "Needs Action" at bounding box center [769, 318] width 61 height 18
click at [648, 92] on line at bounding box center [650, 90] width 4 height 4
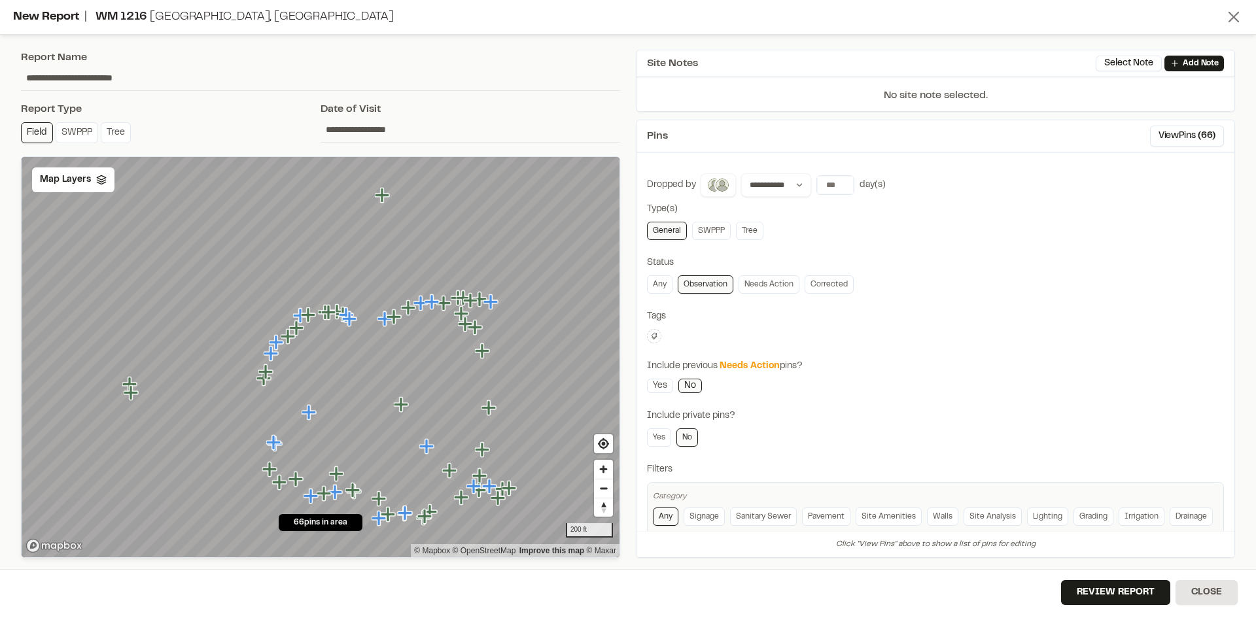
click at [1236, 17] on icon at bounding box center [1234, 17] width 18 height 18
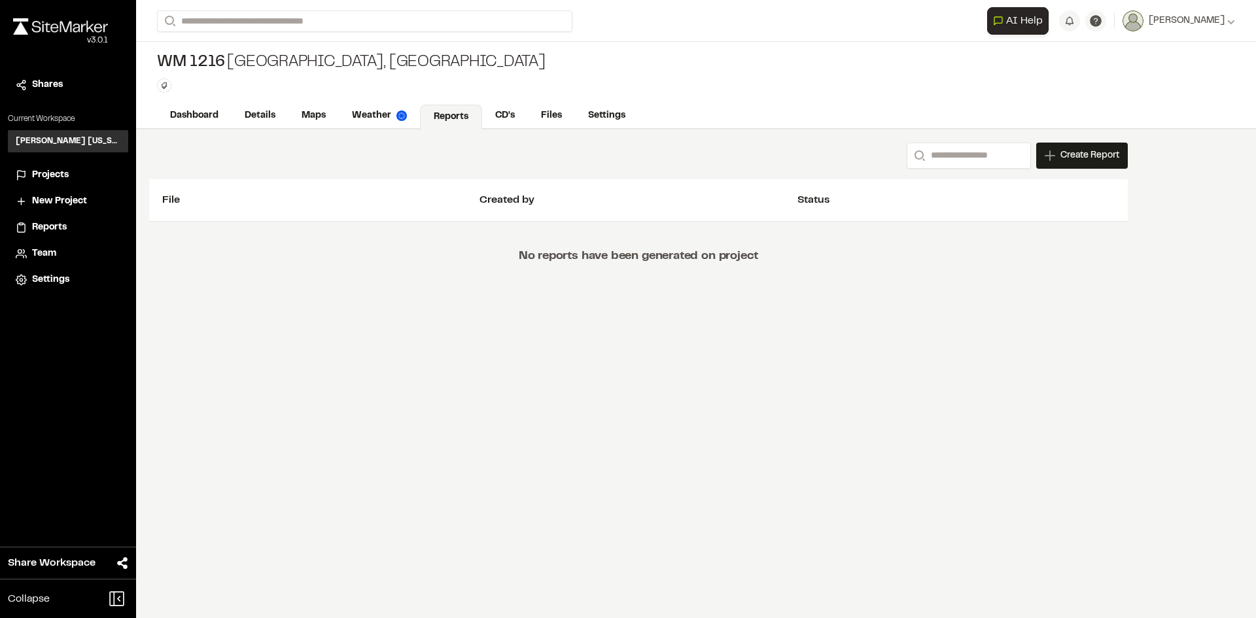
click at [69, 167] on li "Projects" at bounding box center [68, 175] width 120 height 25
click at [66, 172] on span "Projects" at bounding box center [50, 175] width 37 height 14
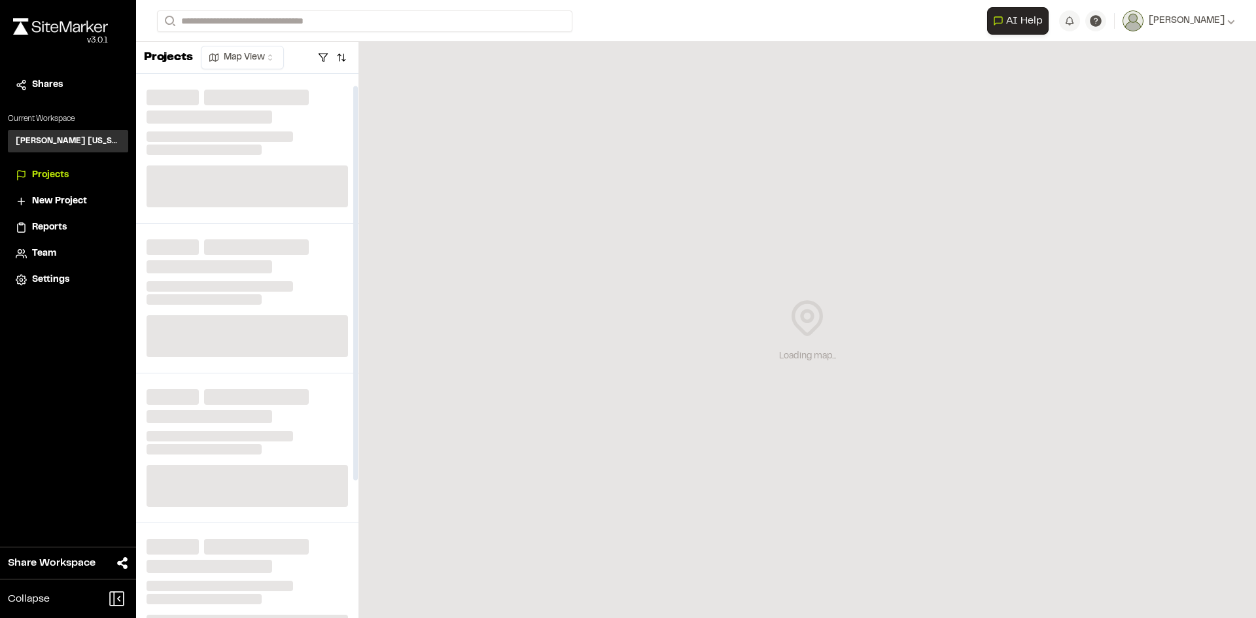
scroll to position [65, 0]
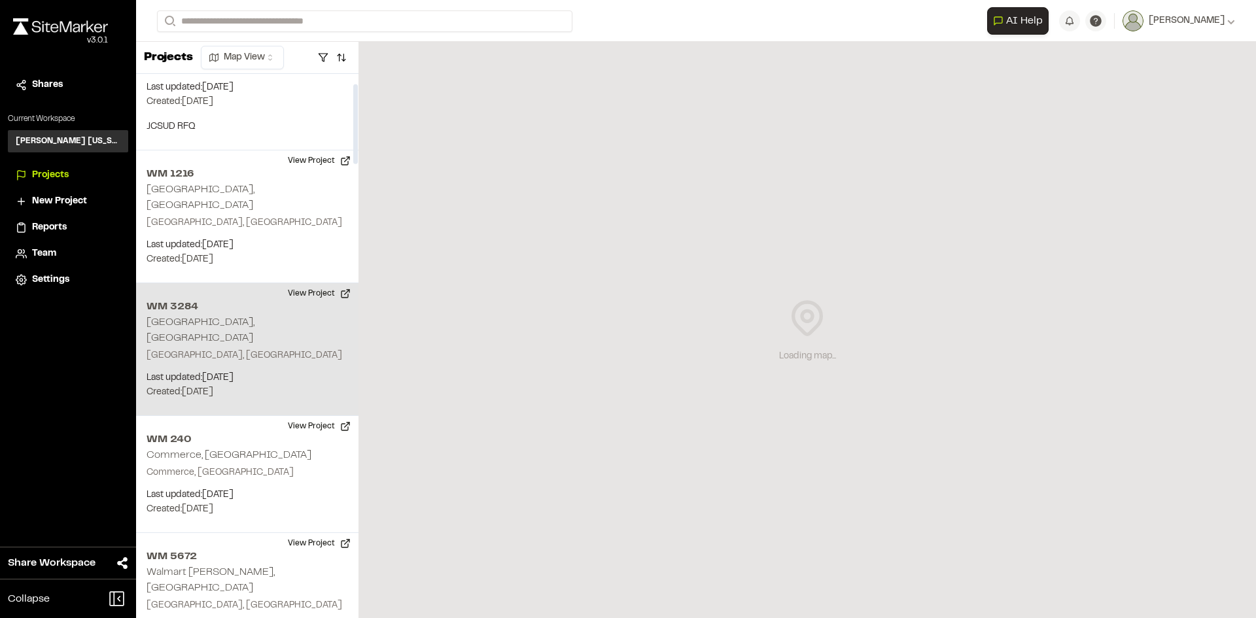
click at [217, 299] on h2 "WM 3284" at bounding box center [247, 307] width 201 height 16
click at [298, 283] on button "View Project" at bounding box center [319, 293] width 79 height 21
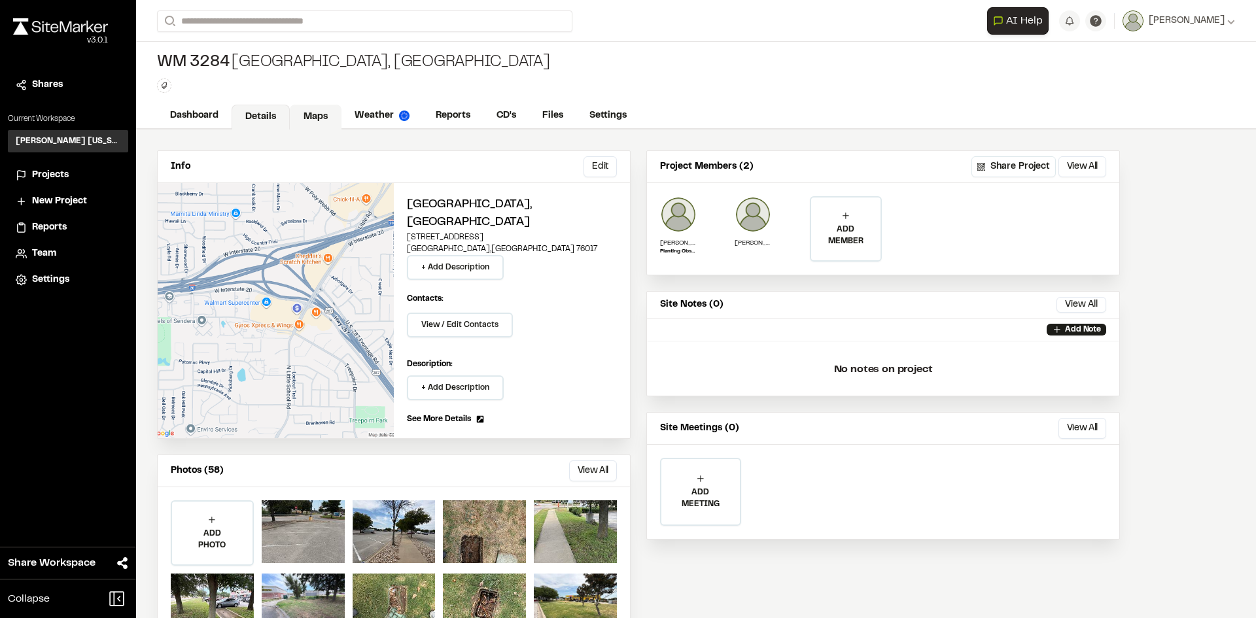
click at [306, 118] on link "Maps" at bounding box center [316, 117] width 52 height 25
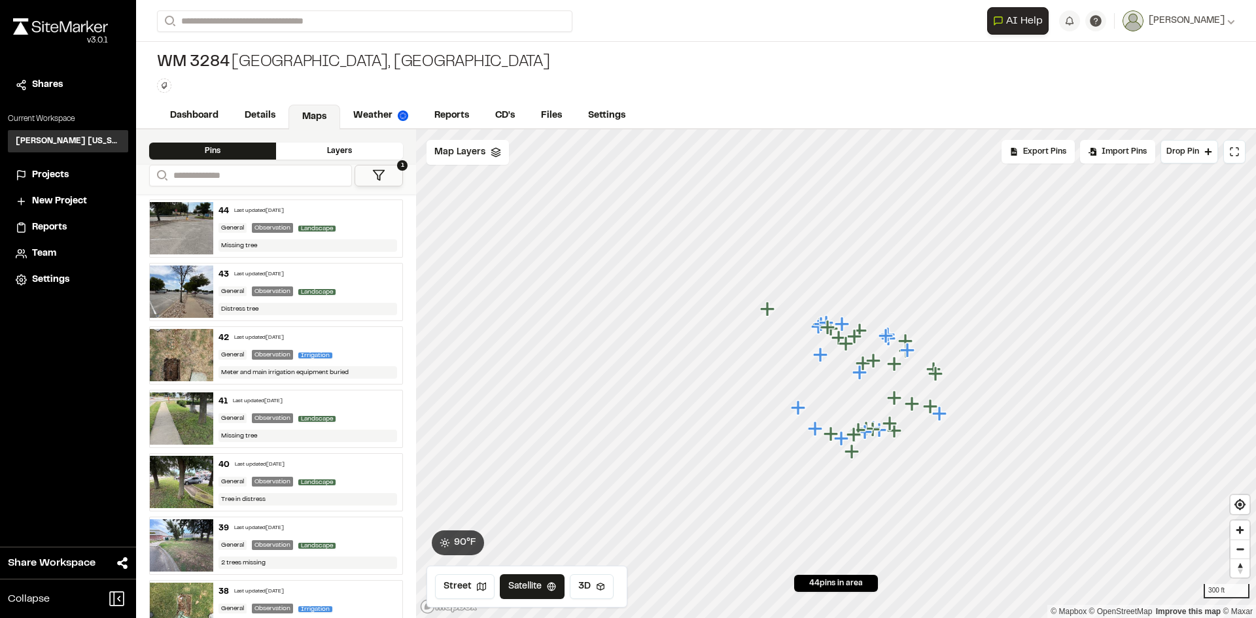
click at [381, 177] on icon at bounding box center [378, 175] width 13 height 13
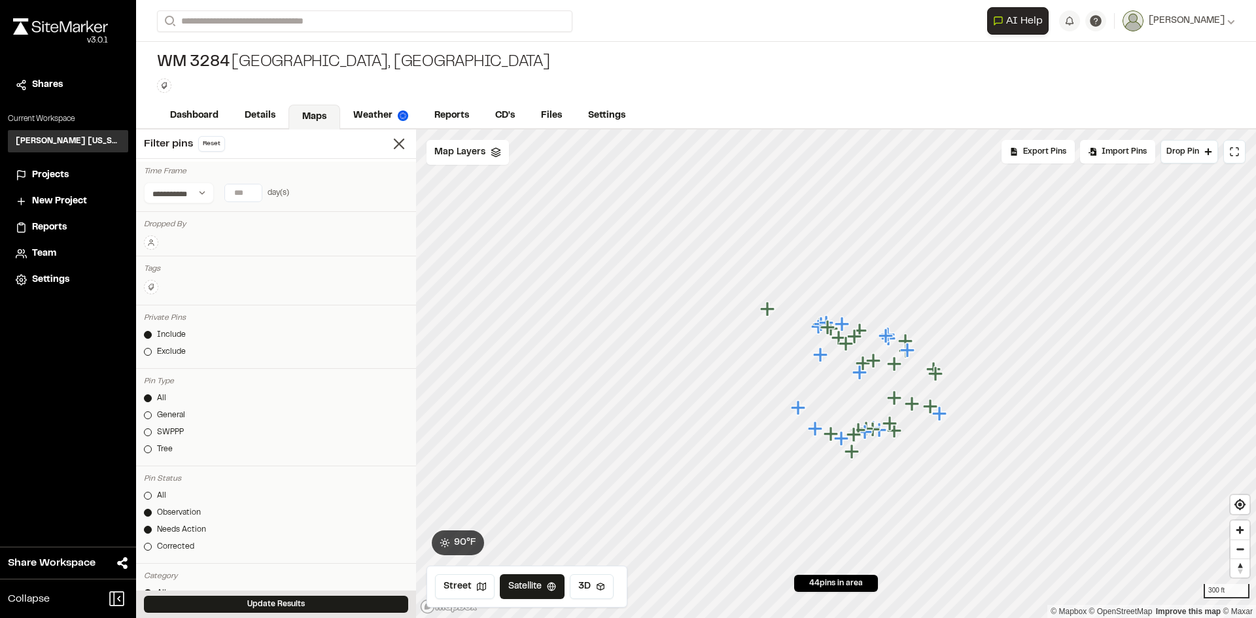
click at [156, 241] on button at bounding box center [151, 243] width 14 height 14
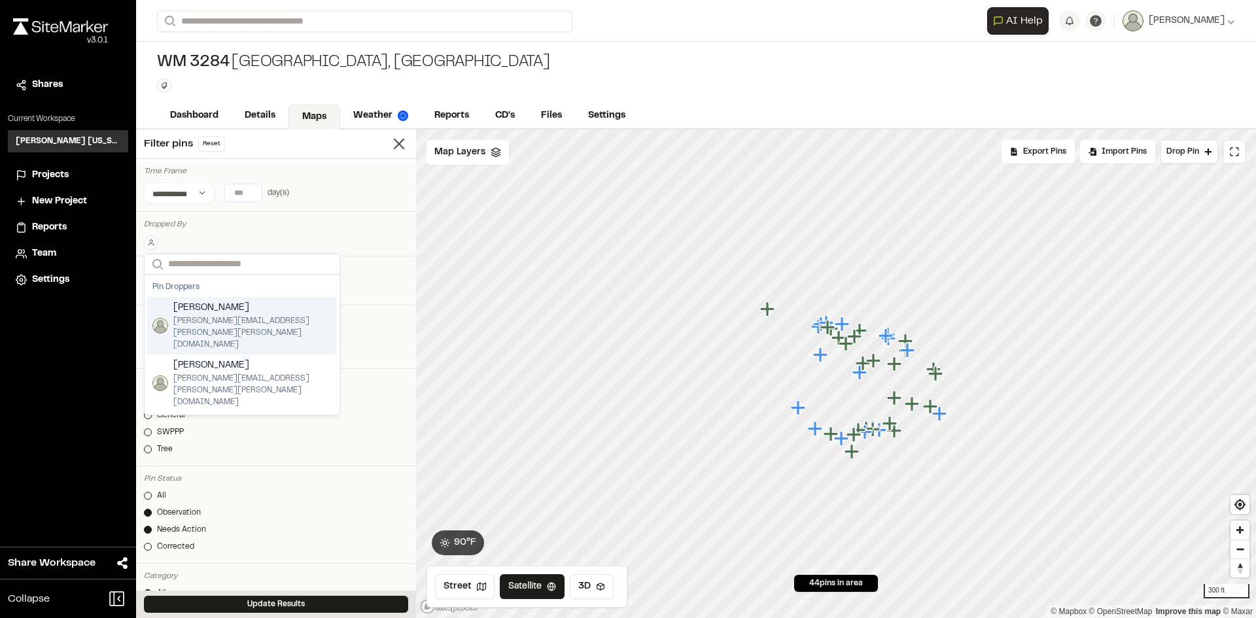
click at [229, 310] on span "[PERSON_NAME]" at bounding box center [252, 308] width 158 height 14
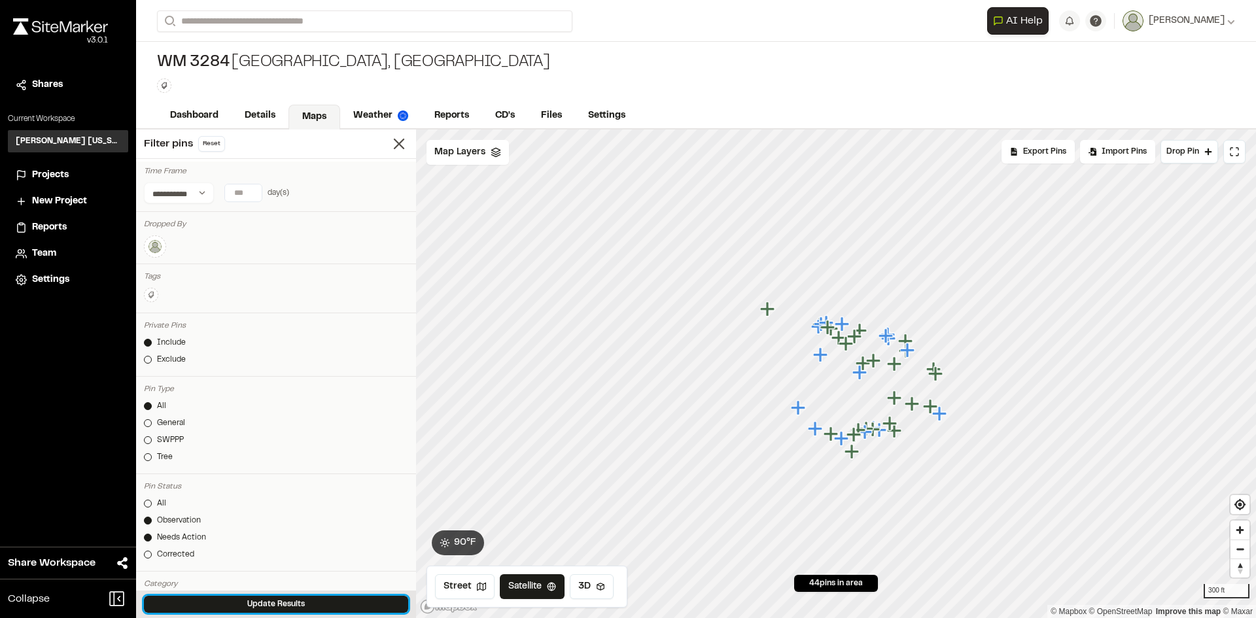
click at [296, 604] on button "Update Results" at bounding box center [276, 604] width 264 height 17
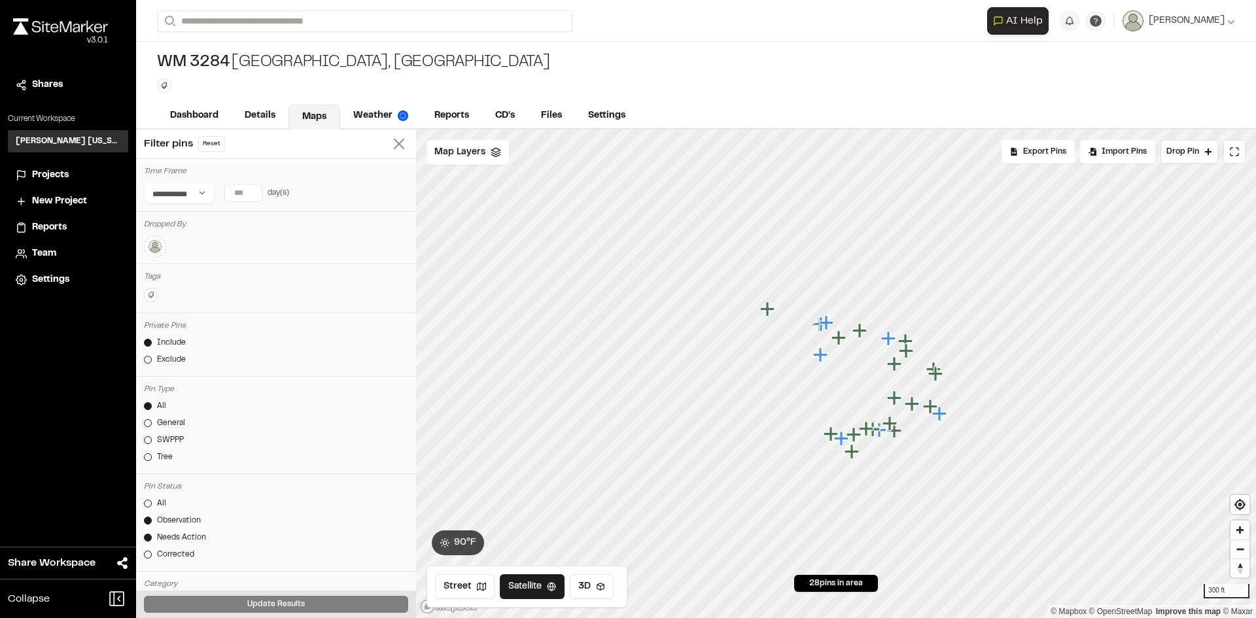
click at [392, 145] on icon at bounding box center [399, 144] width 18 height 18
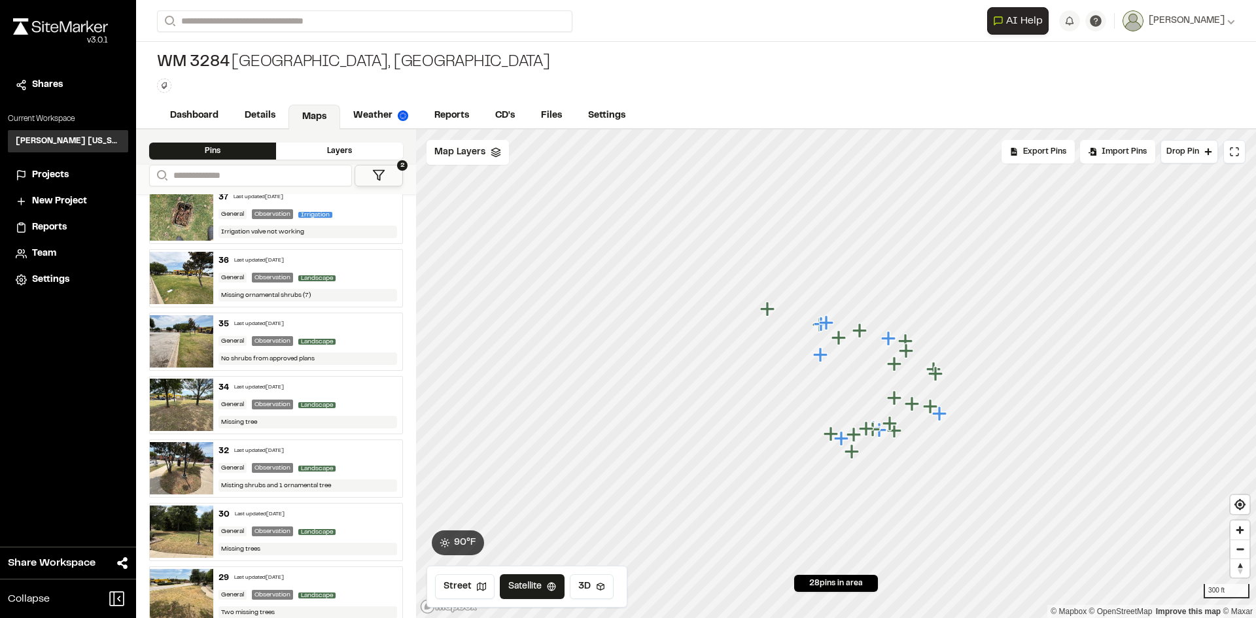
scroll to position [523, 0]
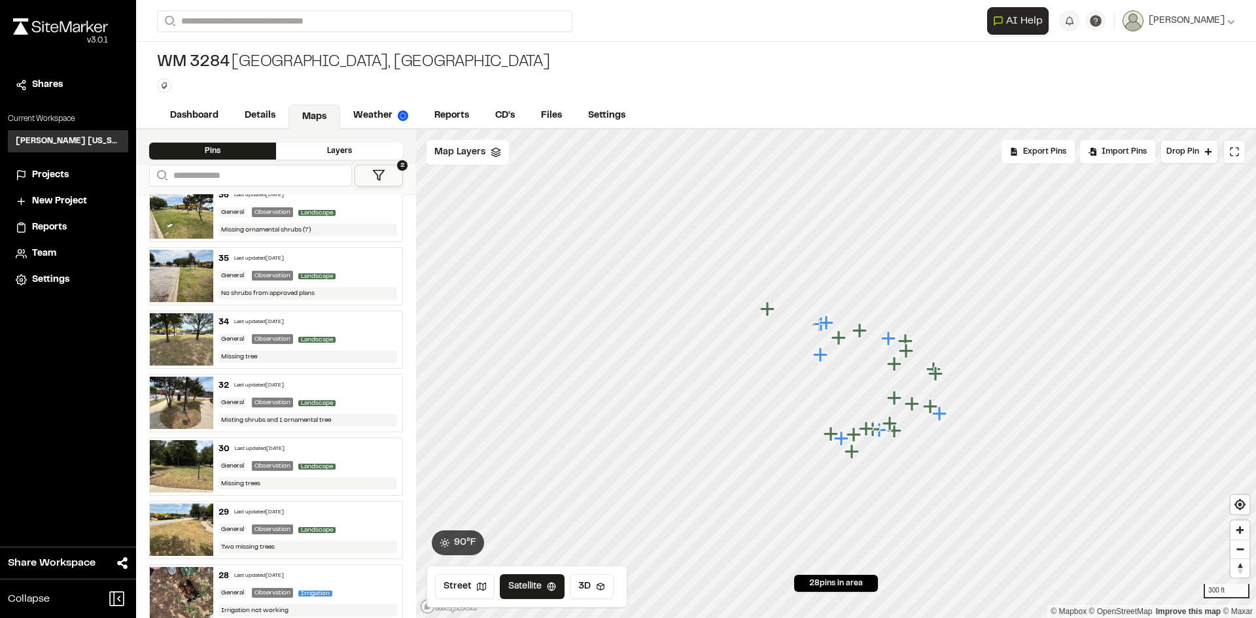
click at [319, 419] on div "Misting shrubs and 1 ornamental tree" at bounding box center [307, 420] width 179 height 12
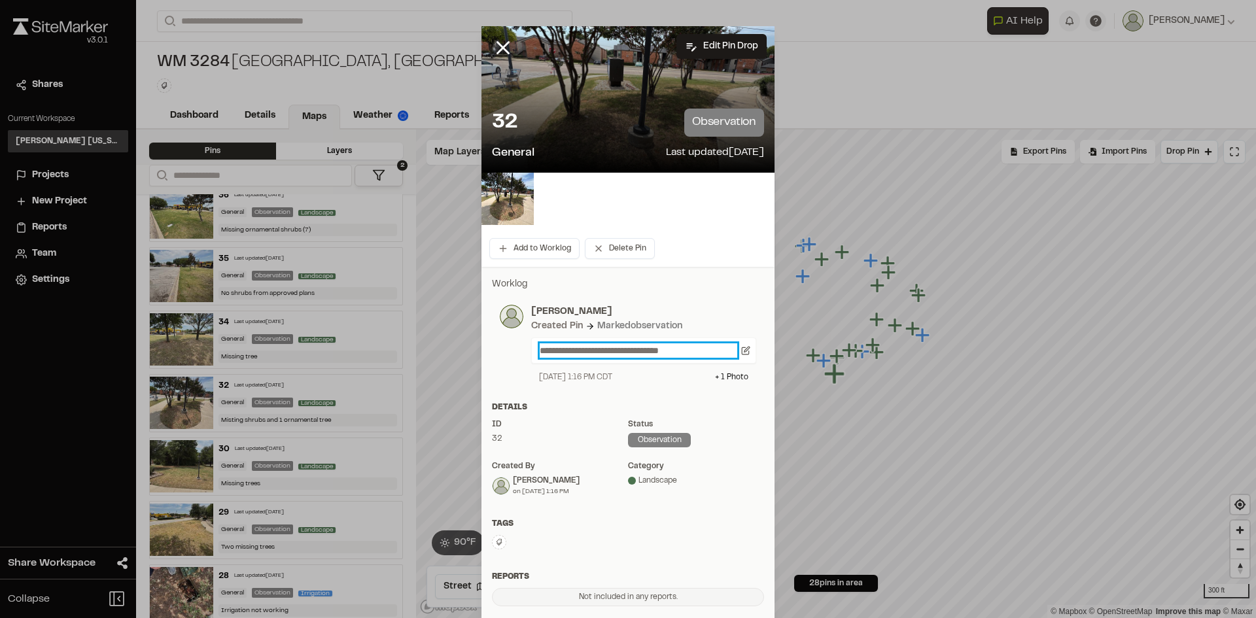
click at [548, 349] on p "**********" at bounding box center [639, 350] width 198 height 14
click at [741, 351] on icon at bounding box center [745, 350] width 9 height 9
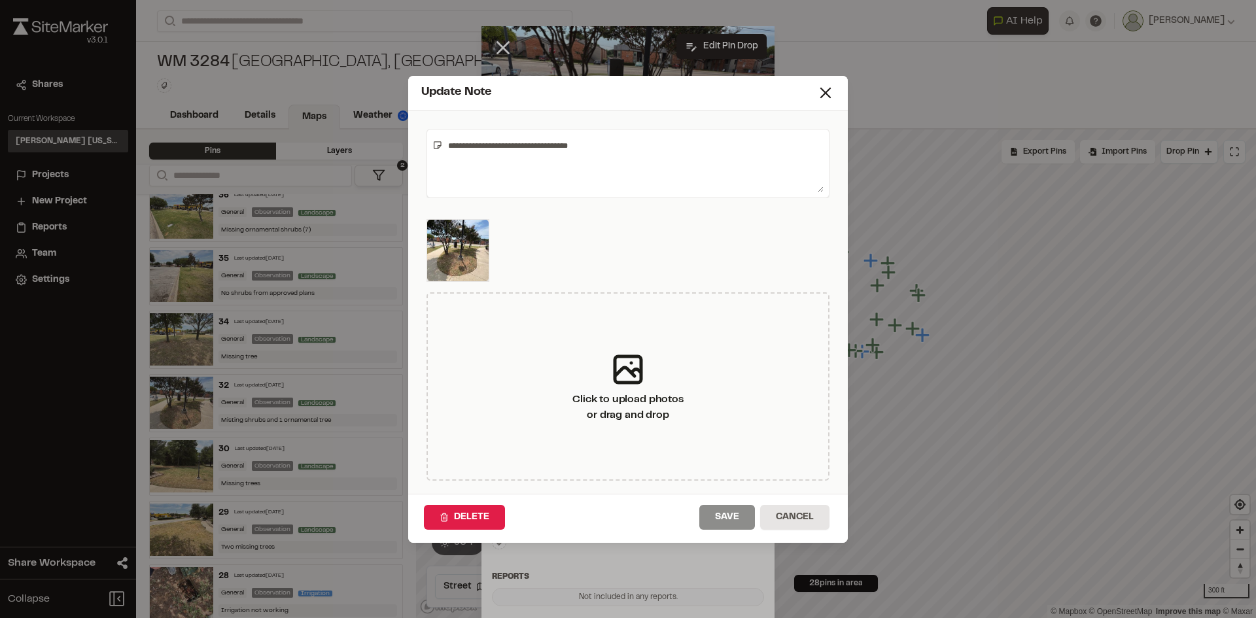
click at [457, 143] on textarea "**********" at bounding box center [633, 164] width 381 height 58
type textarea "**********"
click at [720, 509] on button "Save" at bounding box center [727, 517] width 56 height 25
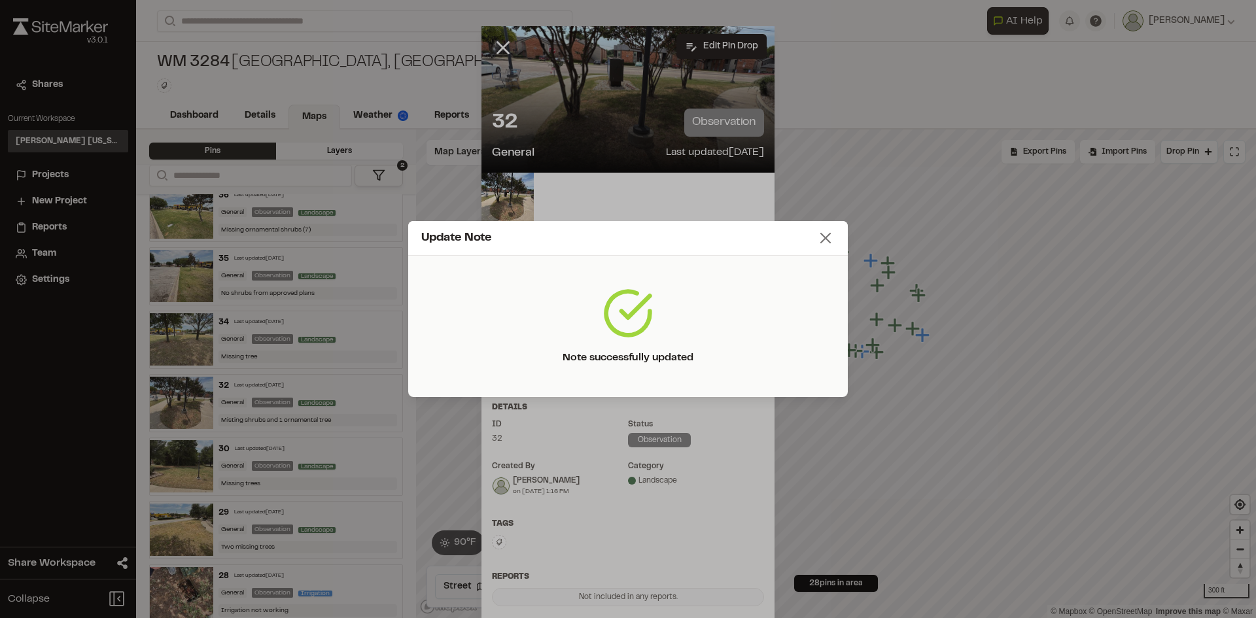
click at [826, 237] on icon at bounding box center [825, 238] width 18 height 18
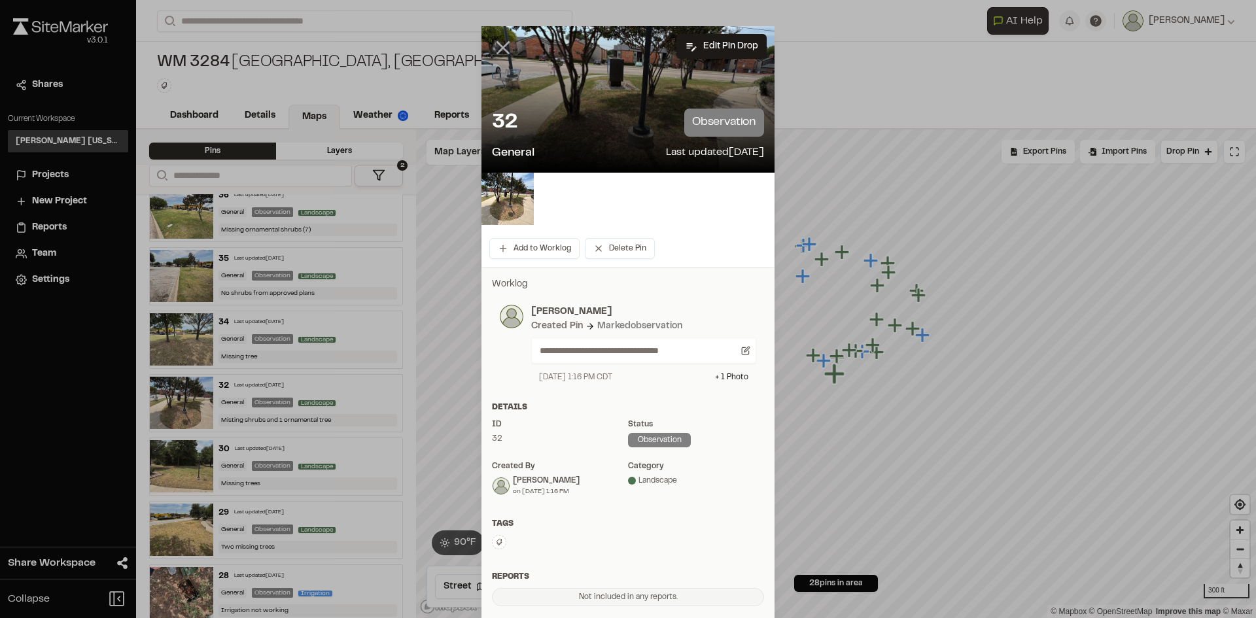
click at [503, 43] on line at bounding box center [503, 48] width 11 height 11
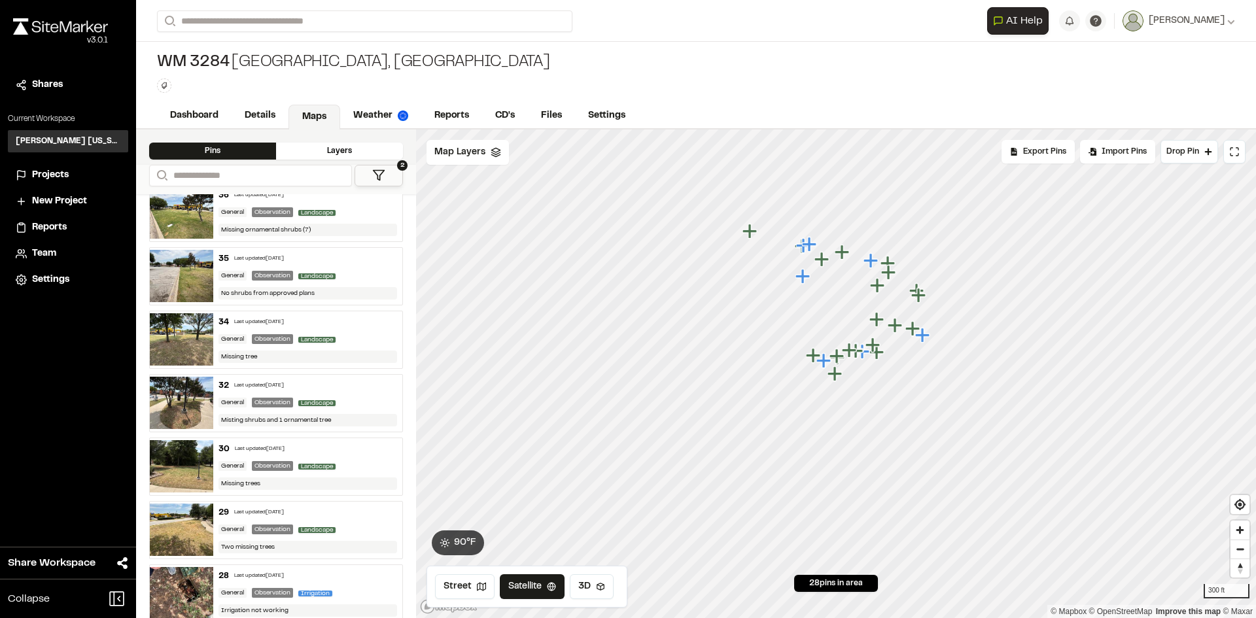
scroll to position [589, 0]
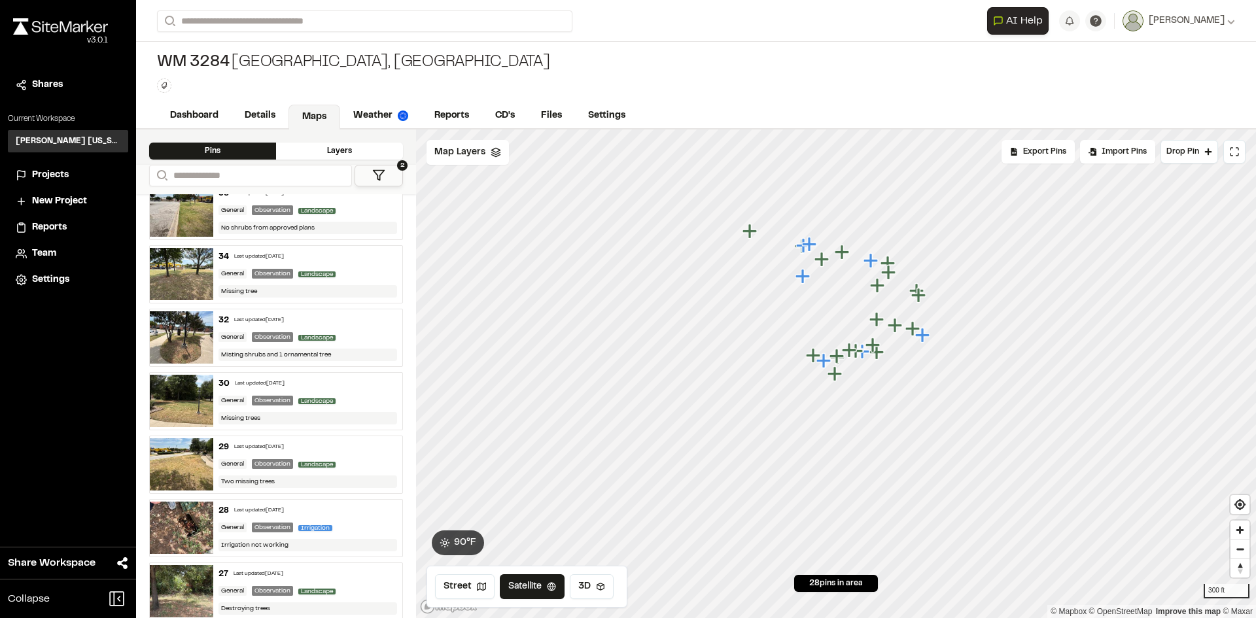
click at [368, 334] on div "General Observation Landscape" at bounding box center [307, 338] width 179 height 12
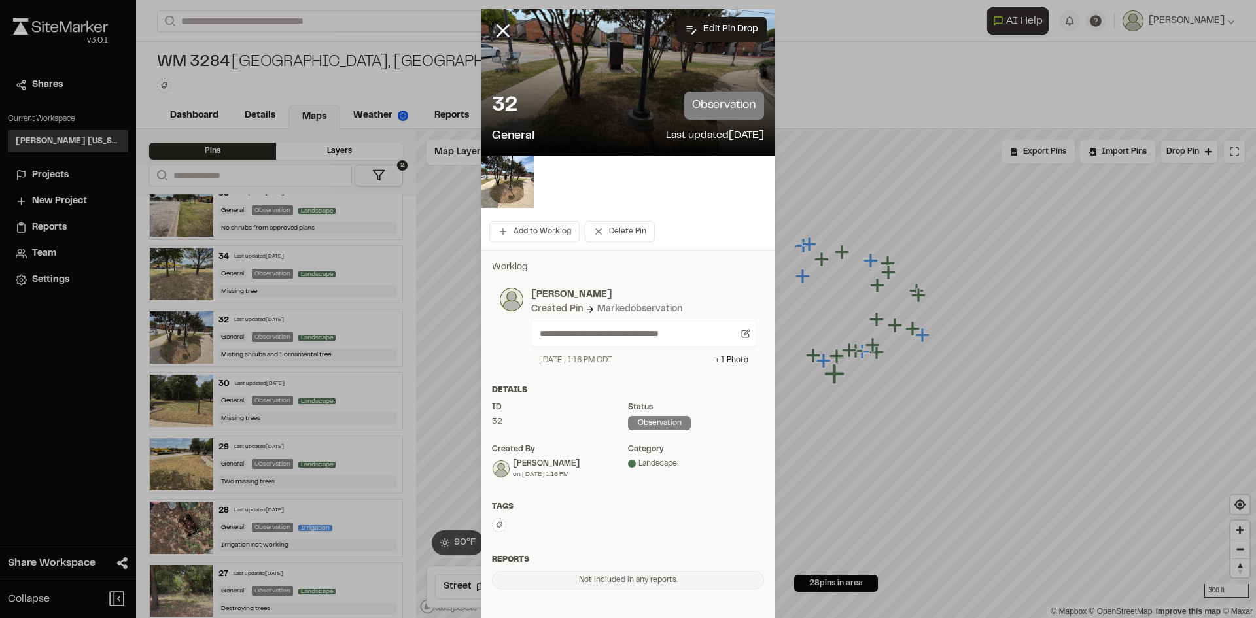
scroll to position [0, 0]
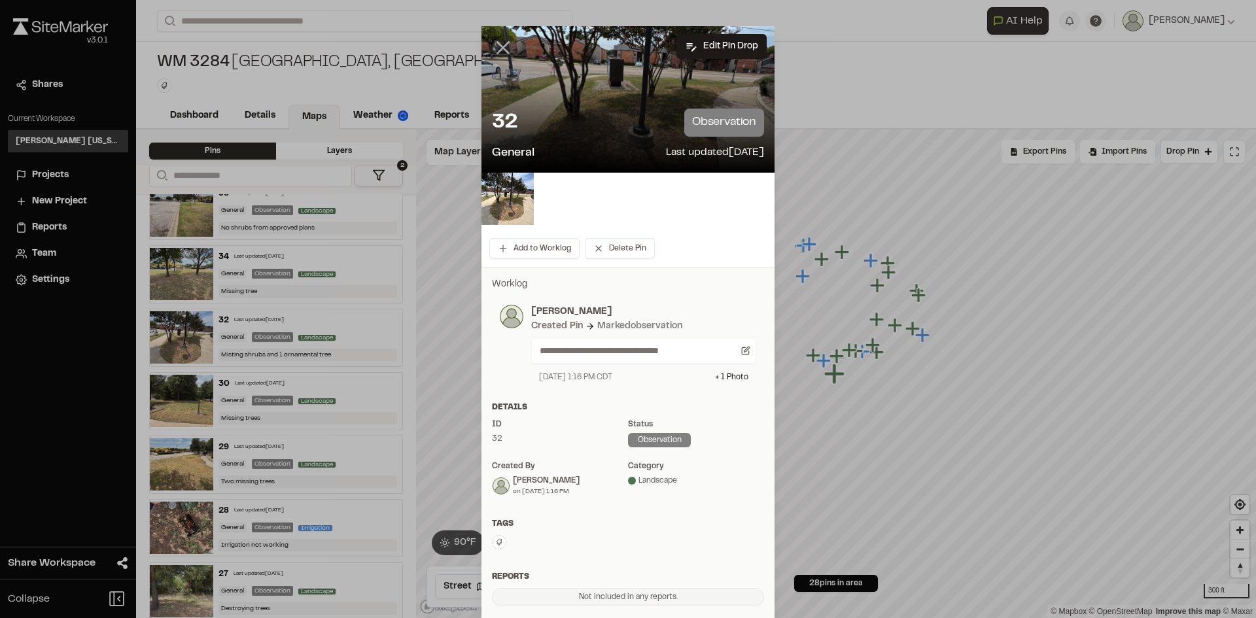
click at [497, 52] on icon at bounding box center [503, 48] width 22 height 22
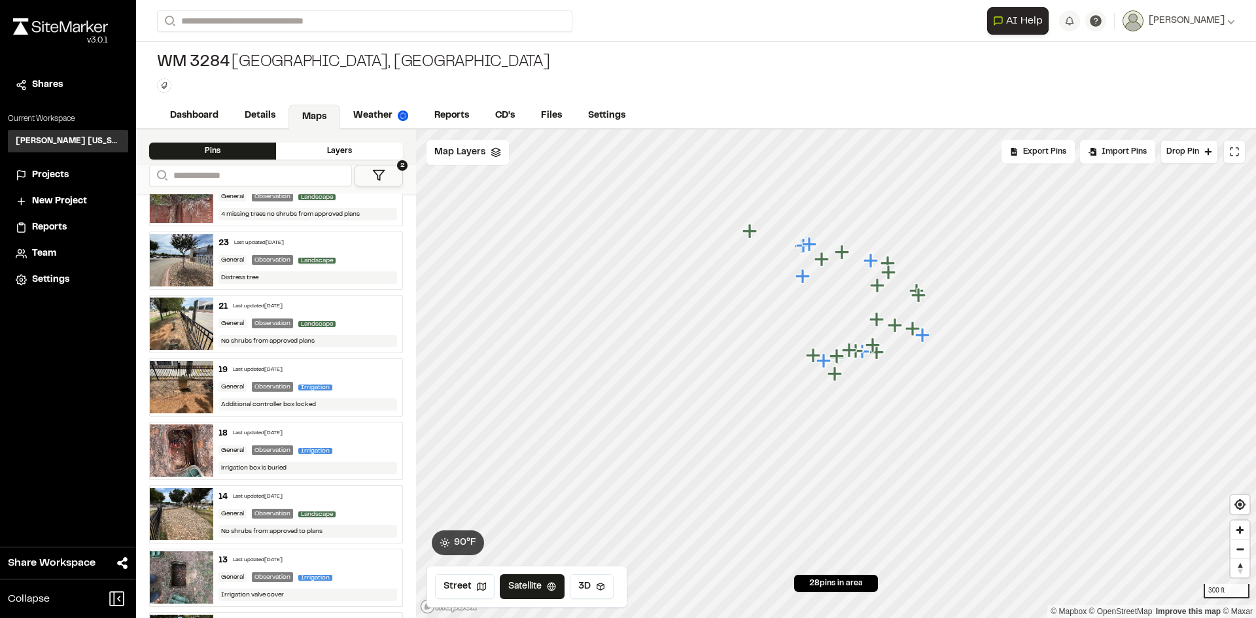
scroll to position [1112, 0]
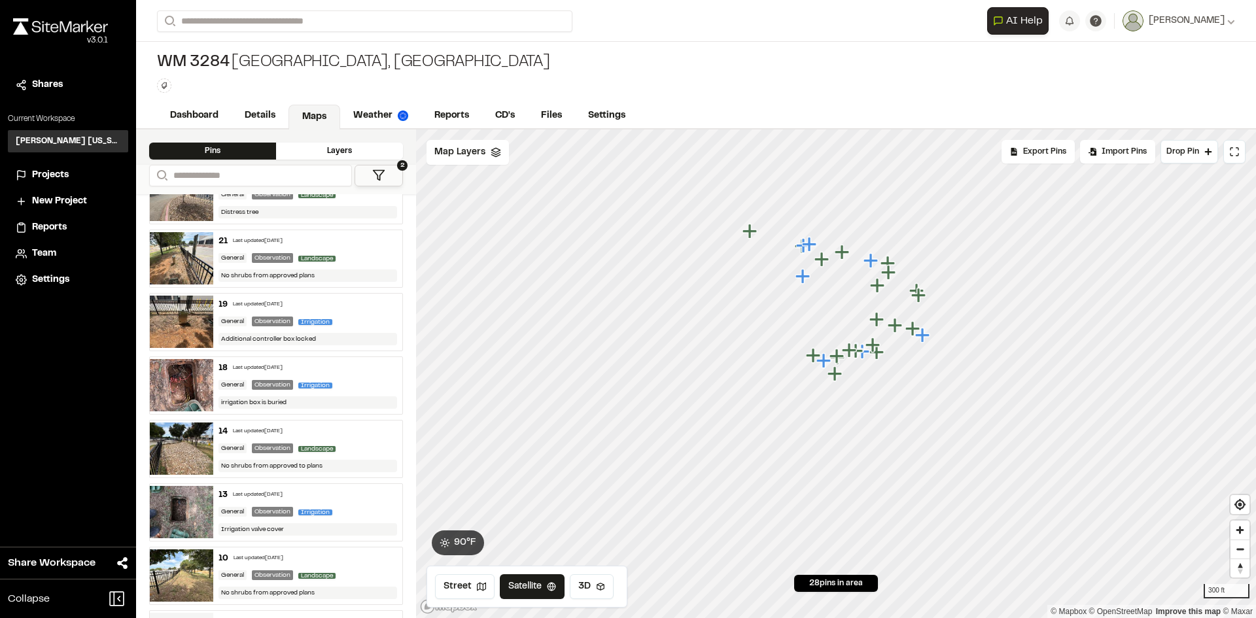
click at [350, 396] on div "irrigation box is buried" at bounding box center [307, 402] width 179 height 12
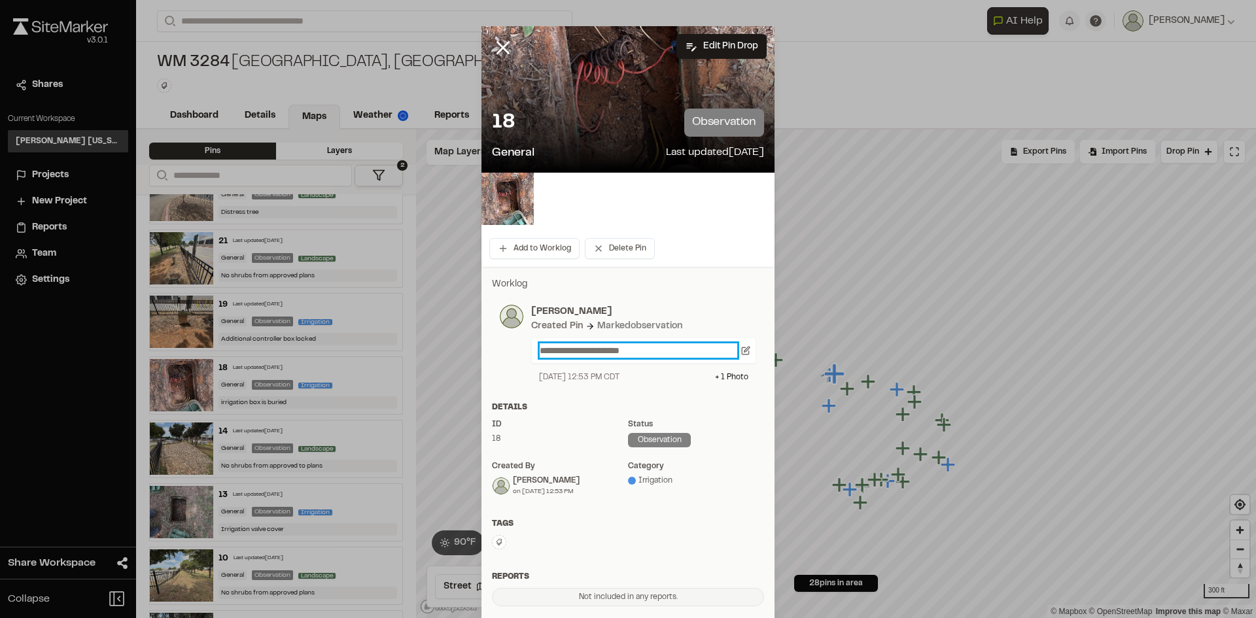
click at [540, 353] on p "**********" at bounding box center [639, 350] width 198 height 14
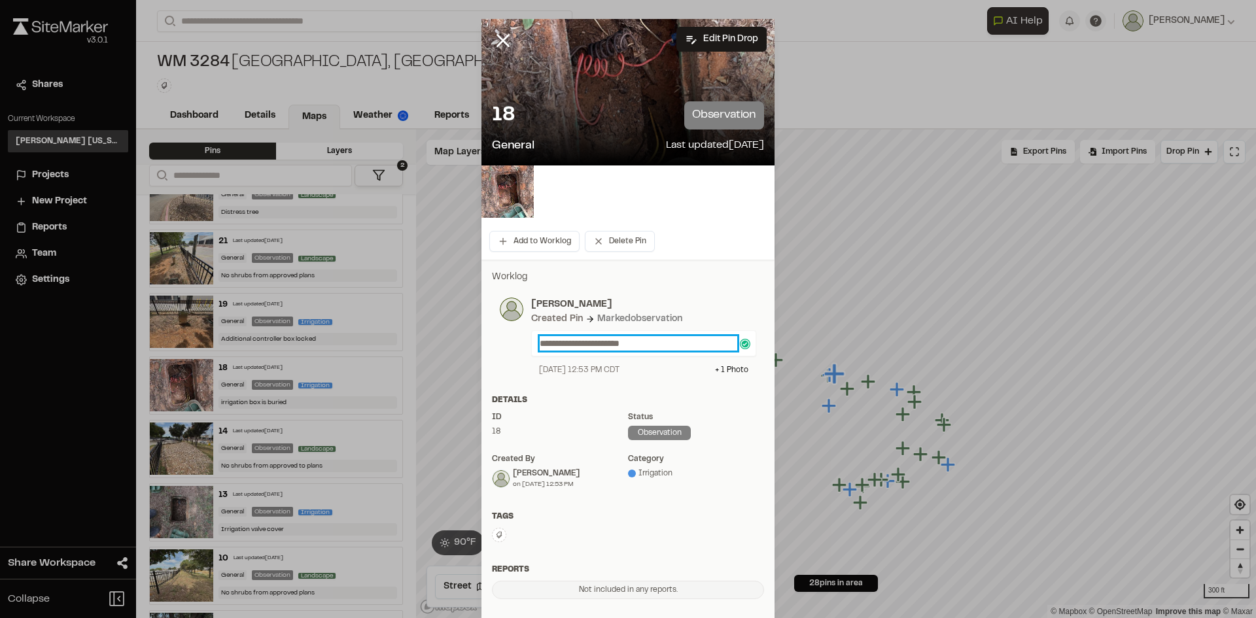
scroll to position [0, 0]
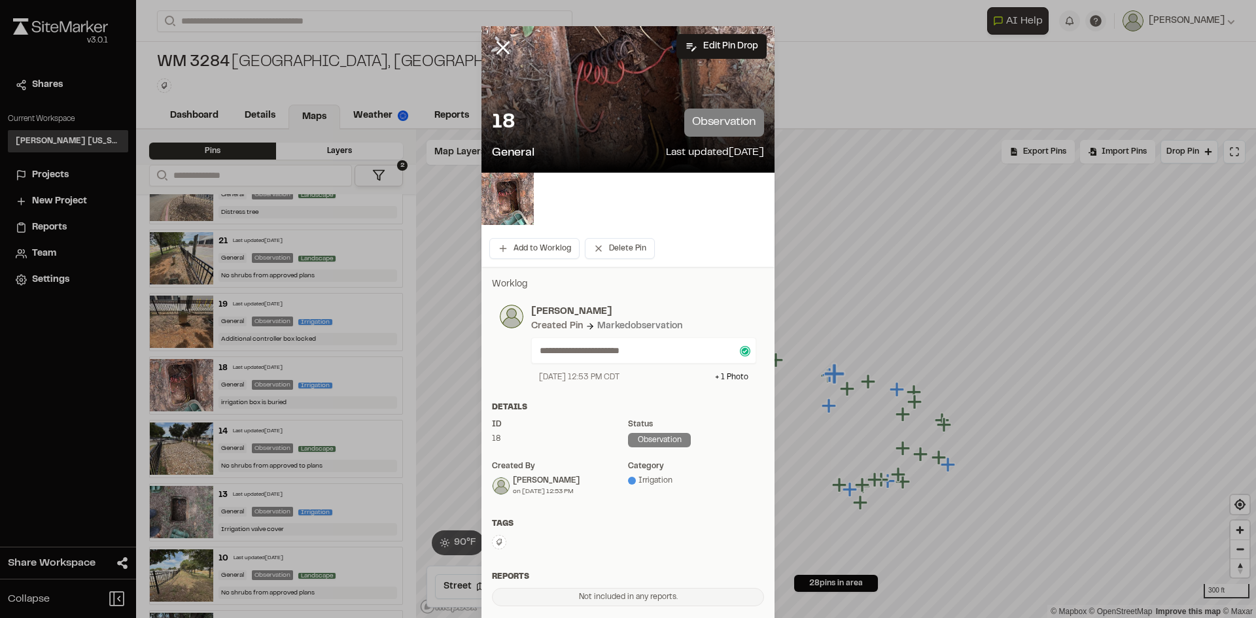
click at [688, 311] on p "[PERSON_NAME]" at bounding box center [643, 312] width 225 height 14
click at [492, 48] on icon at bounding box center [503, 48] width 22 height 22
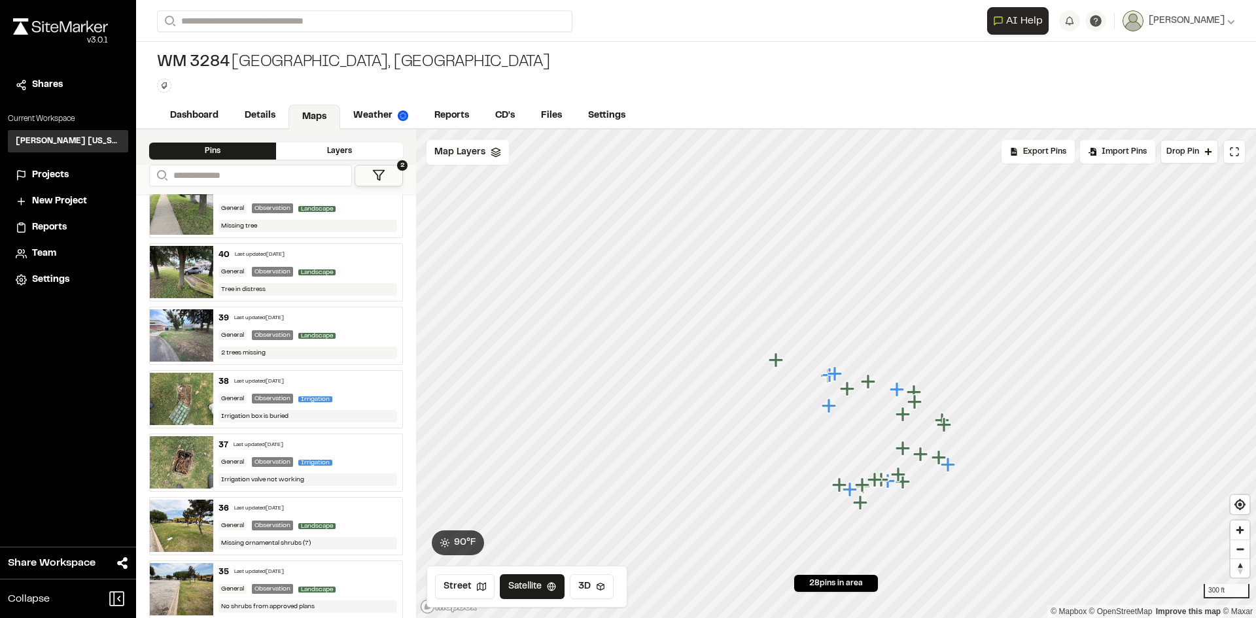
scroll to position [184, 0]
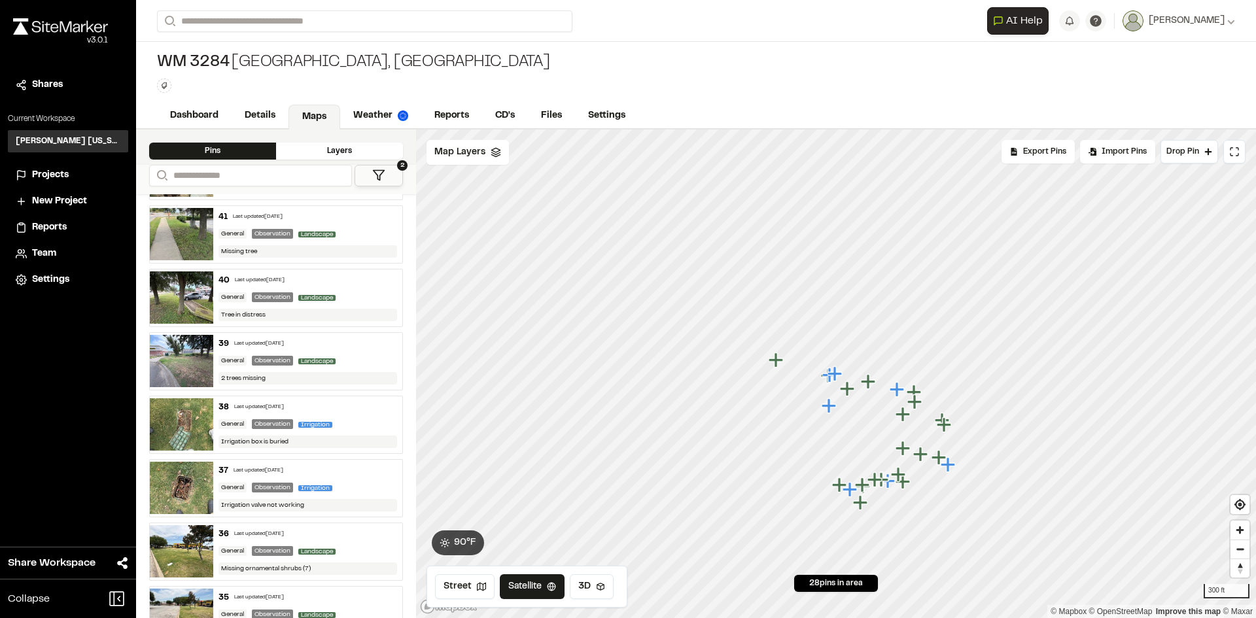
click at [391, 182] on button "2" at bounding box center [379, 176] width 48 height 22
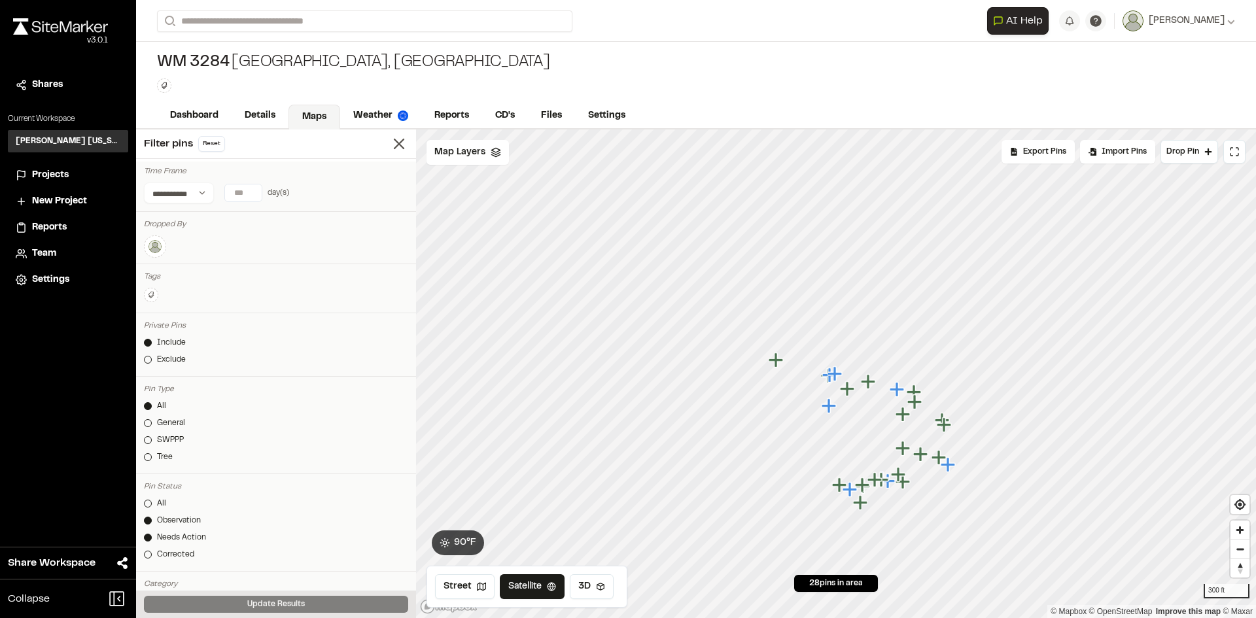
click at [162, 247] on img at bounding box center [155, 247] width 16 height 16
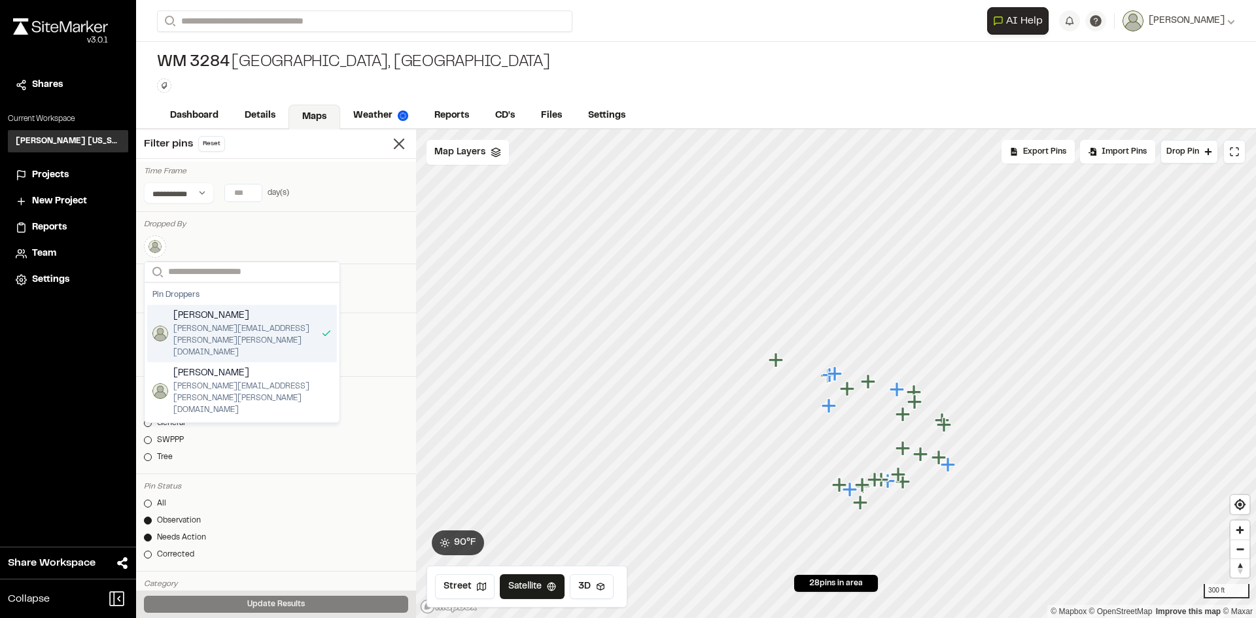
click at [231, 324] on span "[PERSON_NAME][EMAIL_ADDRESS][PERSON_NAME][PERSON_NAME][DOMAIN_NAME]" at bounding box center [244, 340] width 143 height 35
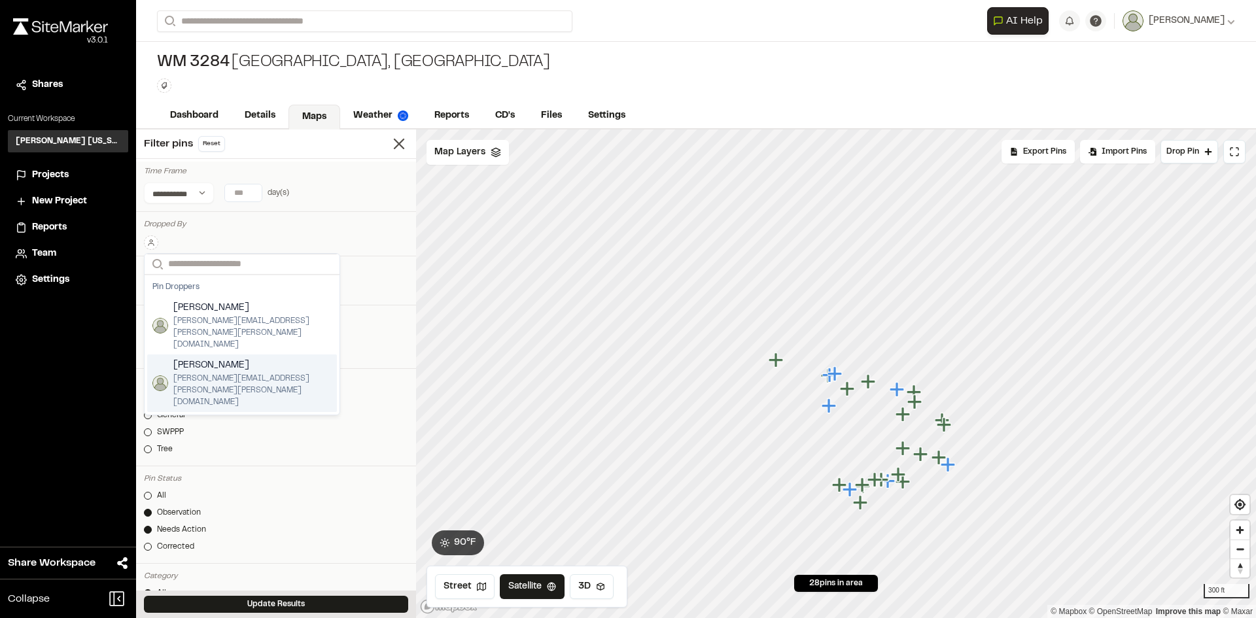
click at [229, 373] on span "[PERSON_NAME][EMAIL_ADDRESS][PERSON_NAME][PERSON_NAME][DOMAIN_NAME]" at bounding box center [252, 390] width 158 height 35
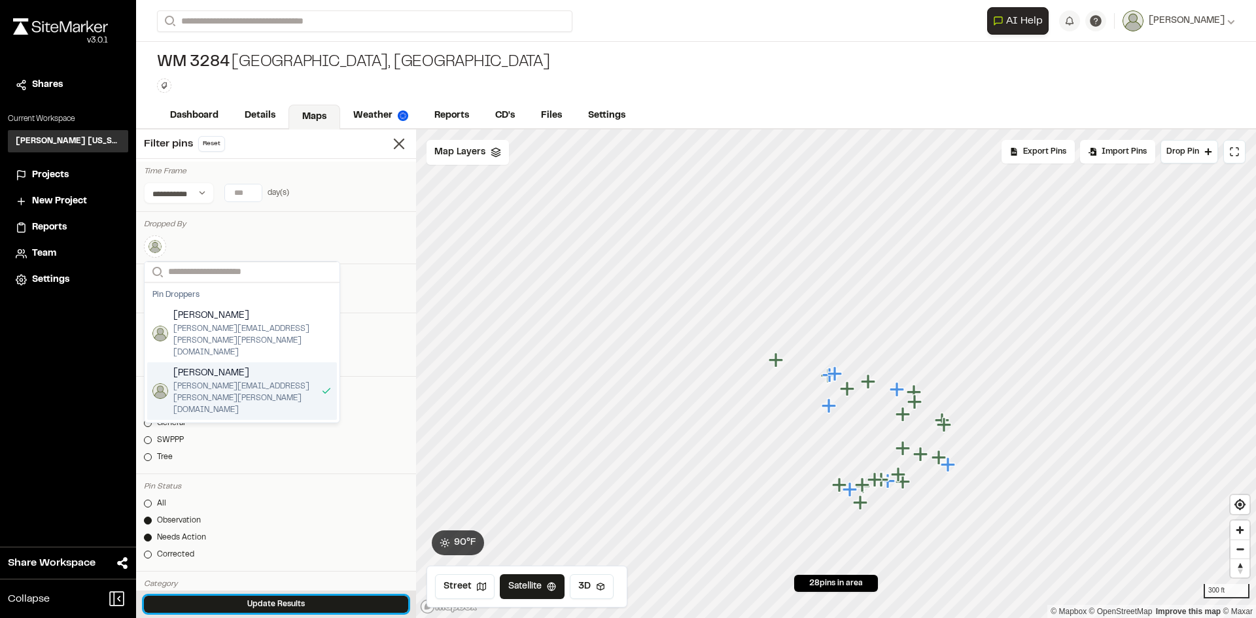
click at [319, 606] on button "Update Results" at bounding box center [276, 604] width 264 height 17
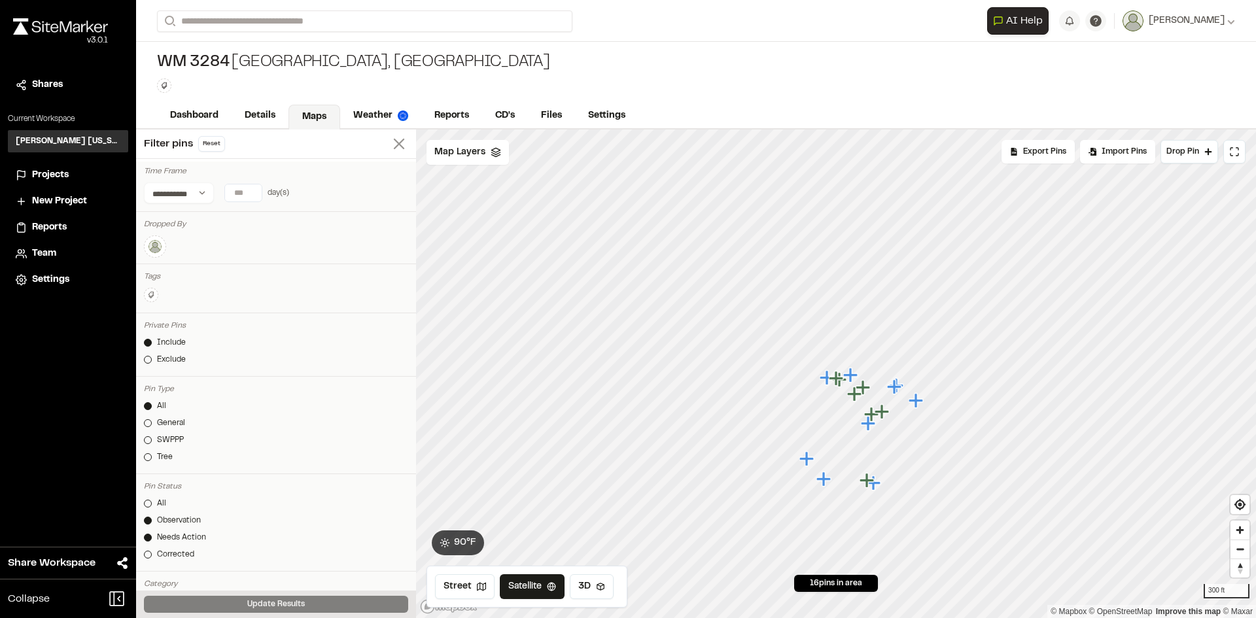
click at [395, 149] on icon at bounding box center [399, 144] width 18 height 18
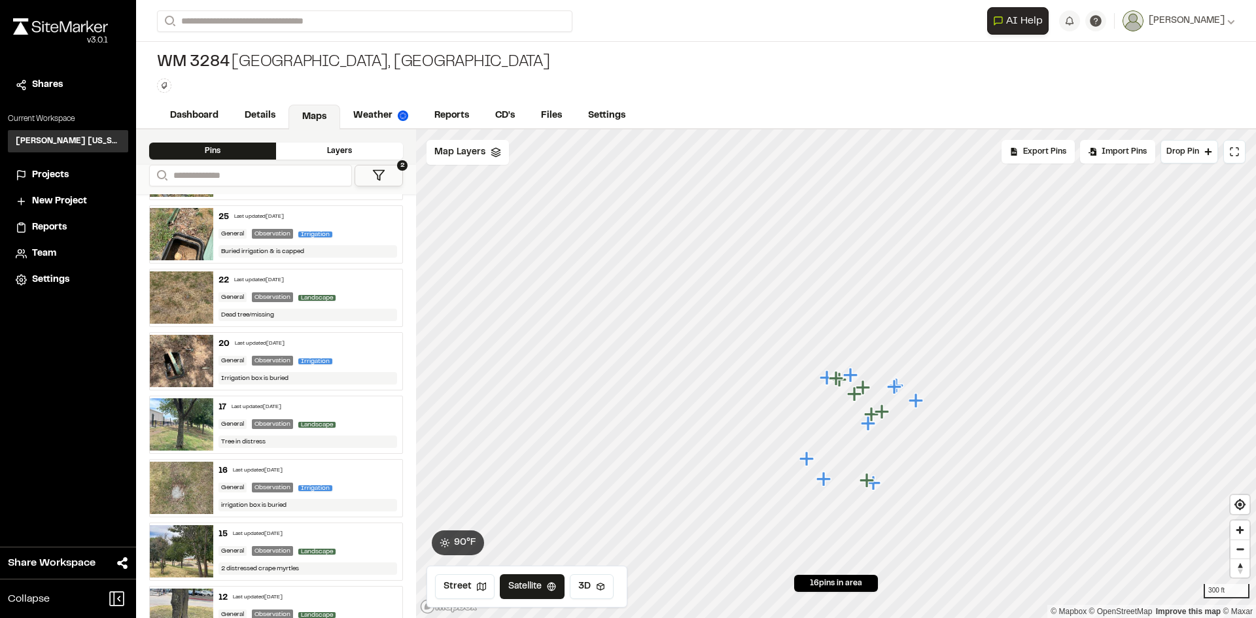
click at [349, 500] on div "irrigation box is buried" at bounding box center [307, 505] width 179 height 12
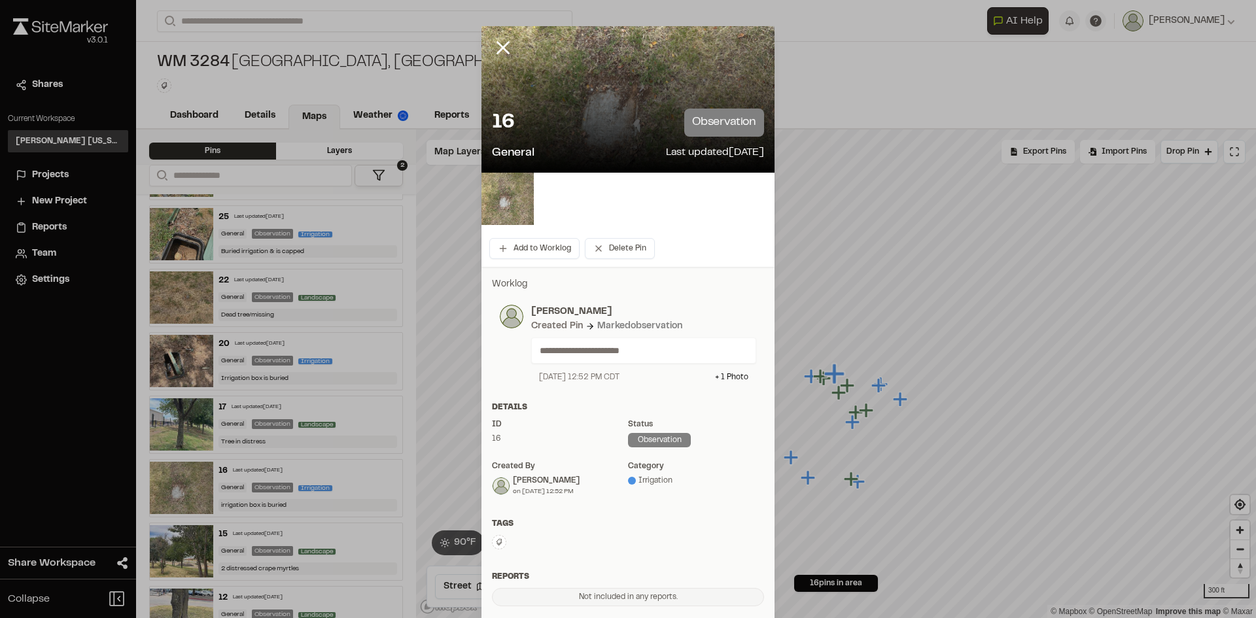
click at [583, 343] on p "**********" at bounding box center [639, 350] width 198 height 14
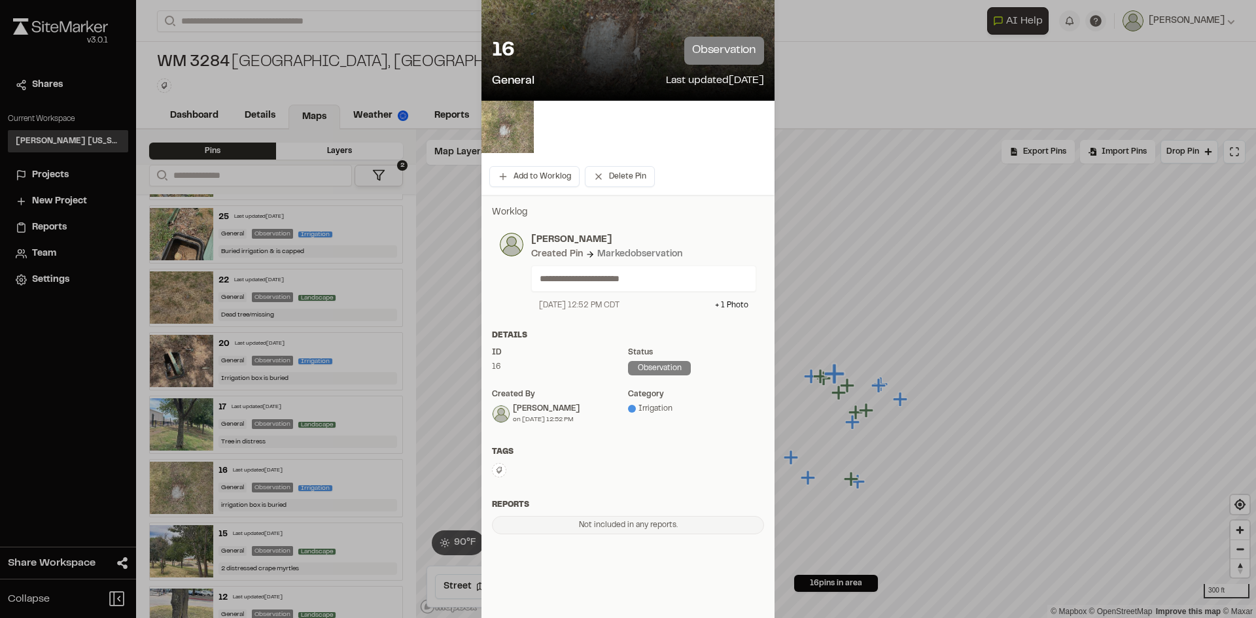
scroll to position [0, 0]
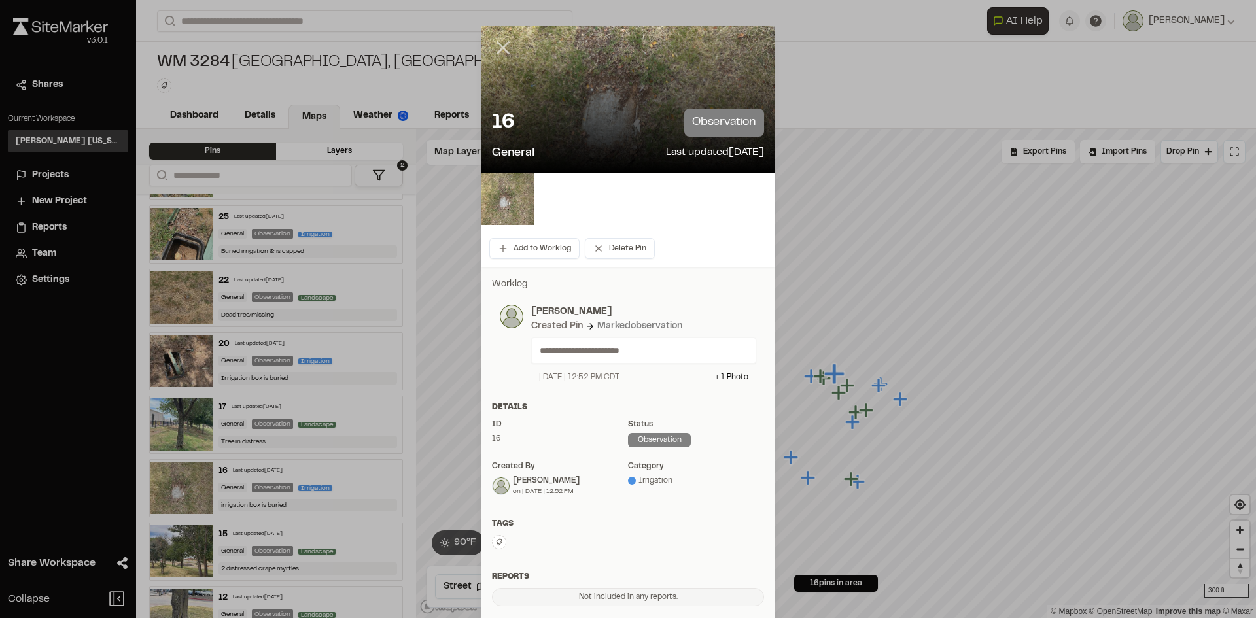
click at [497, 52] on icon at bounding box center [503, 48] width 22 height 22
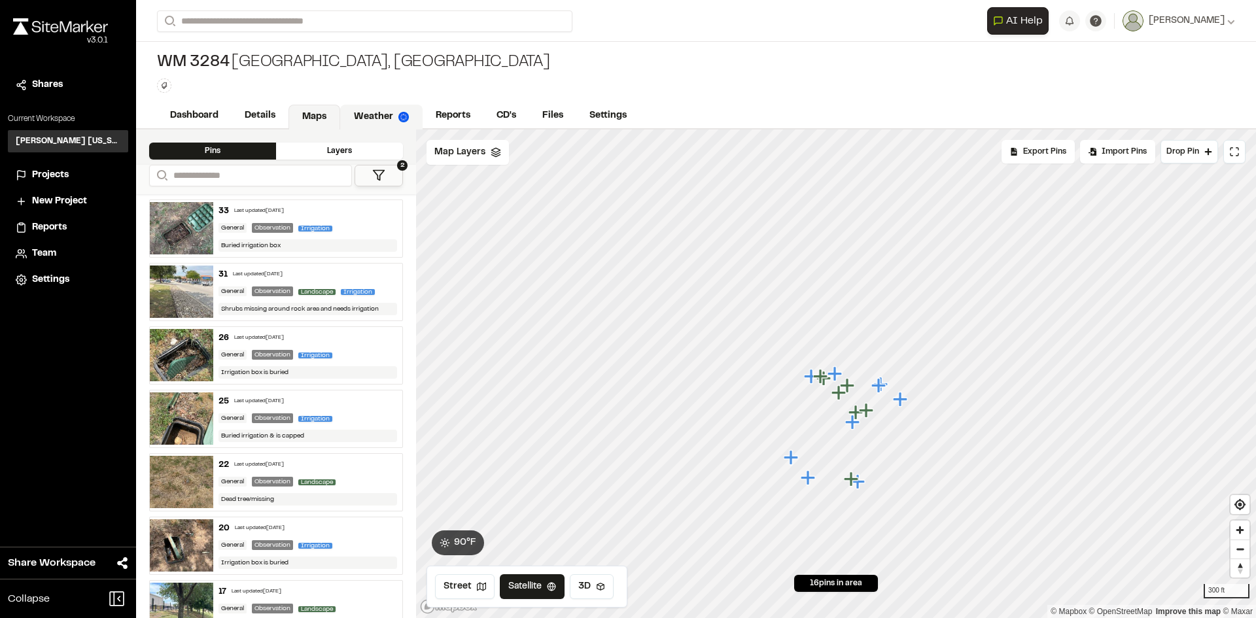
click at [385, 109] on link "Weather" at bounding box center [381, 117] width 82 height 25
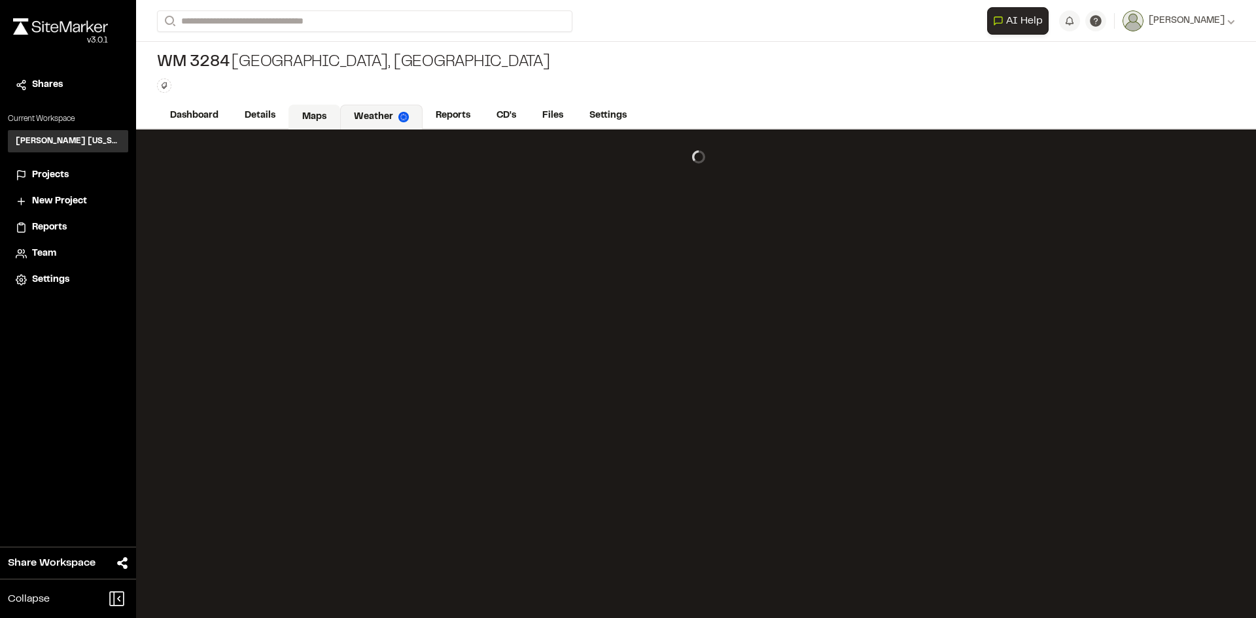
click at [303, 116] on link "Maps" at bounding box center [314, 117] width 52 height 25
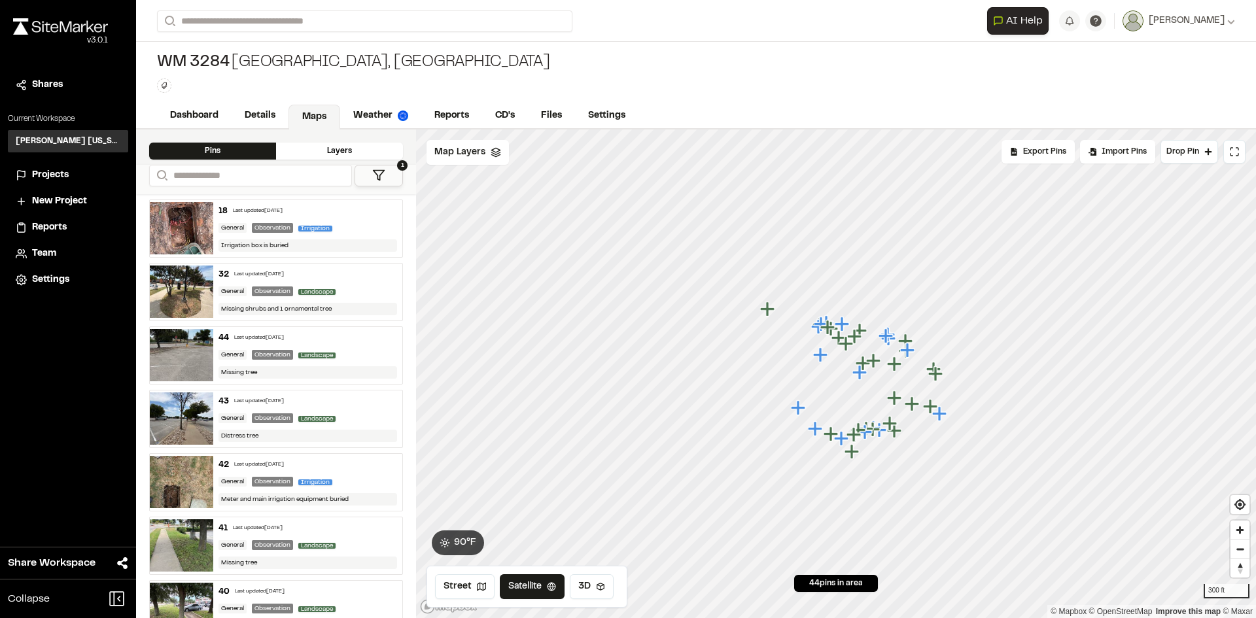
click at [367, 175] on button "1" at bounding box center [379, 176] width 48 height 22
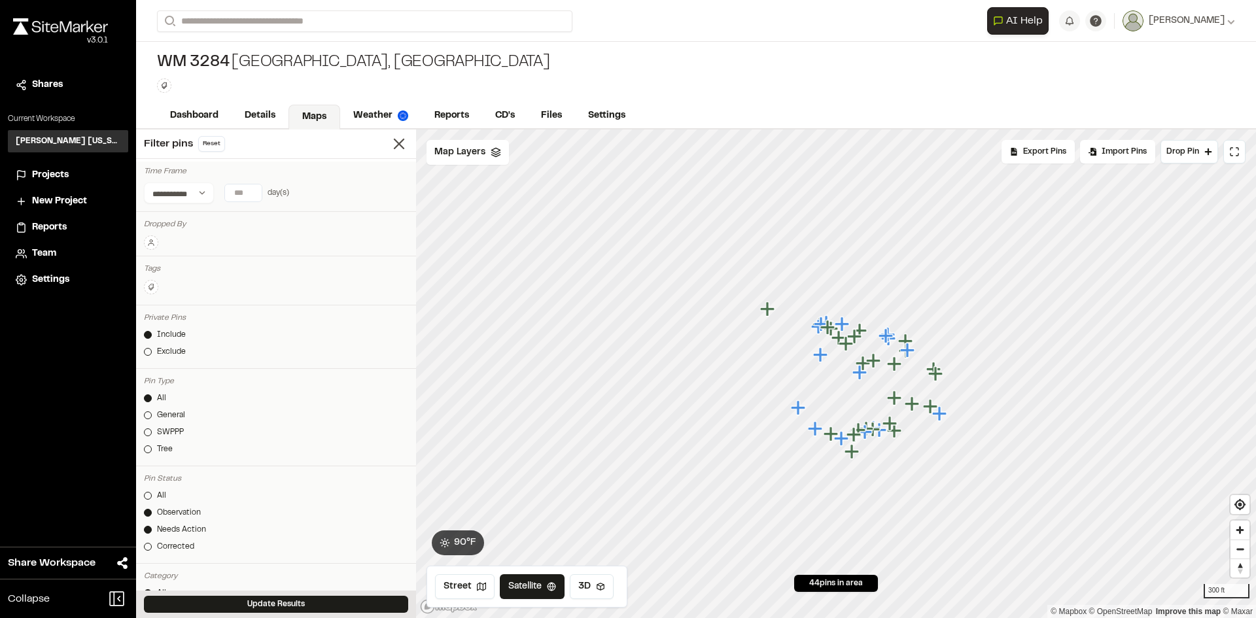
click at [154, 239] on icon at bounding box center [151, 243] width 8 height 8
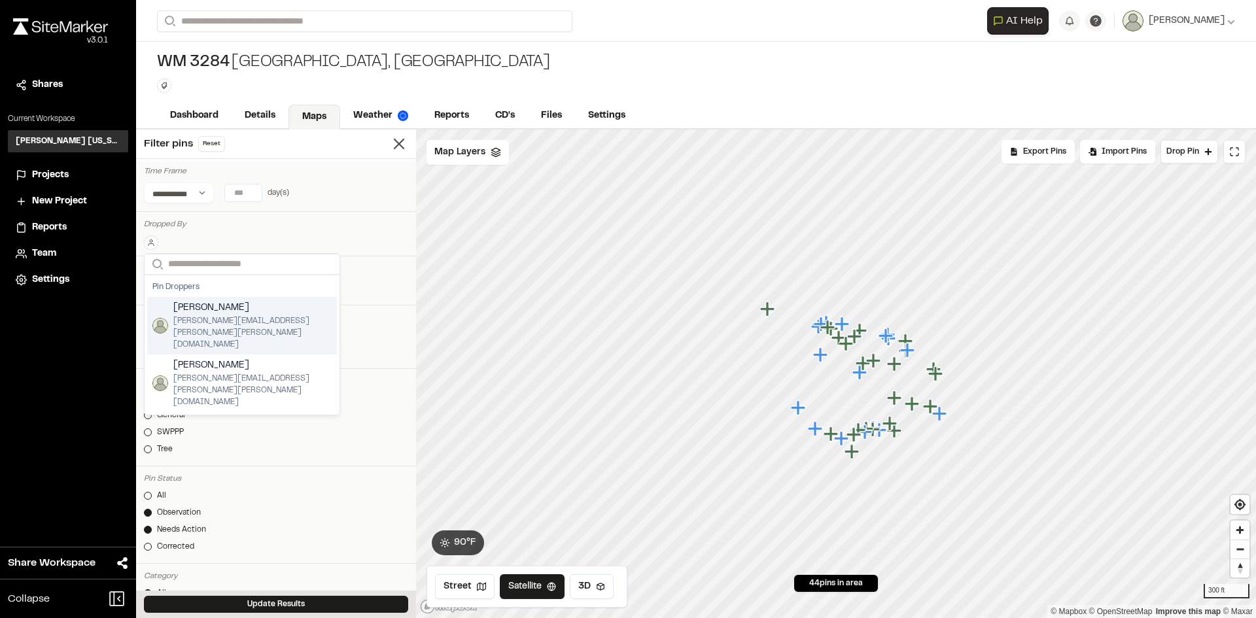
click at [355, 221] on div "Dropped By" at bounding box center [276, 224] width 264 height 12
click at [390, 148] on icon at bounding box center [399, 144] width 18 height 18
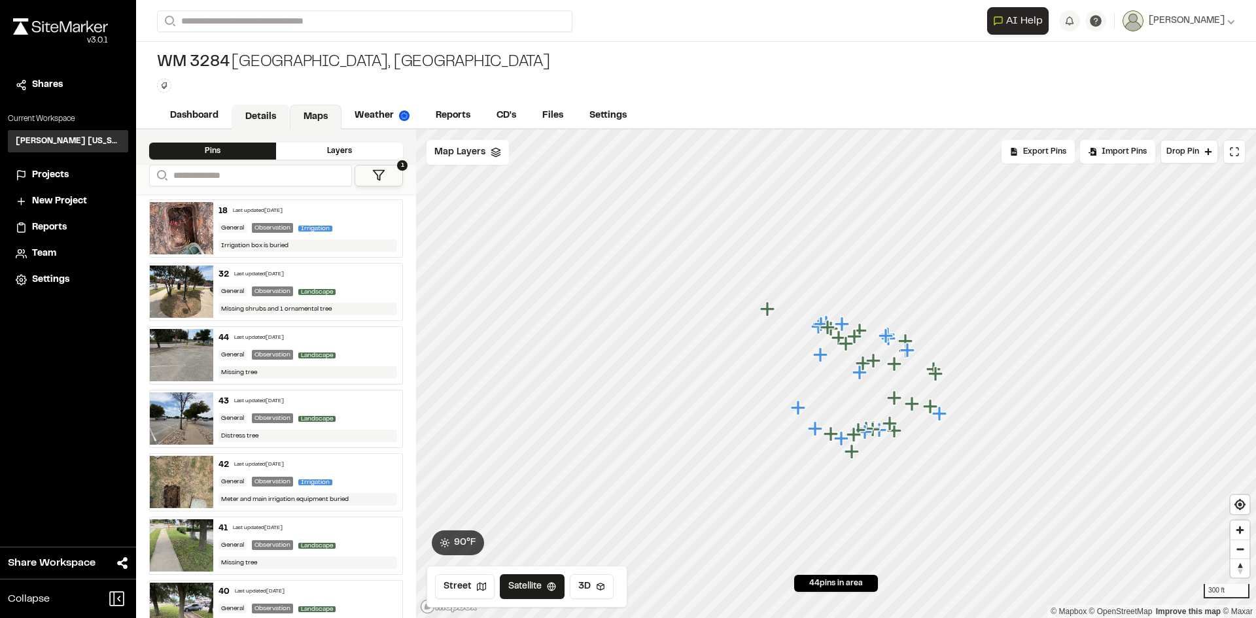
click at [247, 117] on link "Details" at bounding box center [261, 117] width 58 height 25
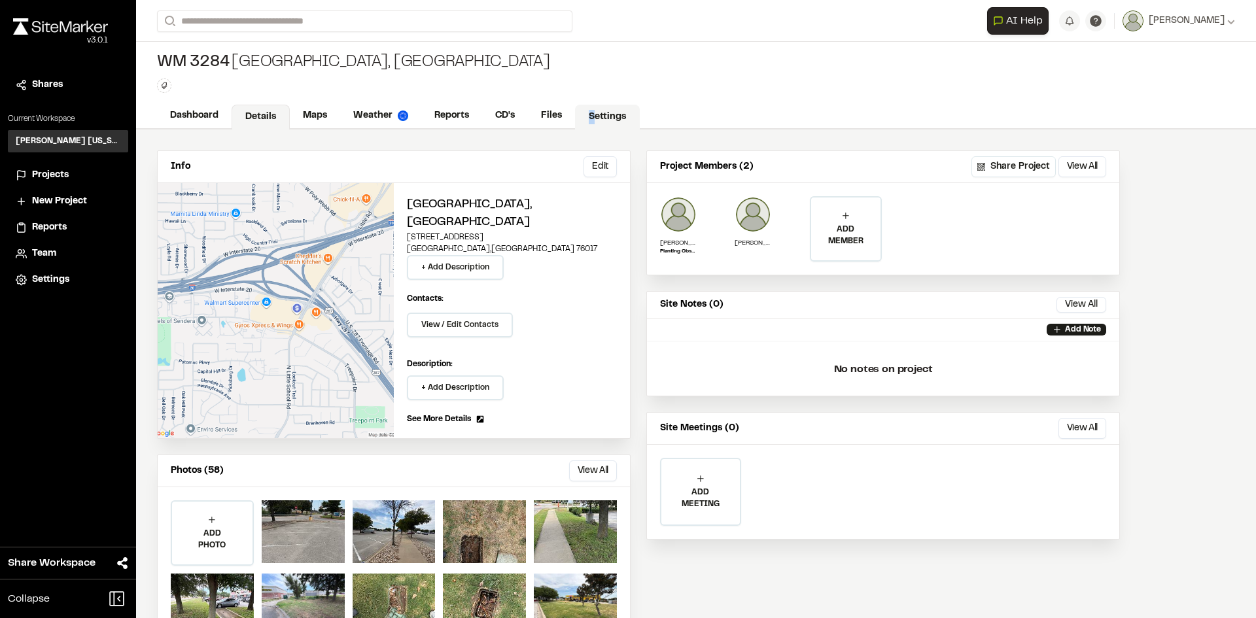
click at [591, 113] on link "Settings" at bounding box center [607, 117] width 65 height 25
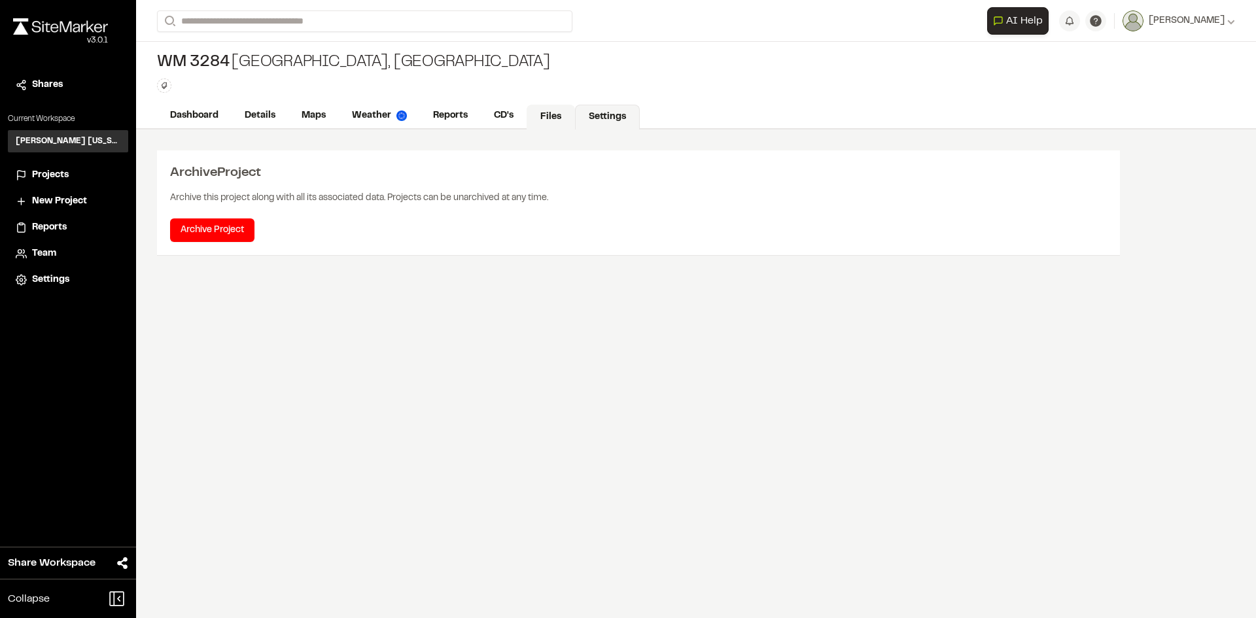
click at [542, 123] on link "Files" at bounding box center [551, 117] width 48 height 25
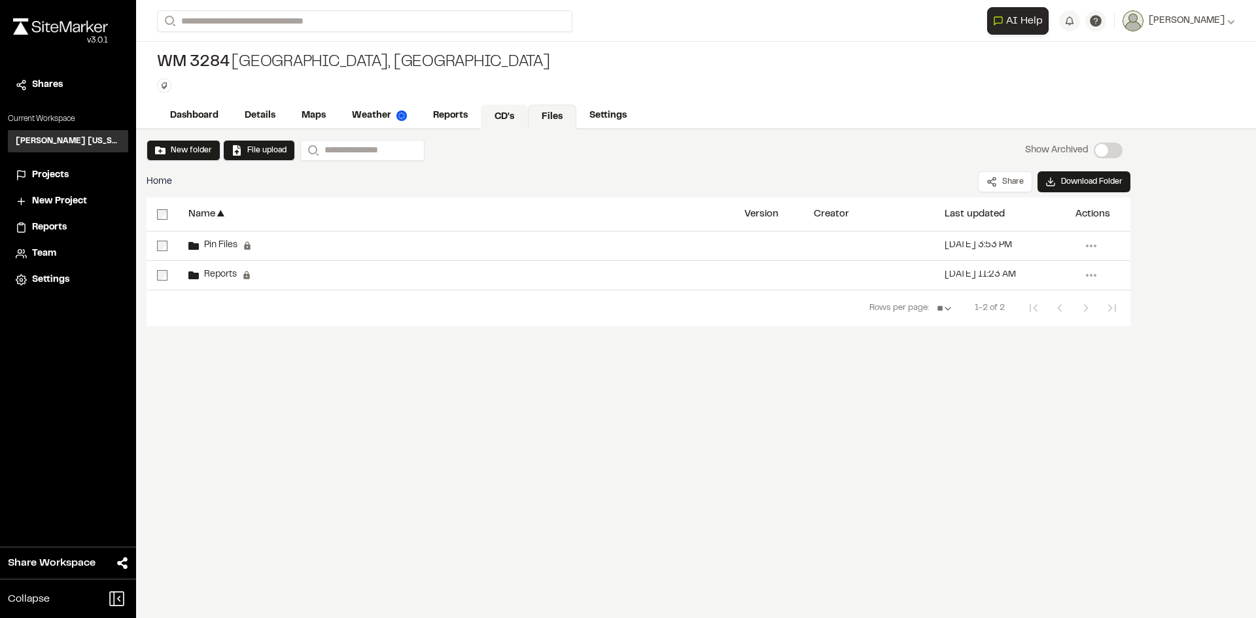
click at [518, 116] on link "CD's" at bounding box center [504, 117] width 47 height 25
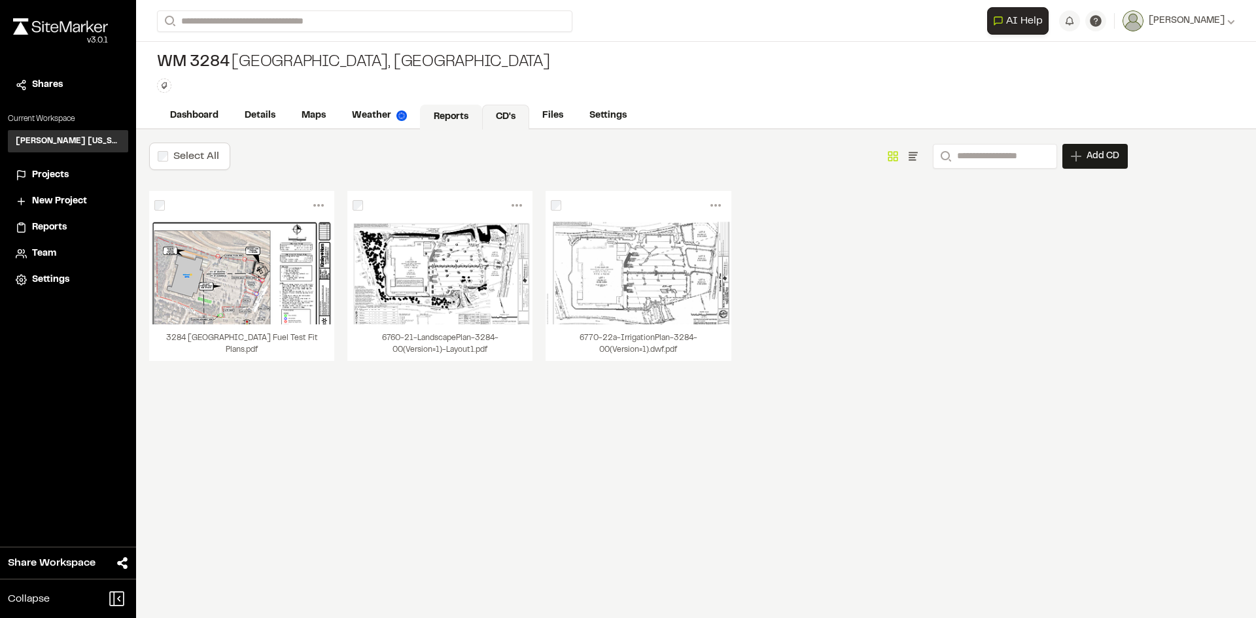
click at [453, 108] on link "Reports" at bounding box center [451, 117] width 62 height 25
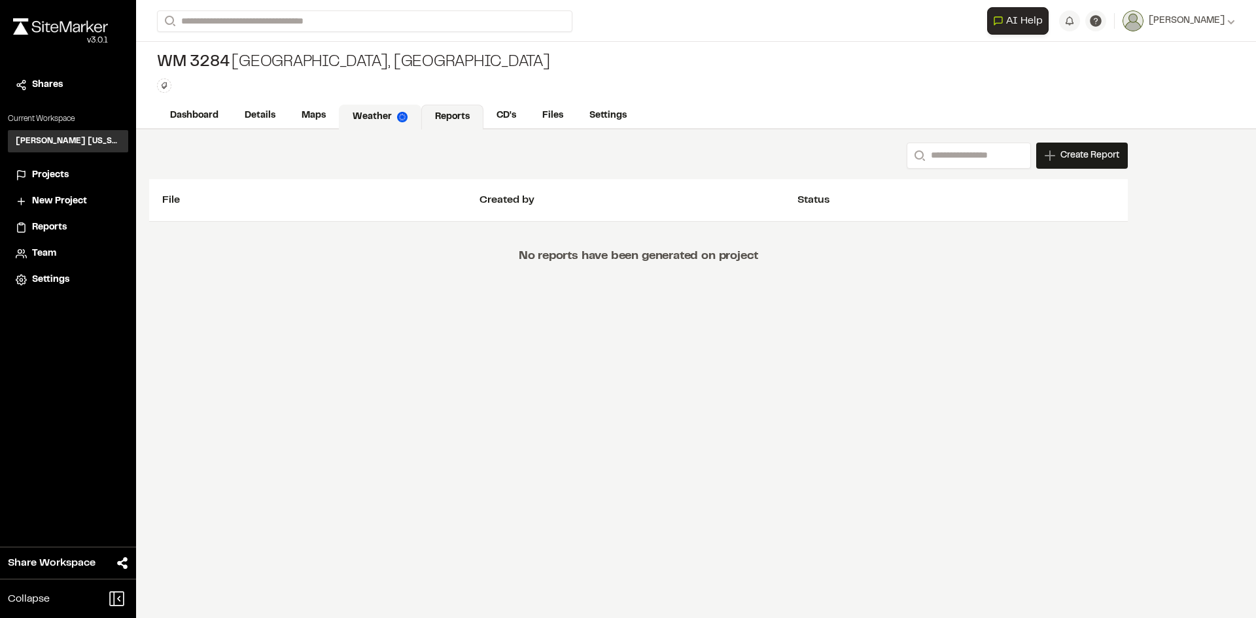
click at [387, 111] on link "Weather" at bounding box center [380, 117] width 82 height 25
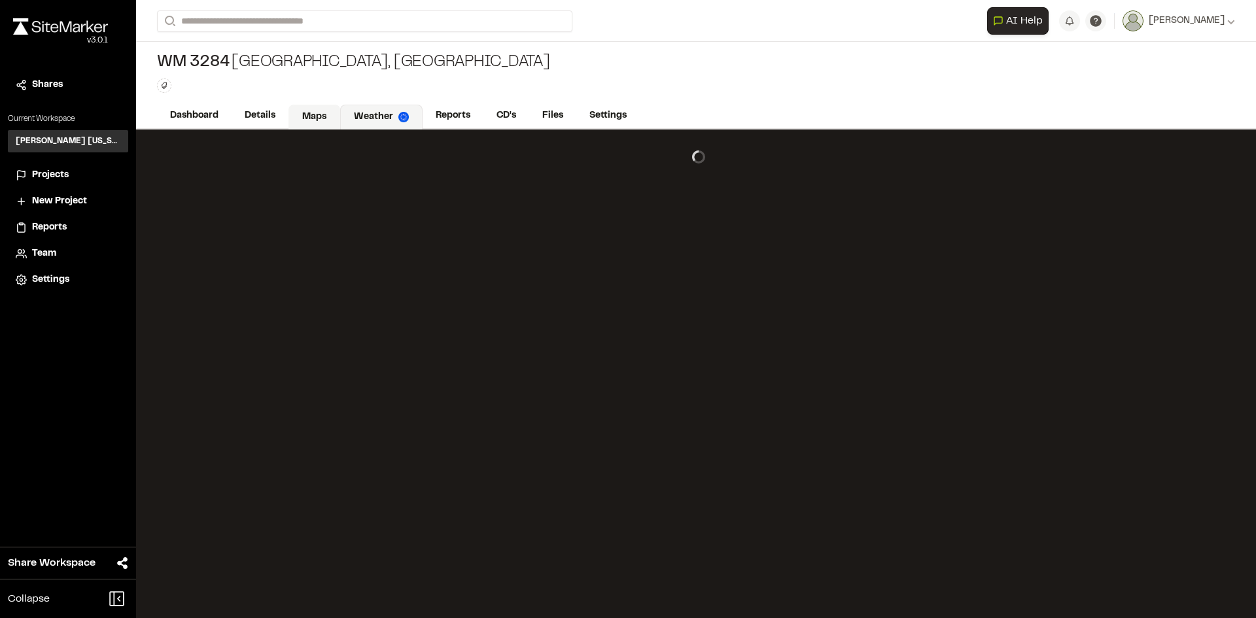
click at [319, 112] on link "Maps" at bounding box center [314, 117] width 52 height 25
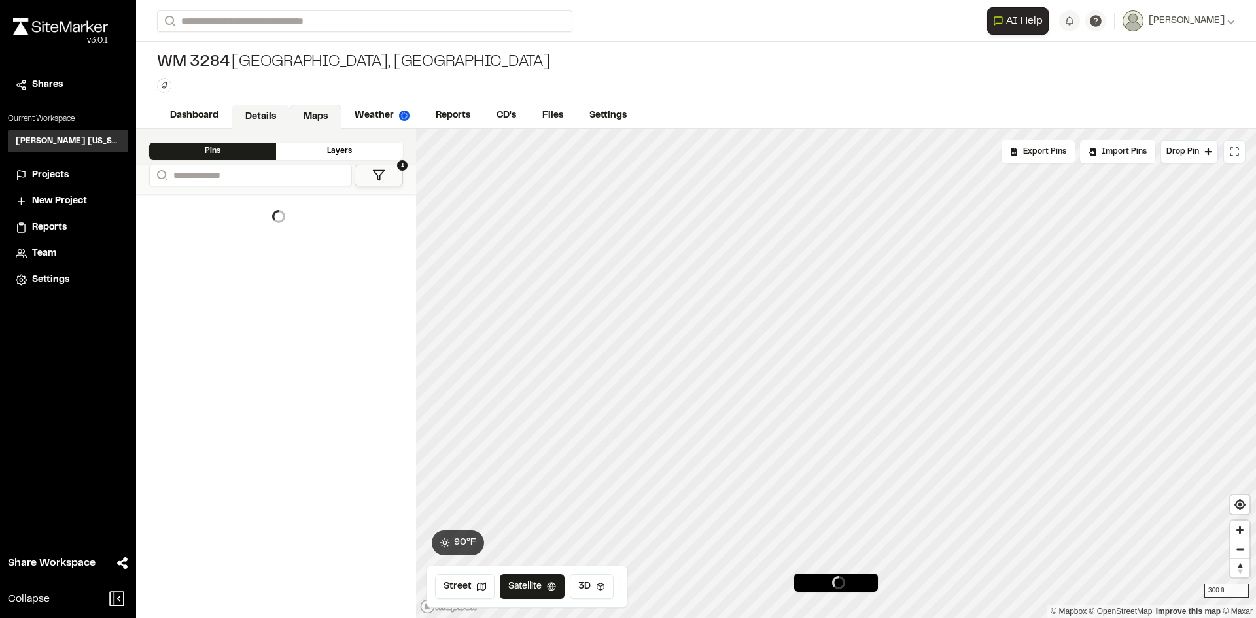
click at [270, 117] on link "Details" at bounding box center [261, 117] width 58 height 25
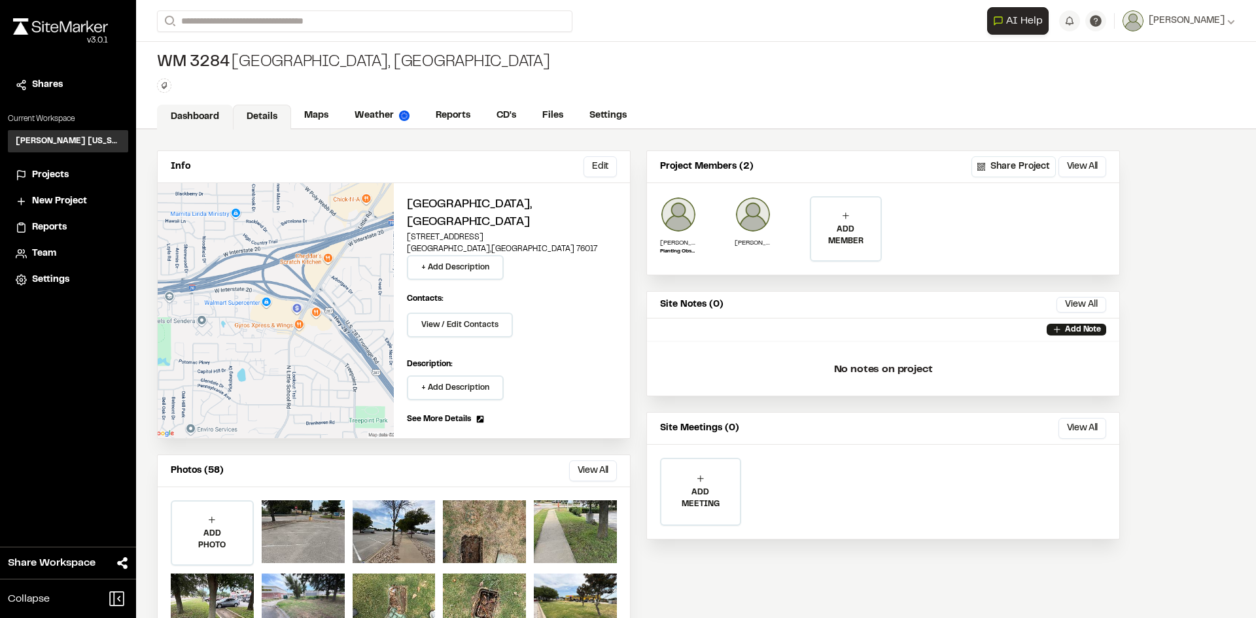
click at [207, 114] on link "Dashboard" at bounding box center [195, 117] width 76 height 25
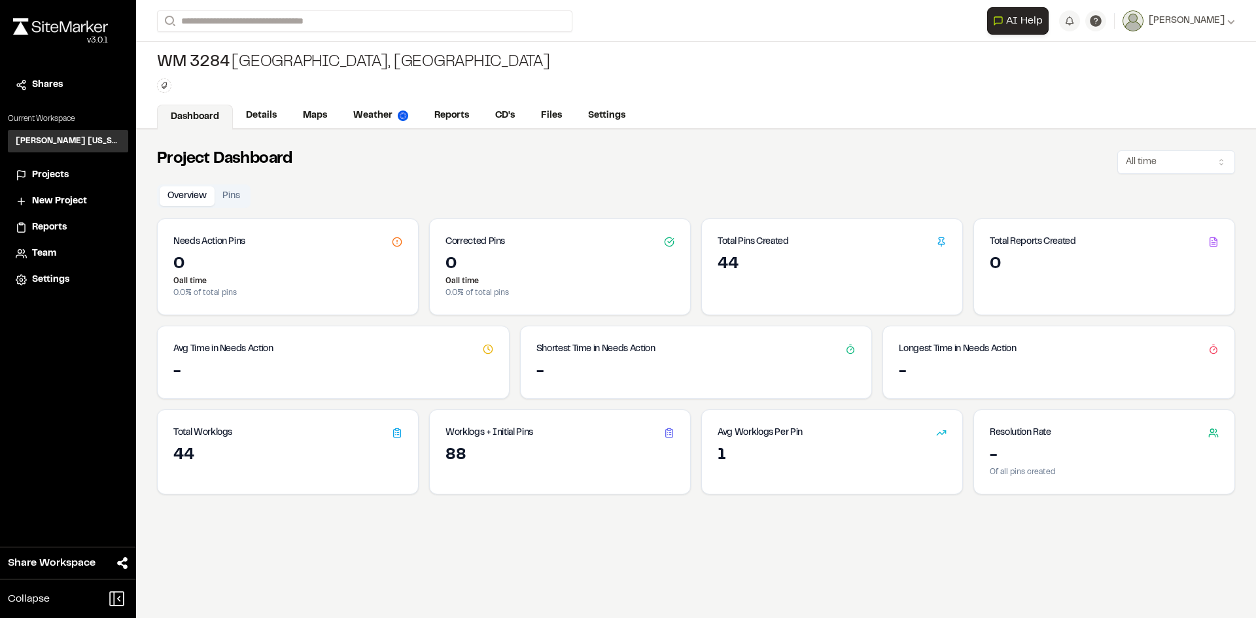
click at [76, 177] on div "Projects" at bounding box center [76, 175] width 88 height 14
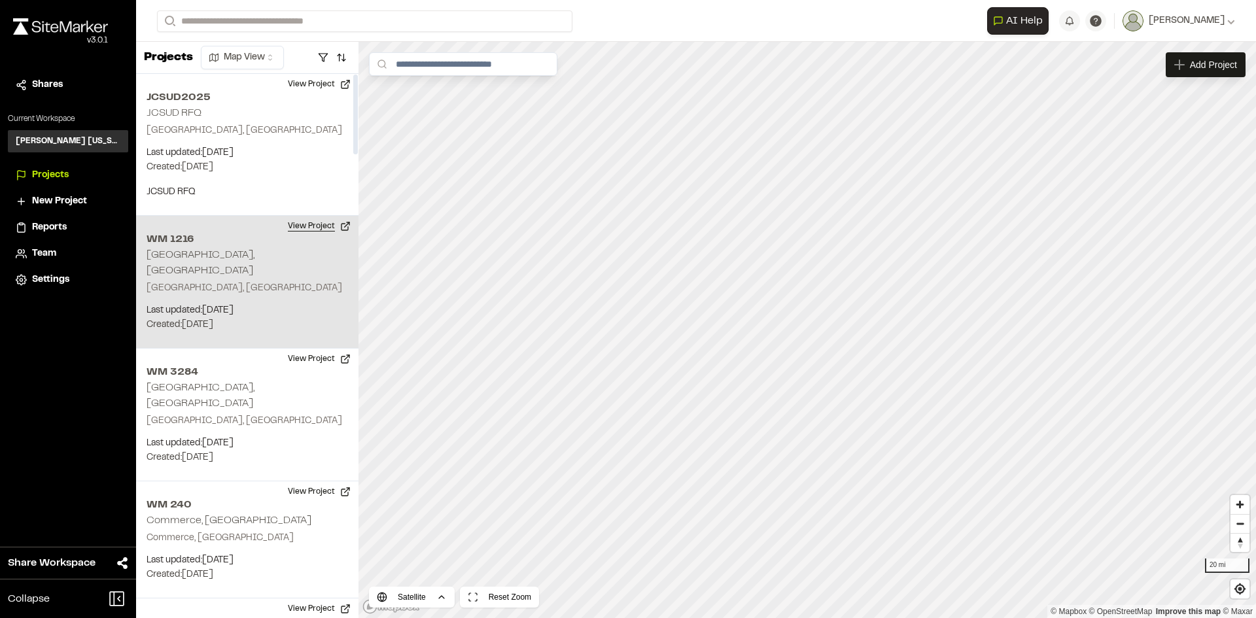
click at [325, 227] on button "View Project" at bounding box center [319, 226] width 79 height 21
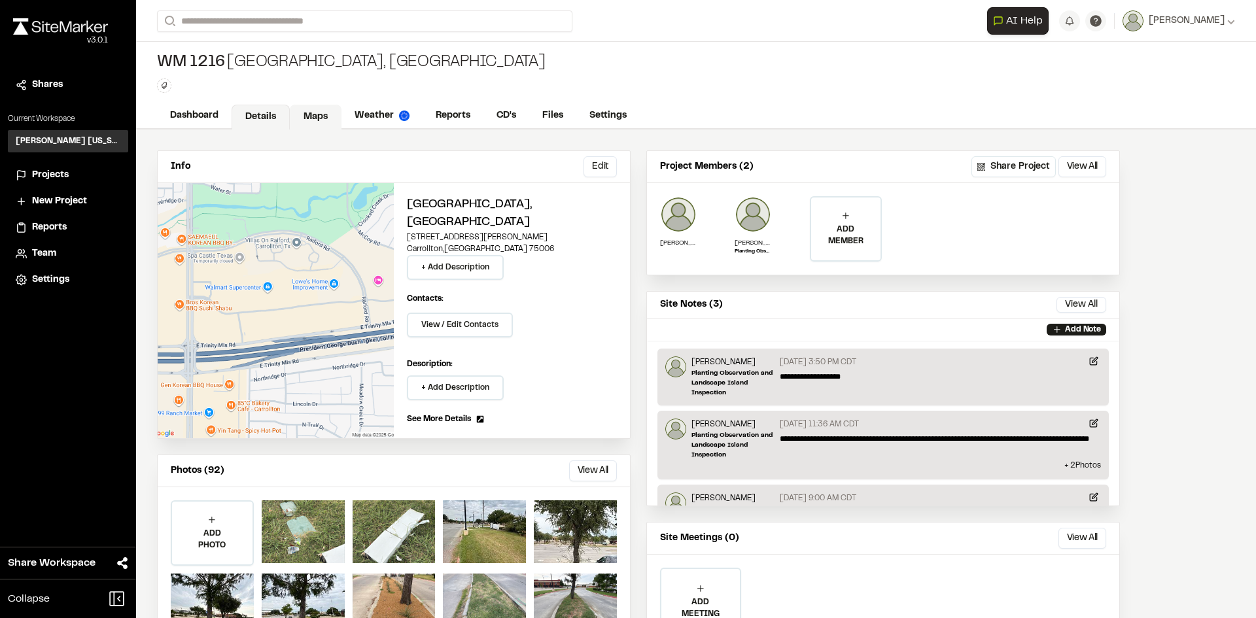
click at [302, 113] on link "Maps" at bounding box center [316, 117] width 52 height 25
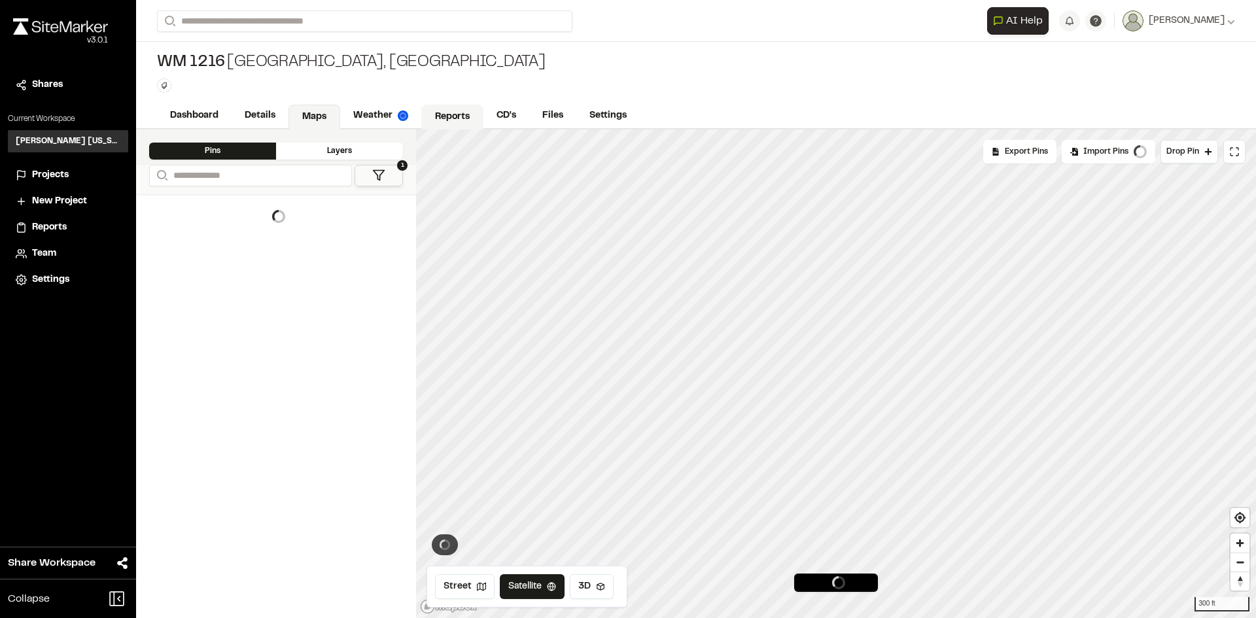
click at [431, 113] on link "Reports" at bounding box center [452, 117] width 62 height 25
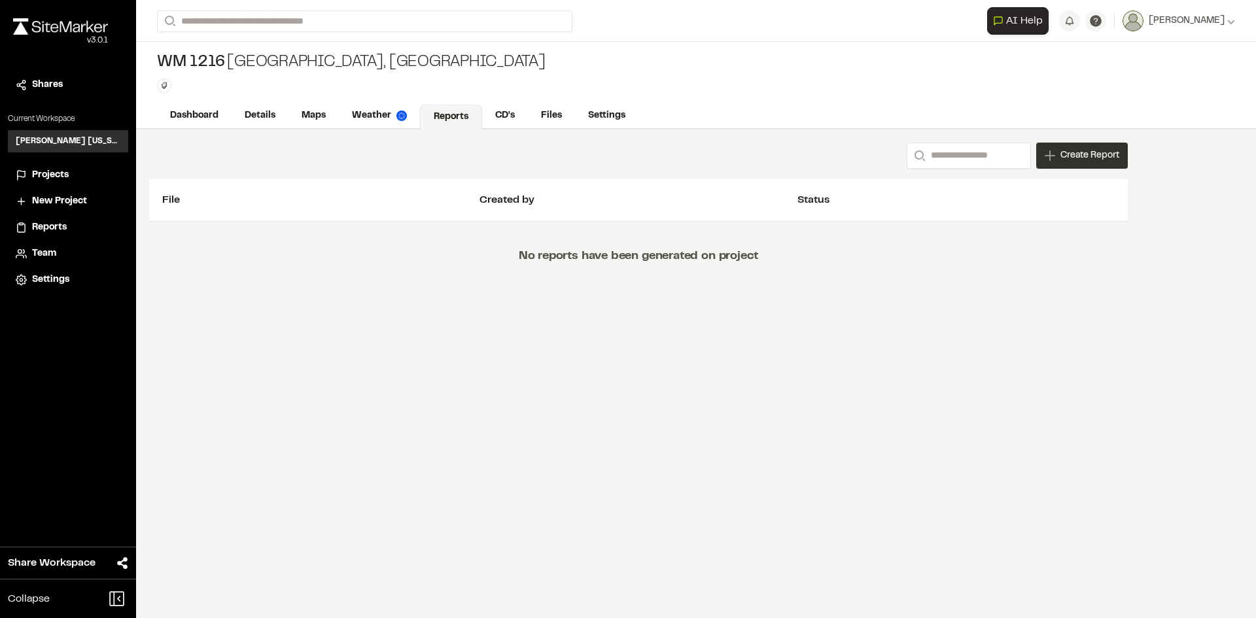
click at [1081, 160] on span "Create Report" at bounding box center [1089, 155] width 59 height 14
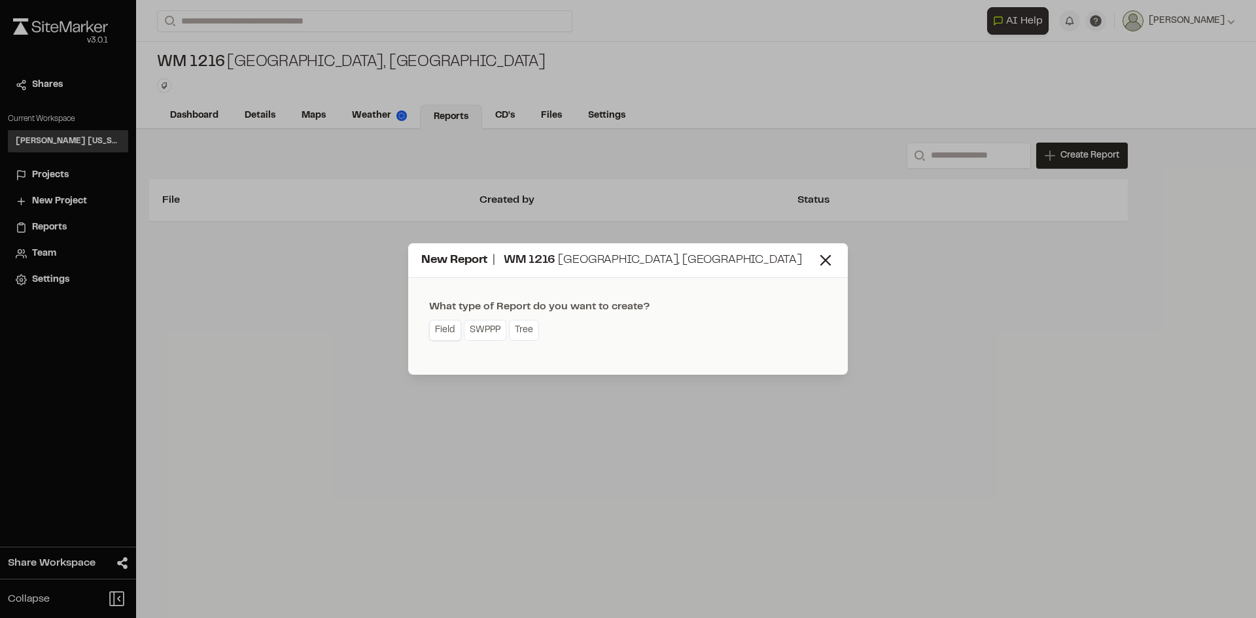
click at [432, 328] on link "Field" at bounding box center [445, 330] width 32 height 21
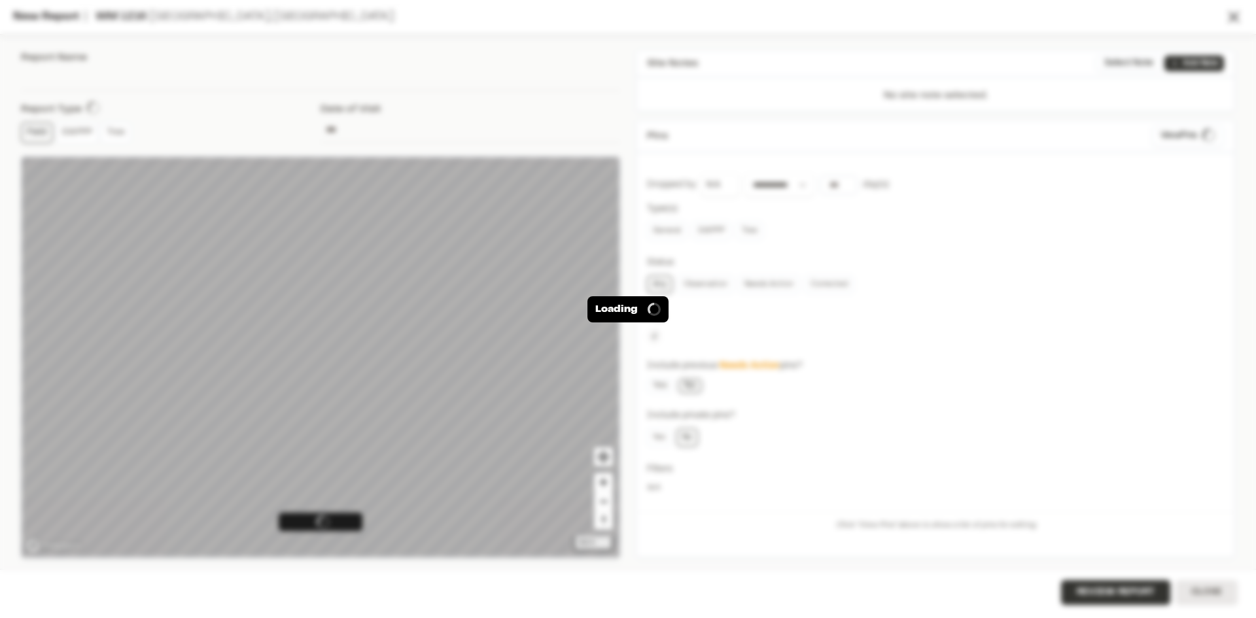
type input "**********"
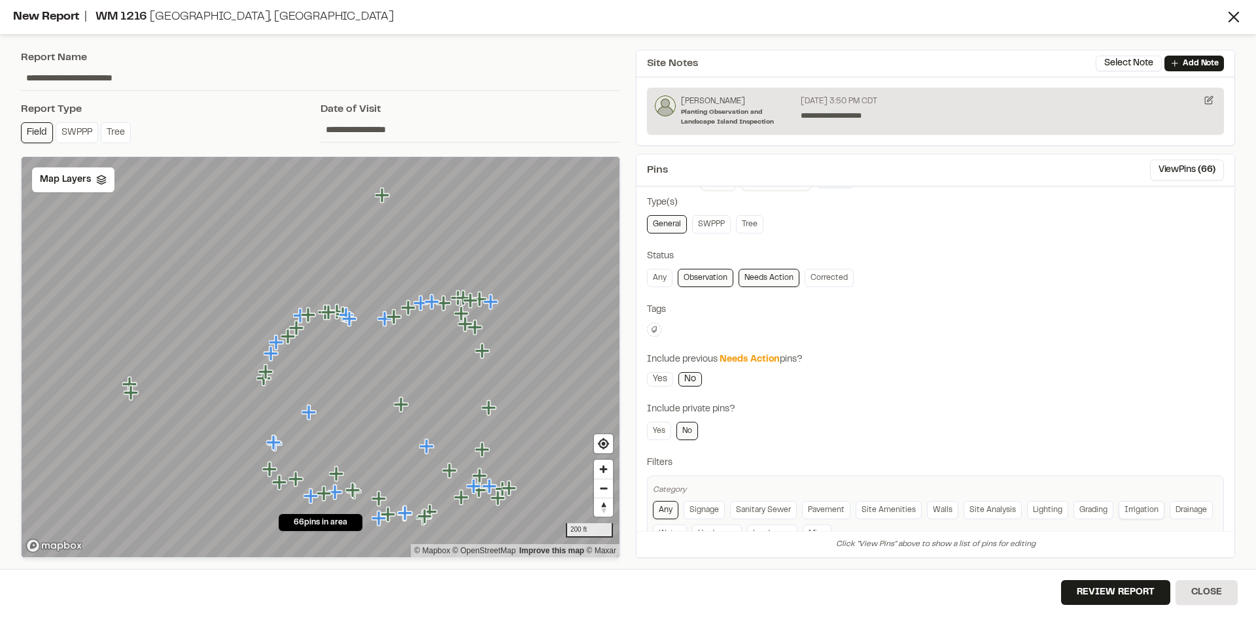
scroll to position [82, 0]
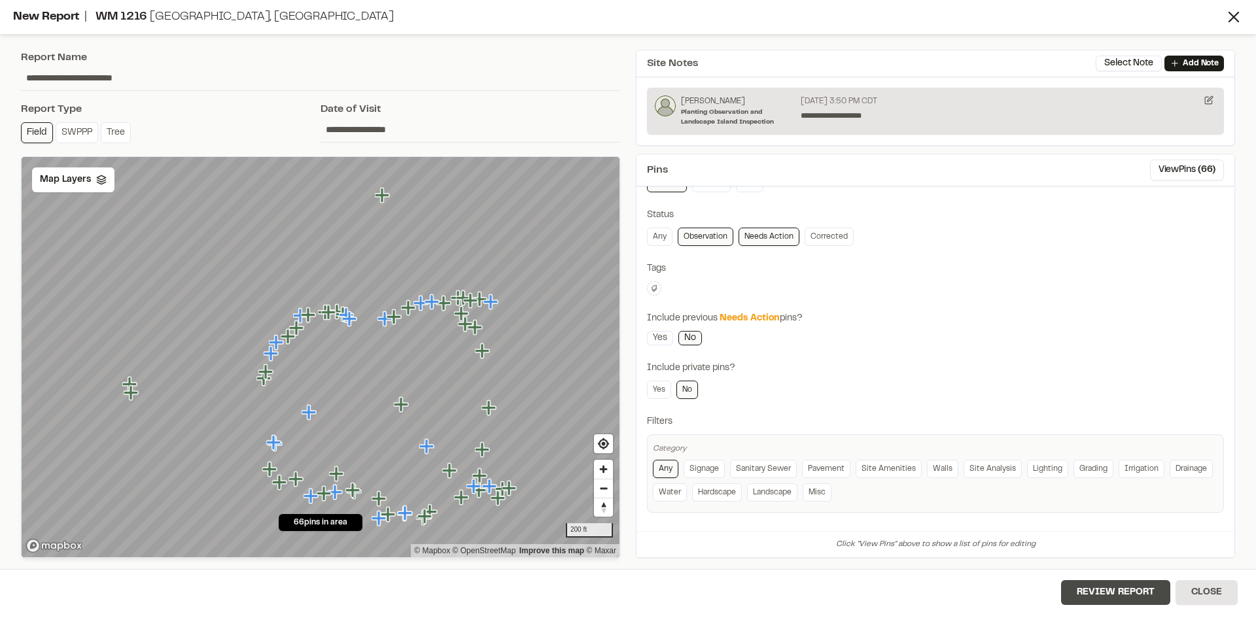
click at [1123, 591] on button "Review Report" at bounding box center [1115, 592] width 109 height 25
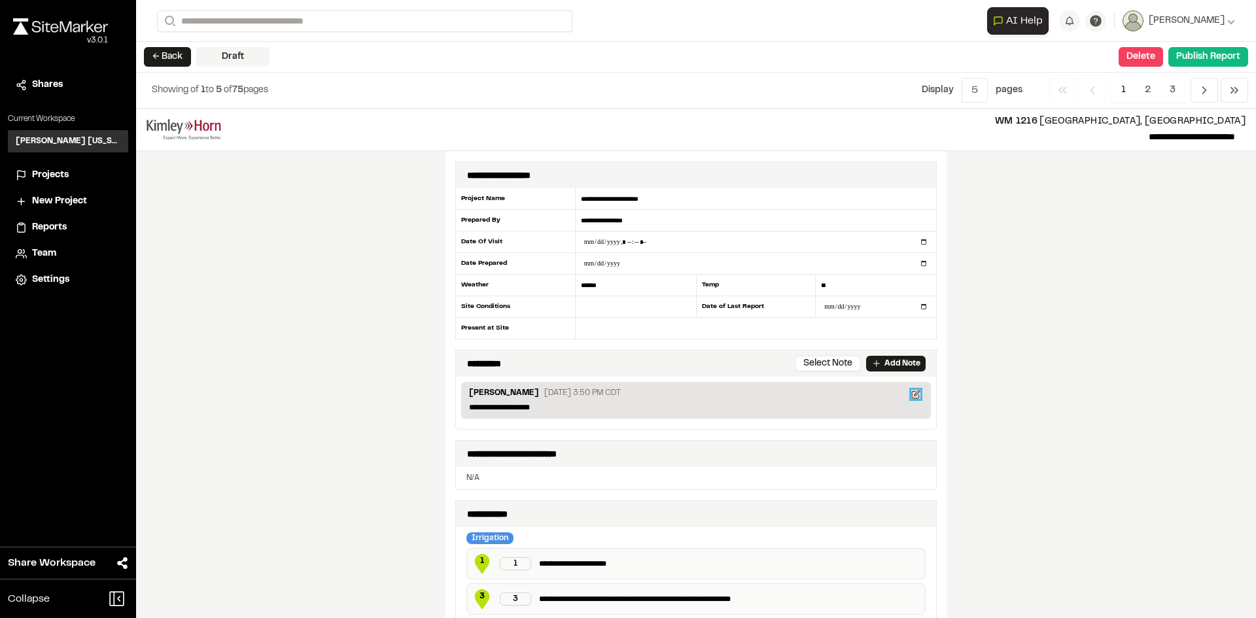
click at [911, 393] on icon at bounding box center [915, 394] width 9 height 9
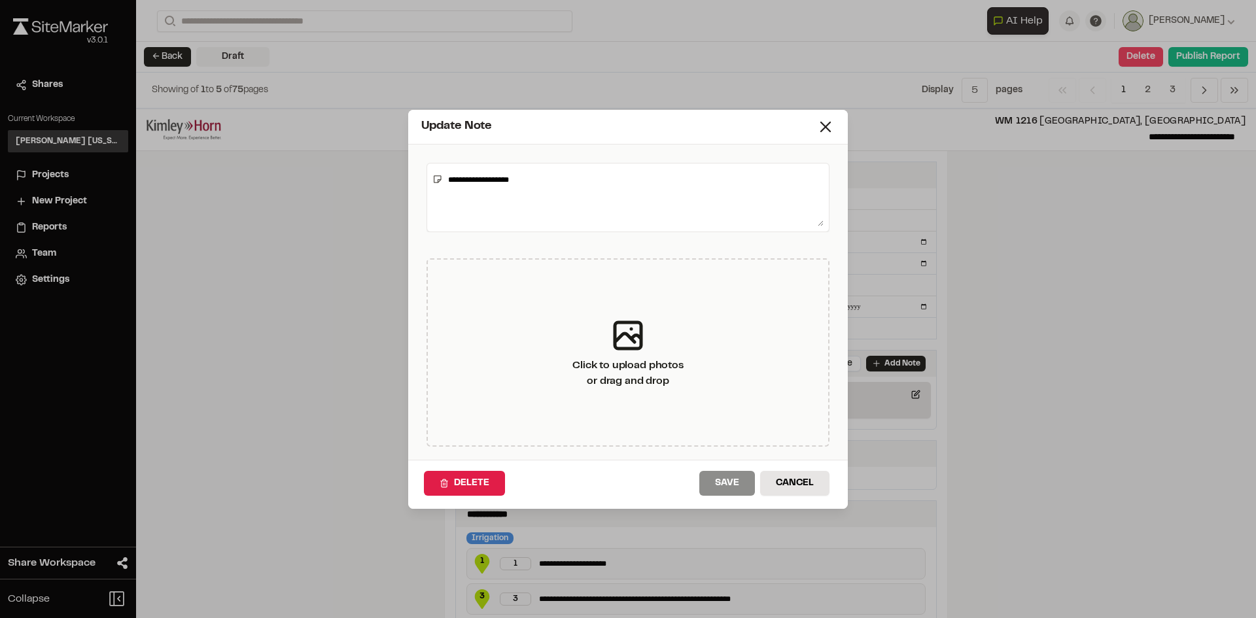
click at [661, 173] on textarea "**********" at bounding box center [633, 198] width 381 height 58
type textarea "**********"
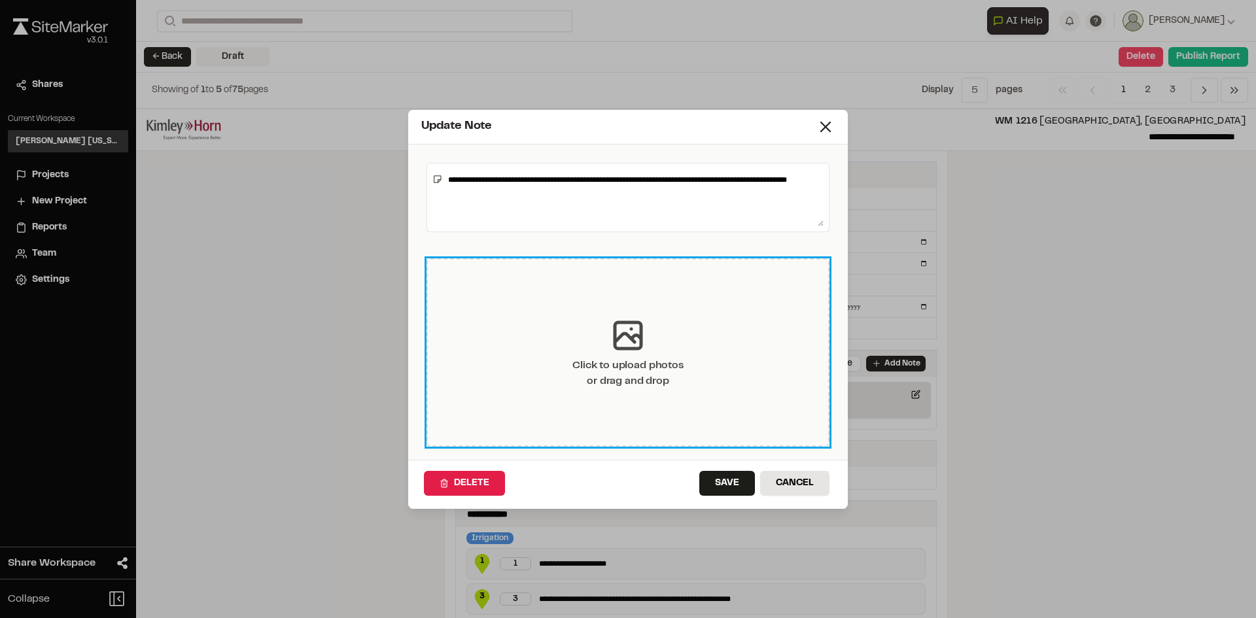
click at [663, 335] on div "Click to upload photos or drag and drop" at bounding box center [628, 352] width 403 height 188
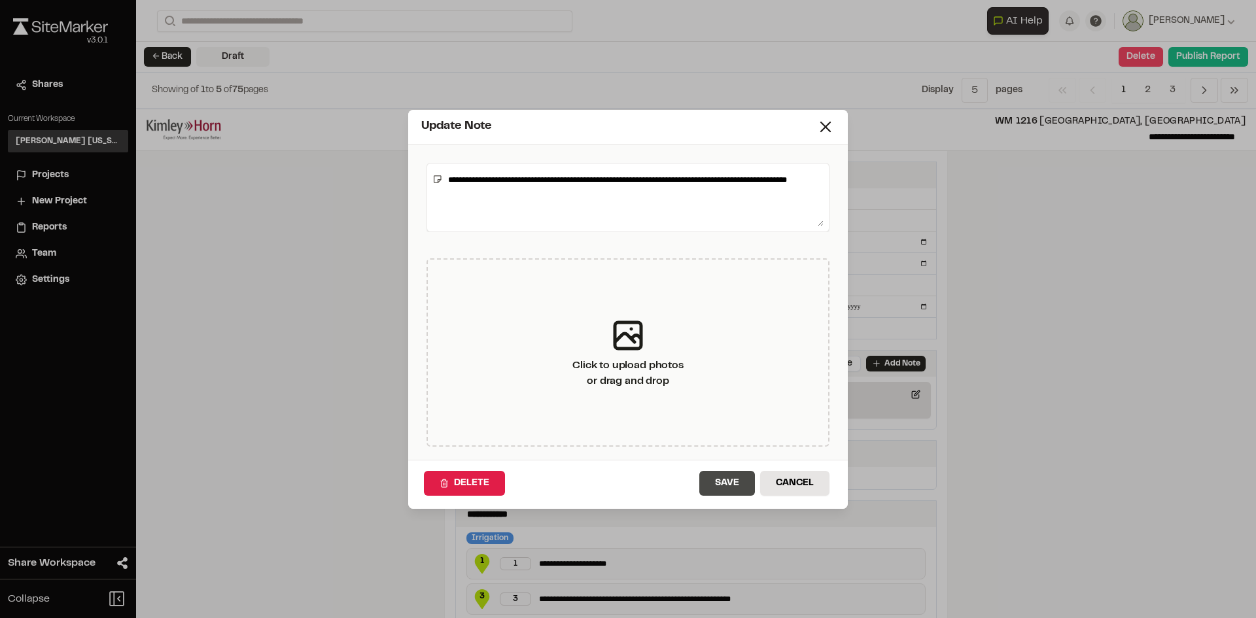
click at [743, 482] on button "Save" at bounding box center [727, 483] width 56 height 25
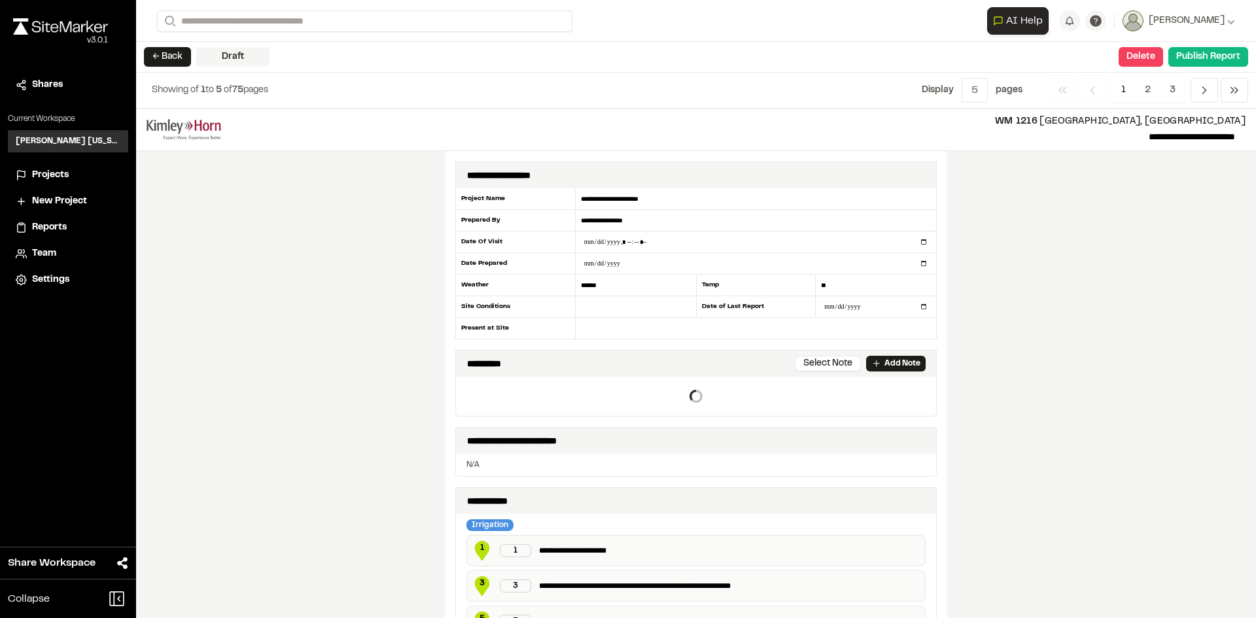
click at [831, 238] on div "**********" at bounding box center [696, 437] width 502 height 573
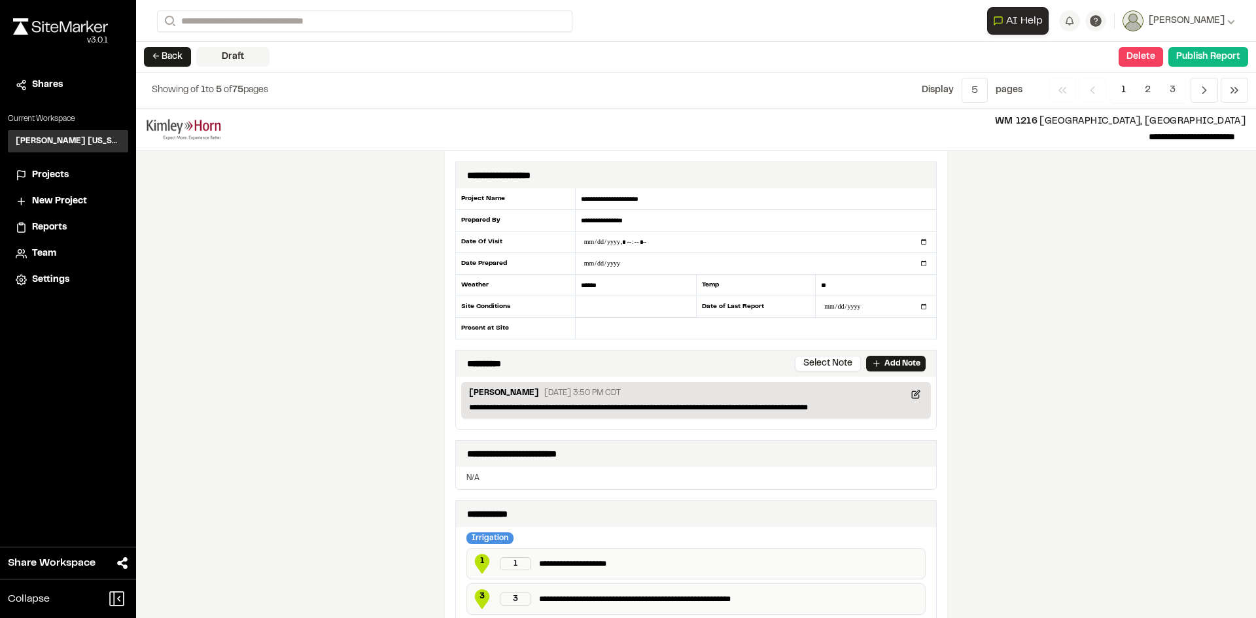
click at [895, 355] on div "**********" at bounding box center [696, 364] width 480 height 26
click at [884, 363] on p "Add Note" at bounding box center [902, 364] width 36 height 12
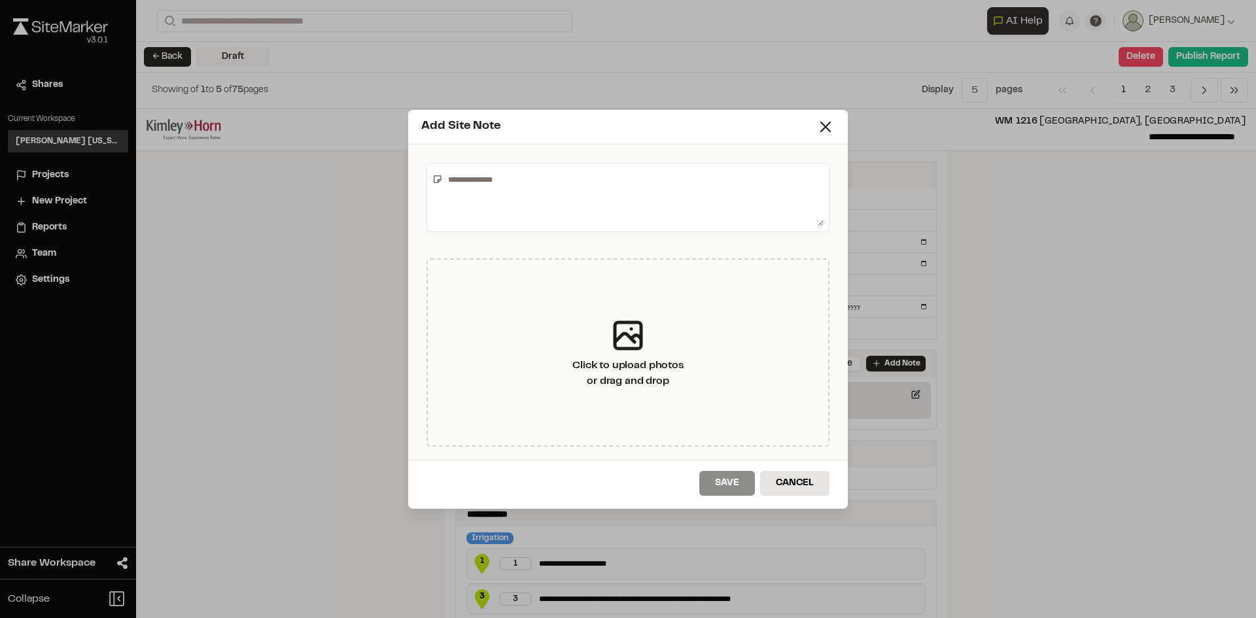
click at [699, 216] on textarea at bounding box center [633, 198] width 381 height 58
type textarea "**********"
click at [719, 477] on button "Save" at bounding box center [727, 483] width 56 height 25
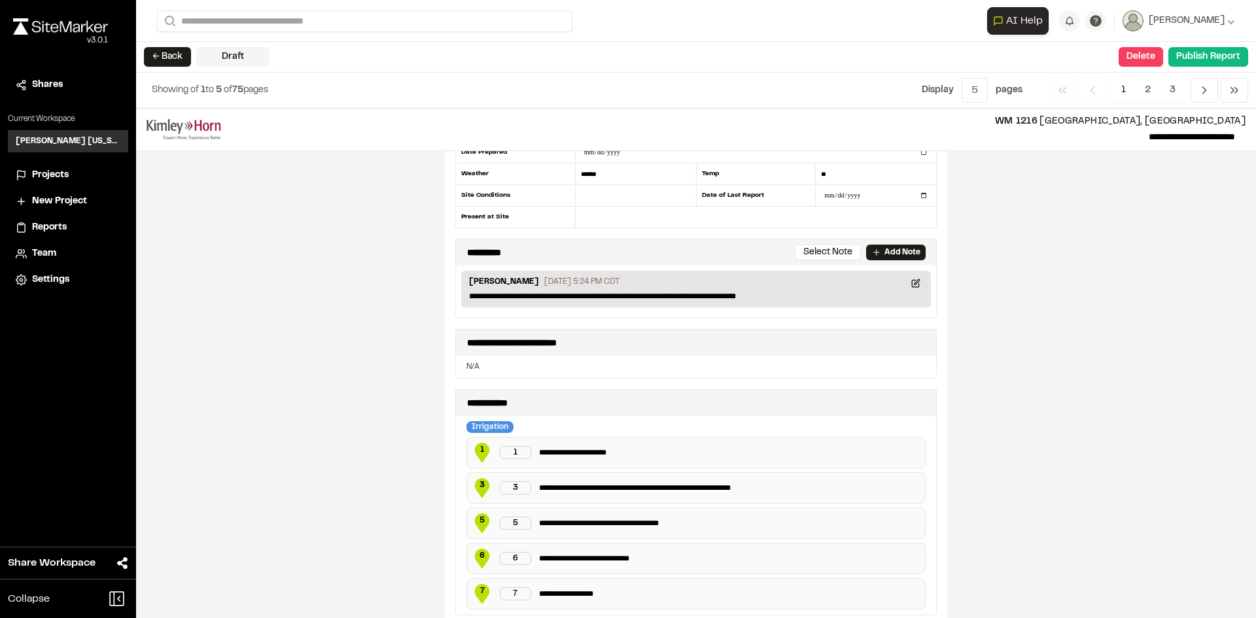
scroll to position [131, 0]
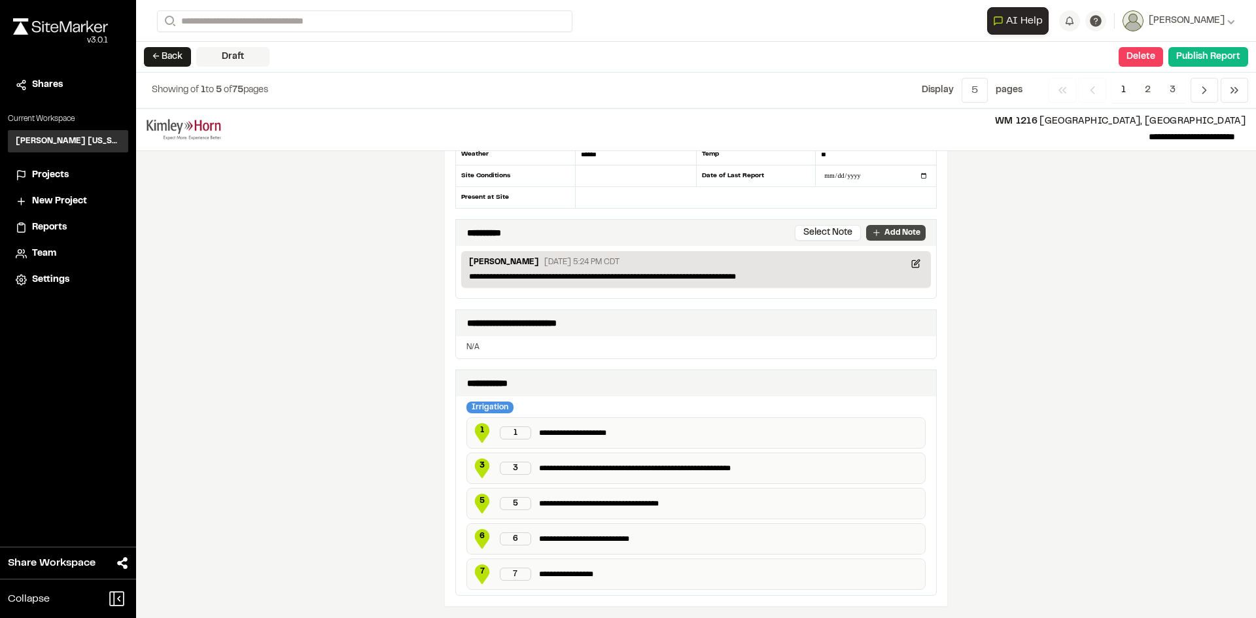
click at [901, 238] on p "Add Note" at bounding box center [902, 233] width 36 height 12
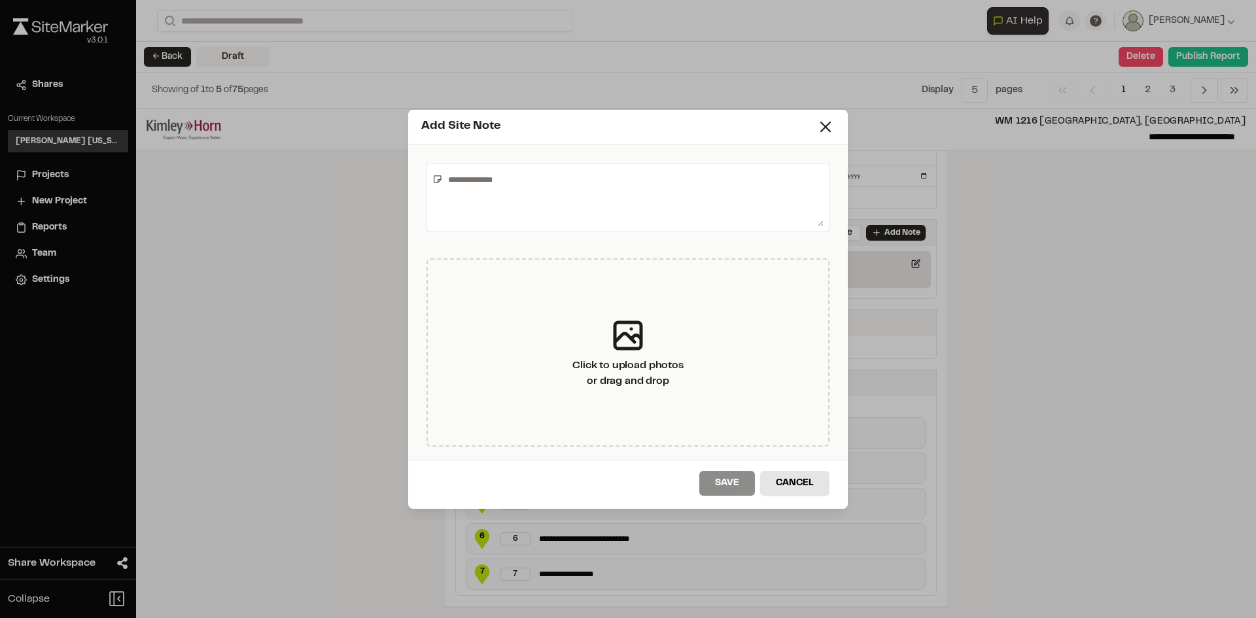
click at [727, 231] on div at bounding box center [628, 197] width 403 height 69
click at [729, 208] on textarea at bounding box center [633, 198] width 381 height 58
type textarea "**********"
click at [724, 480] on button "Save" at bounding box center [727, 483] width 56 height 25
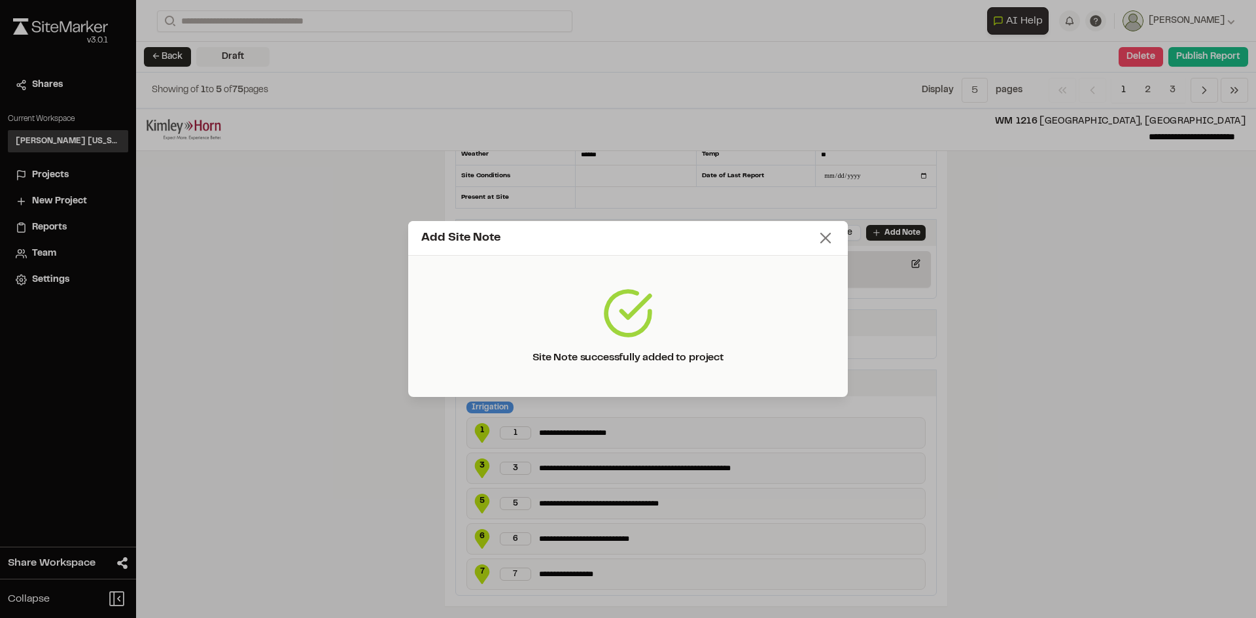
click at [818, 233] on icon at bounding box center [825, 238] width 18 height 18
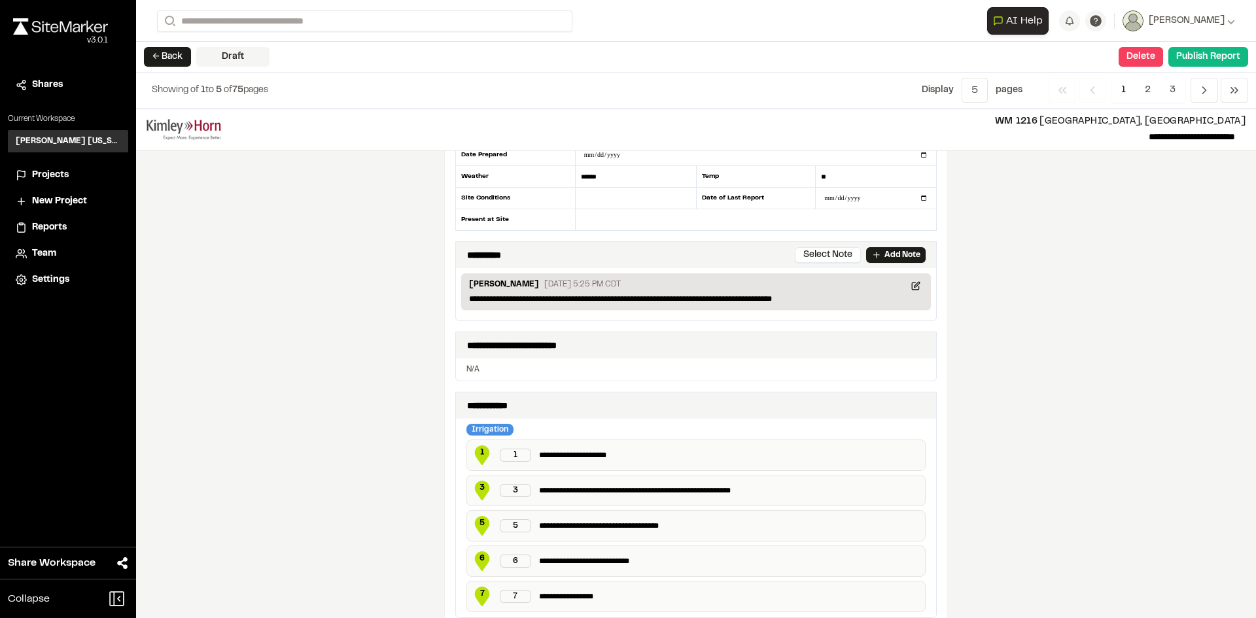
scroll to position [65, 0]
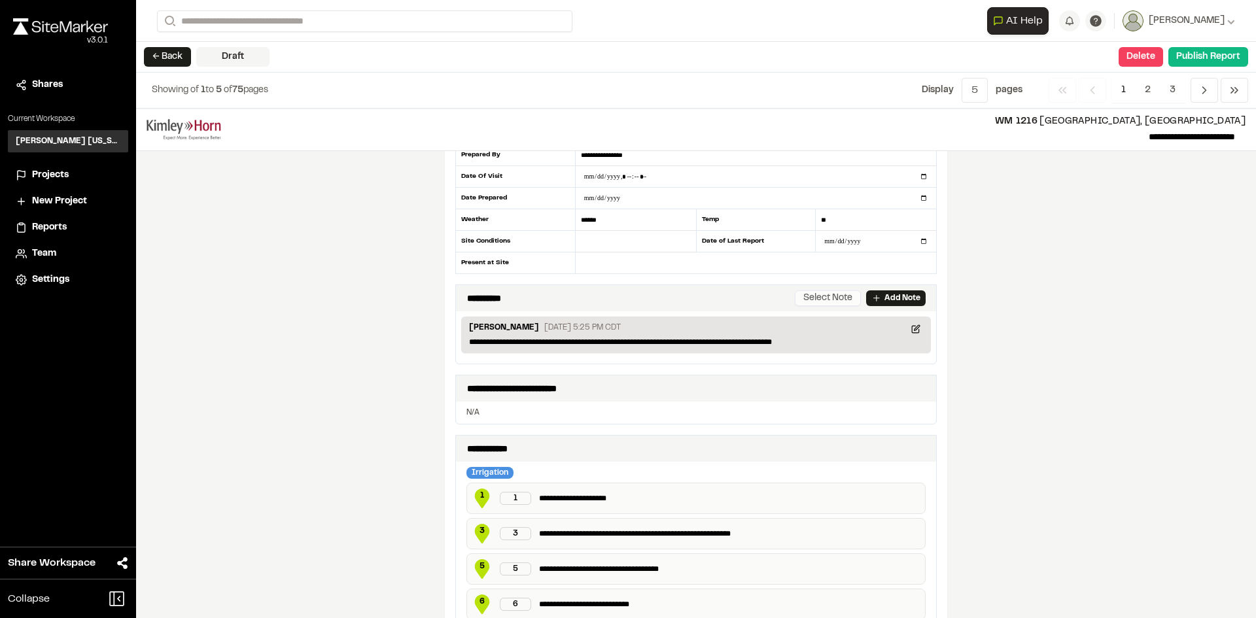
click at [818, 300] on button "Select Note" at bounding box center [828, 298] width 66 height 16
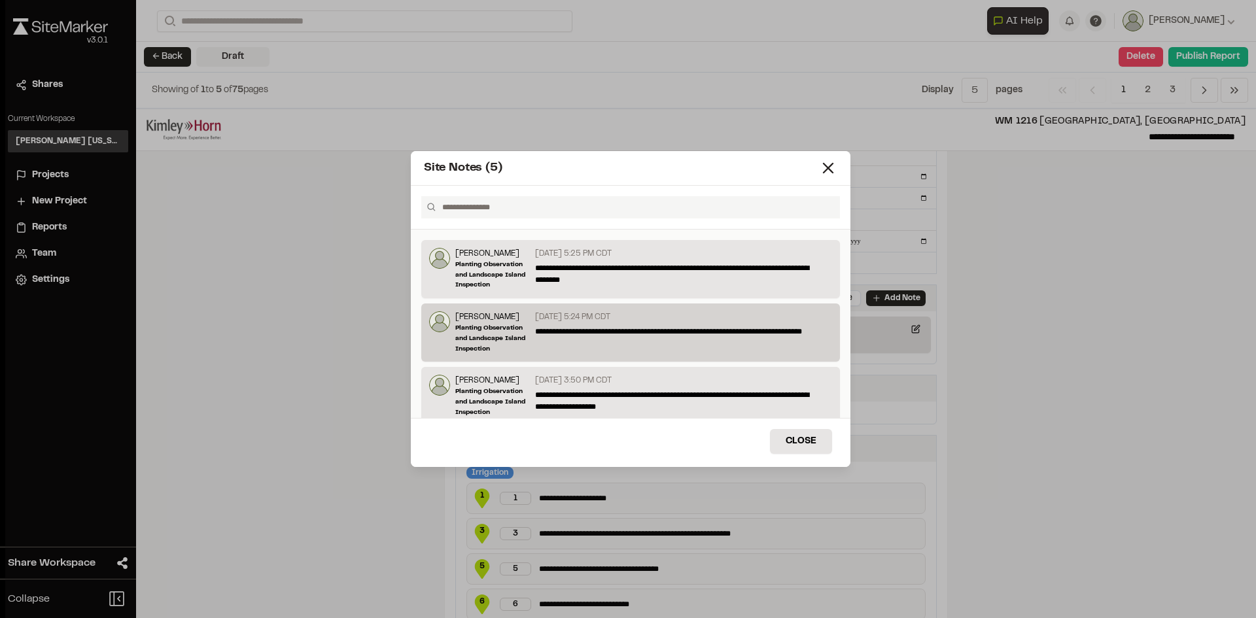
click at [648, 328] on p "**********" at bounding box center [680, 338] width 290 height 24
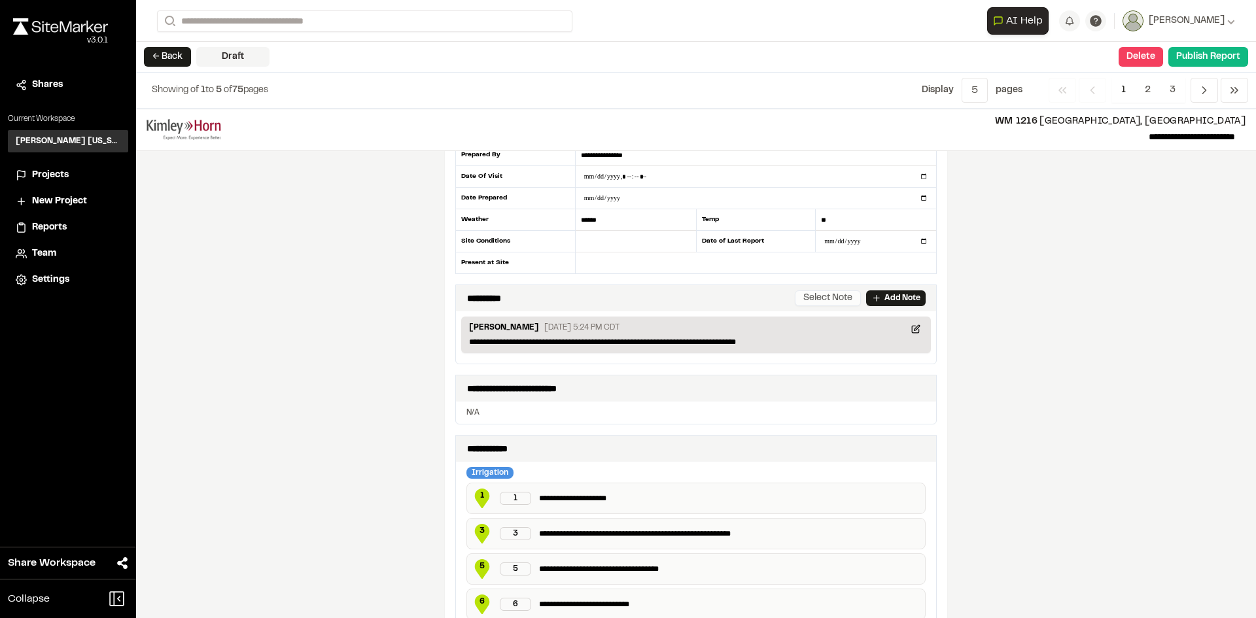
click at [827, 293] on button "Select Note" at bounding box center [828, 298] width 66 height 16
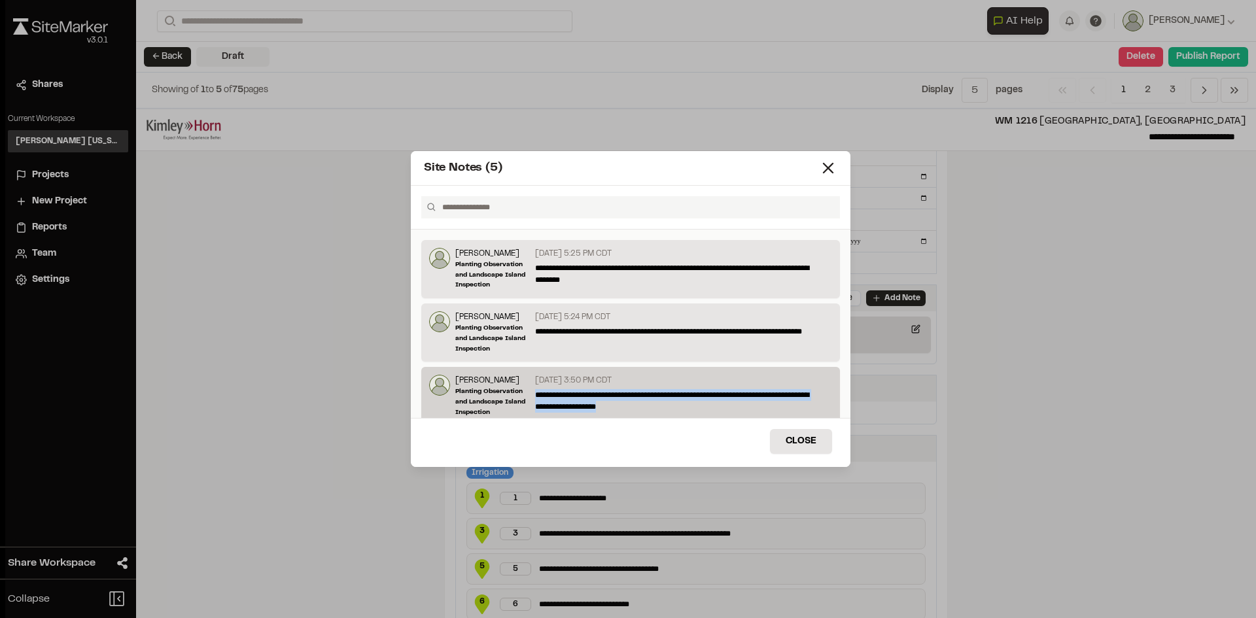
drag, startPoint x: 643, startPoint y: 406, endPoint x: 534, endPoint y: 390, distance: 109.8
click at [535, 390] on p "**********" at bounding box center [680, 401] width 290 height 24
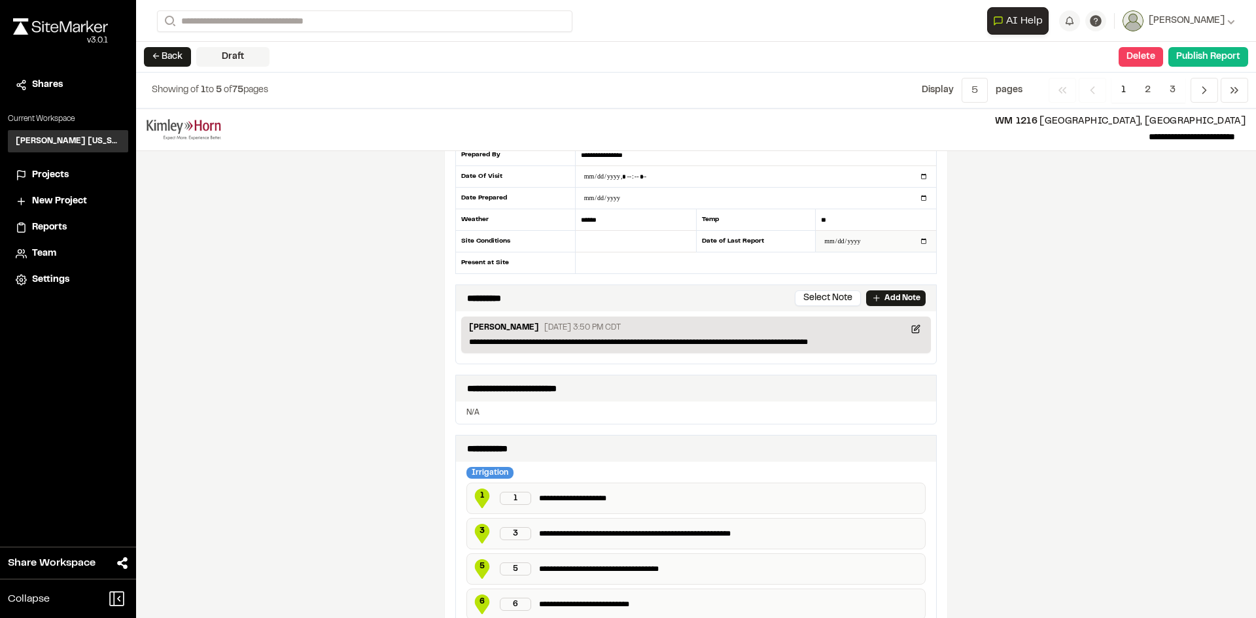
drag, startPoint x: 534, startPoint y: 390, endPoint x: 930, endPoint y: 234, distance: 424.9
click at [930, 234] on input "date" at bounding box center [876, 241] width 120 height 21
click at [843, 288] on div "**********" at bounding box center [696, 298] width 480 height 26
click at [839, 293] on button "Select Note" at bounding box center [828, 298] width 66 height 16
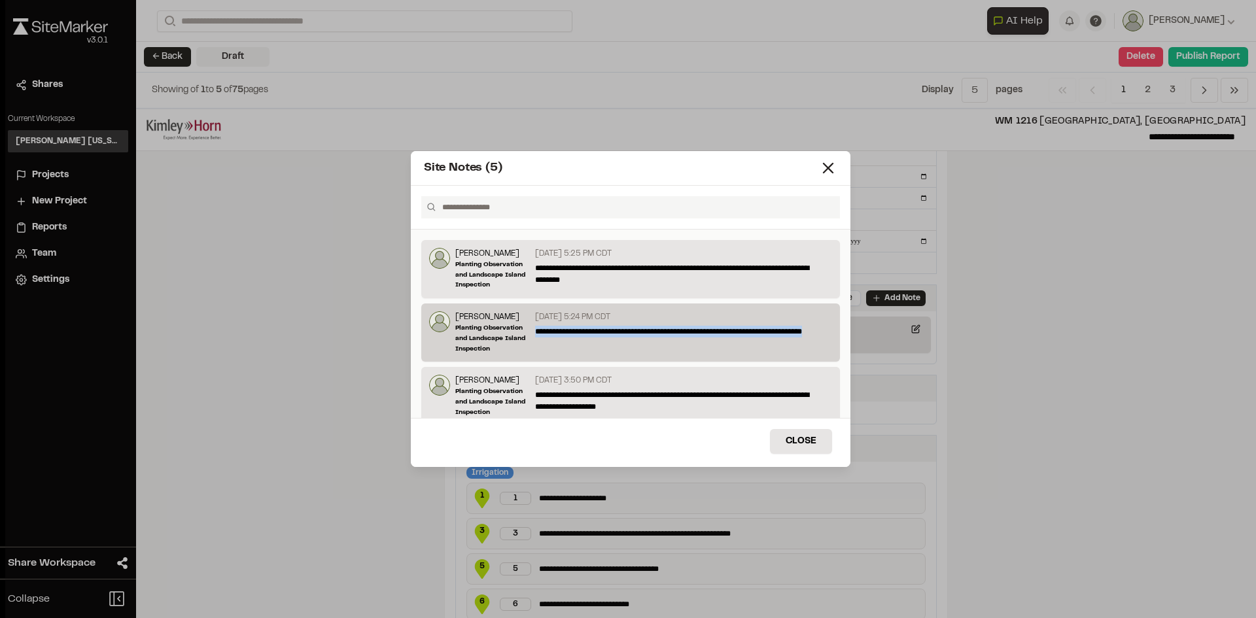
drag, startPoint x: 580, startPoint y: 347, endPoint x: 534, endPoint y: 330, distance: 49.1
click at [535, 330] on p "**********" at bounding box center [680, 338] width 290 height 24
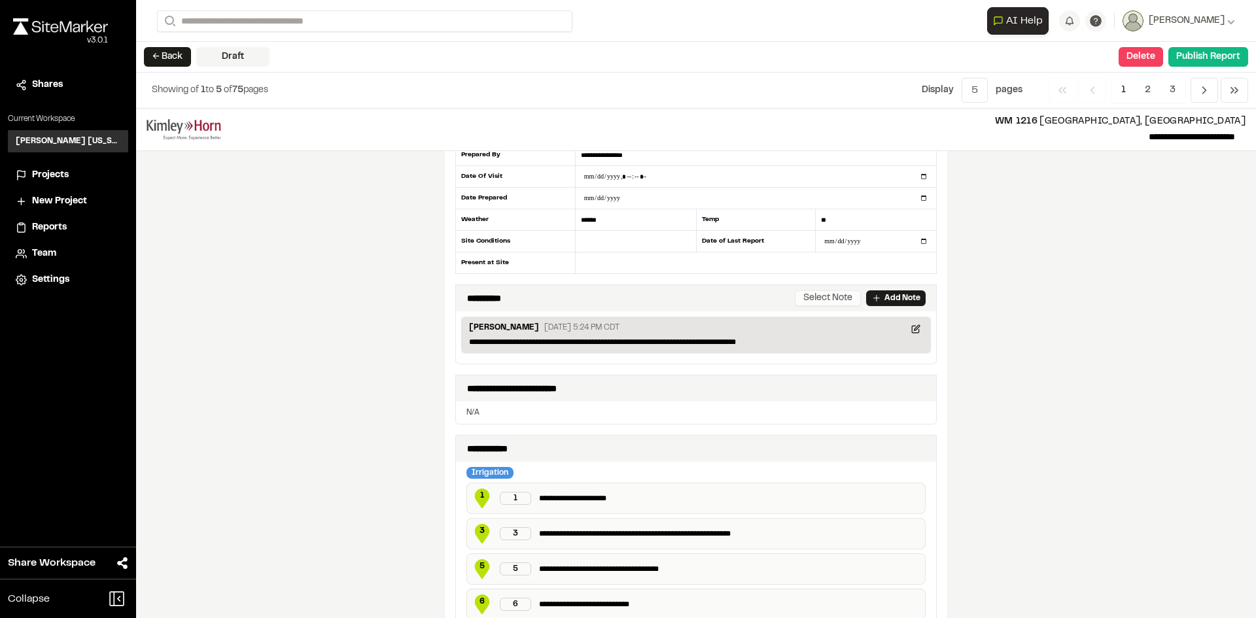
click at [832, 304] on button "Select Note" at bounding box center [828, 298] width 66 height 16
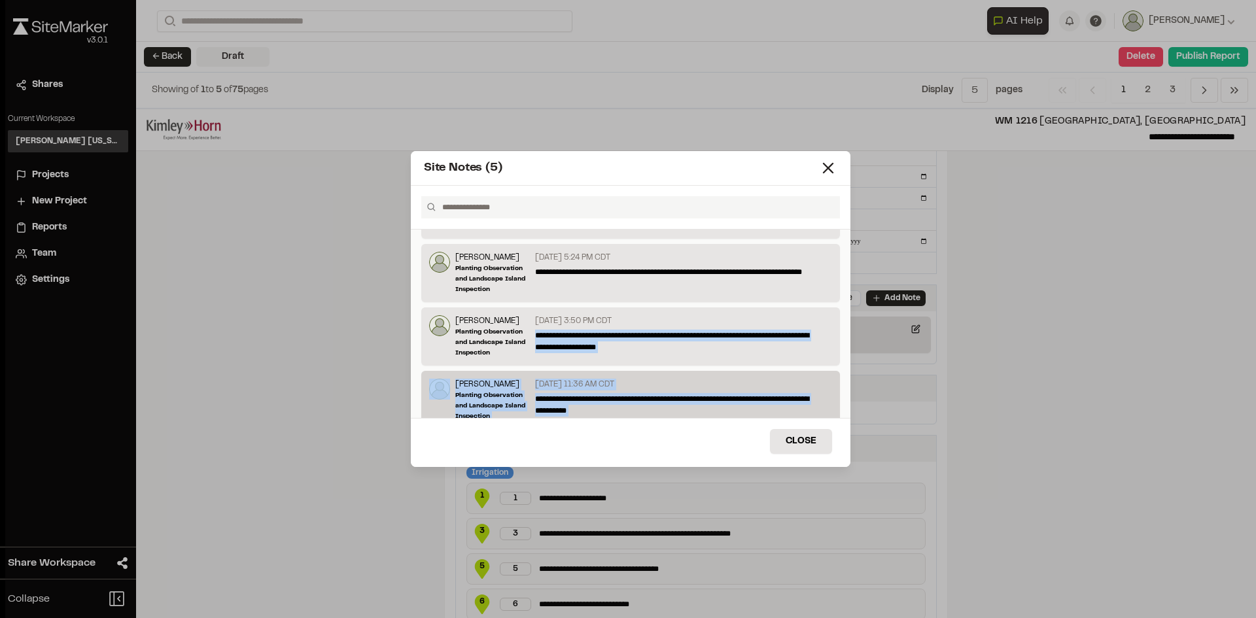
scroll to position [86, 0]
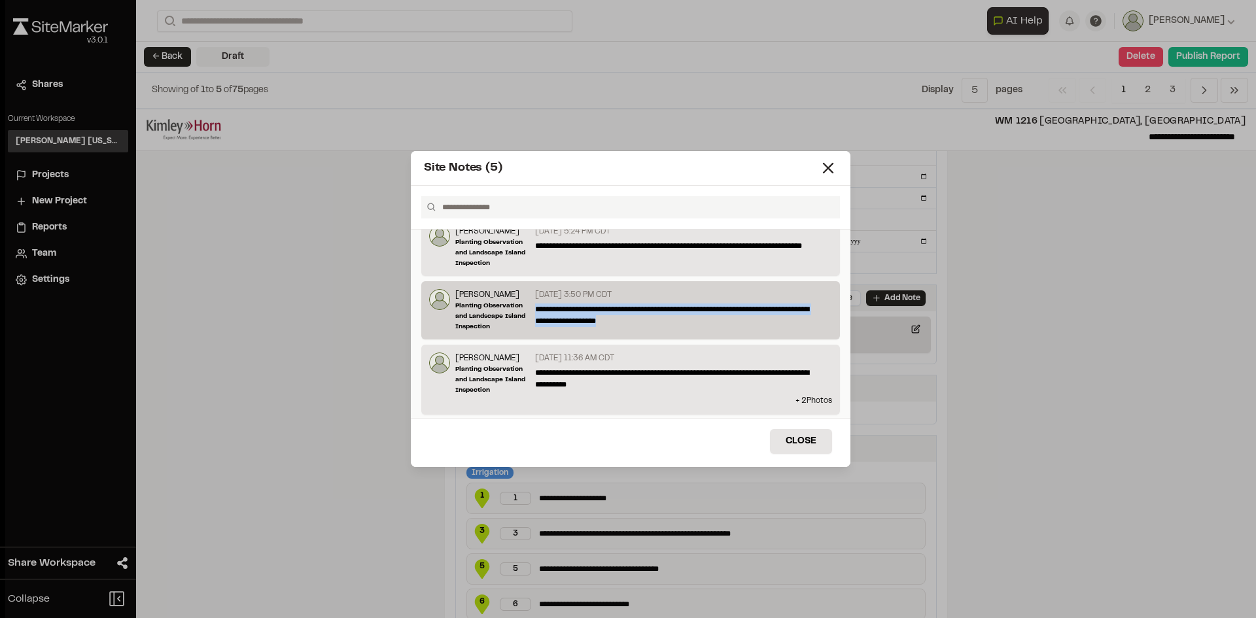
drag, startPoint x: 532, startPoint y: 392, endPoint x: 631, endPoint y: 318, distance: 122.9
click at [631, 318] on p "**********" at bounding box center [680, 316] width 290 height 24
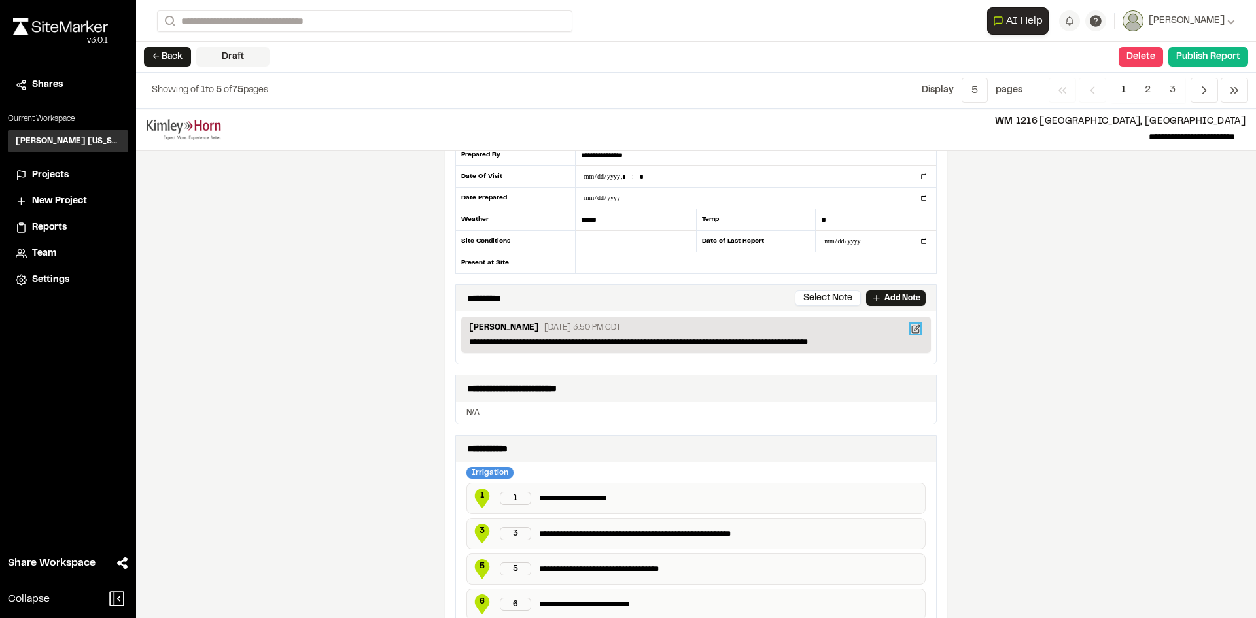
click at [915, 328] on icon at bounding box center [917, 327] width 5 height 5
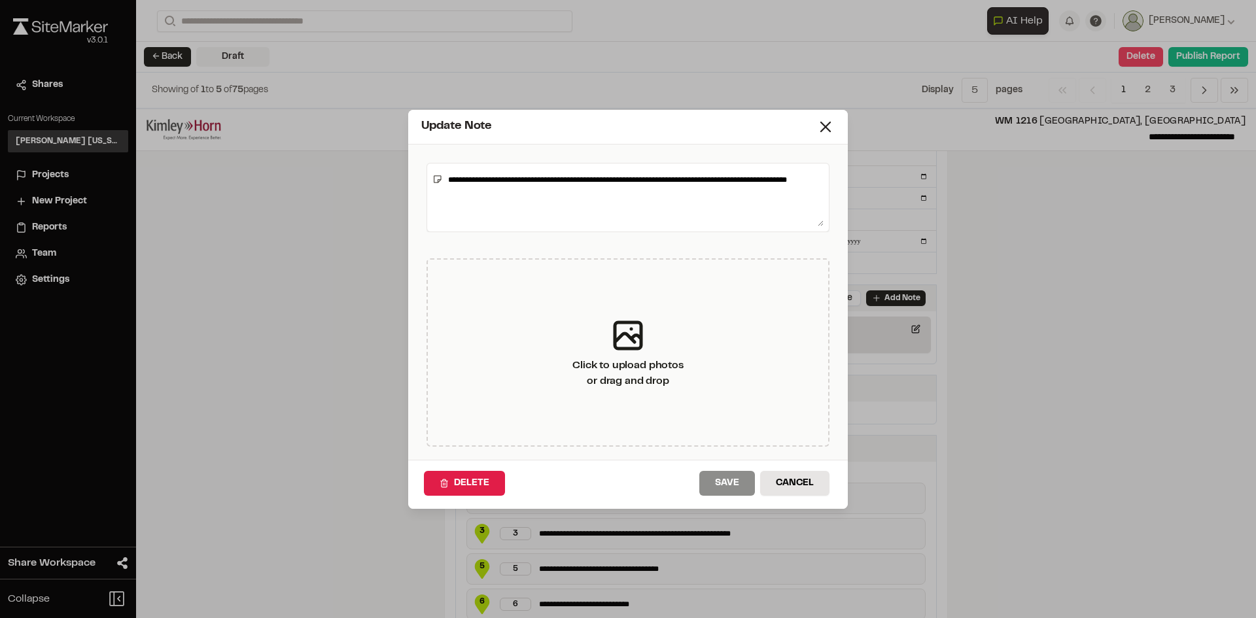
click at [564, 190] on textarea "**********" at bounding box center [633, 198] width 381 height 58
click at [582, 188] on textarea "**********" at bounding box center [633, 198] width 381 height 58
type textarea "**********"
click at [724, 478] on button "Save" at bounding box center [727, 483] width 56 height 25
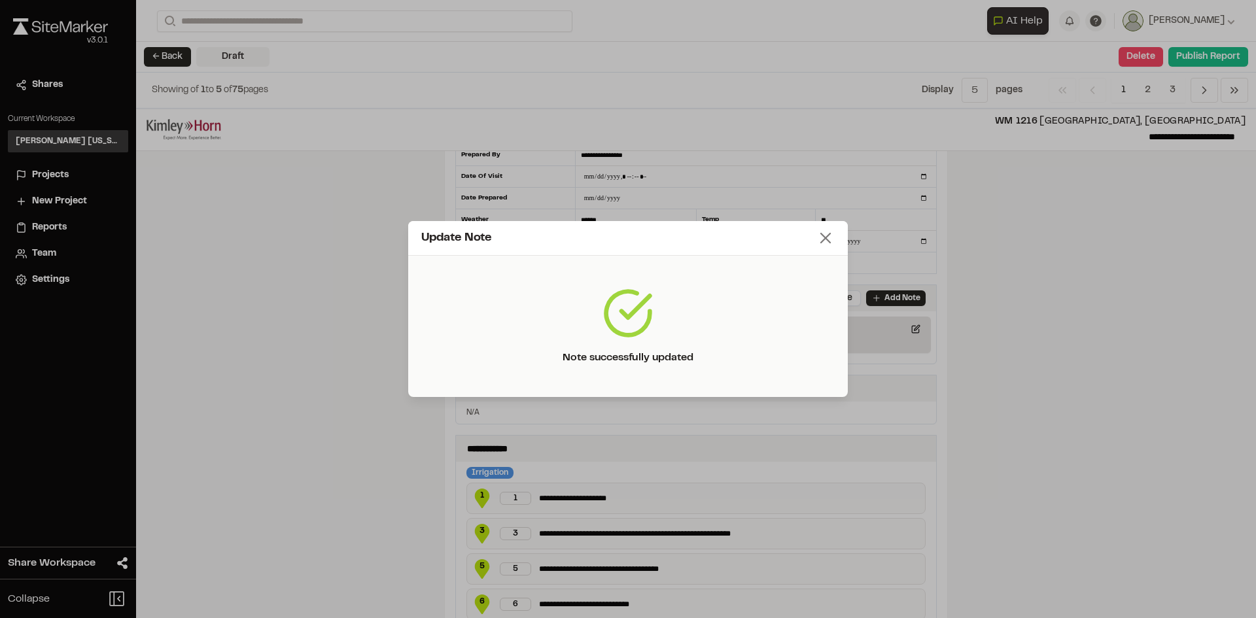
click at [827, 236] on icon at bounding box center [825, 238] width 18 height 18
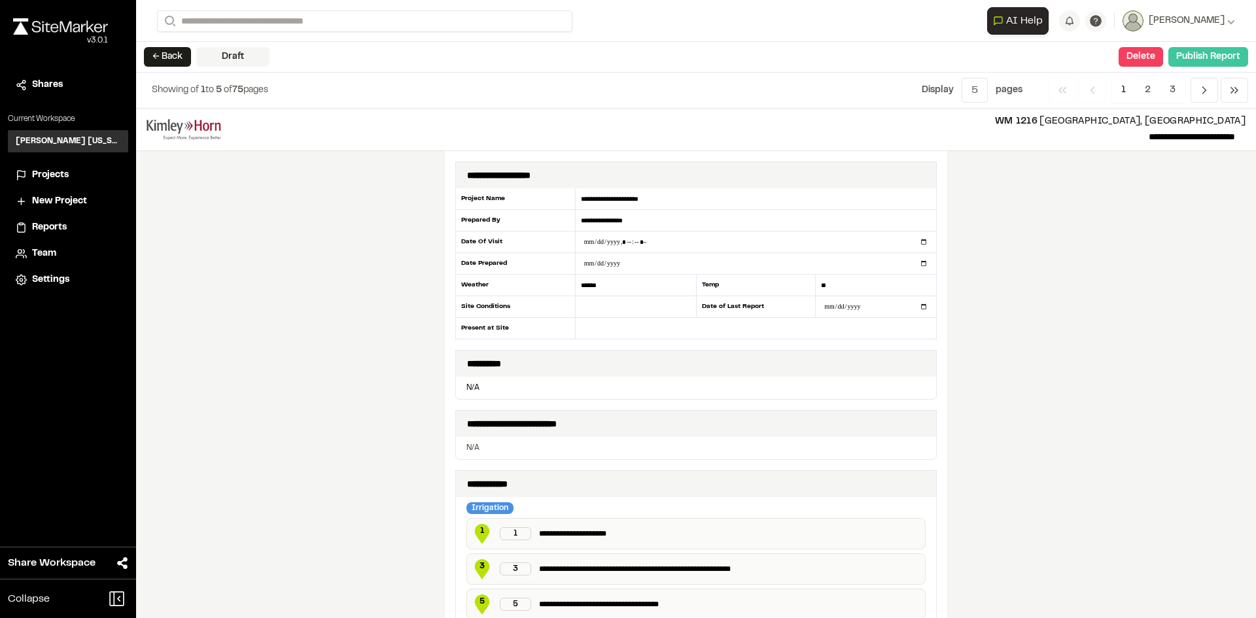
click at [1213, 60] on button "Publish Report" at bounding box center [1208, 57] width 80 height 20
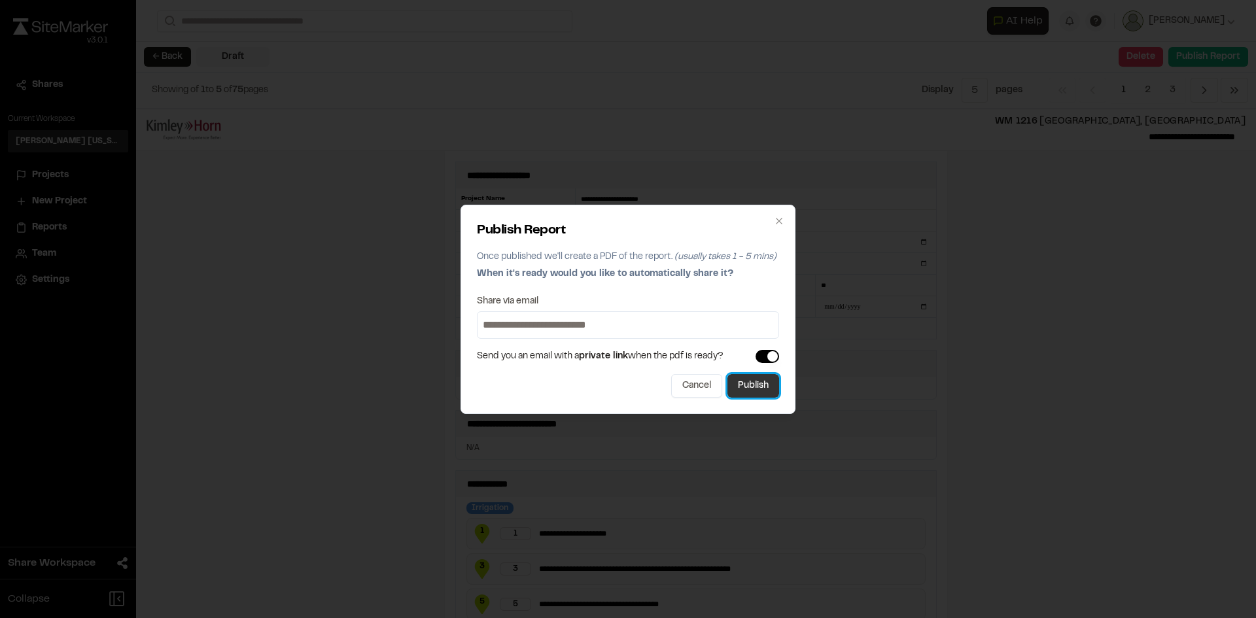
click at [754, 380] on button "Publish" at bounding box center [753, 386] width 52 height 24
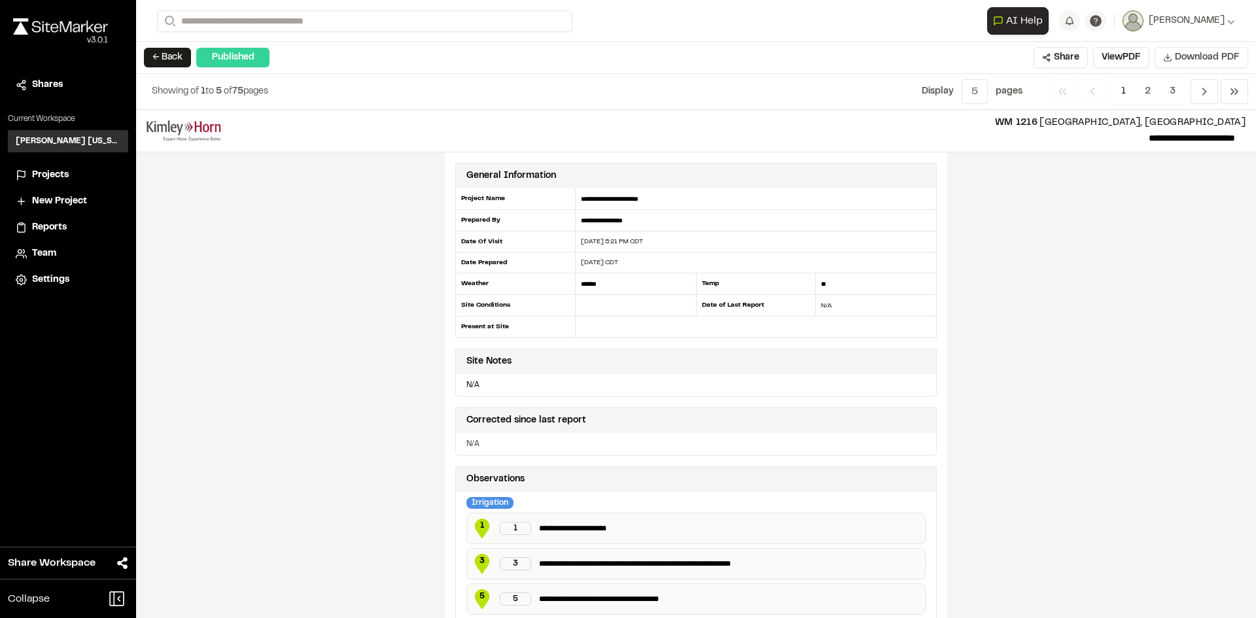
click at [1206, 54] on span "Download PDF" at bounding box center [1207, 57] width 65 height 14
click at [172, 60] on button "← Back" at bounding box center [167, 58] width 47 height 20
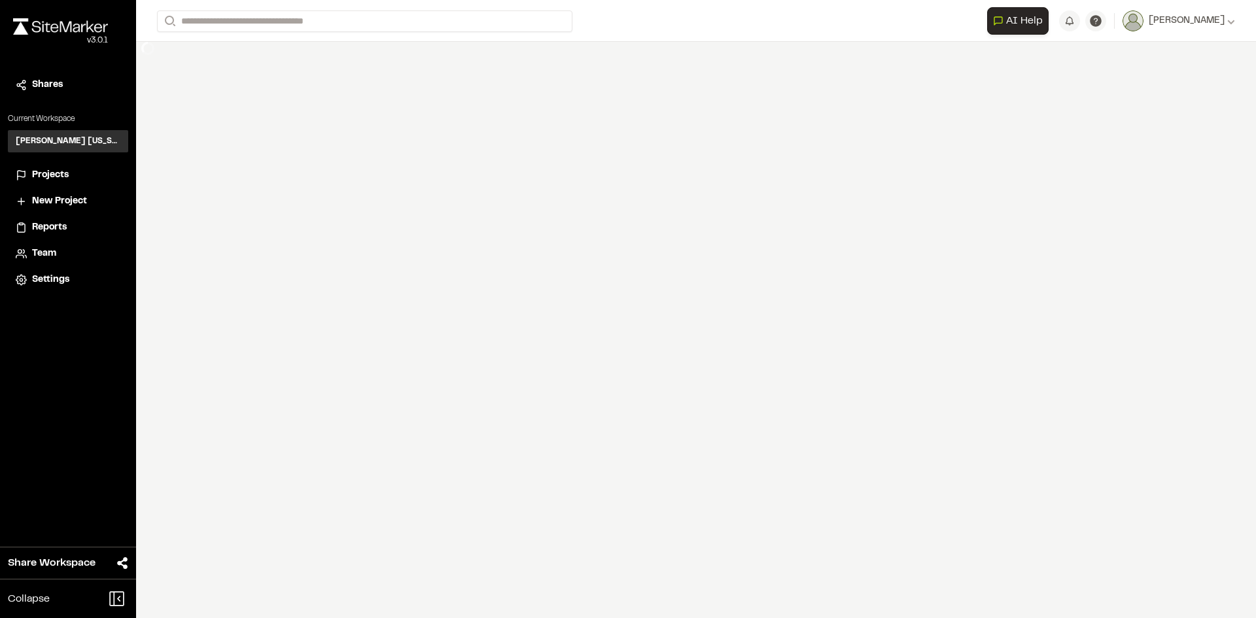
click at [42, 171] on span "Projects" at bounding box center [50, 175] width 37 height 14
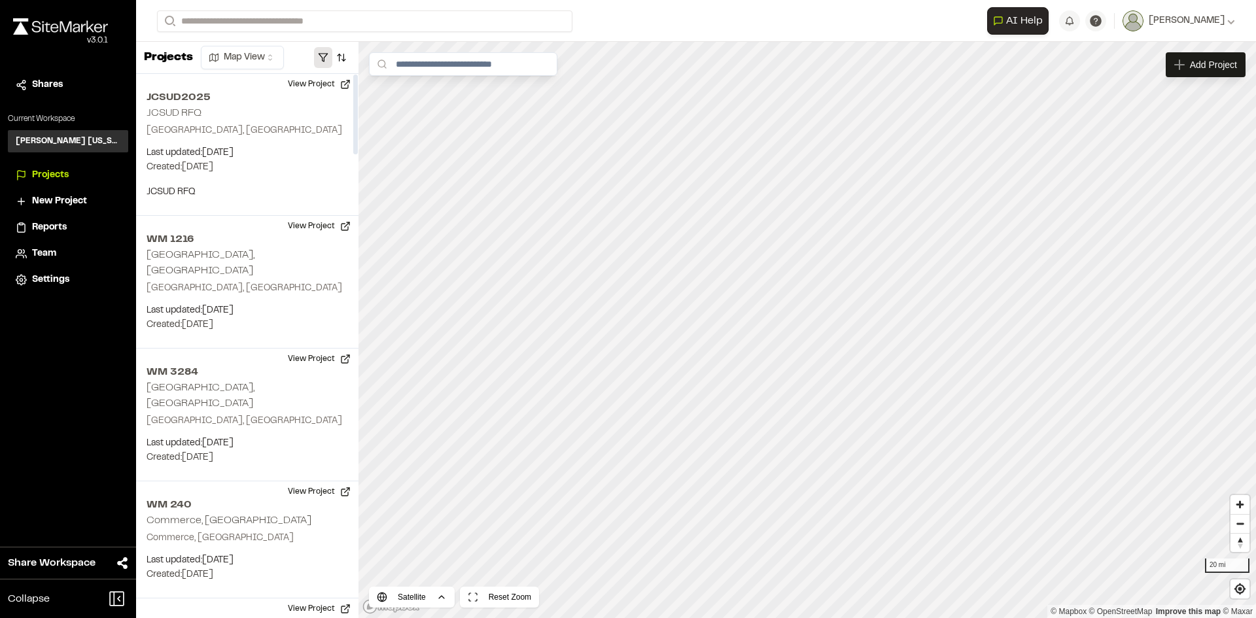
click at [327, 59] on button "button" at bounding box center [323, 57] width 18 height 21
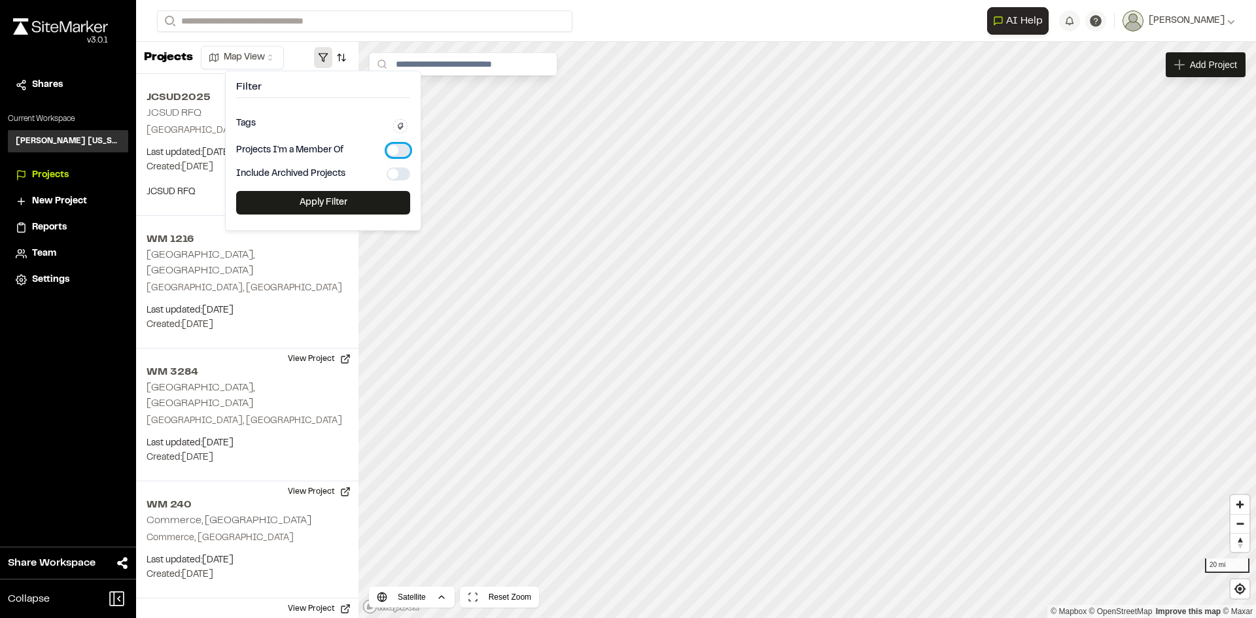
click at [391, 149] on button "button" at bounding box center [399, 150] width 24 height 13
click at [370, 207] on button "Apply Filter" at bounding box center [323, 203] width 174 height 24
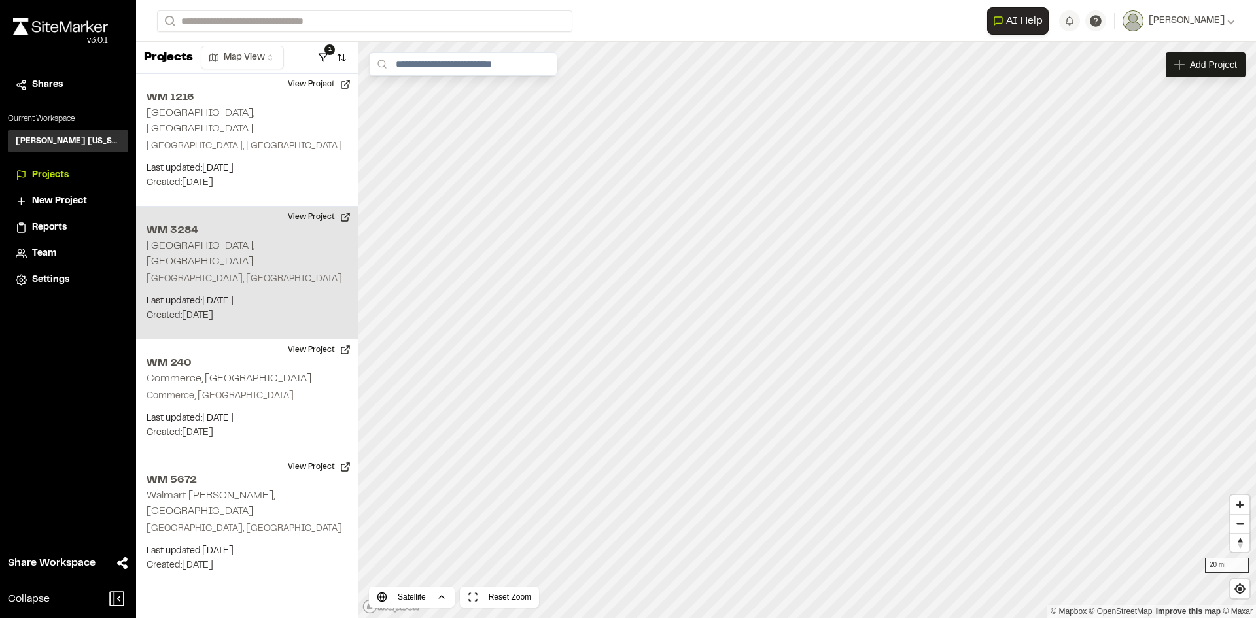
click at [241, 237] on div "WM 3284 Arlington, TX Arlington, TX Last updated: Aug 12, 2025 Budget: $ Create…" at bounding box center [247, 273] width 222 height 133
click at [296, 207] on button "View Project" at bounding box center [319, 217] width 79 height 21
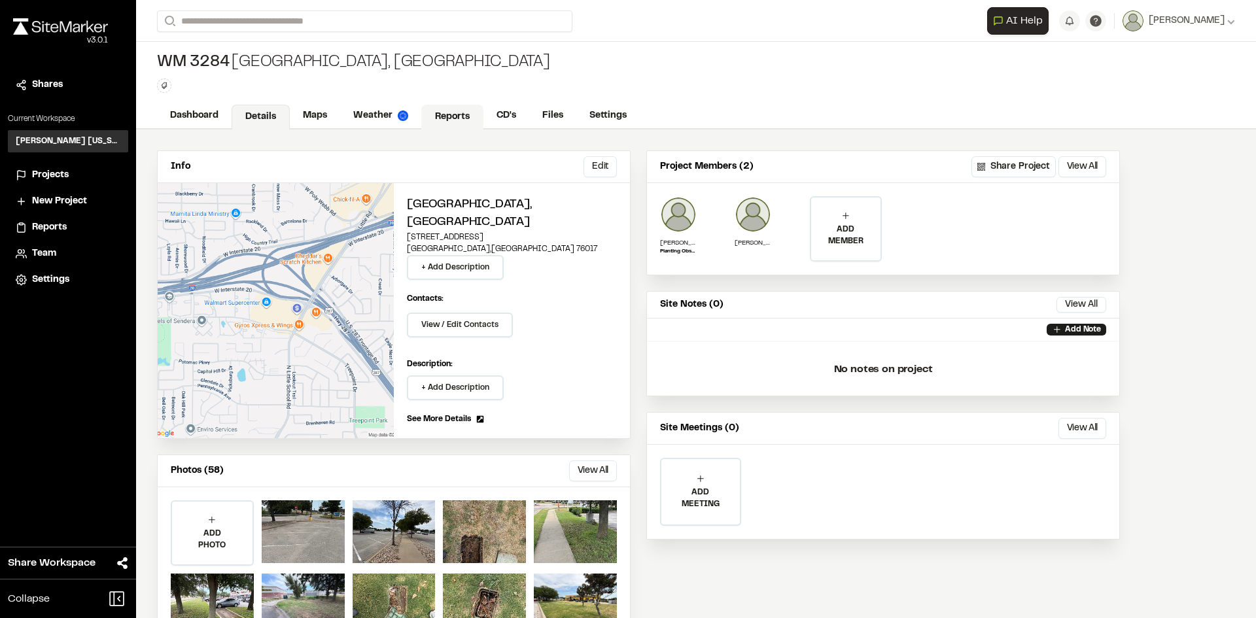
click at [447, 118] on link "Reports" at bounding box center [452, 117] width 62 height 25
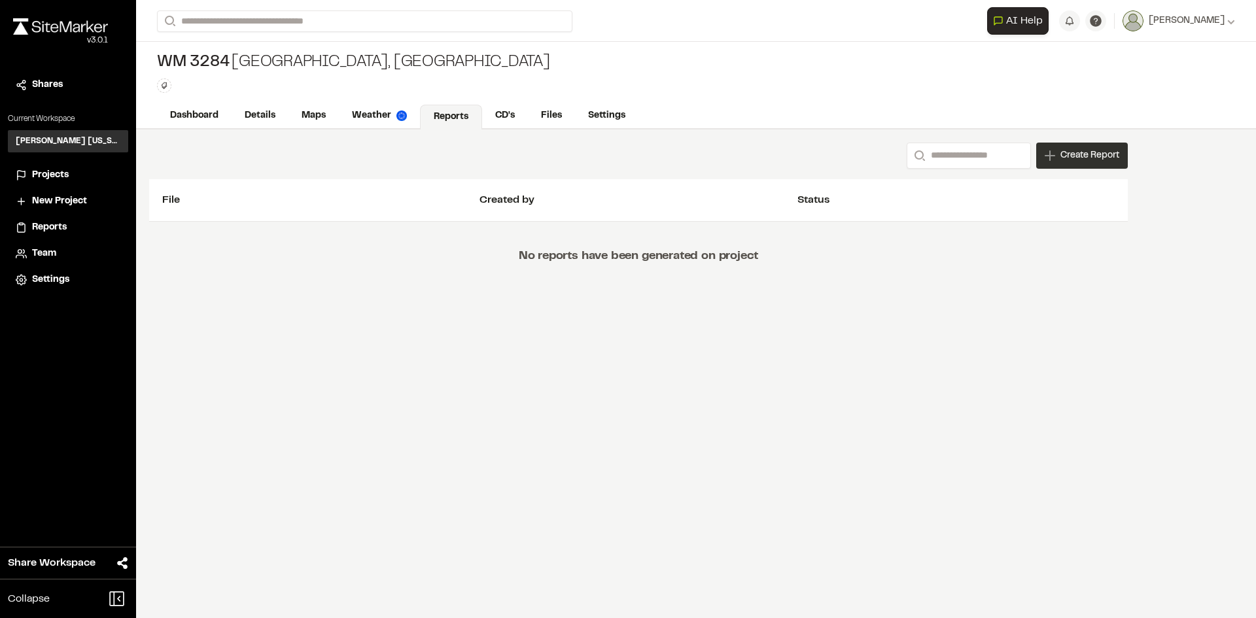
click at [1088, 163] on div "Create Report" at bounding box center [1082, 156] width 92 height 26
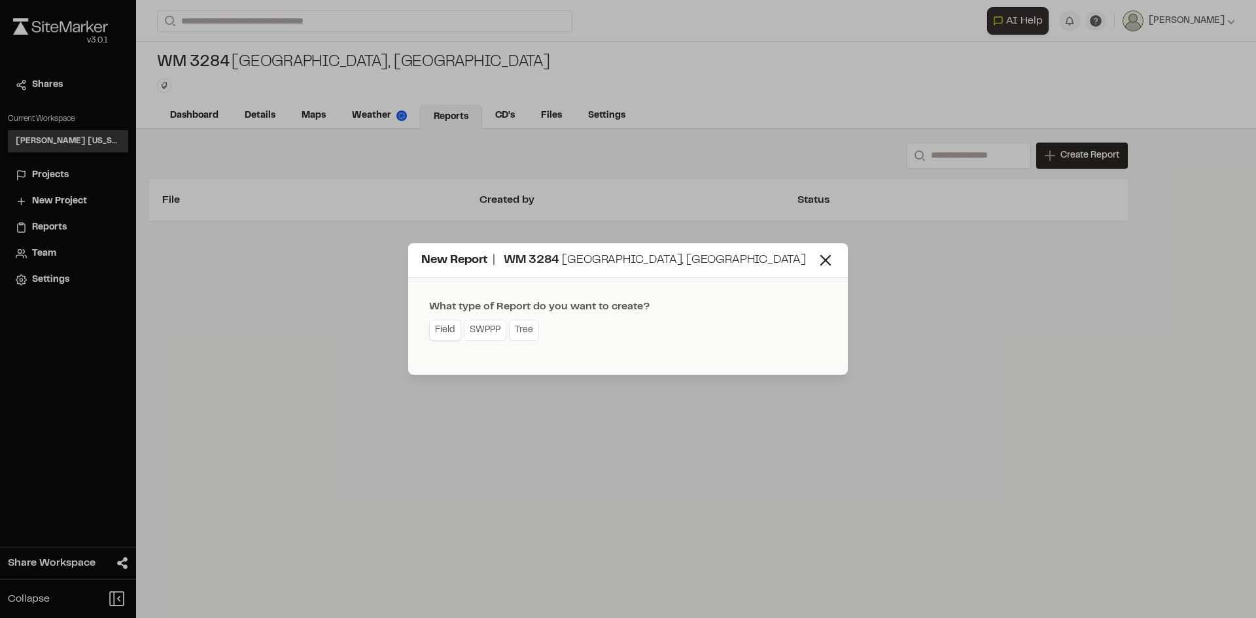
click at [438, 338] on link "Field" at bounding box center [445, 330] width 32 height 21
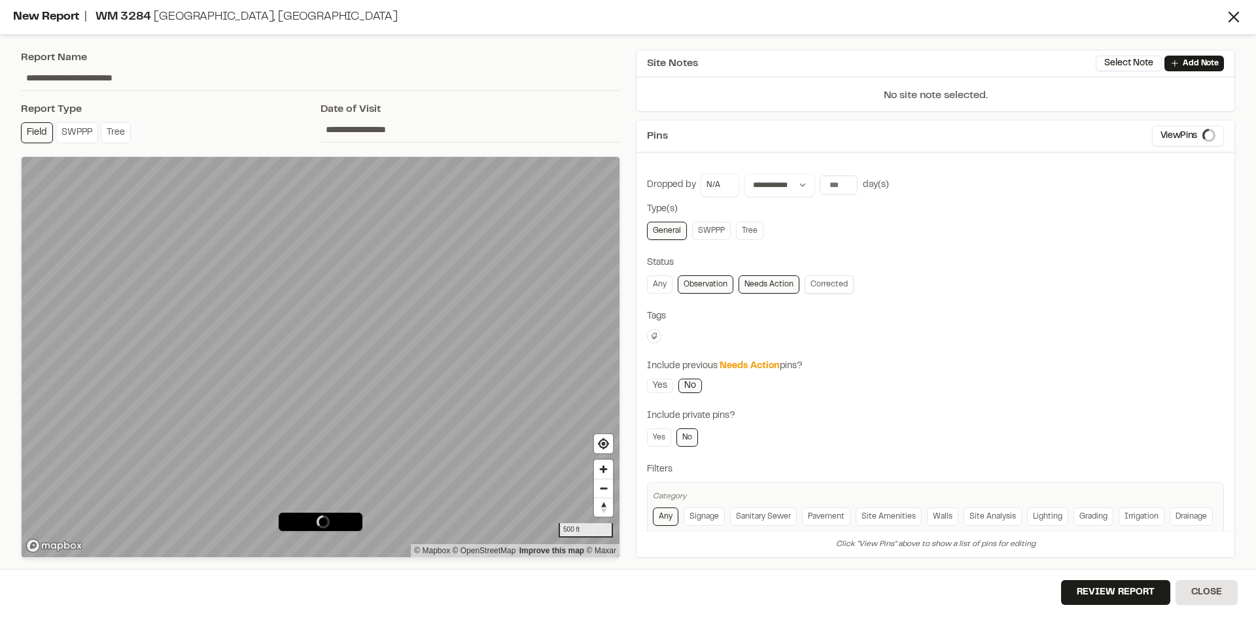
type input "**********"
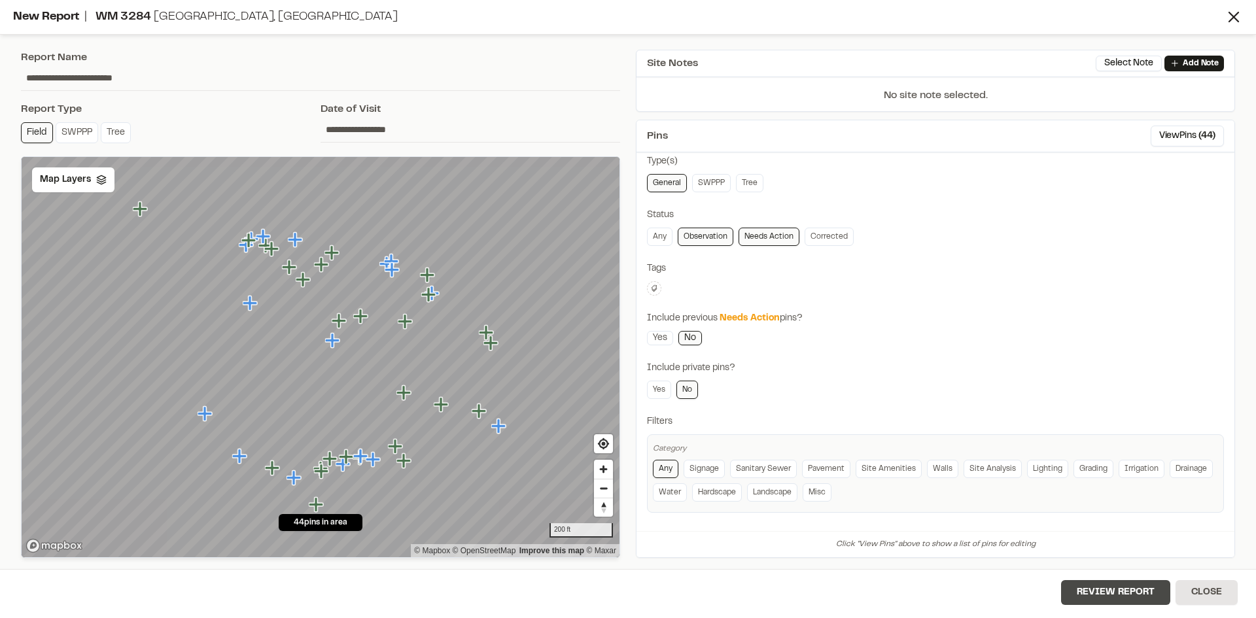
click at [1113, 582] on button "Review Report" at bounding box center [1115, 592] width 109 height 25
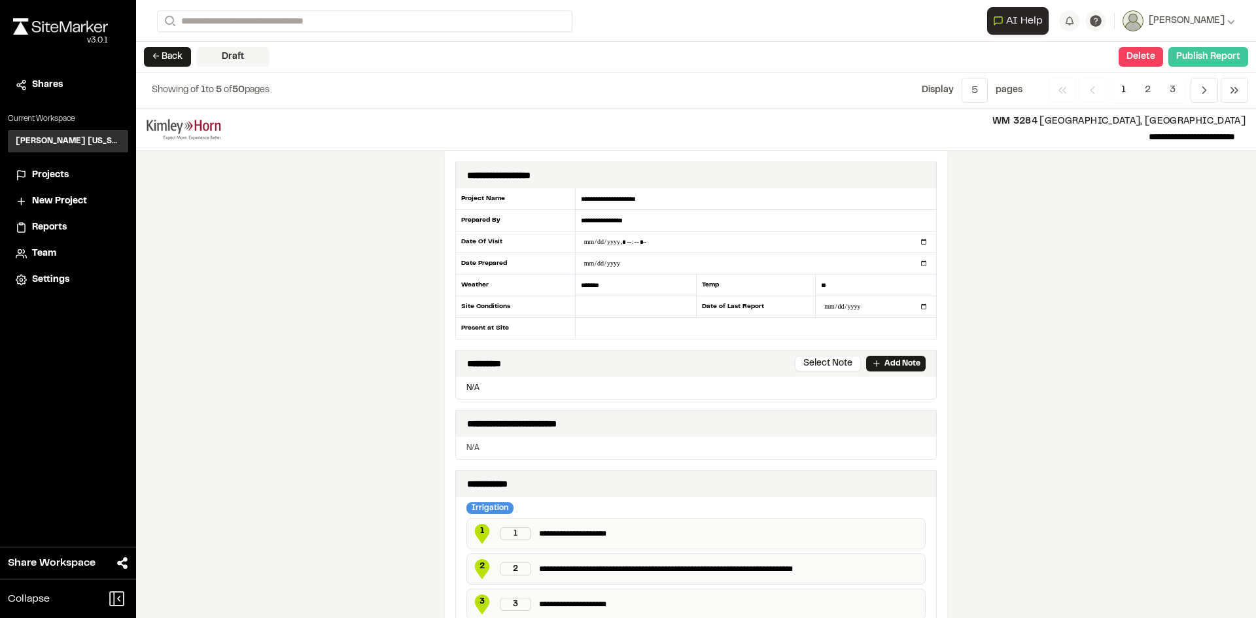
click at [1224, 55] on button "Publish Report" at bounding box center [1208, 57] width 80 height 20
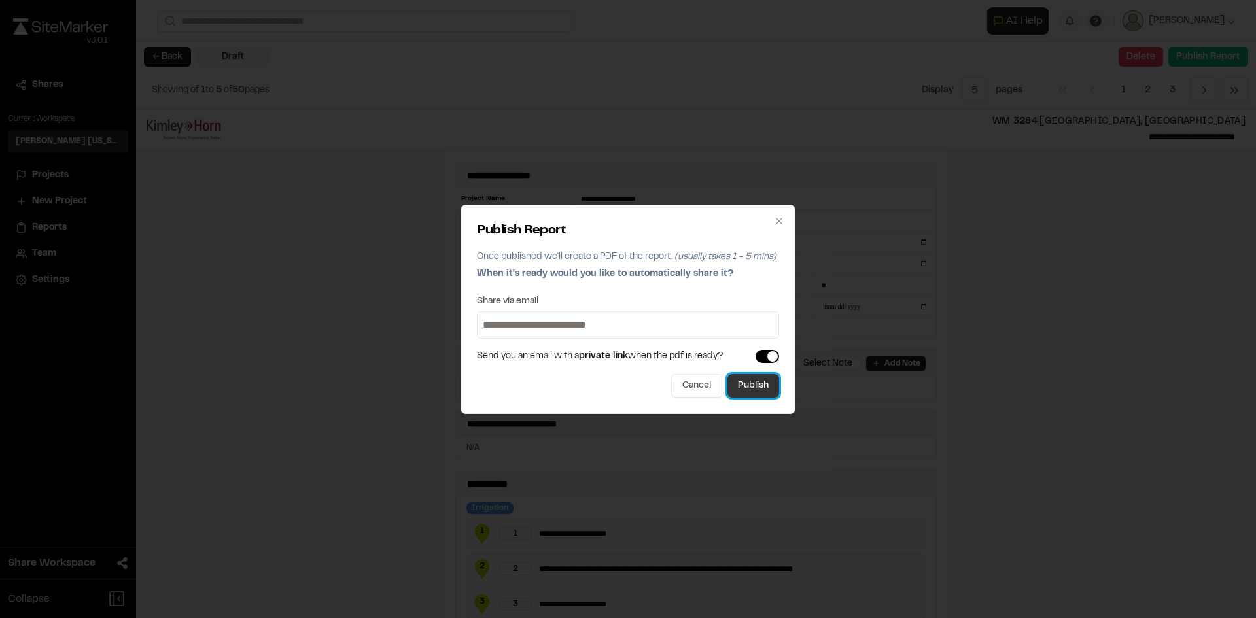
click at [760, 392] on button "Publish" at bounding box center [753, 386] width 52 height 24
